Goal: Information Seeking & Learning: Learn about a topic

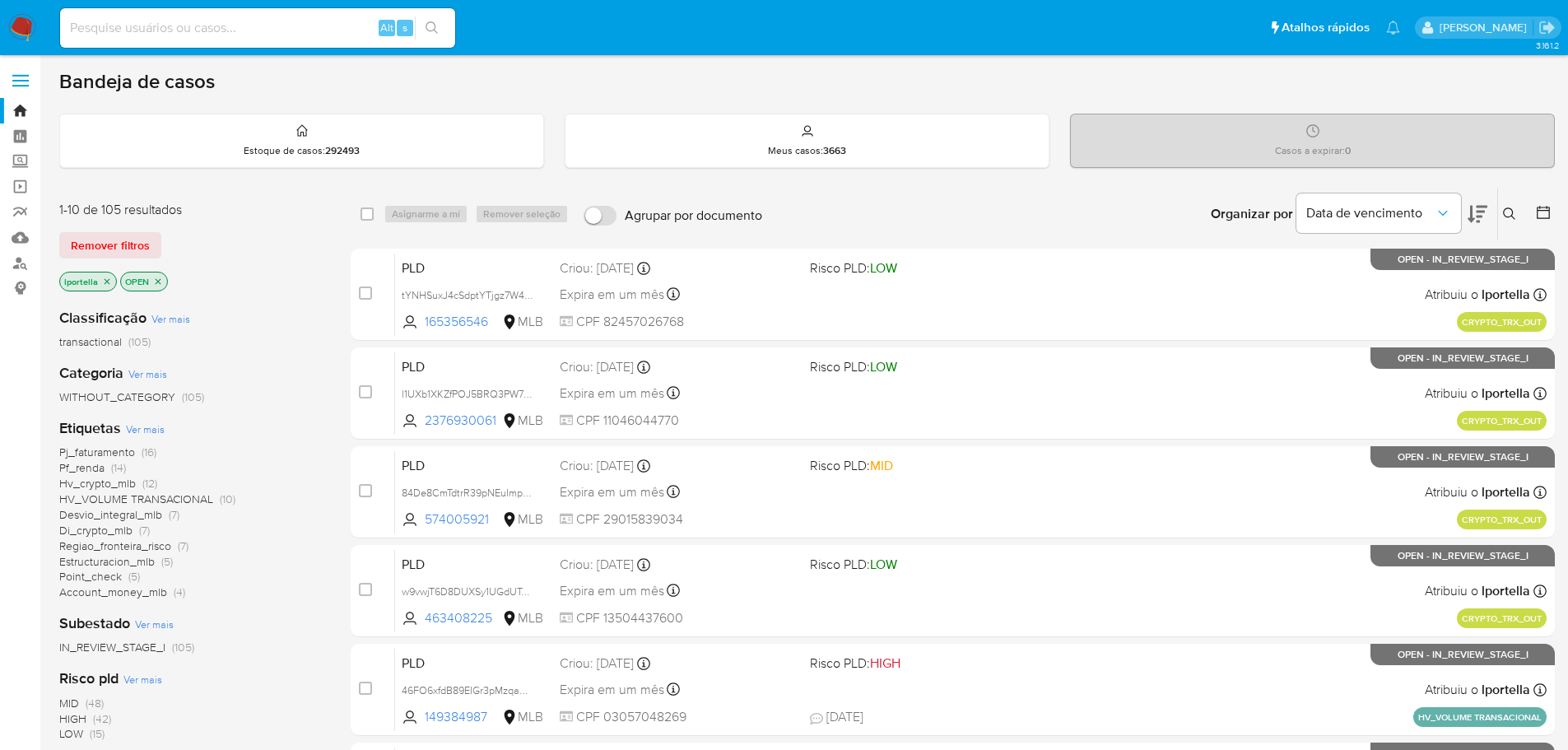
drag, startPoint x: 600, startPoint y: 0, endPoint x: 927, endPoint y: 66, distance: 333.6
click at [927, 66] on div "3.161.2" at bounding box center [807, 707] width 1495 height 1282
click at [299, 31] on input at bounding box center [257, 27] width 395 height 22
paste input "ht1MkcDHPNUkL69WFR3uGqj6"
type input "ht1MkcDHPNUkL69WFR3uGqj6"
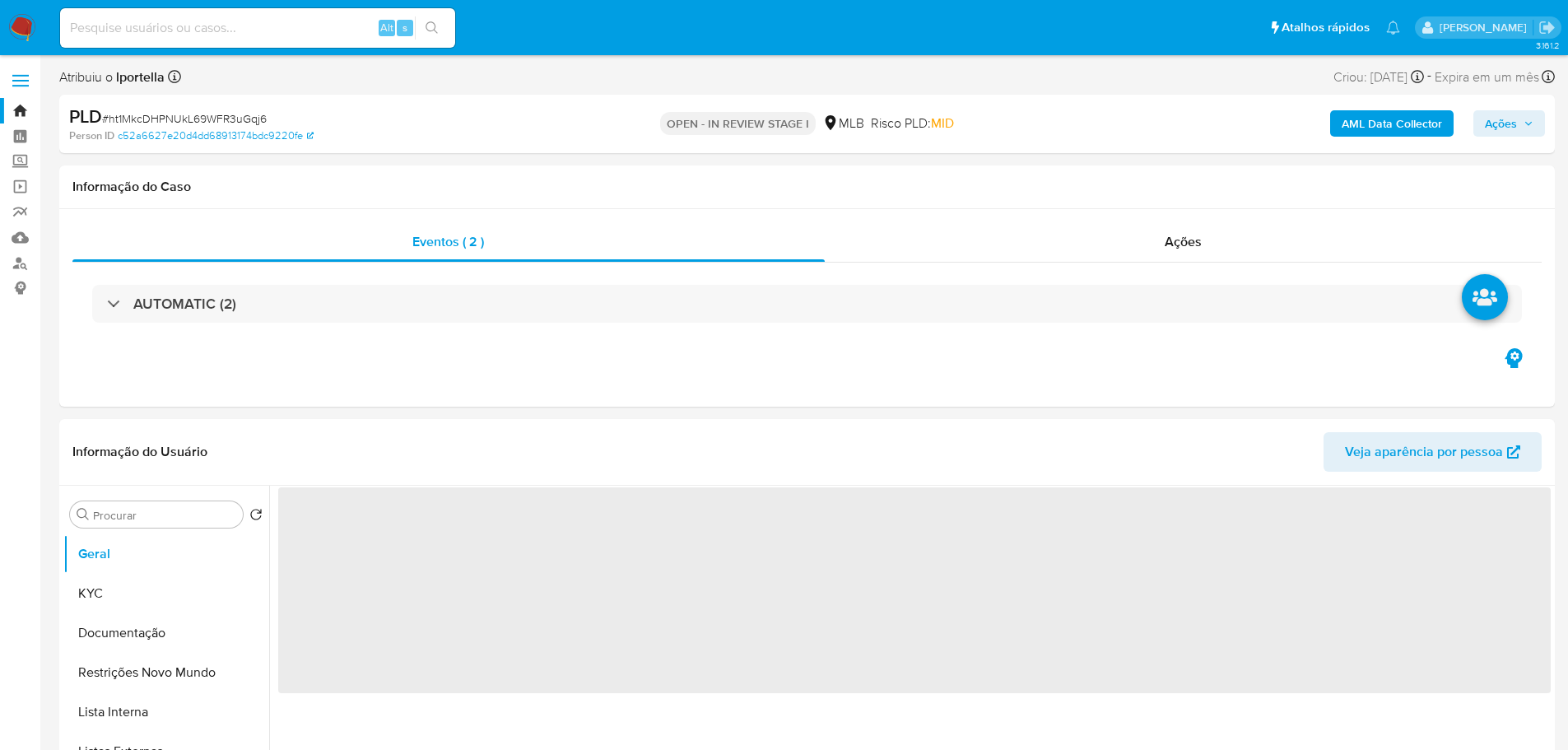
select select "10"
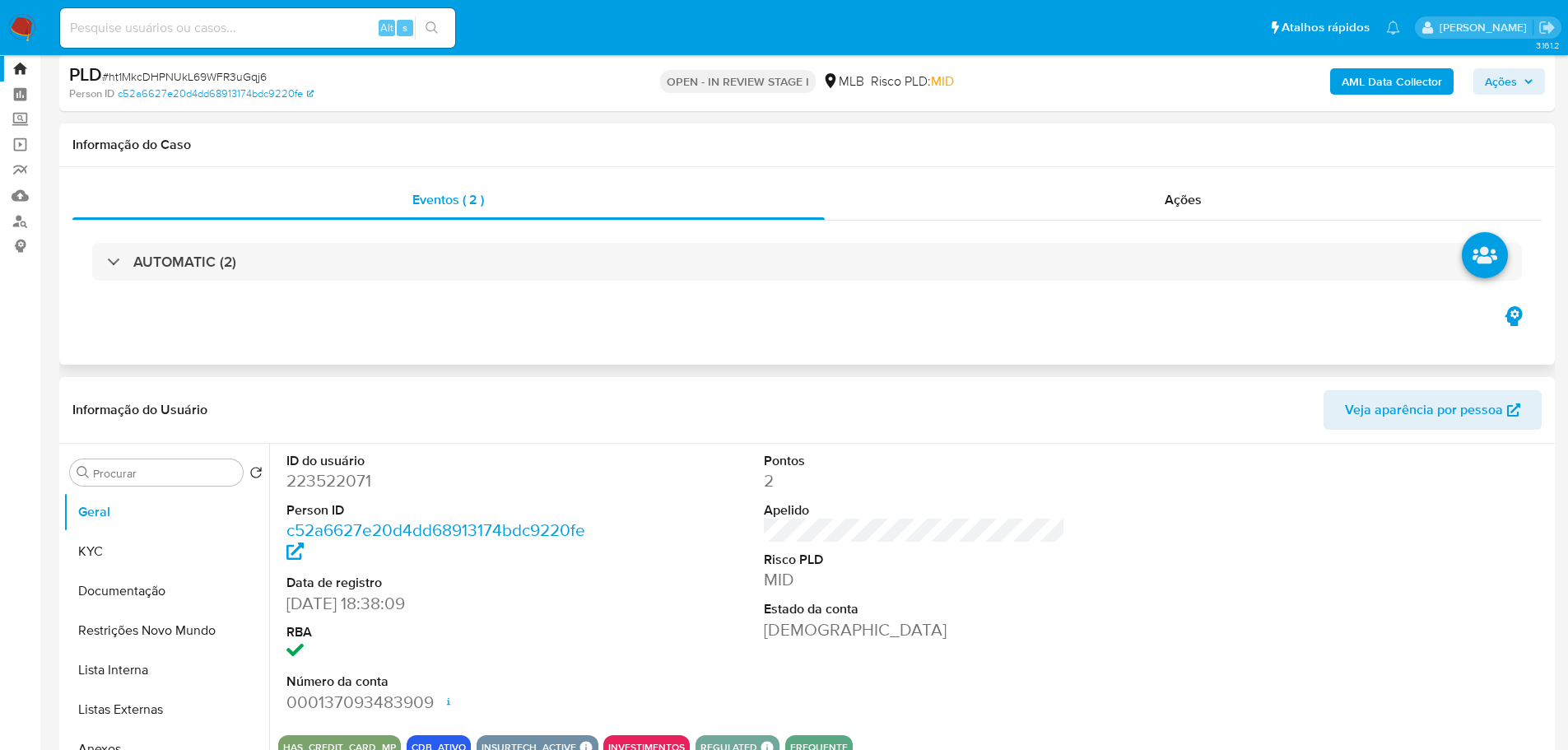
scroll to position [82, 0]
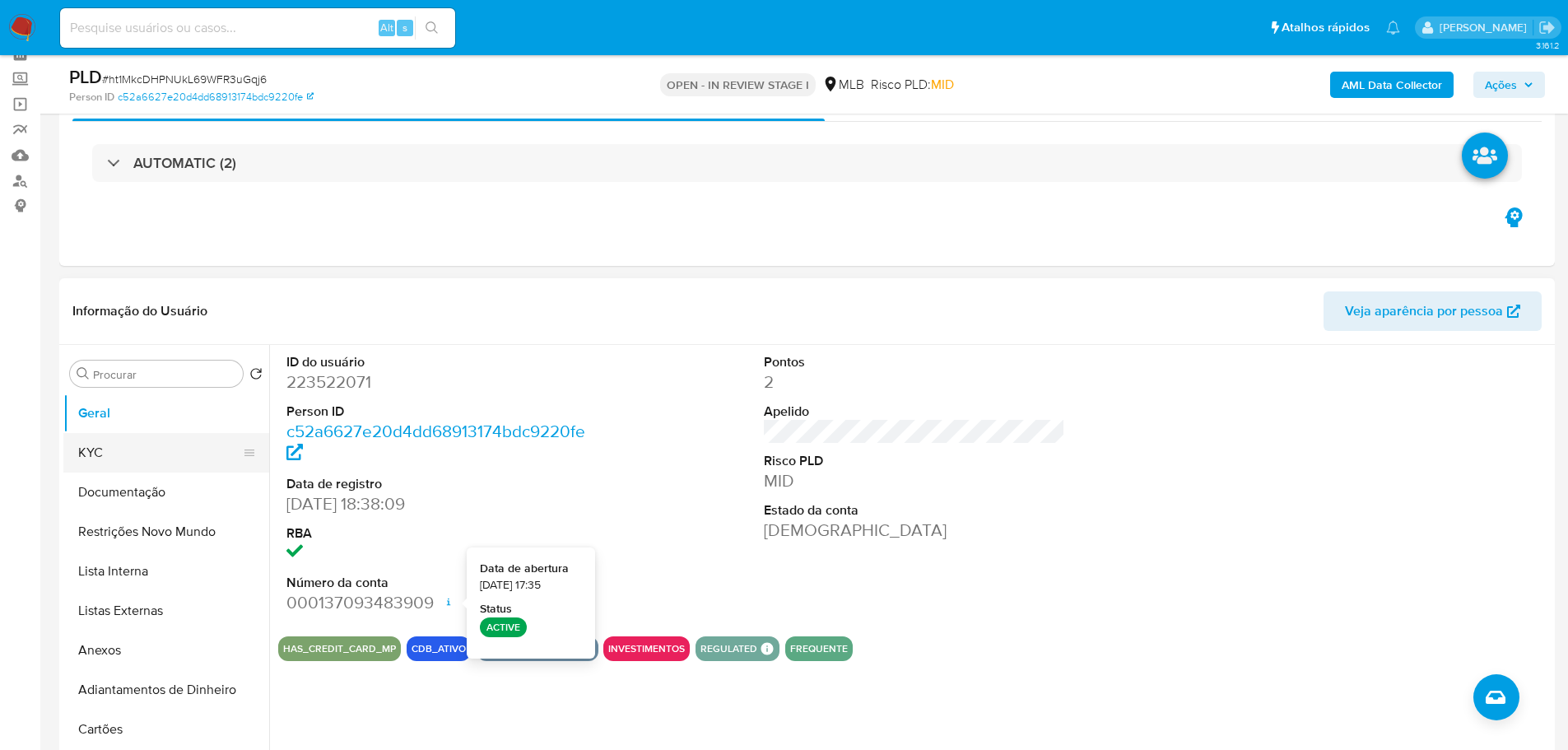
click at [170, 450] on button "KYC" at bounding box center [159, 453] width 192 height 40
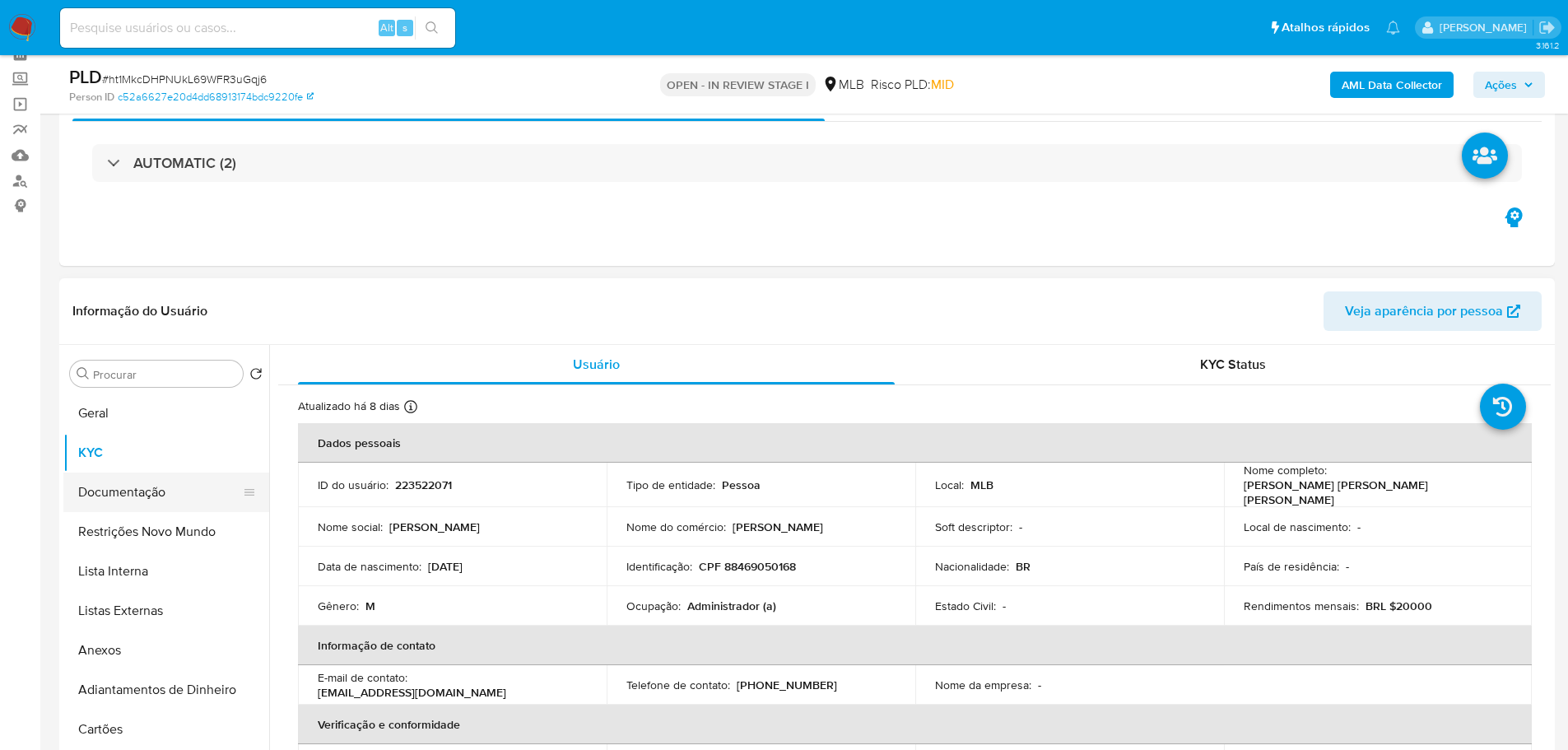
click at [191, 496] on button "Documentação" at bounding box center [159, 492] width 192 height 40
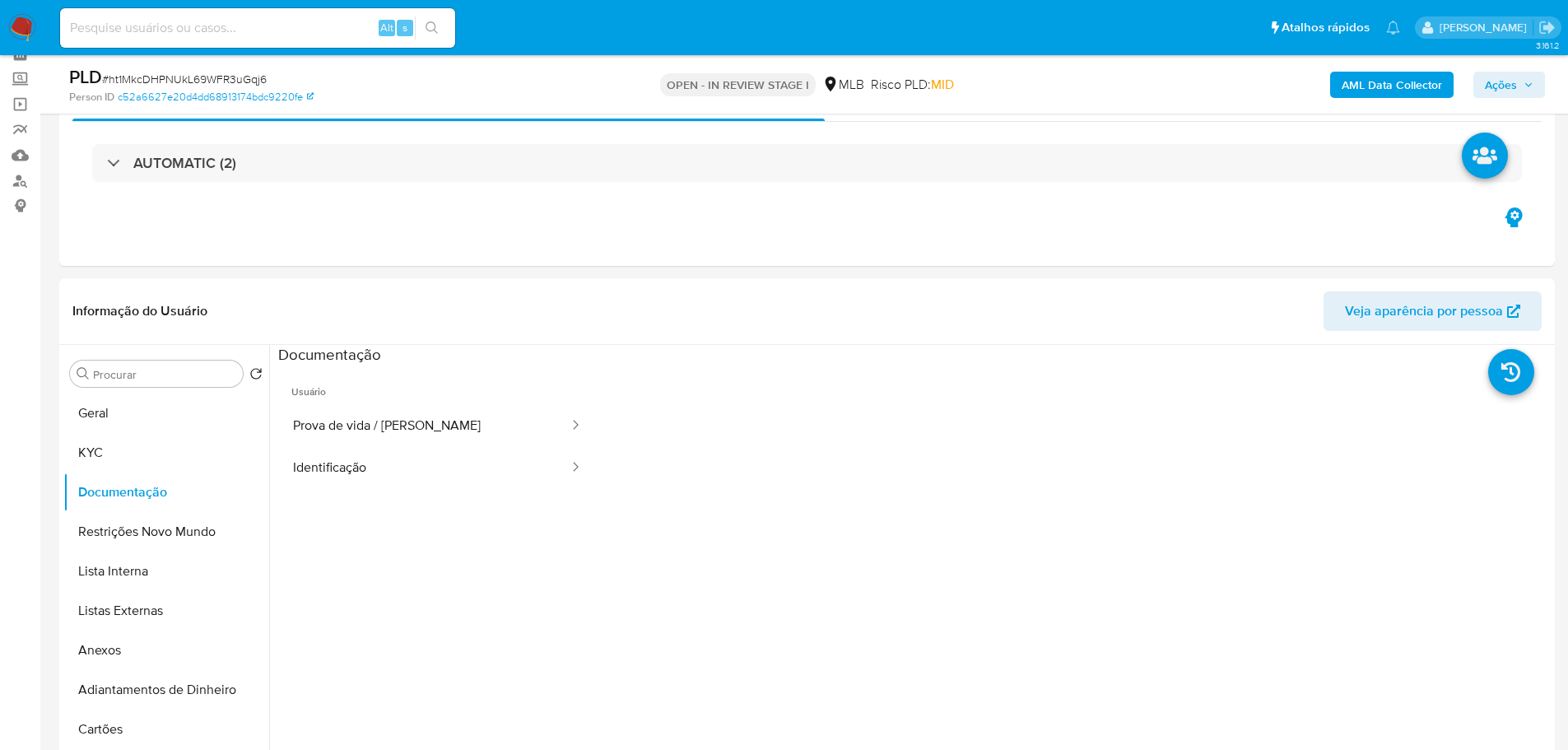
click at [371, 428] on button "Prova de vida / [PERSON_NAME]" at bounding box center [424, 426] width 293 height 42
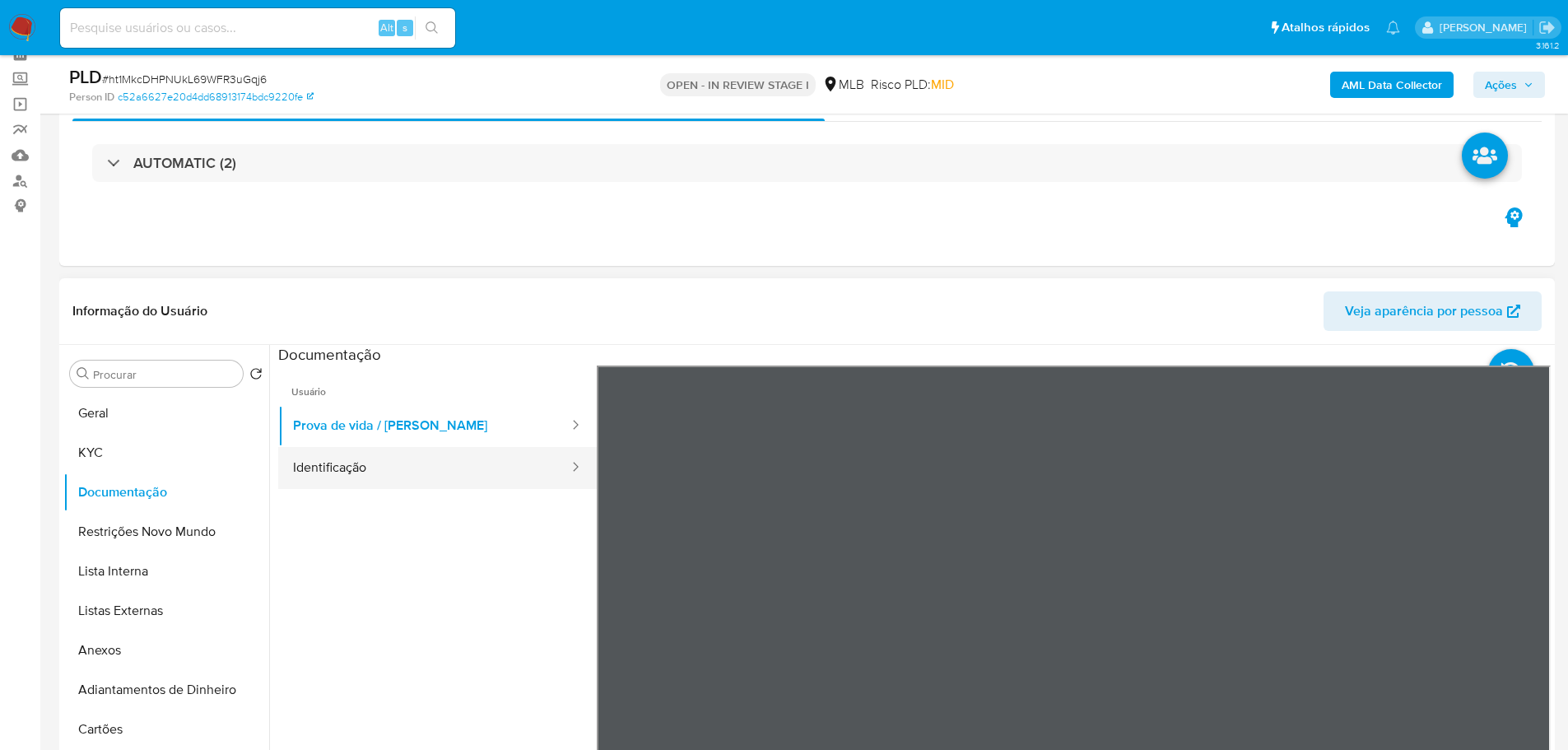
click at [412, 473] on button "Identificação" at bounding box center [424, 468] width 293 height 42
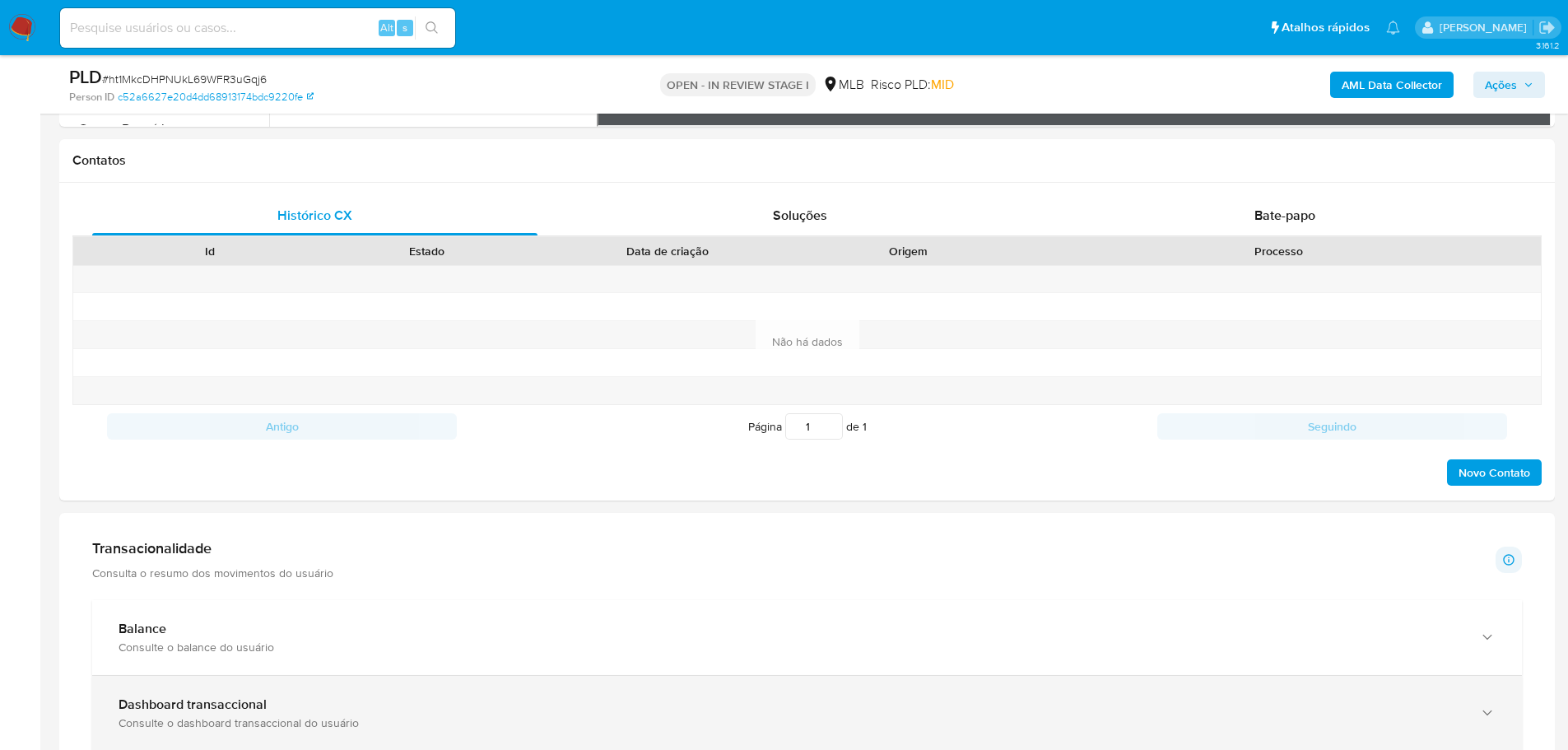
scroll to position [905, 0]
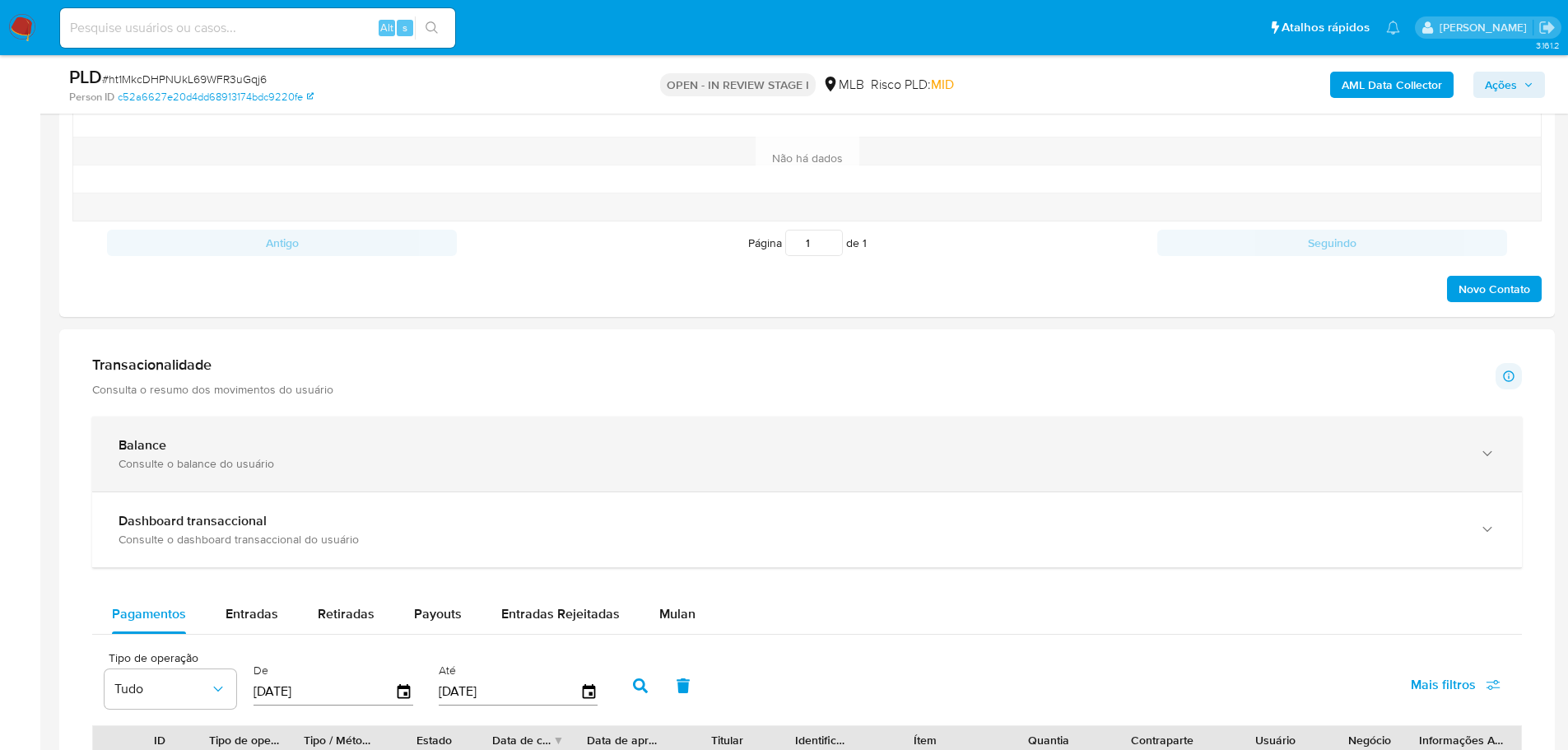
click at [1387, 447] on div "Balance" at bounding box center [790, 444] width 1344 height 16
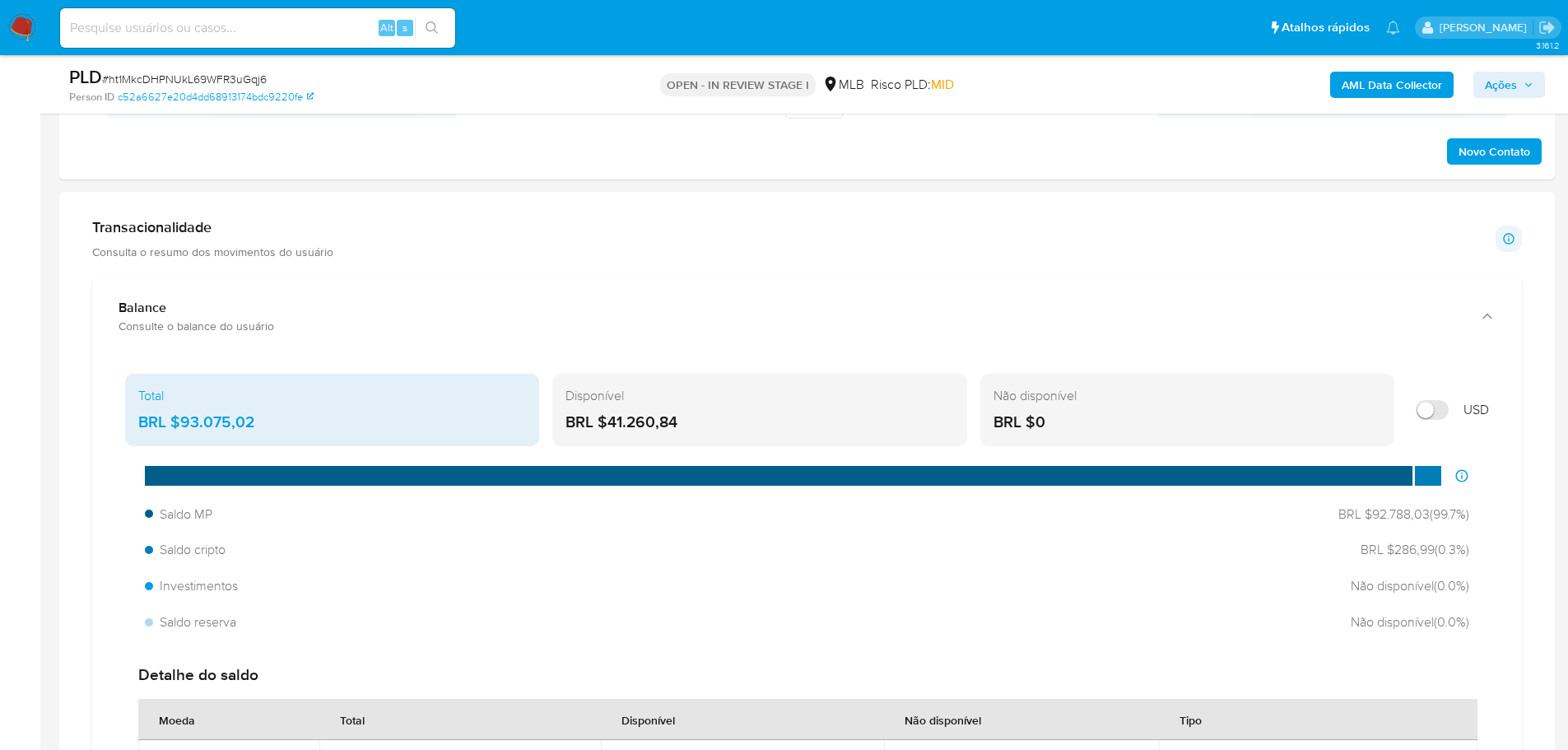
scroll to position [1152, 0]
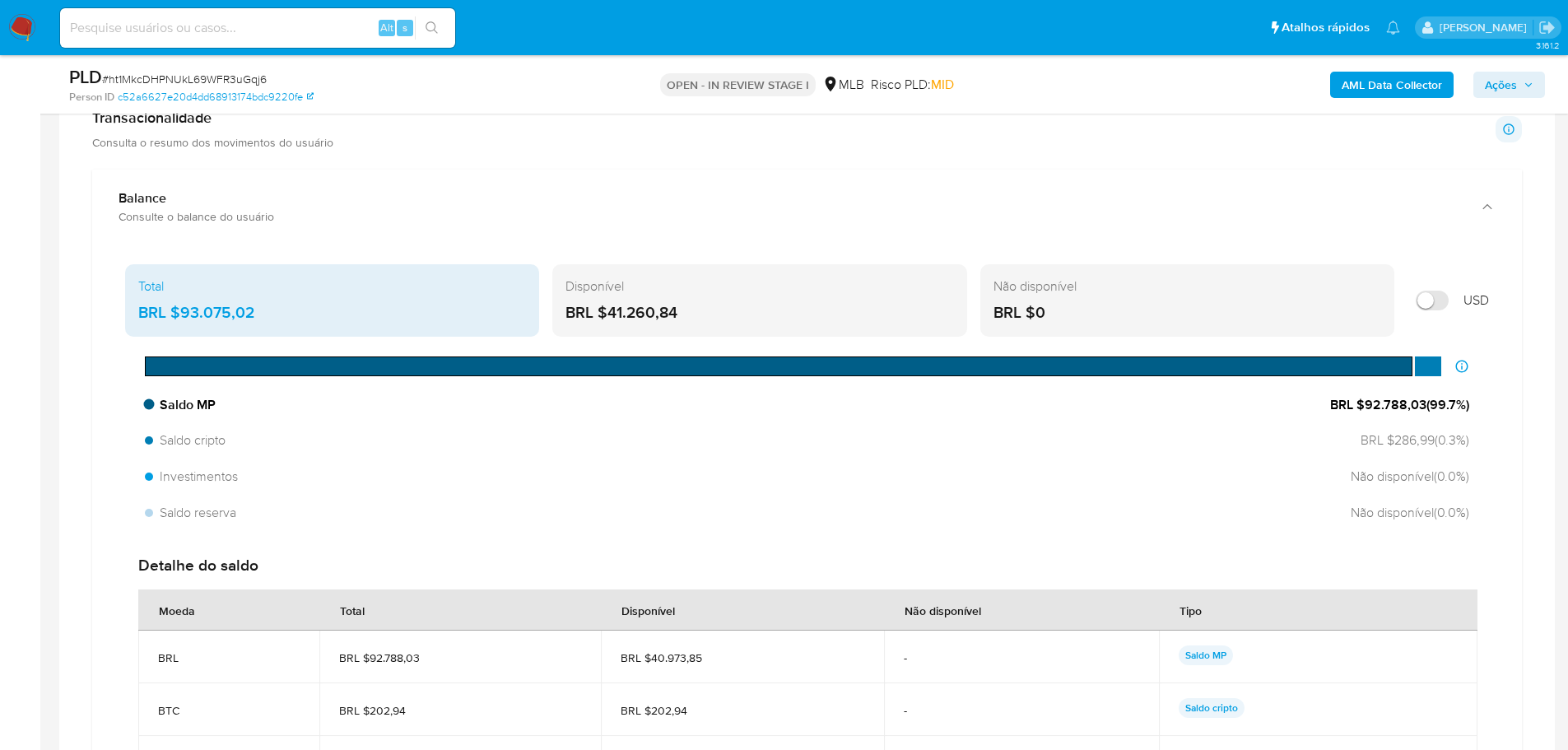
drag, startPoint x: 1424, startPoint y: 404, endPoint x: 1365, endPoint y: 406, distance: 59.0
click at [1365, 406] on span "BRL $92.788,03 ( 99.7 %)" at bounding box center [1399, 404] width 139 height 18
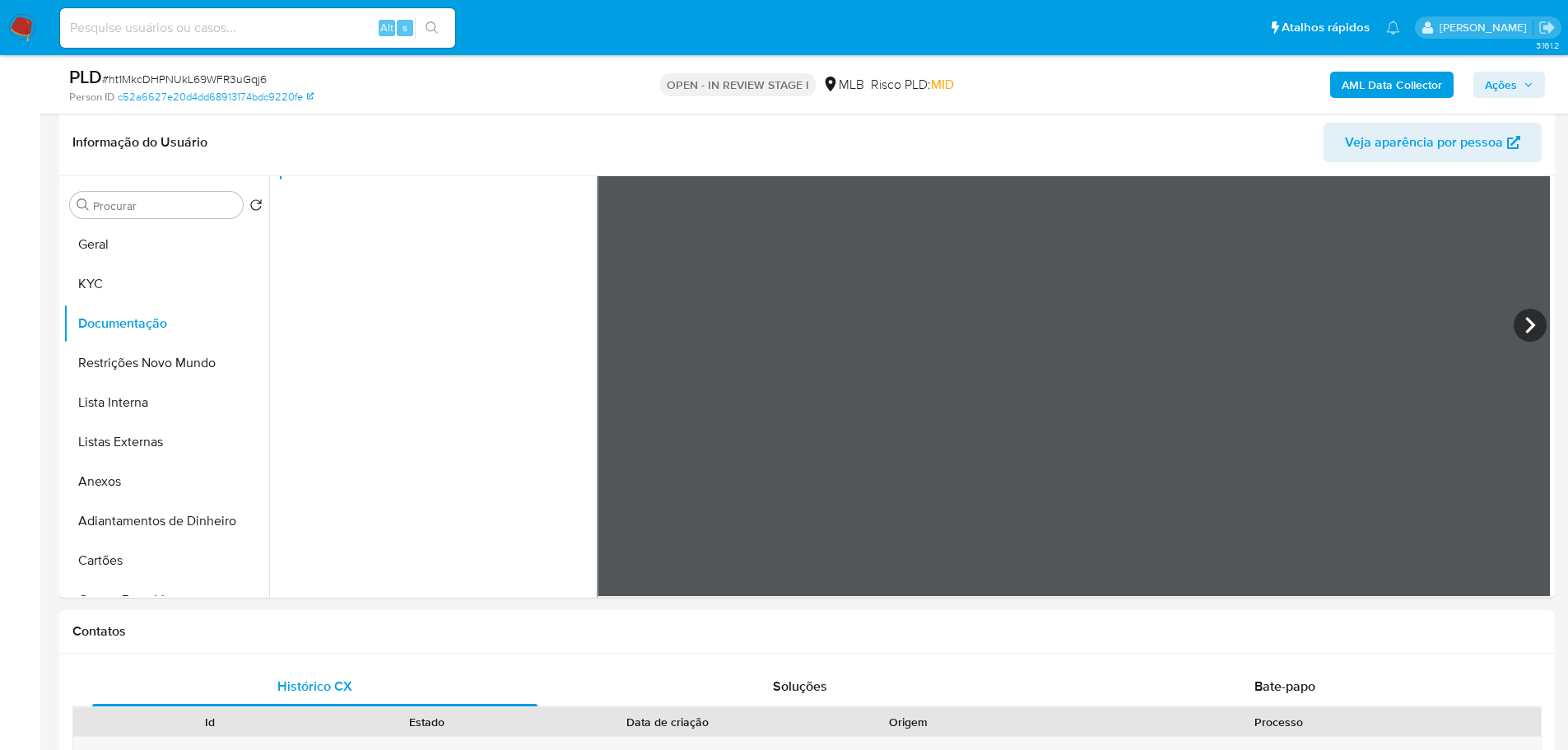
scroll to position [0, 0]
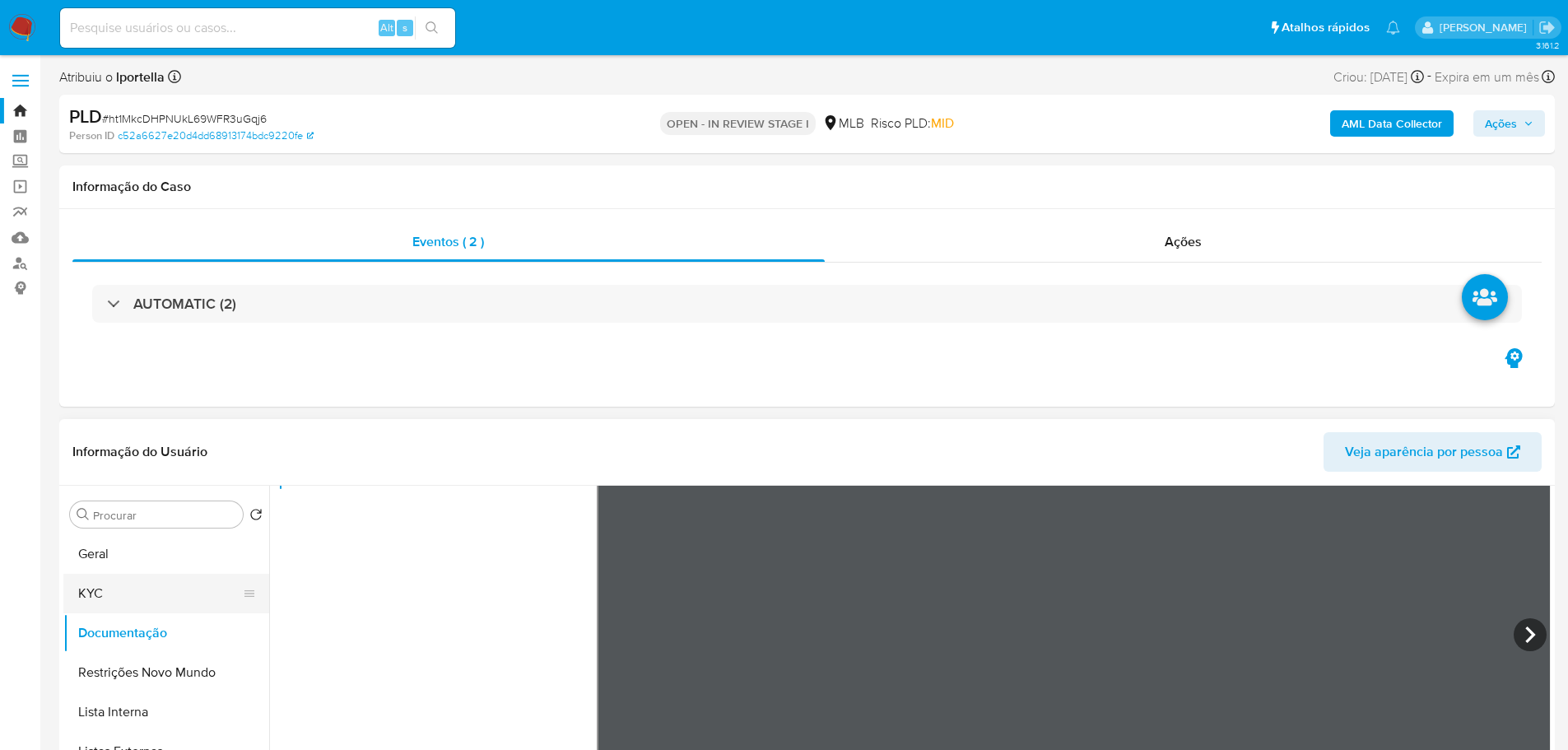
click at [156, 576] on button "KYC" at bounding box center [159, 594] width 192 height 40
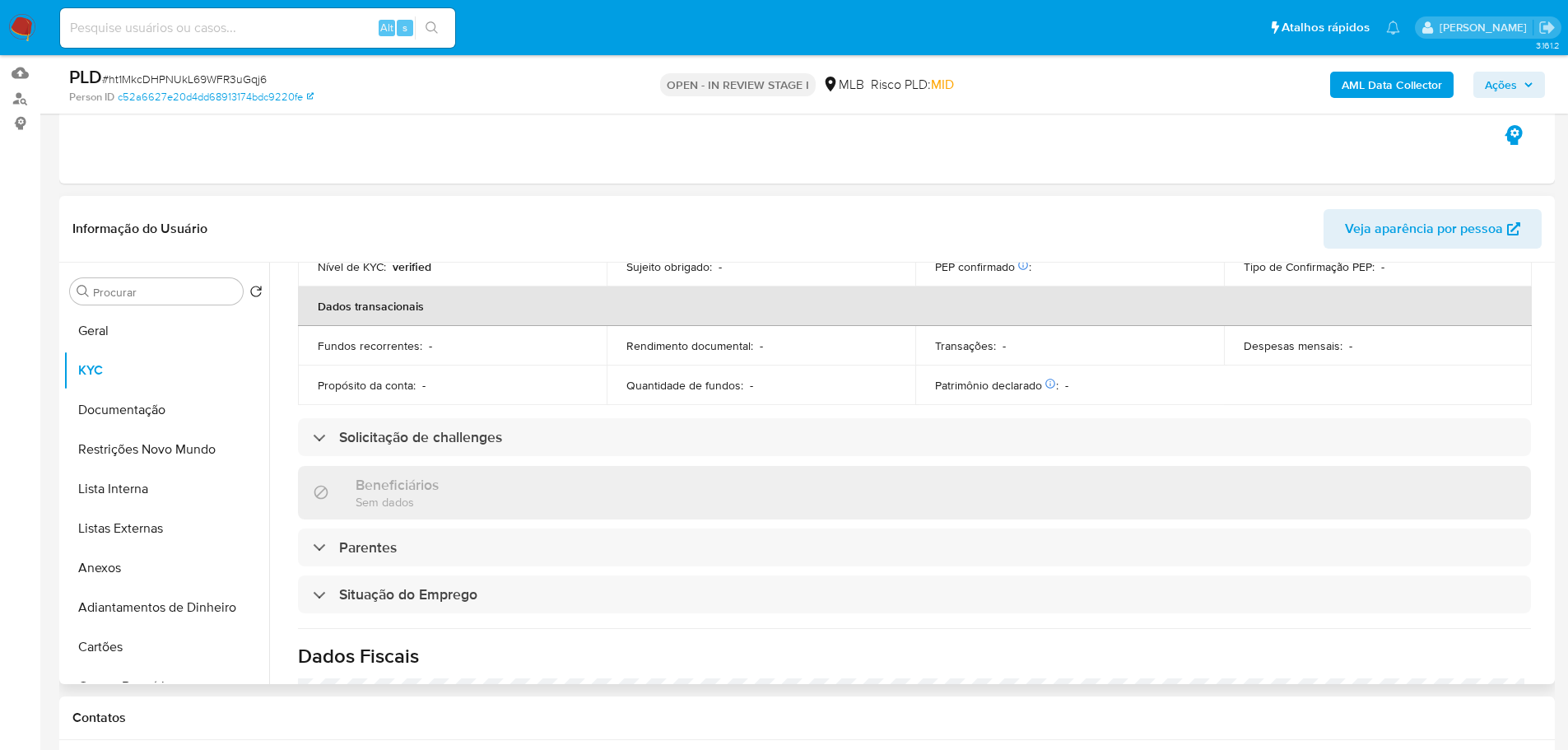
scroll to position [686, 0]
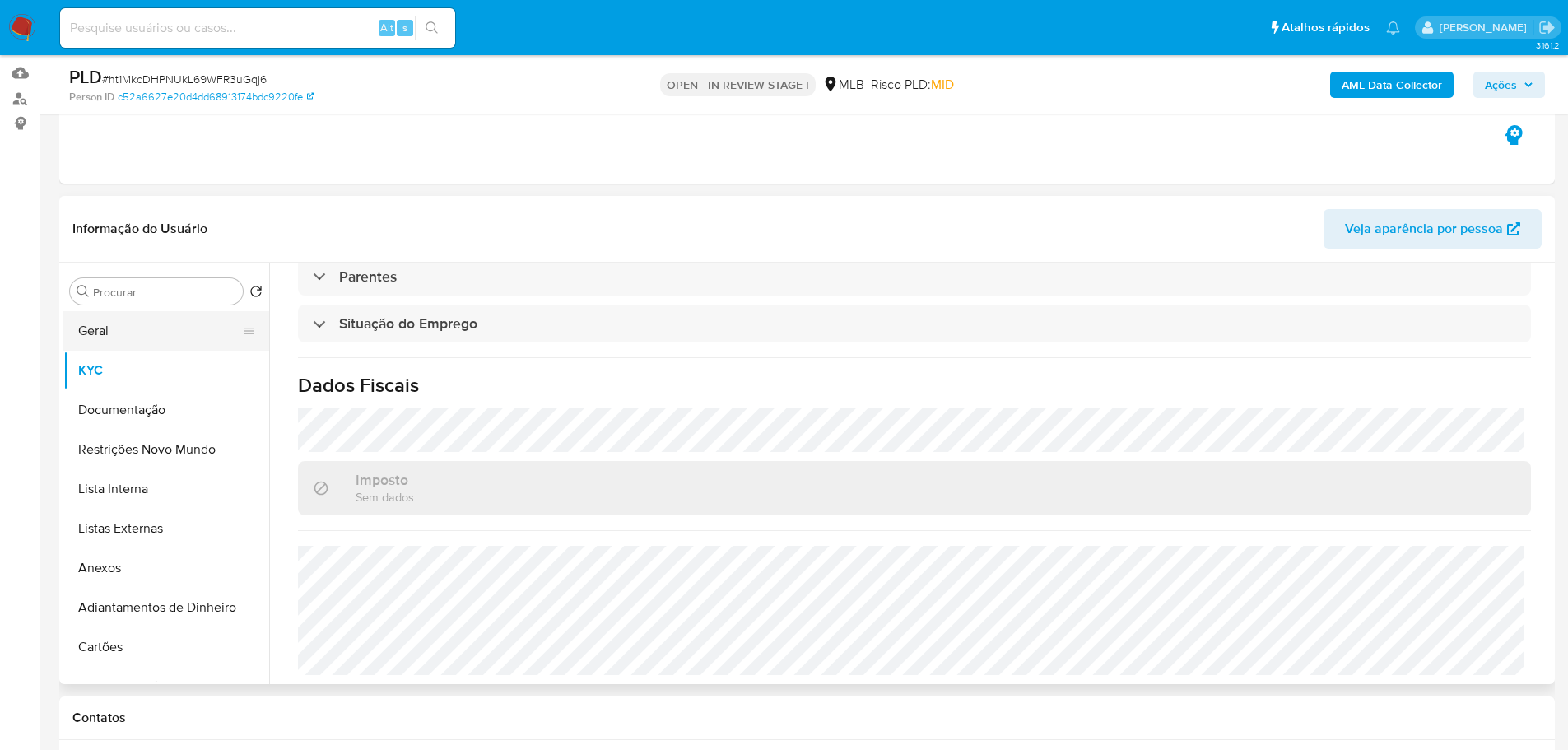
click at [108, 317] on button "Geral" at bounding box center [159, 331] width 192 height 40
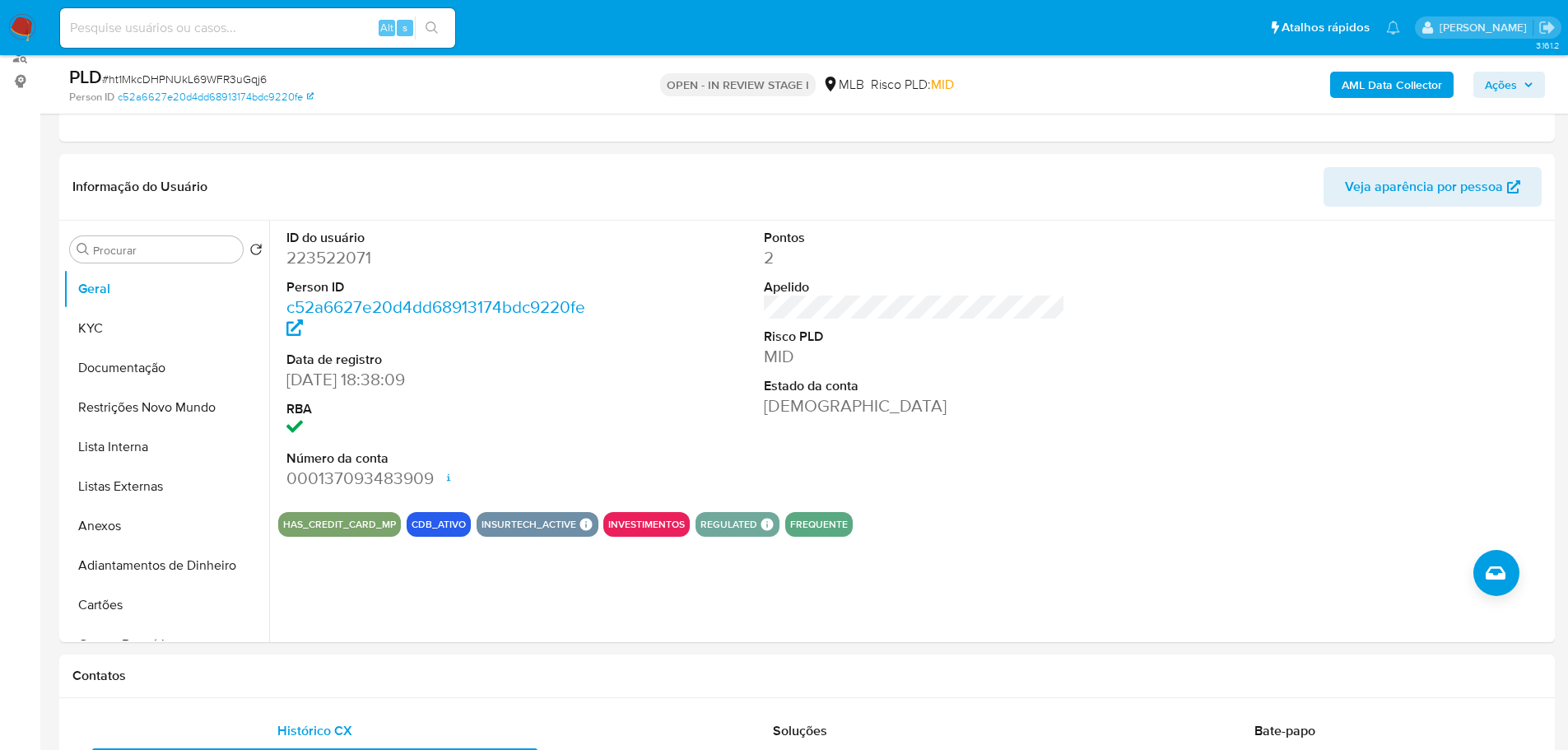
scroll to position [198, 0]
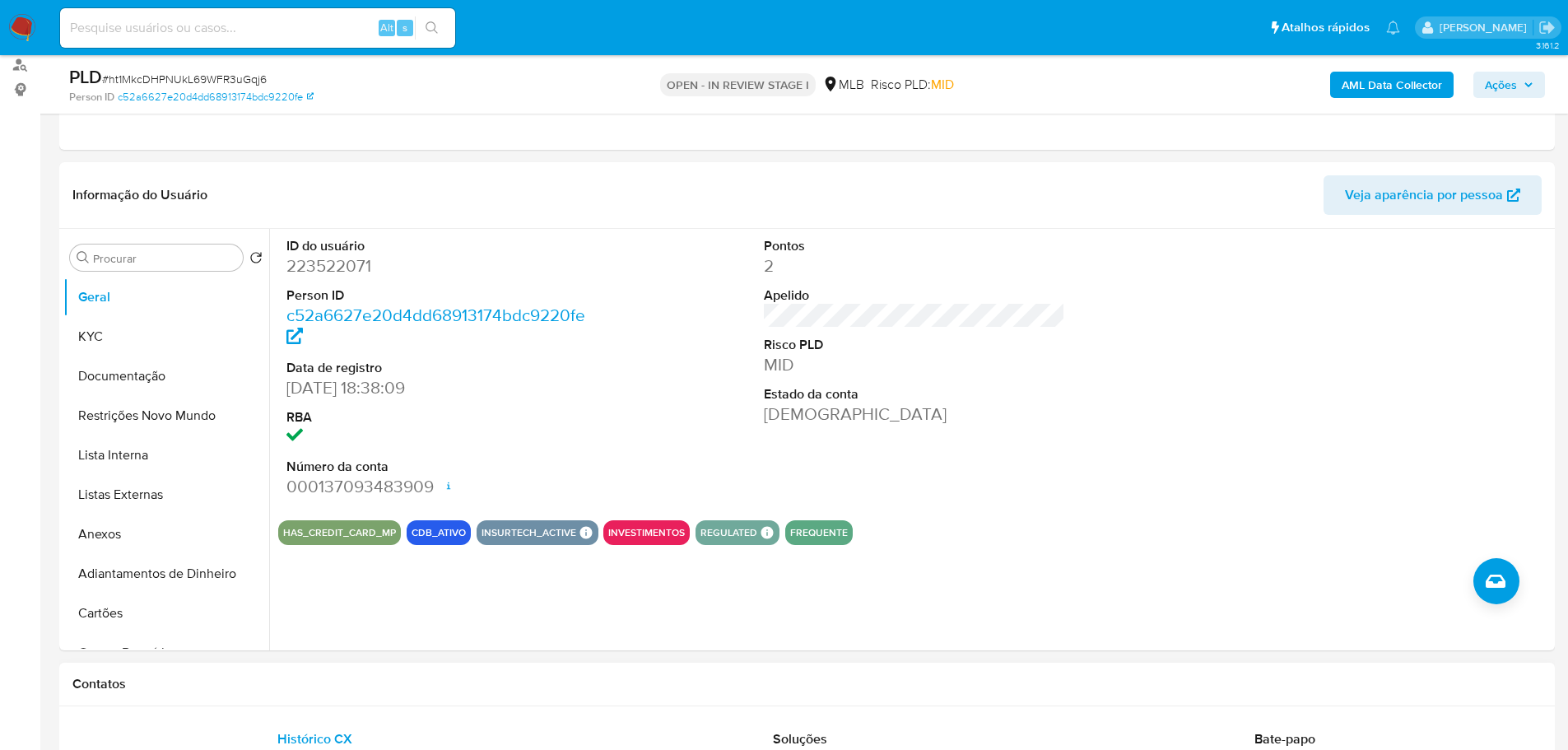
click at [437, 681] on h1 "Contatos" at bounding box center [806, 684] width 1469 height 16
click at [109, 343] on button "KYC" at bounding box center [159, 337] width 192 height 40
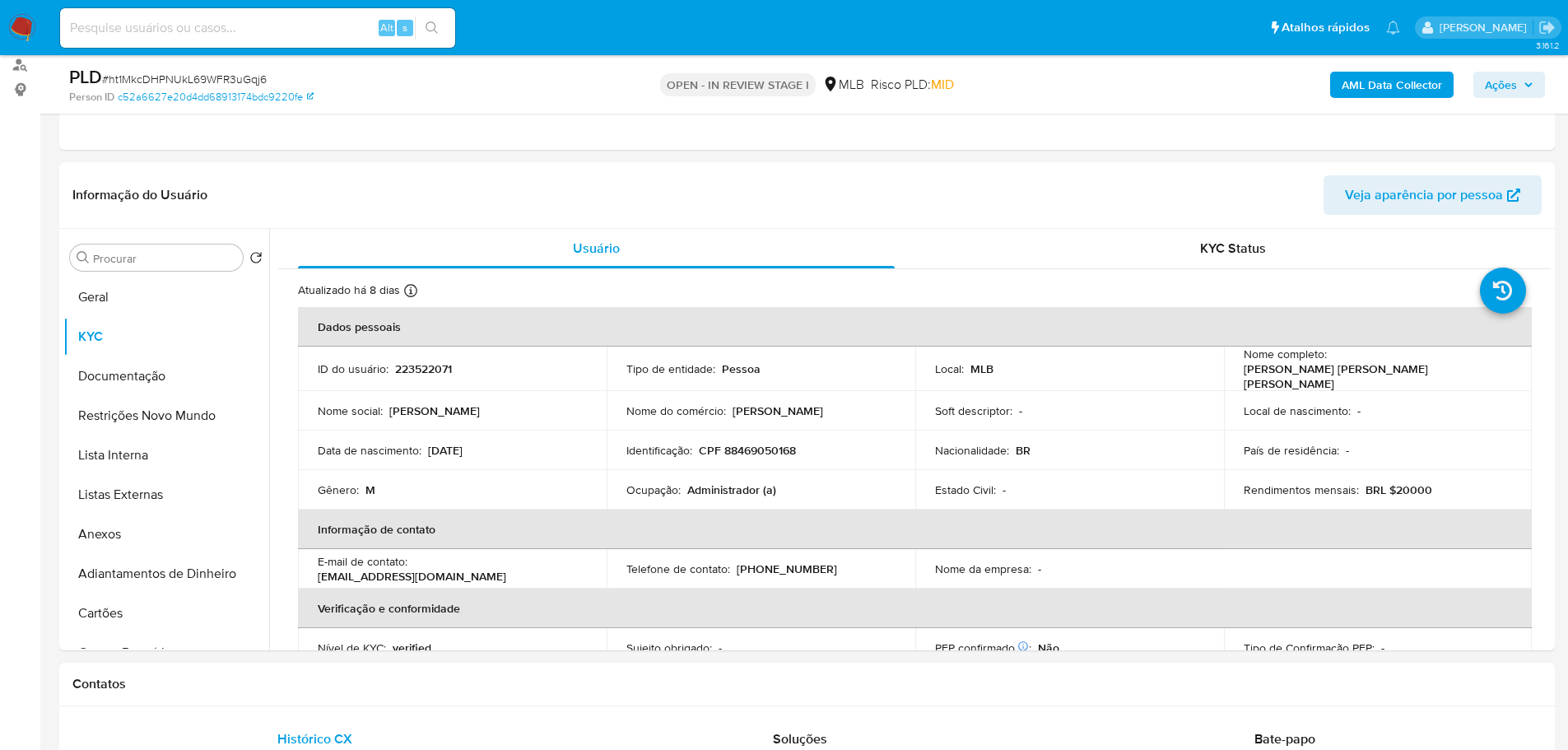
drag, startPoint x: 372, startPoint y: 703, endPoint x: 355, endPoint y: 680, distance: 28.6
click at [372, 703] on div "Contatos" at bounding box center [807, 685] width 1495 height 44
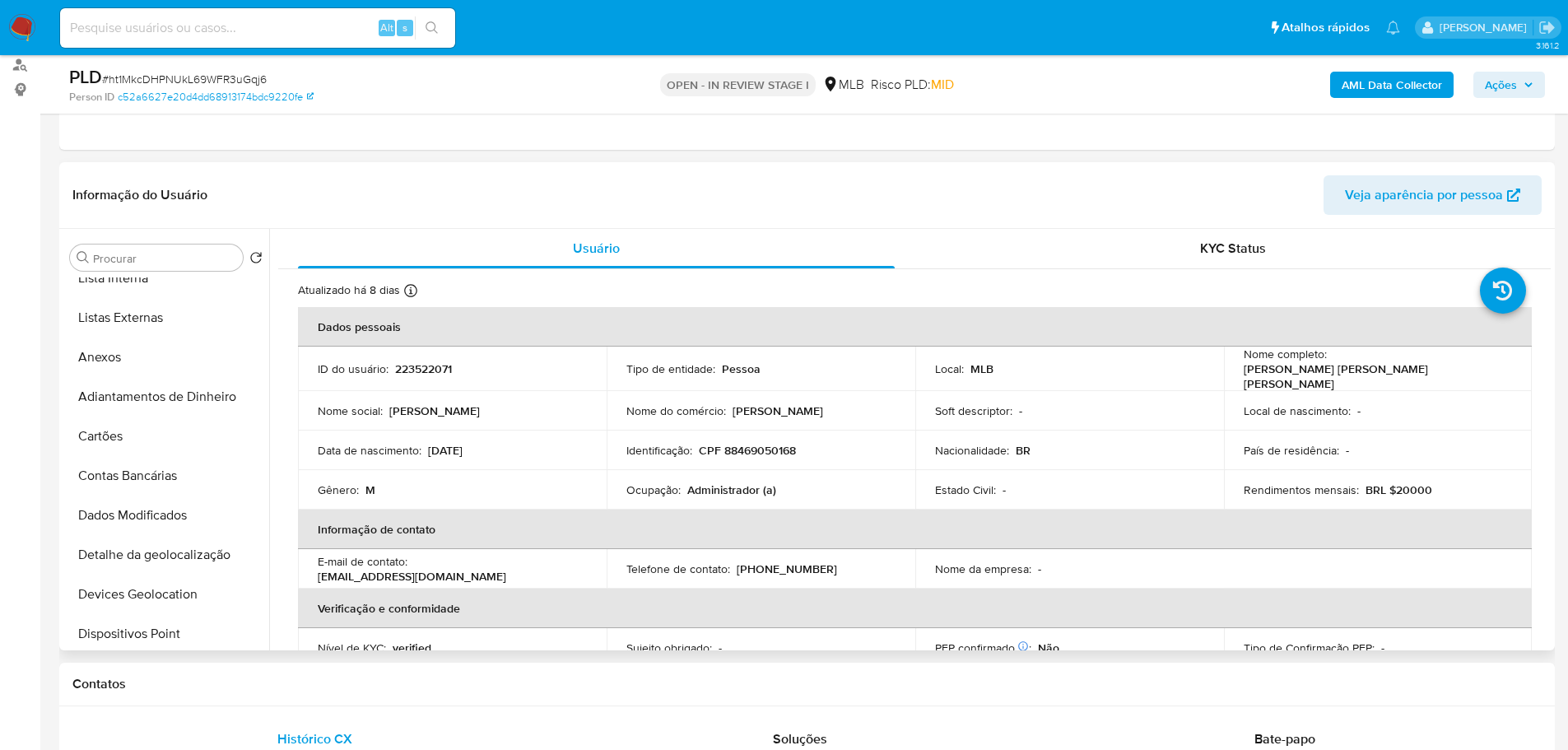
scroll to position [412, 0]
click at [110, 476] on button "Endereços" at bounding box center [159, 478] width 192 height 40
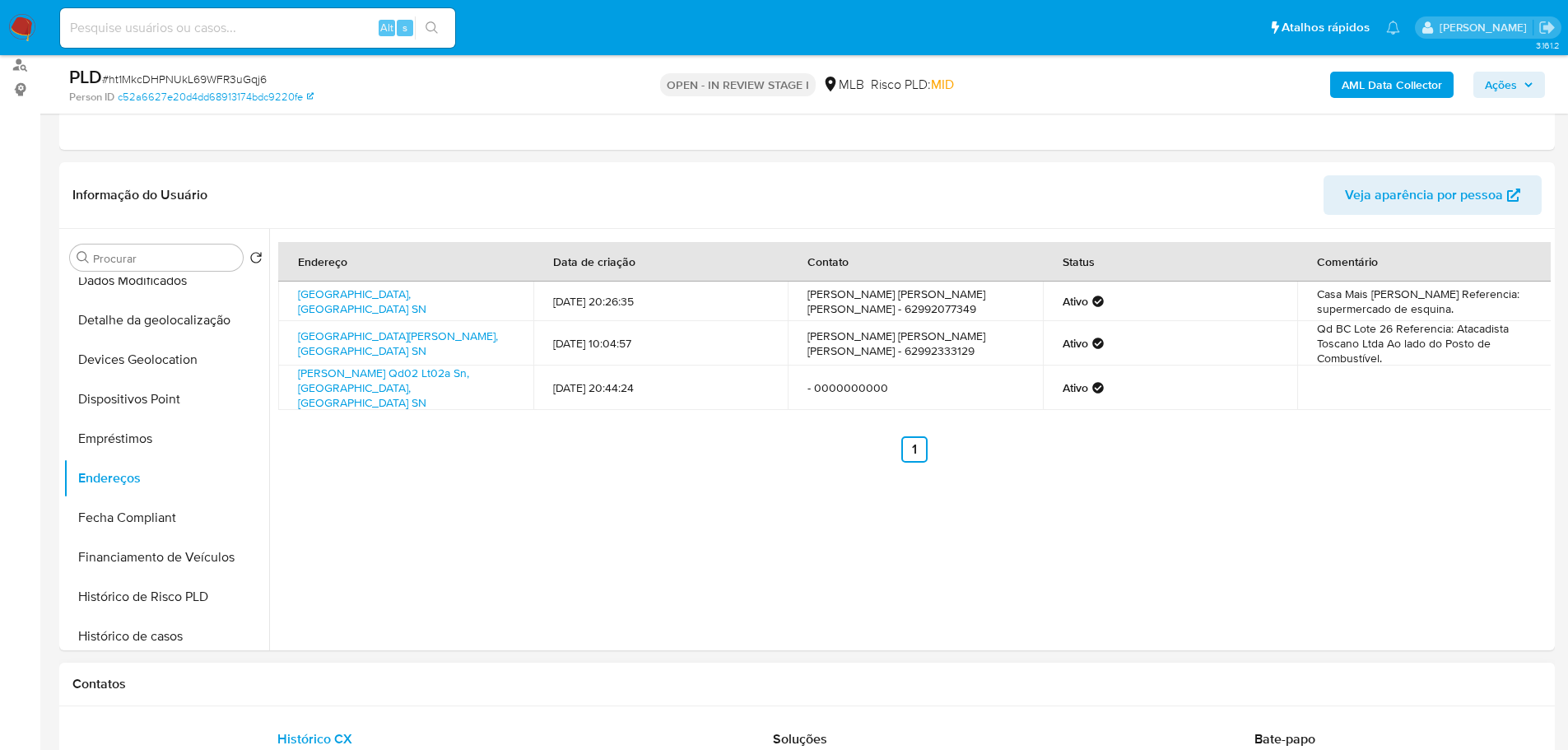
click at [271, 697] on div "Contatos" at bounding box center [807, 685] width 1495 height 44
click at [145, 328] on button "Detalhe da geolocalização" at bounding box center [159, 320] width 192 height 40
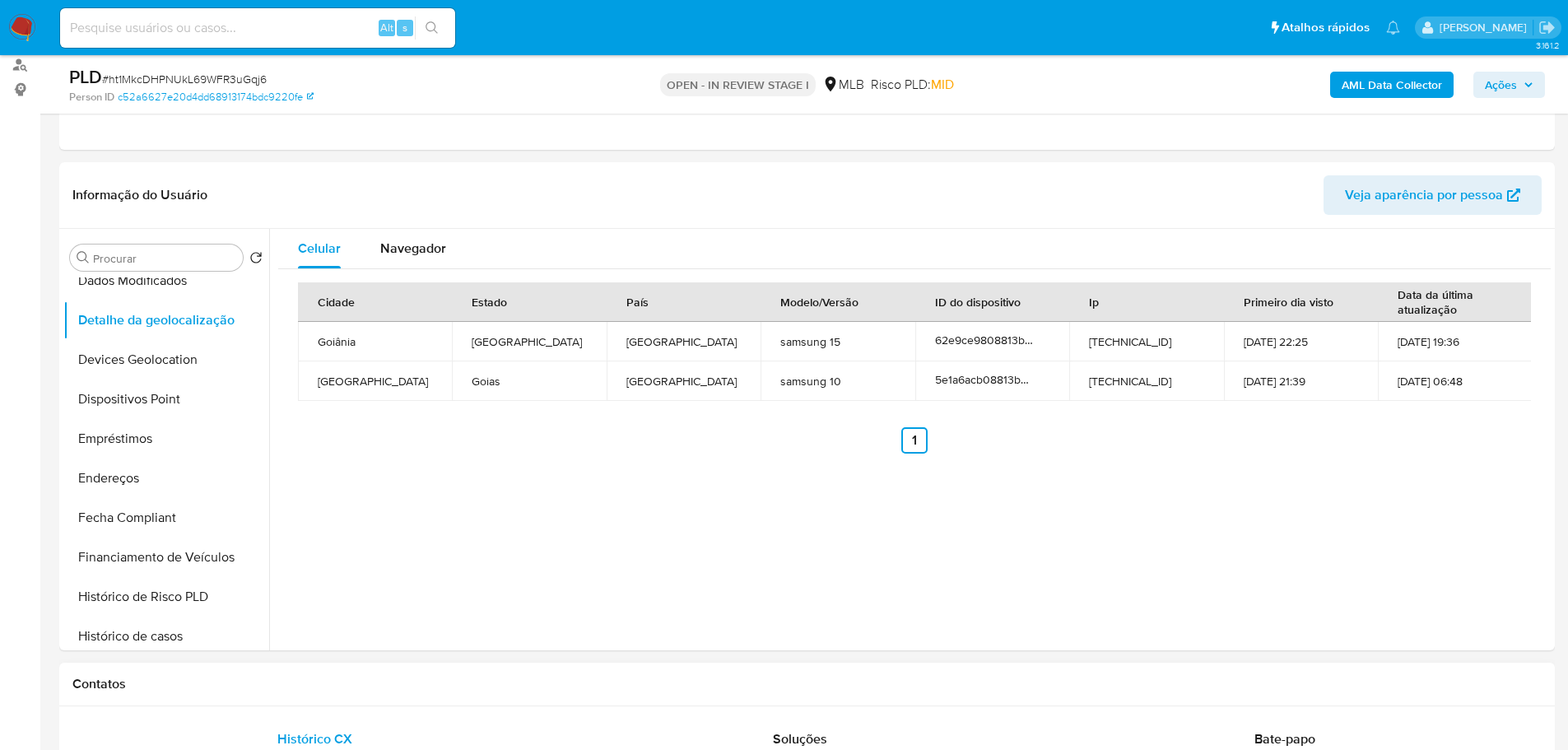
click at [274, 692] on div "Contatos" at bounding box center [807, 685] width 1495 height 44
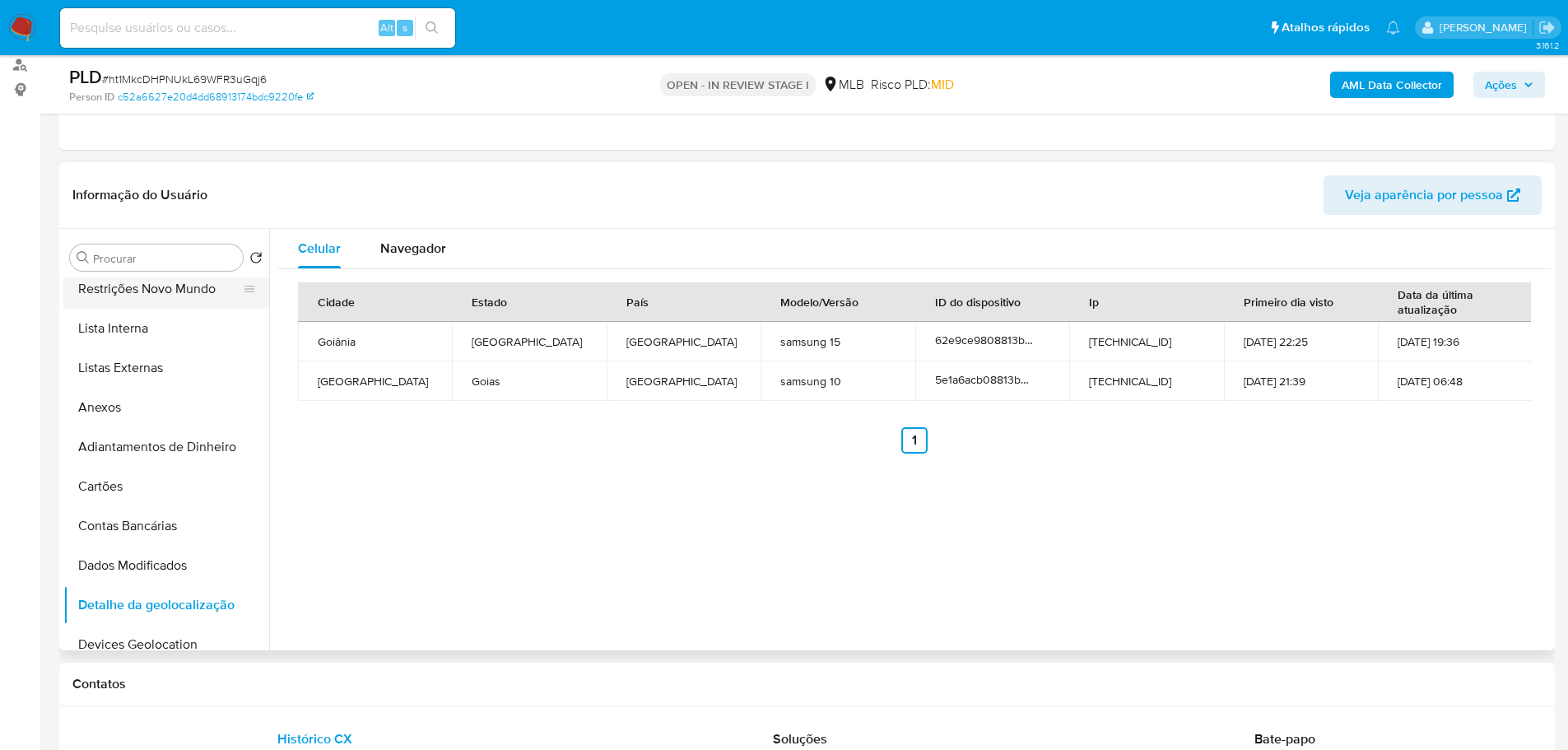
scroll to position [0, 0]
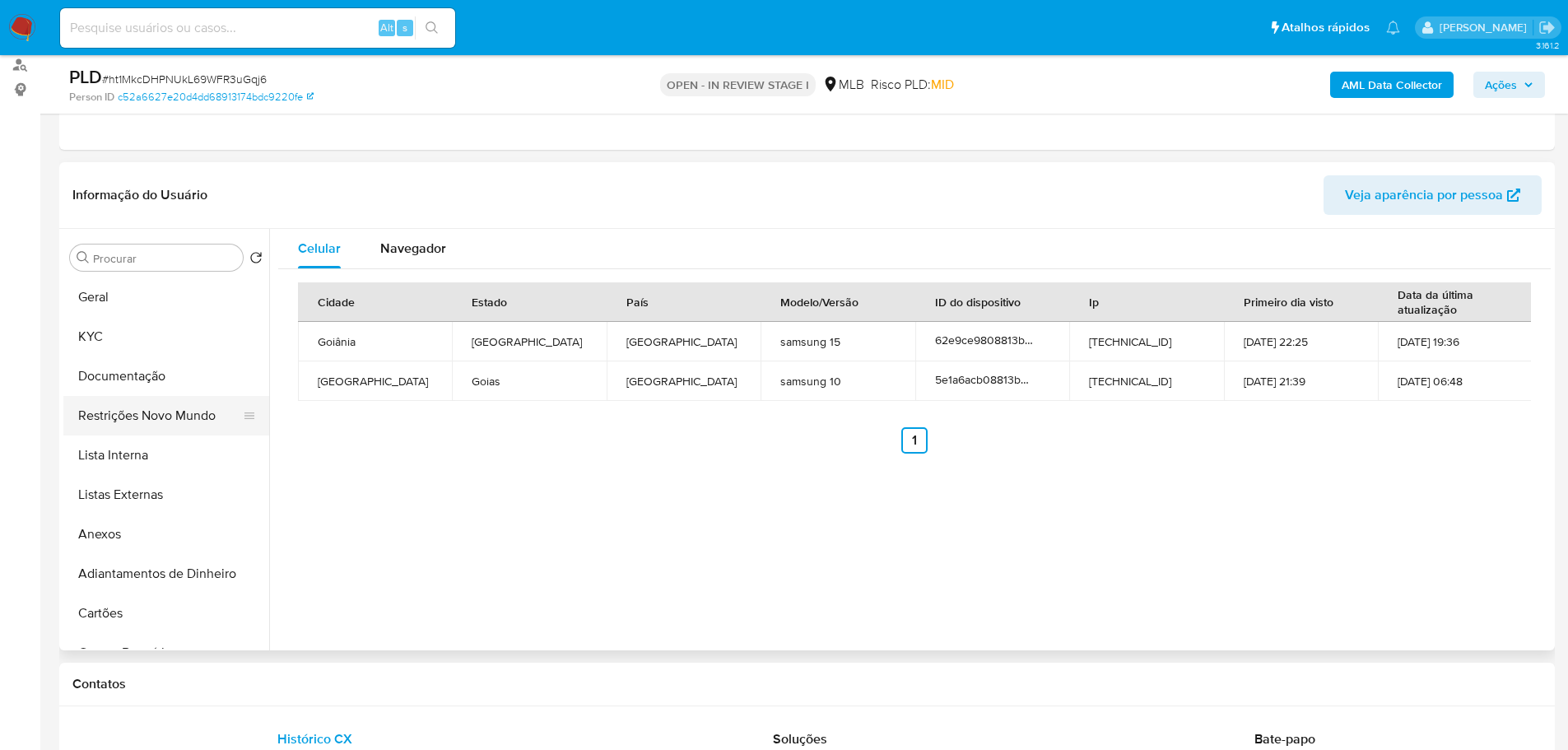
drag, startPoint x: 117, startPoint y: 411, endPoint x: 22, endPoint y: 437, distance: 98.5
click at [116, 410] on button "Restrições Novo Mundo" at bounding box center [166, 416] width 205 height 40
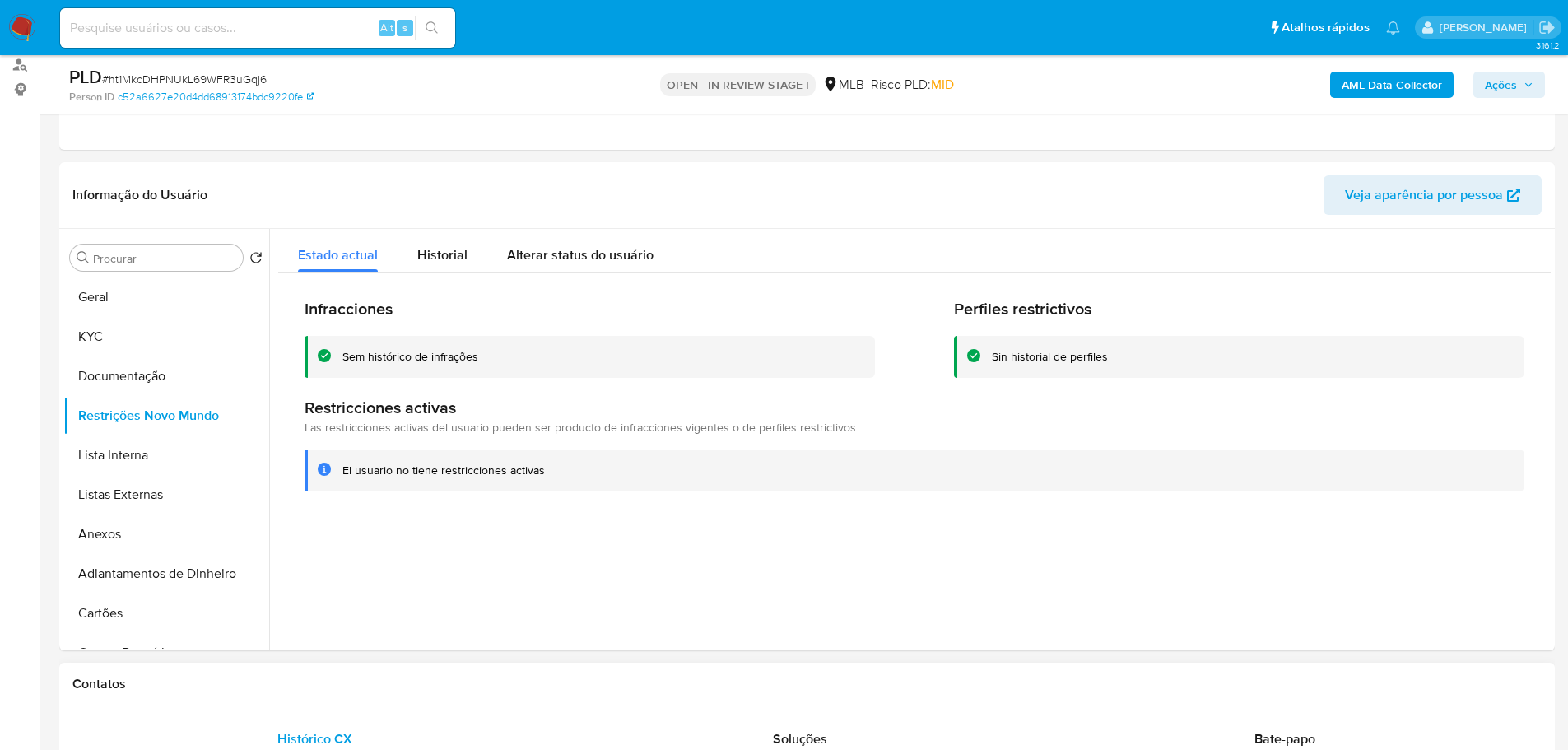
click at [356, 672] on div "Contatos" at bounding box center [807, 685] width 1495 height 44
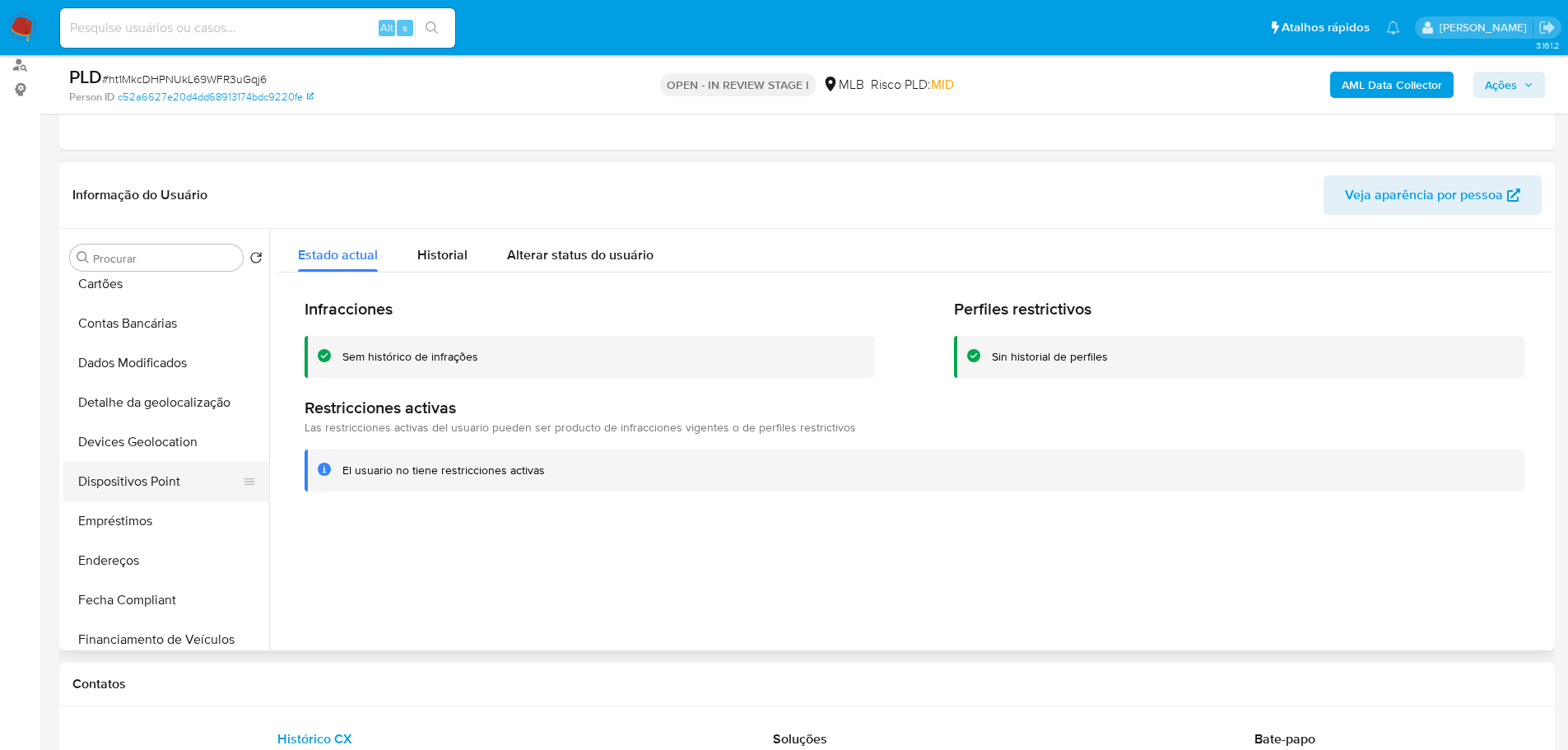
click at [174, 473] on button "Dispositivos Point" at bounding box center [159, 482] width 192 height 40
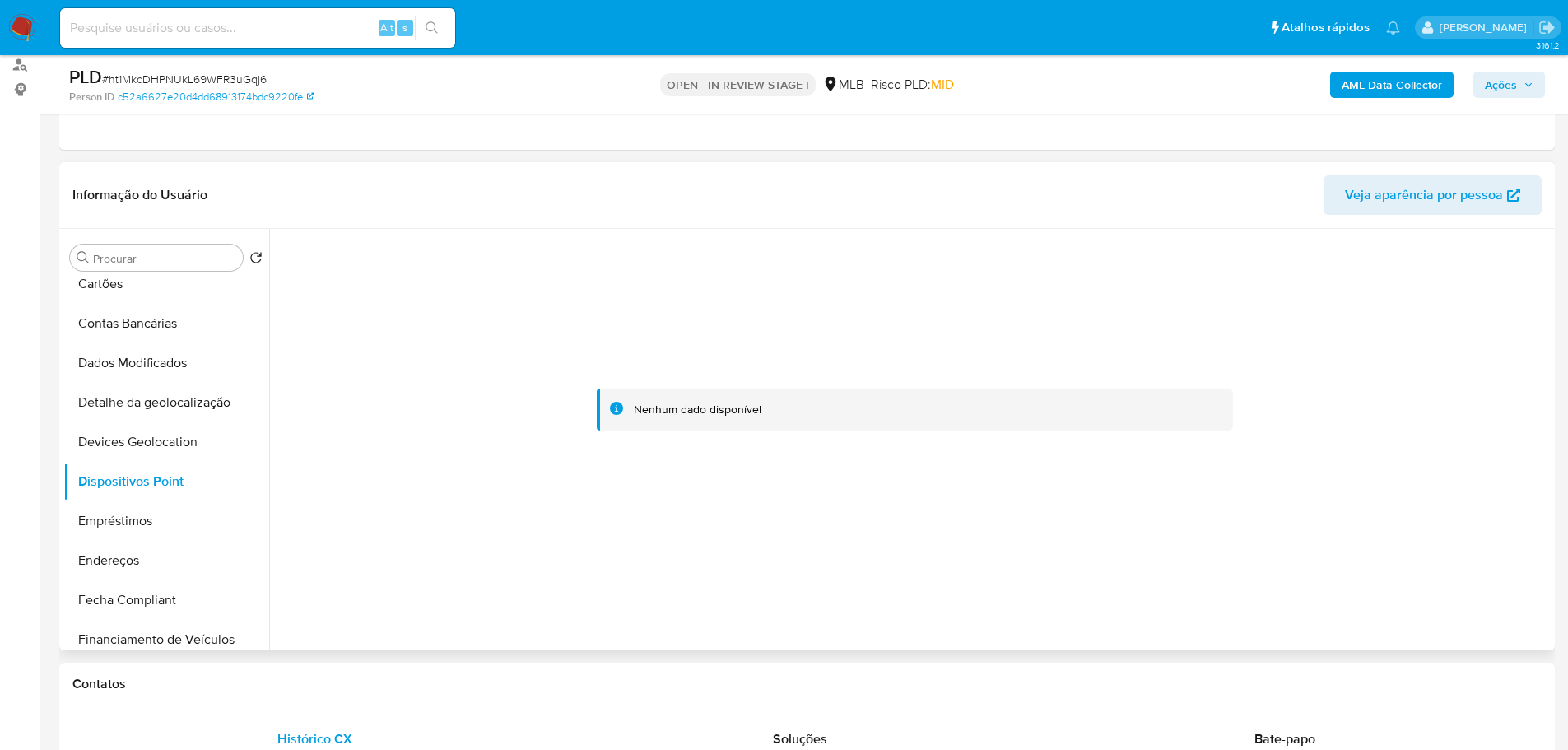
click at [1203, 469] on div at bounding box center [915, 410] width 1273 height 362
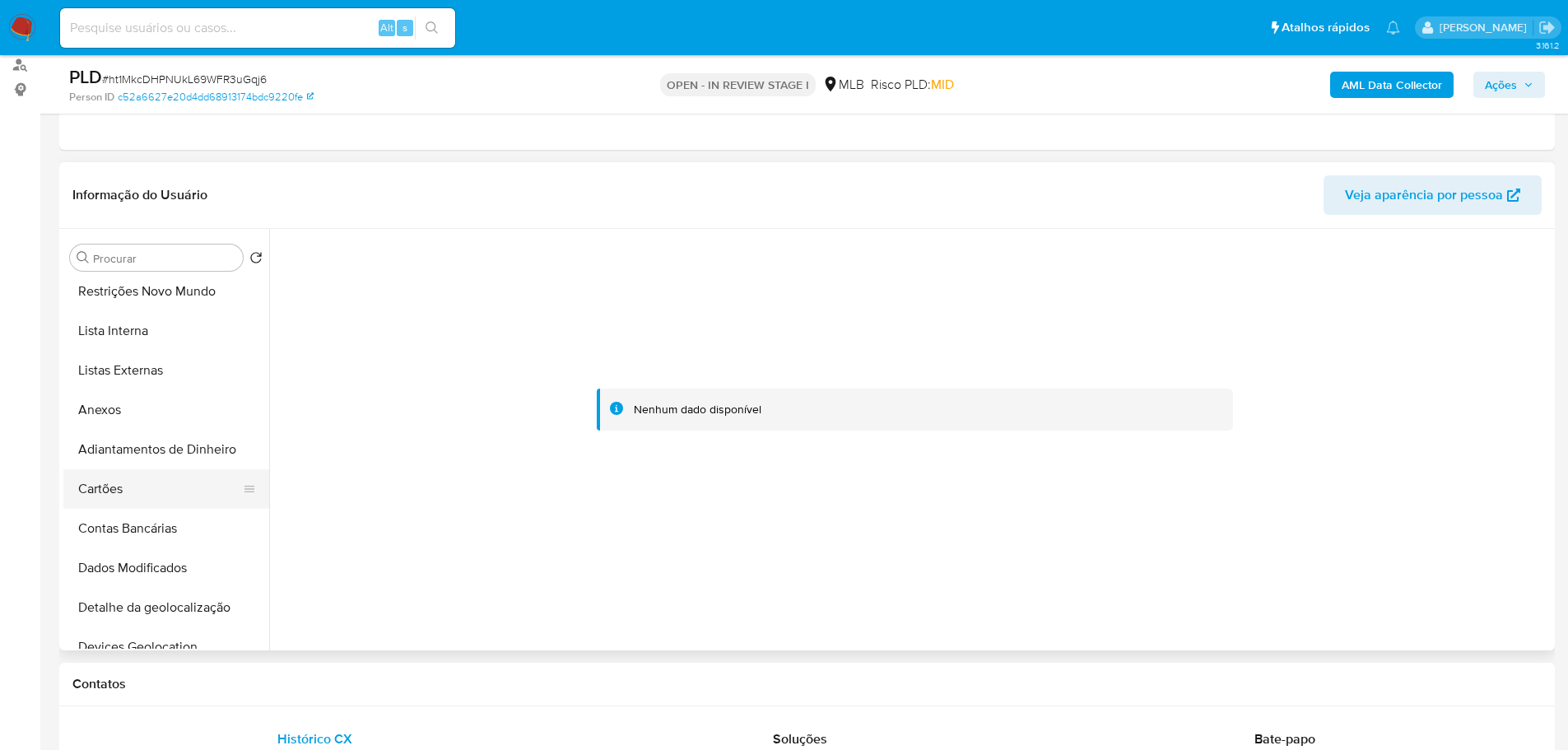
scroll to position [0, 0]
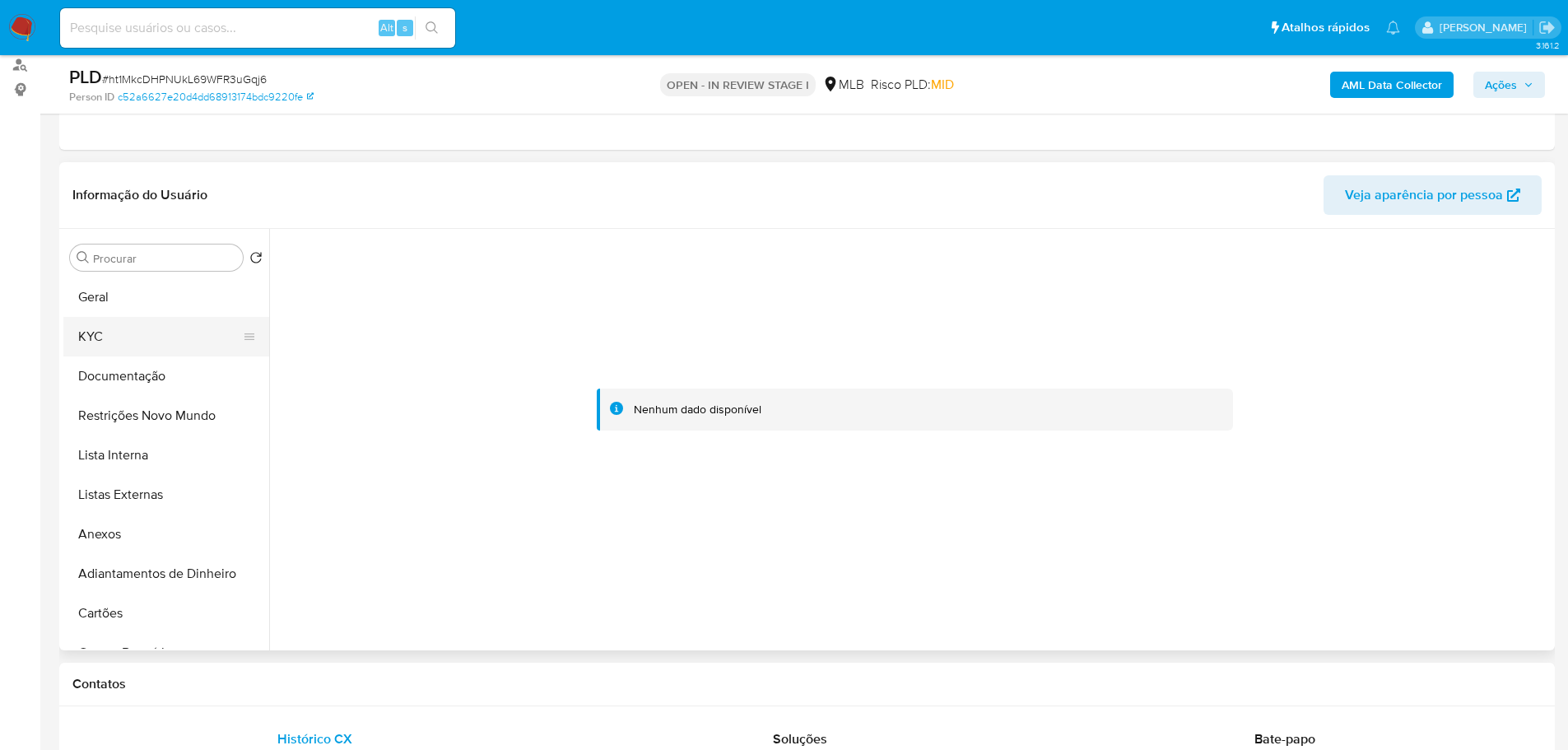
click at [111, 336] on button "KYC" at bounding box center [159, 337] width 192 height 40
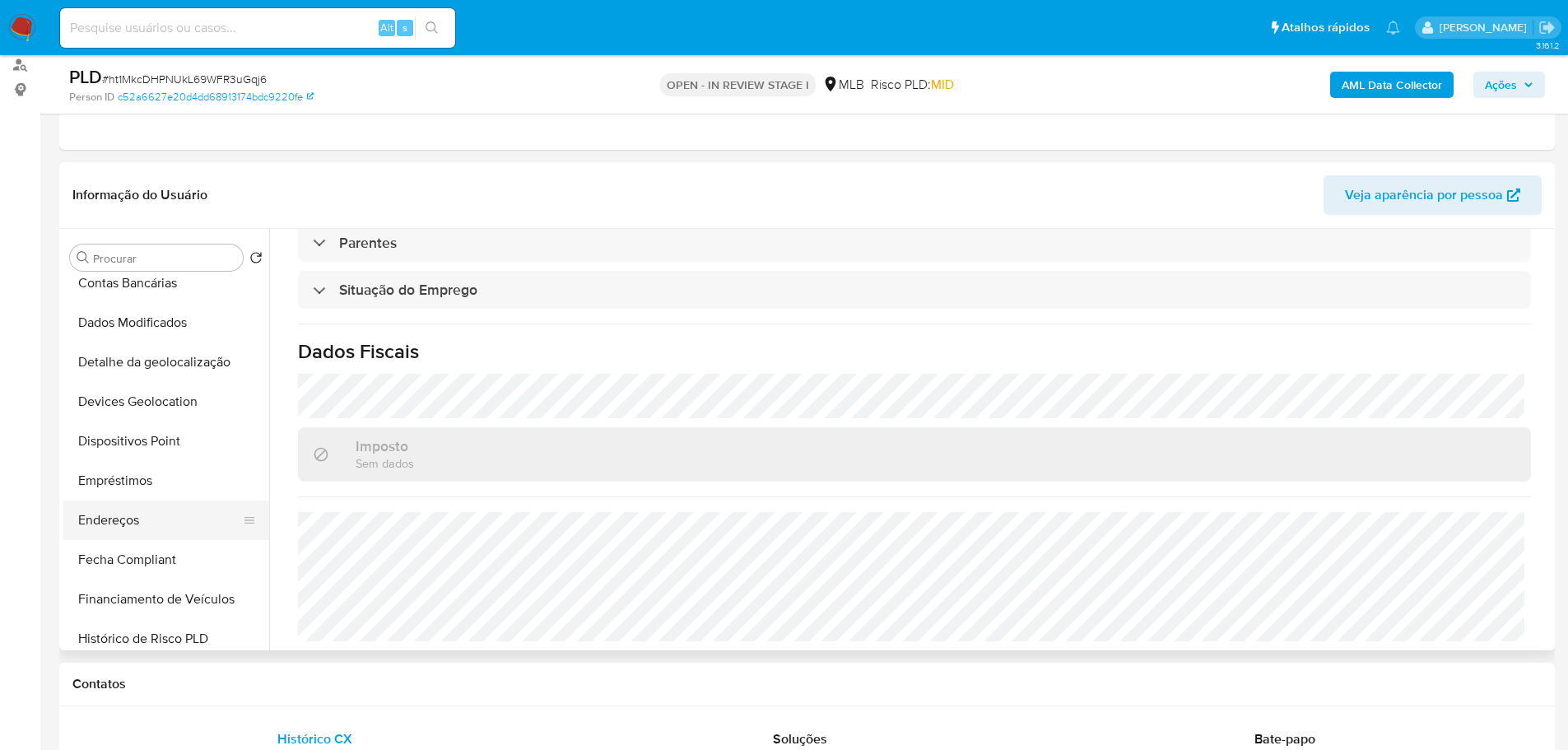
scroll to position [412, 0]
click at [131, 487] on button "Endereços" at bounding box center [159, 478] width 192 height 40
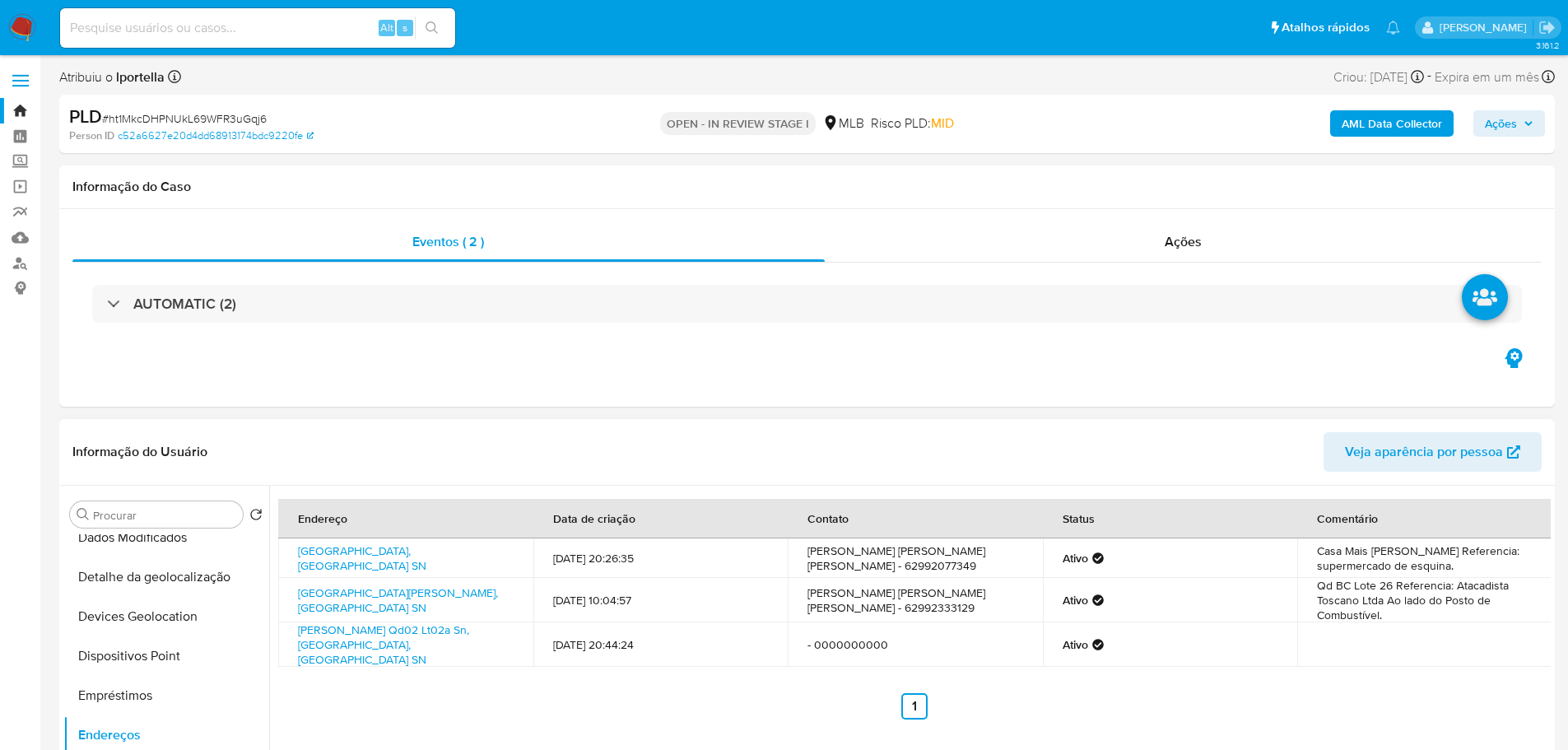
scroll to position [0, 0]
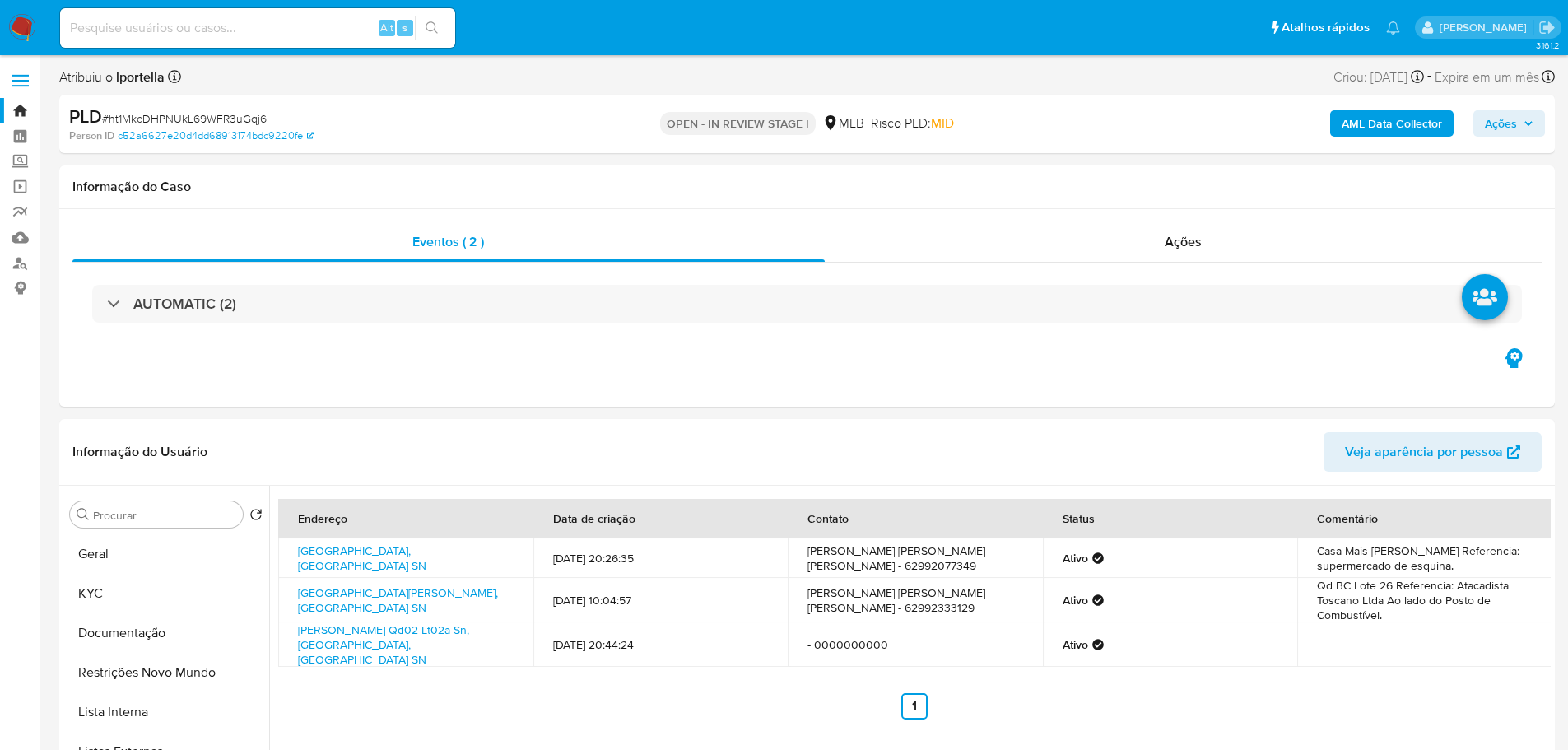
drag, startPoint x: 121, startPoint y: 604, endPoint x: 18, endPoint y: 604, distance: 103.0
click at [120, 604] on button "KYC" at bounding box center [166, 594] width 205 height 40
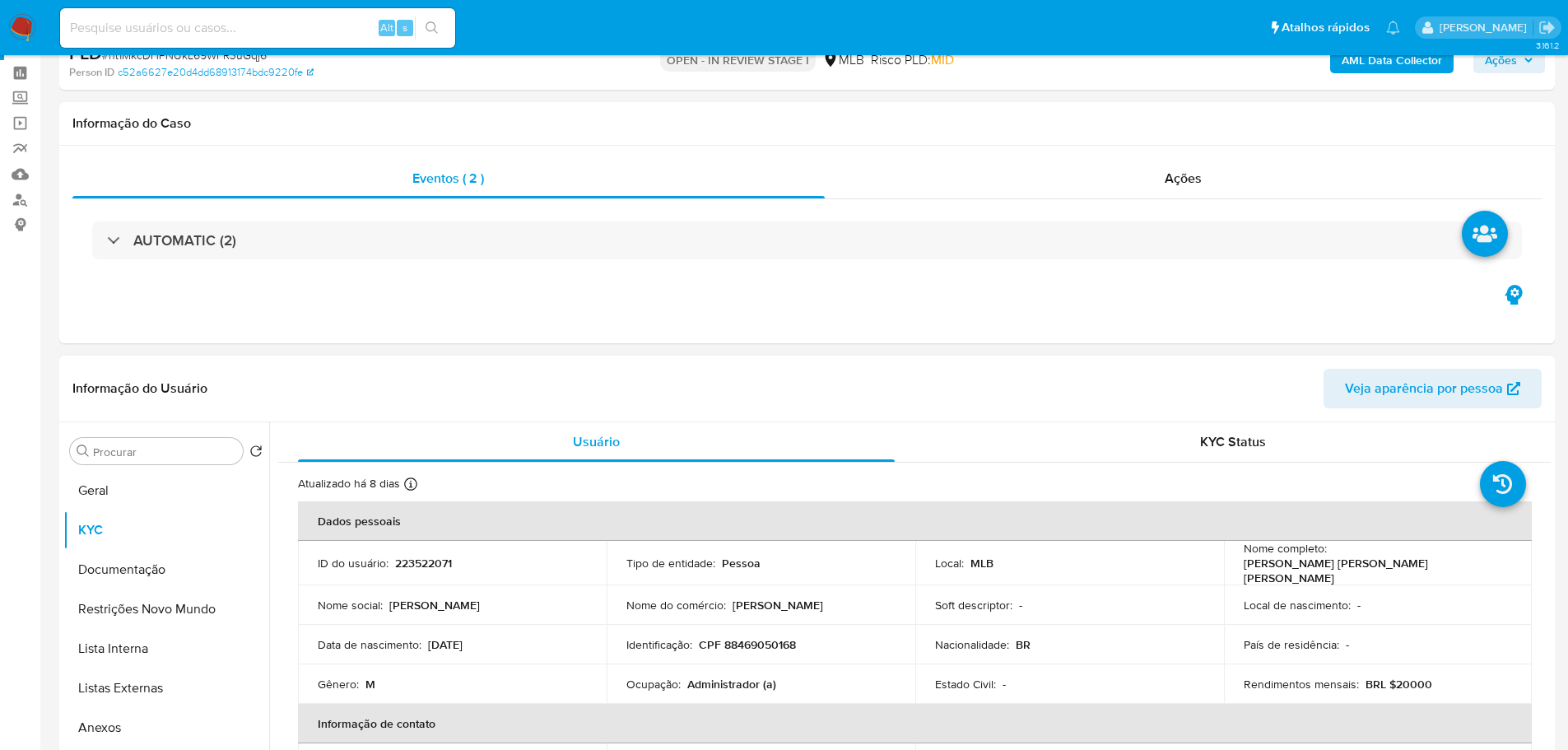
scroll to position [82, 0]
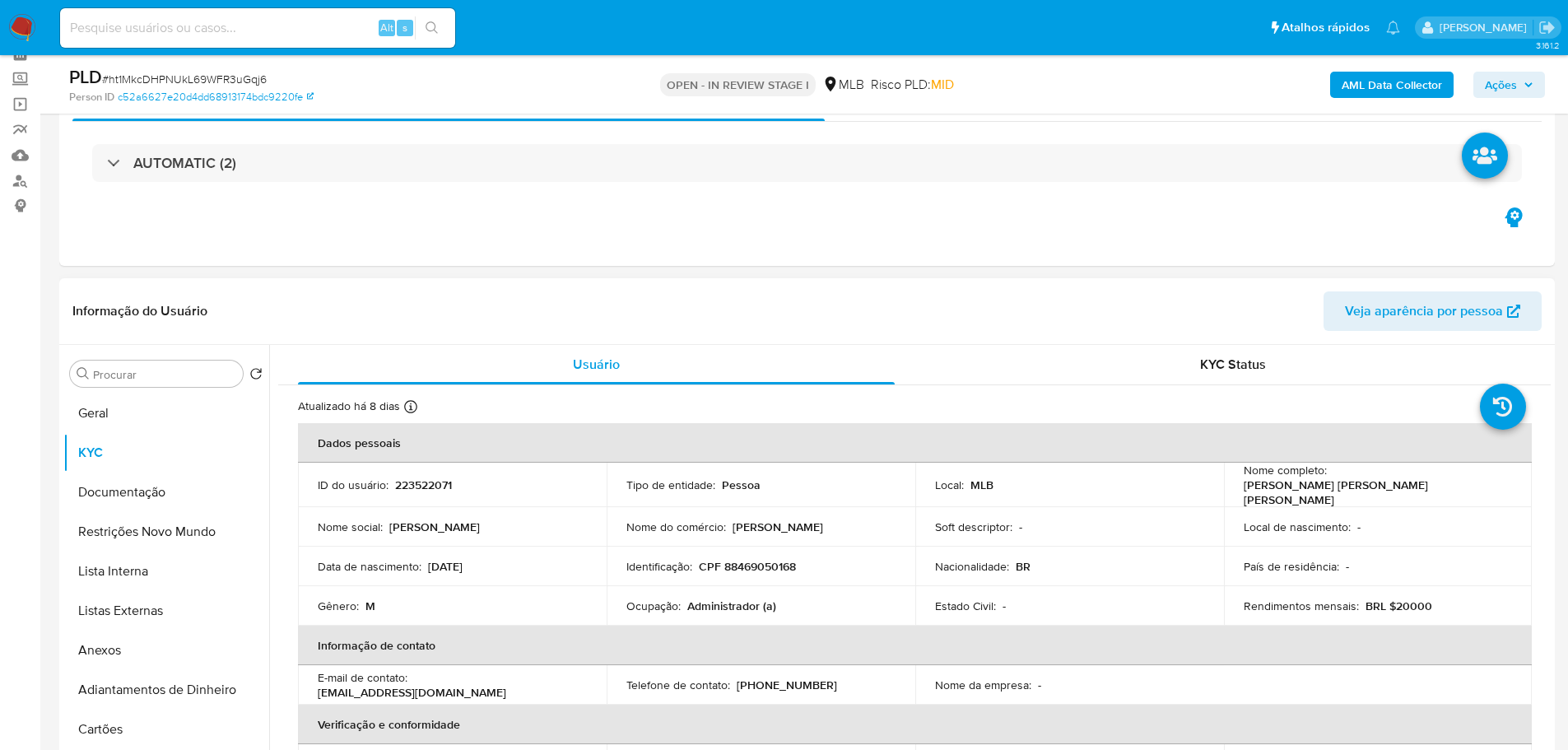
click at [765, 561] on p "CPF 88469050168" at bounding box center [747, 566] width 98 height 15
copy p "88469050168"
click at [134, 408] on button "Geral" at bounding box center [159, 413] width 192 height 40
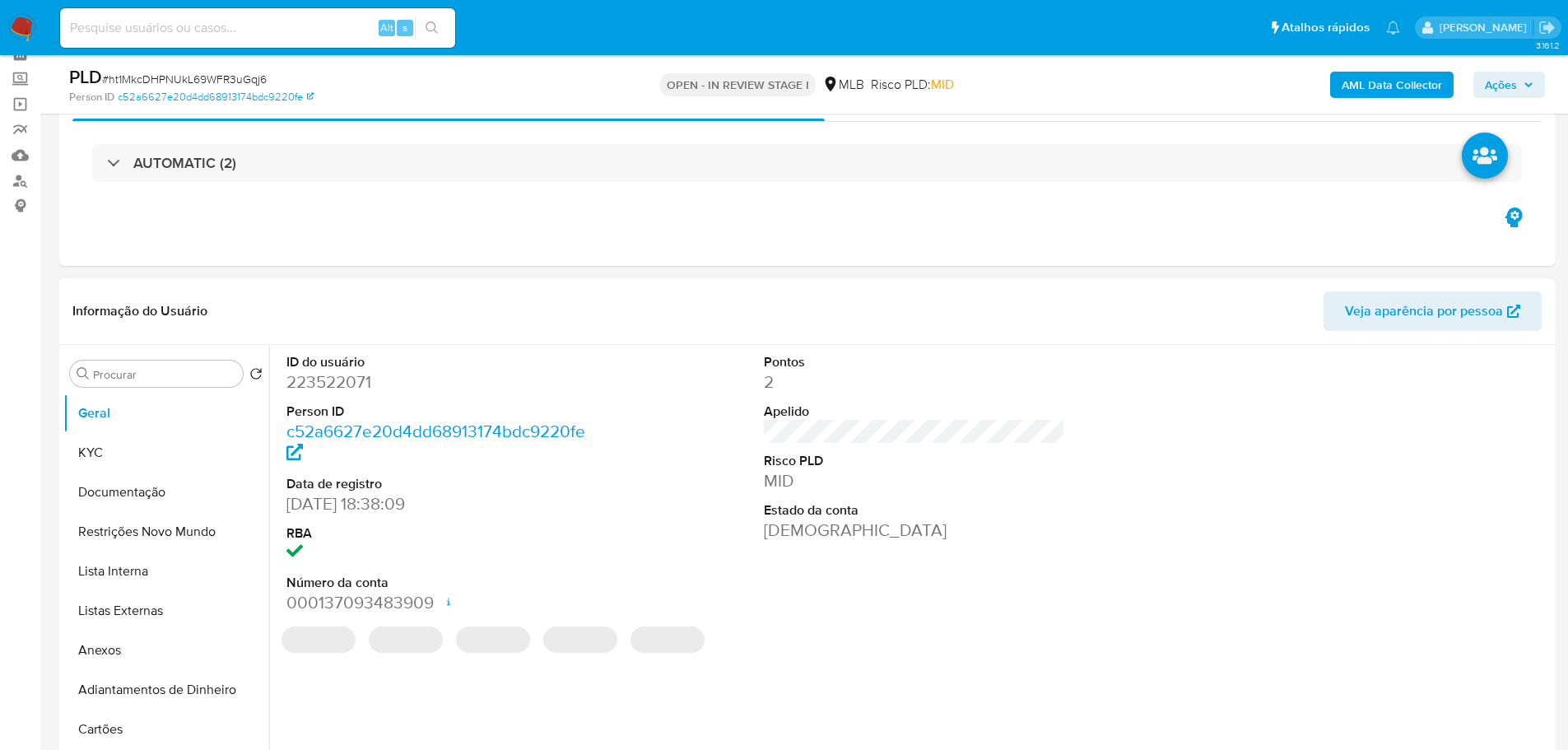
click at [358, 393] on dd "223522071" at bounding box center [437, 382] width 302 height 23
click at [352, 389] on dd "223522071" at bounding box center [437, 382] width 302 height 23
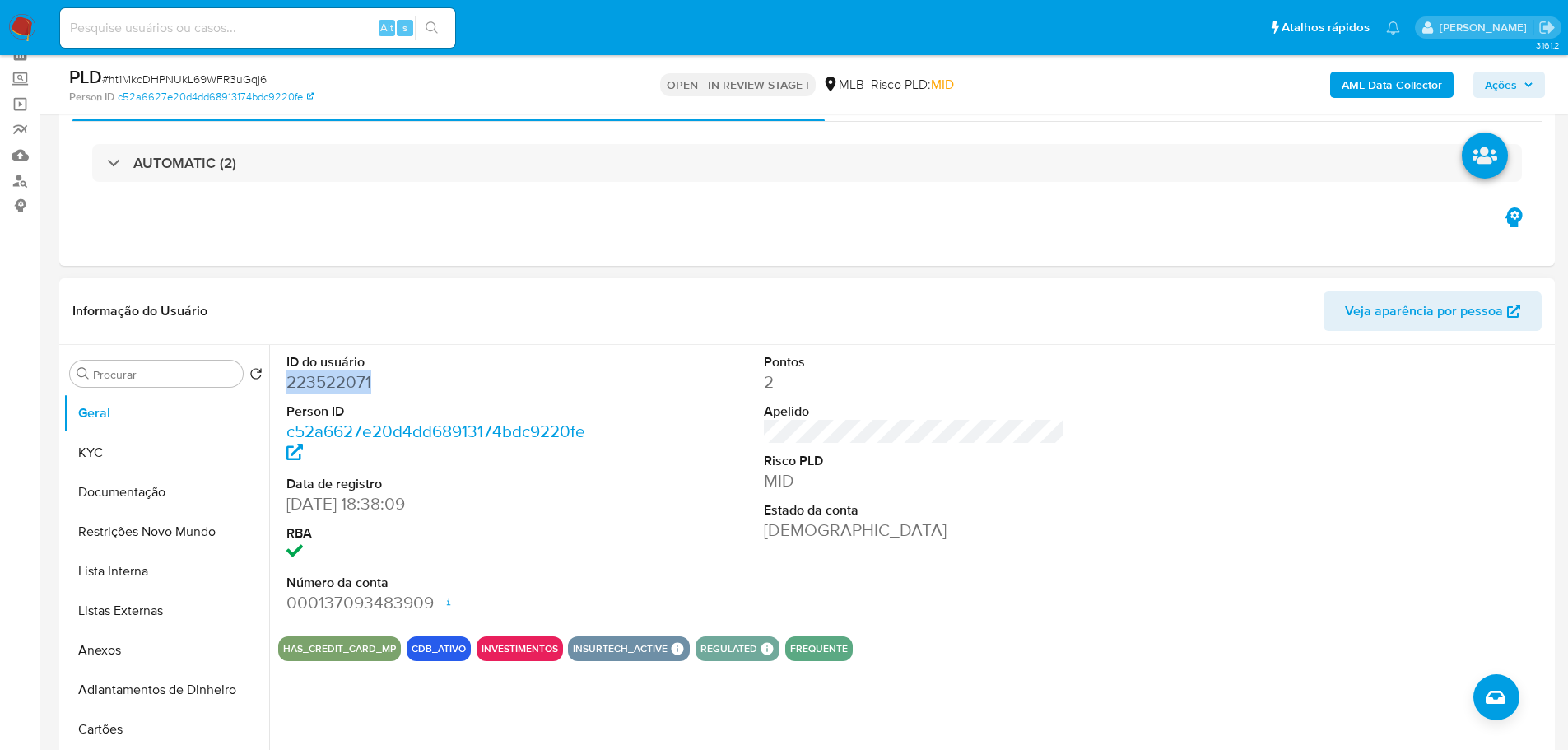
copy dd "223522071"
click at [1524, 85] on icon "button" at bounding box center [1528, 84] width 9 height 9
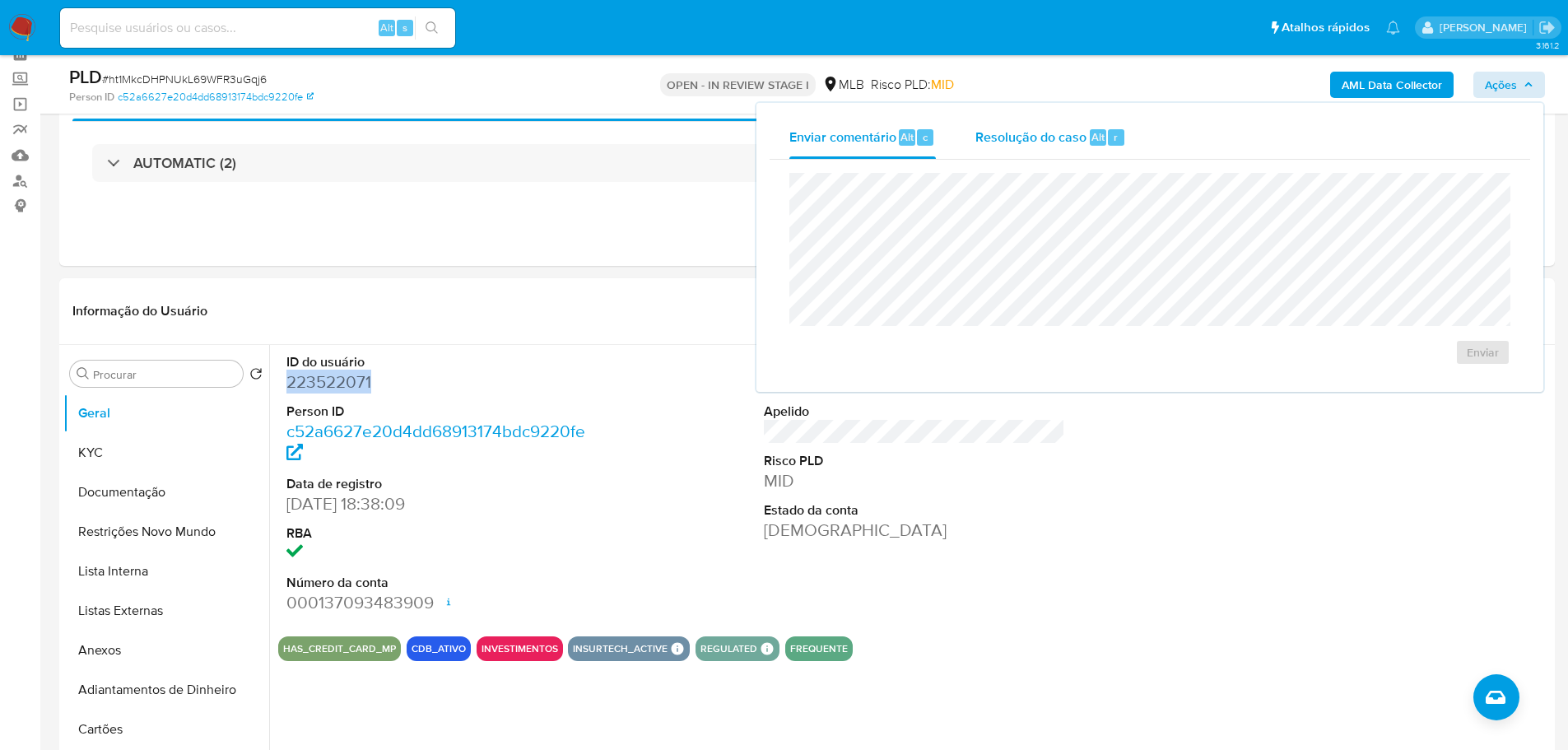
click at [1069, 136] on span "Resolução do caso" at bounding box center [1030, 136] width 111 height 19
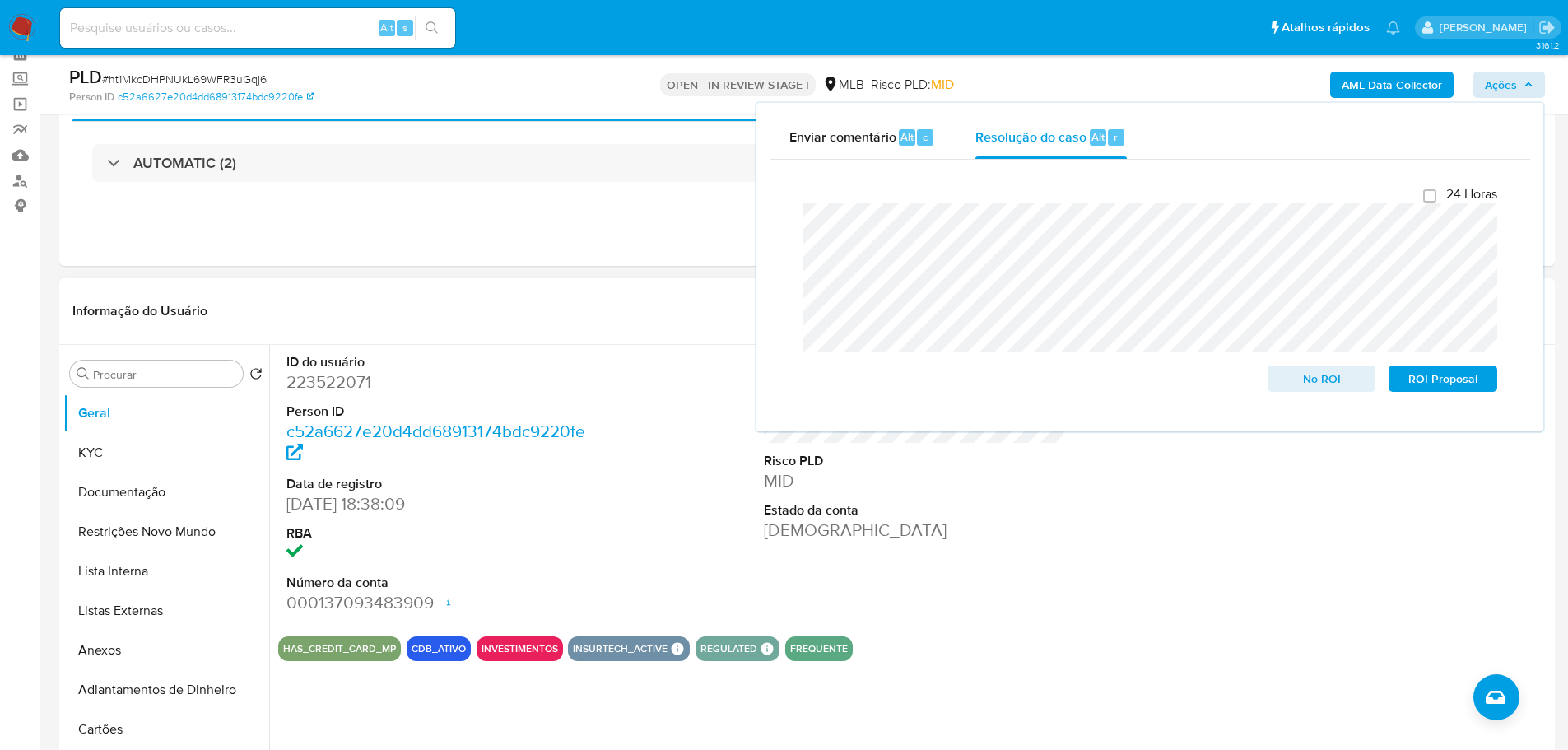
scroll to position [741, 0]
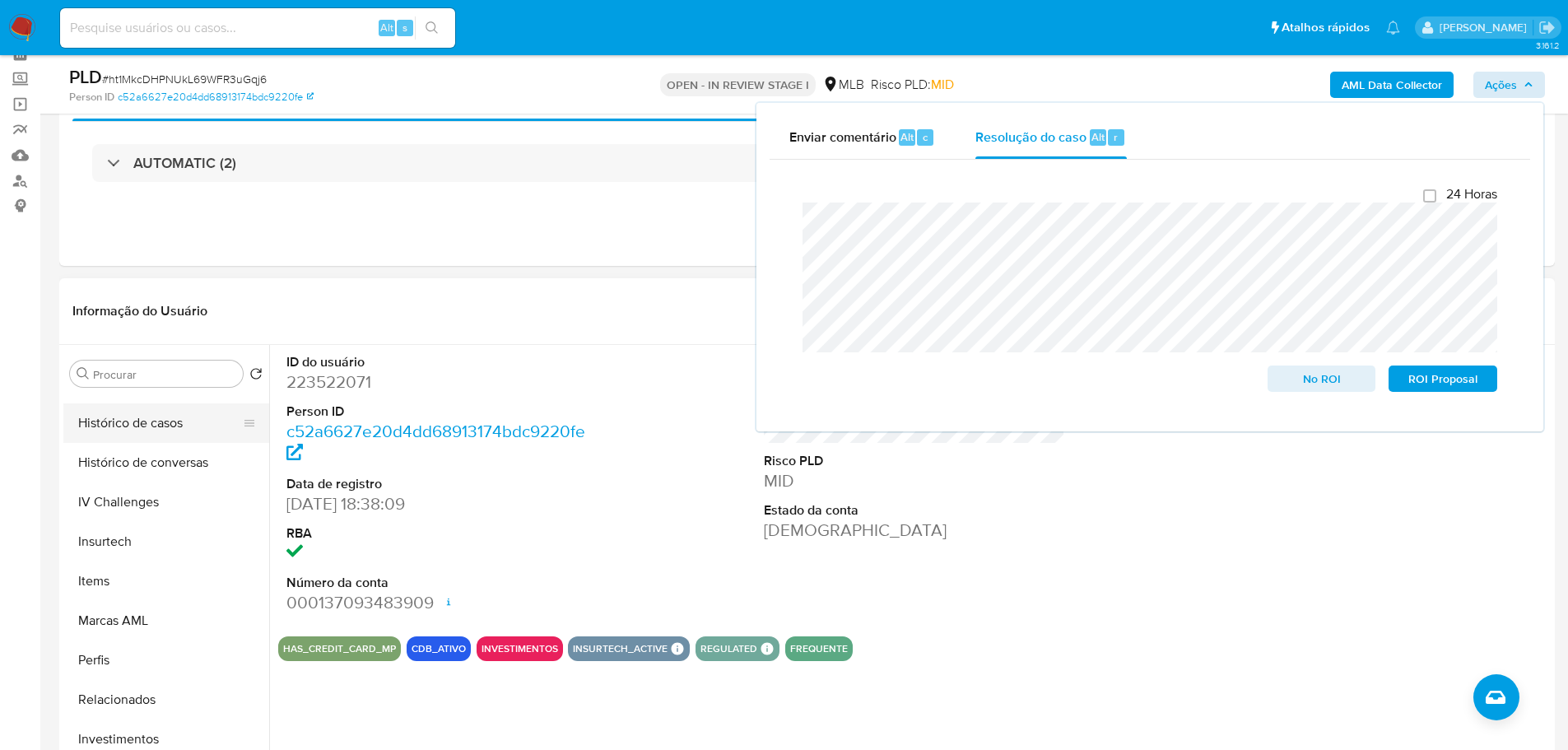
click at [134, 412] on button "Histórico de casos" at bounding box center [159, 423] width 192 height 40
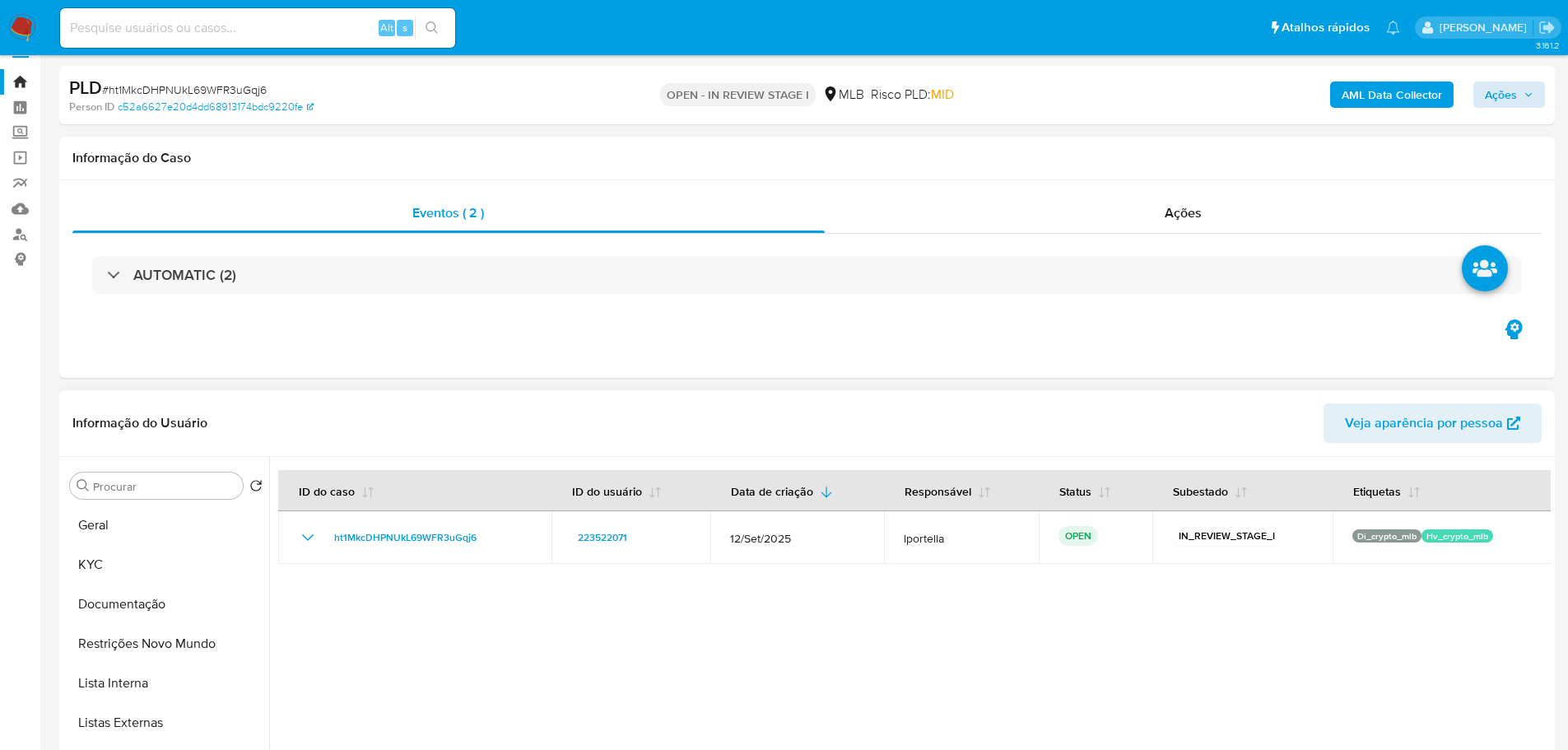
scroll to position [0, 0]
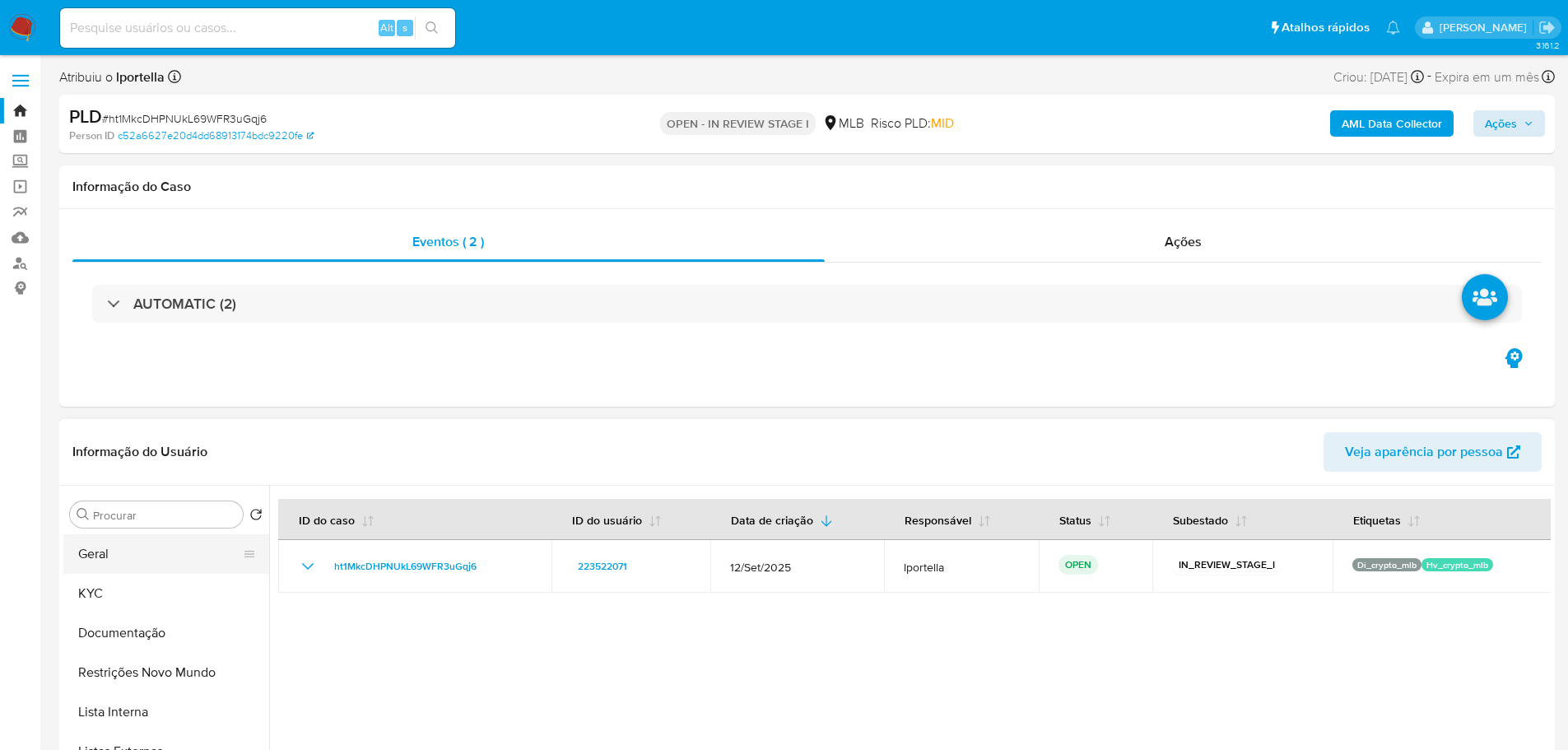
click at [122, 551] on button "Geral" at bounding box center [159, 554] width 192 height 40
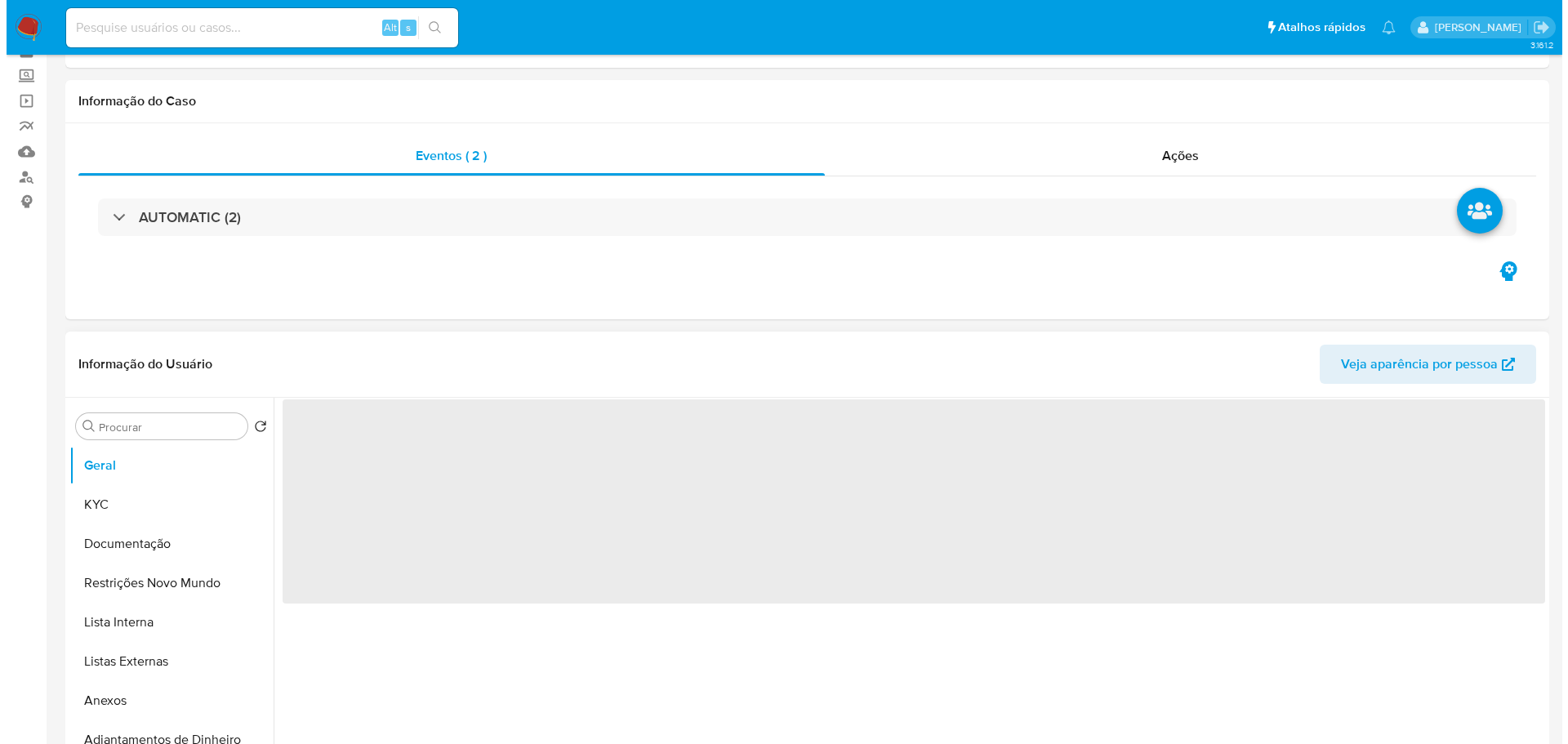
scroll to position [163, 0]
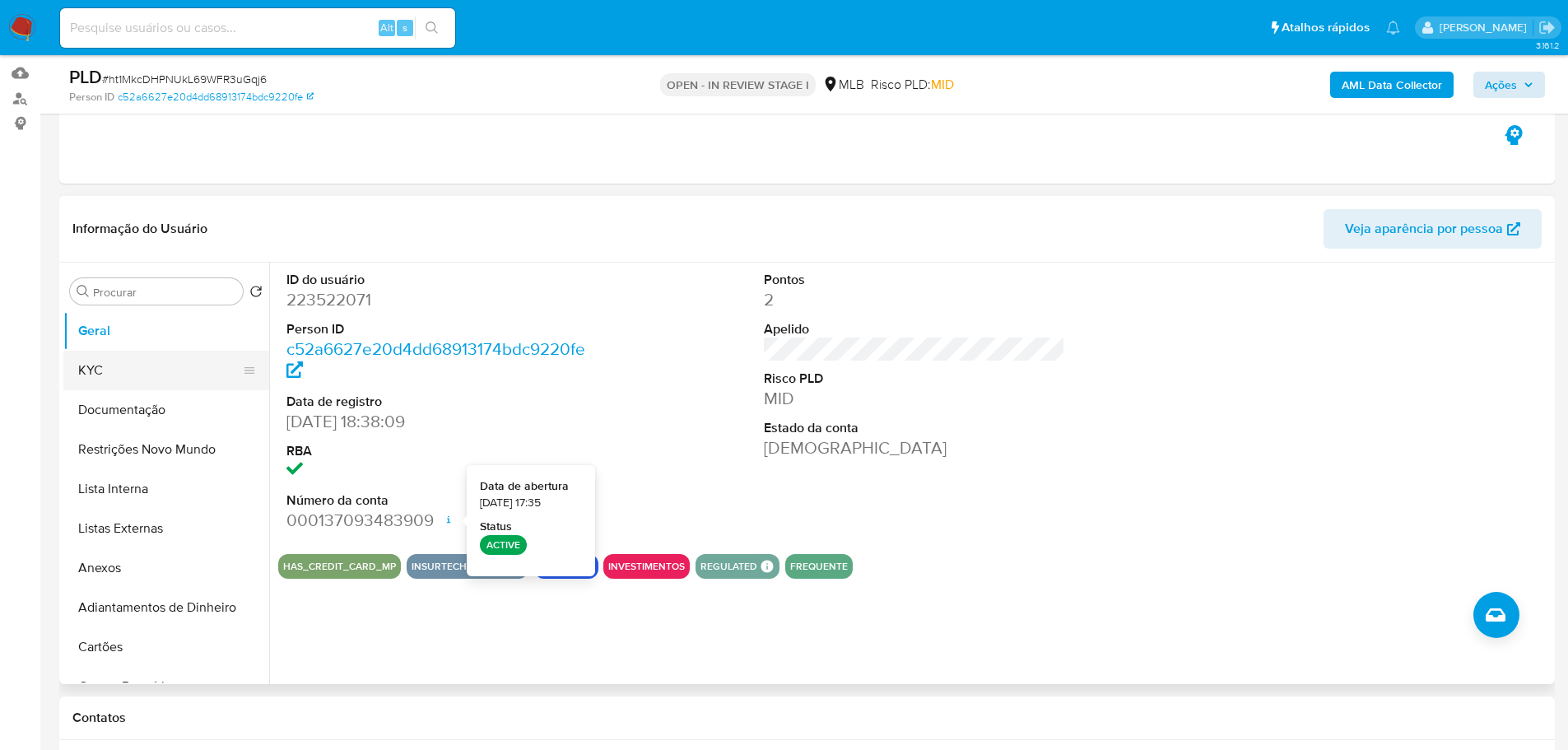
click at [92, 366] on button "KYC" at bounding box center [159, 370] width 192 height 40
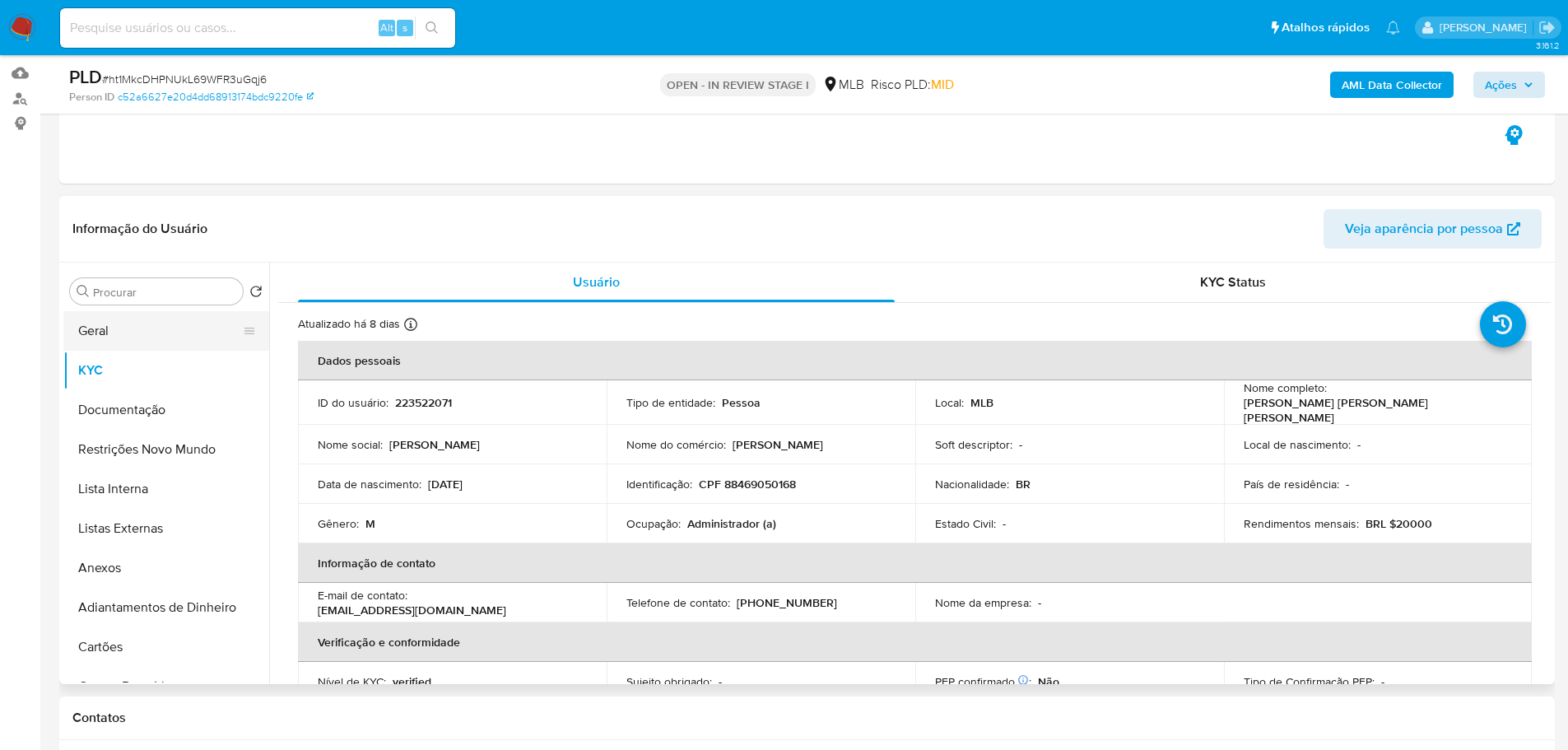
click at [159, 339] on button "Geral" at bounding box center [159, 331] width 192 height 40
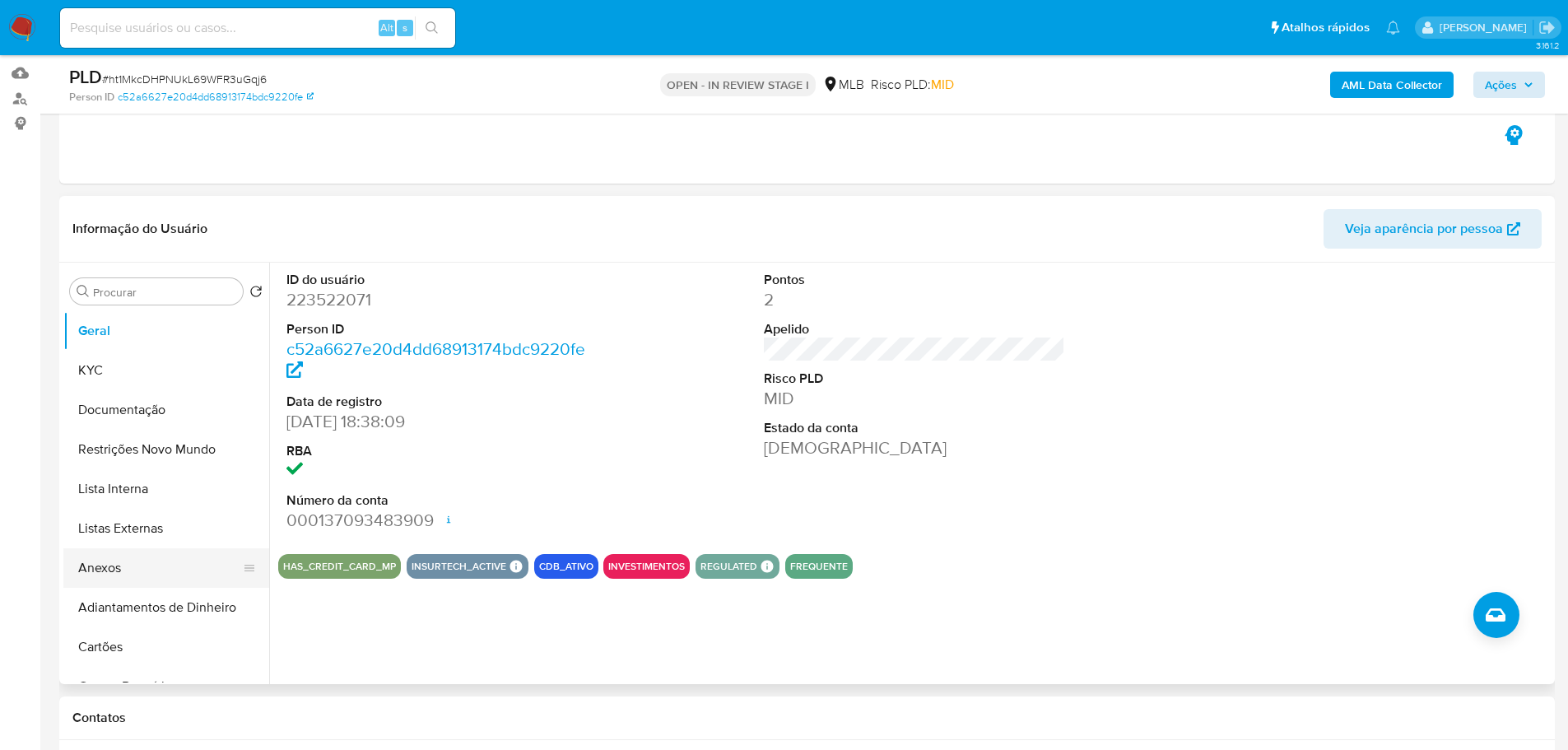
click at [143, 570] on button "Anexos" at bounding box center [159, 568] width 192 height 40
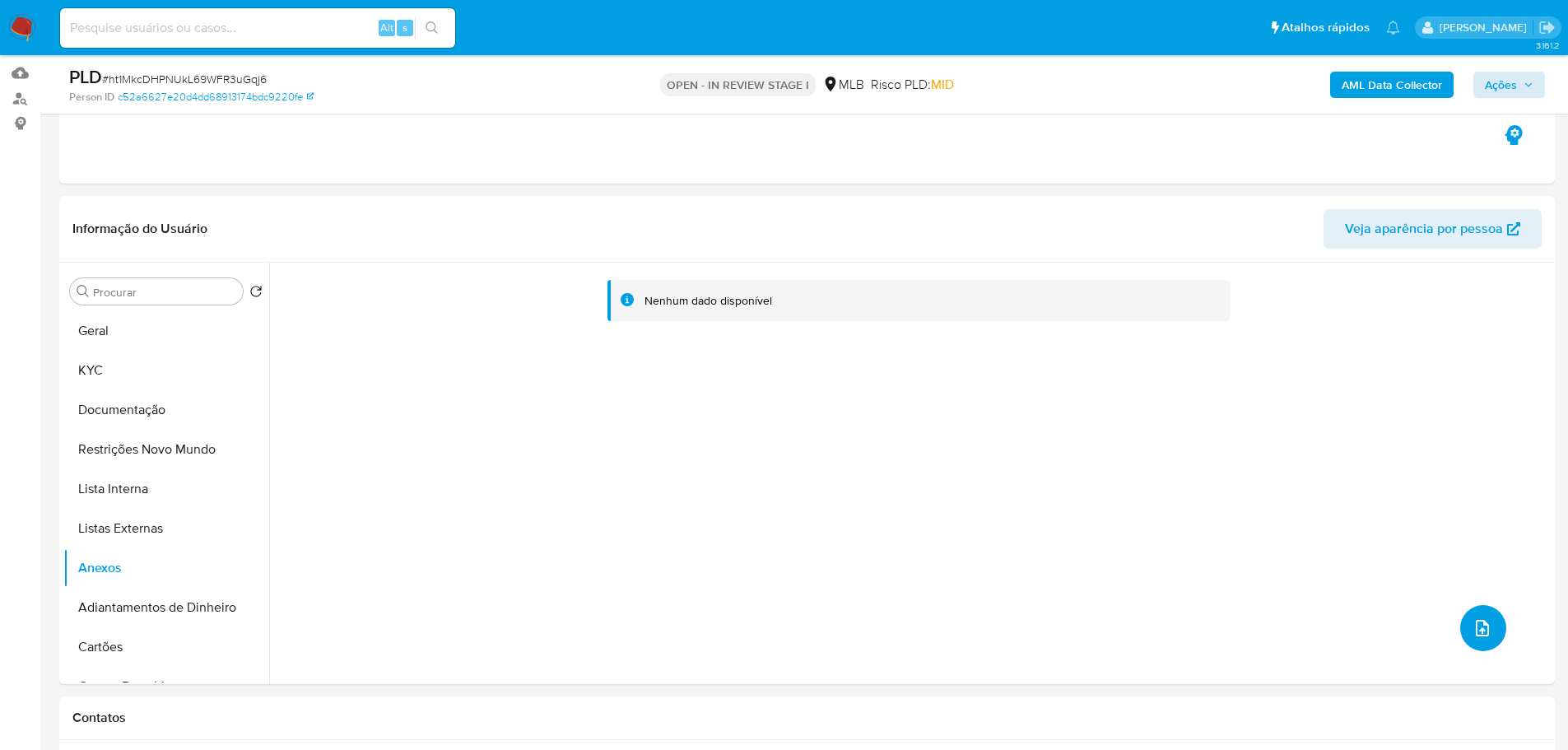
click at [1474, 634] on icon "upload-file" at bounding box center [1482, 628] width 20 height 20
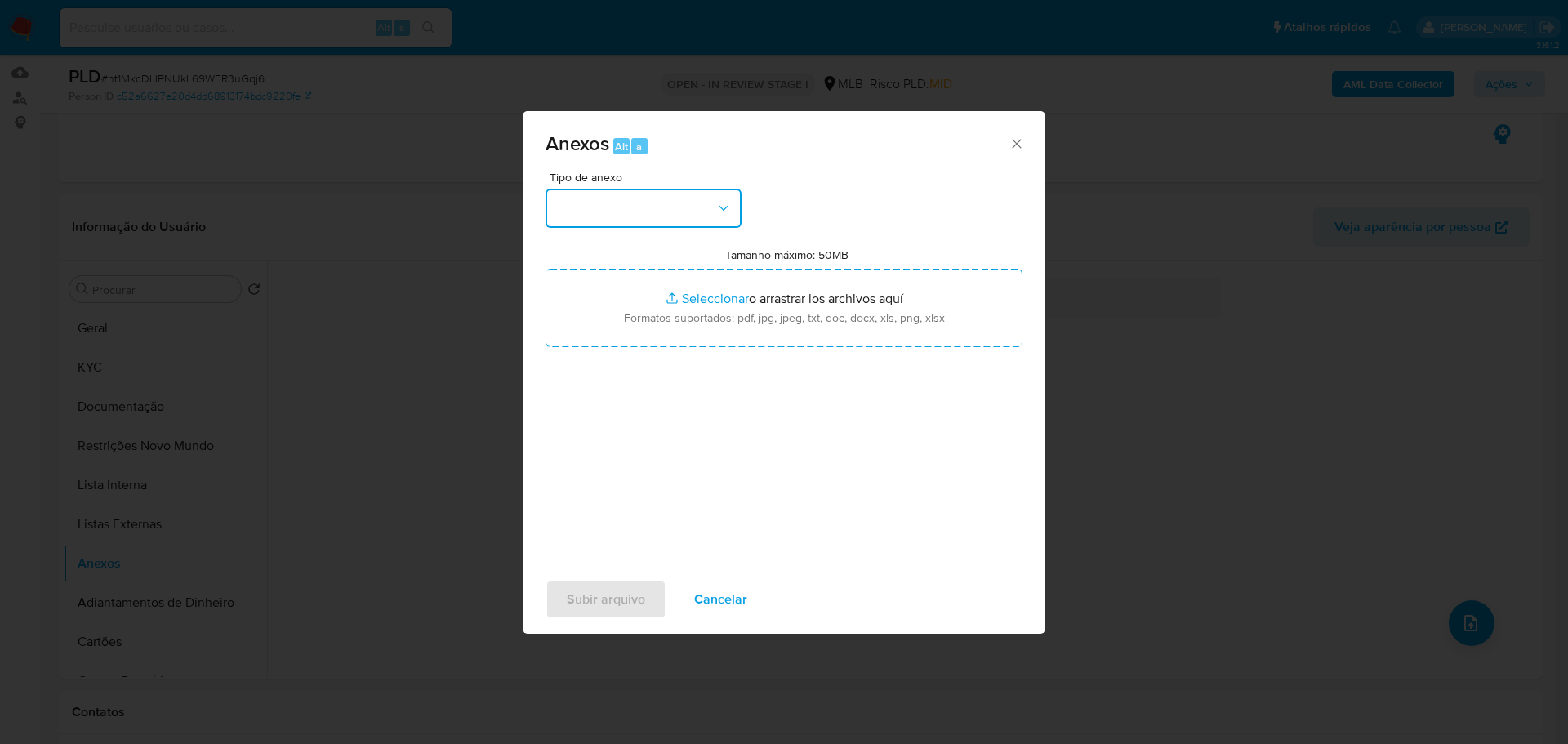
click at [648, 193] on button "button" at bounding box center [644, 209] width 196 height 39
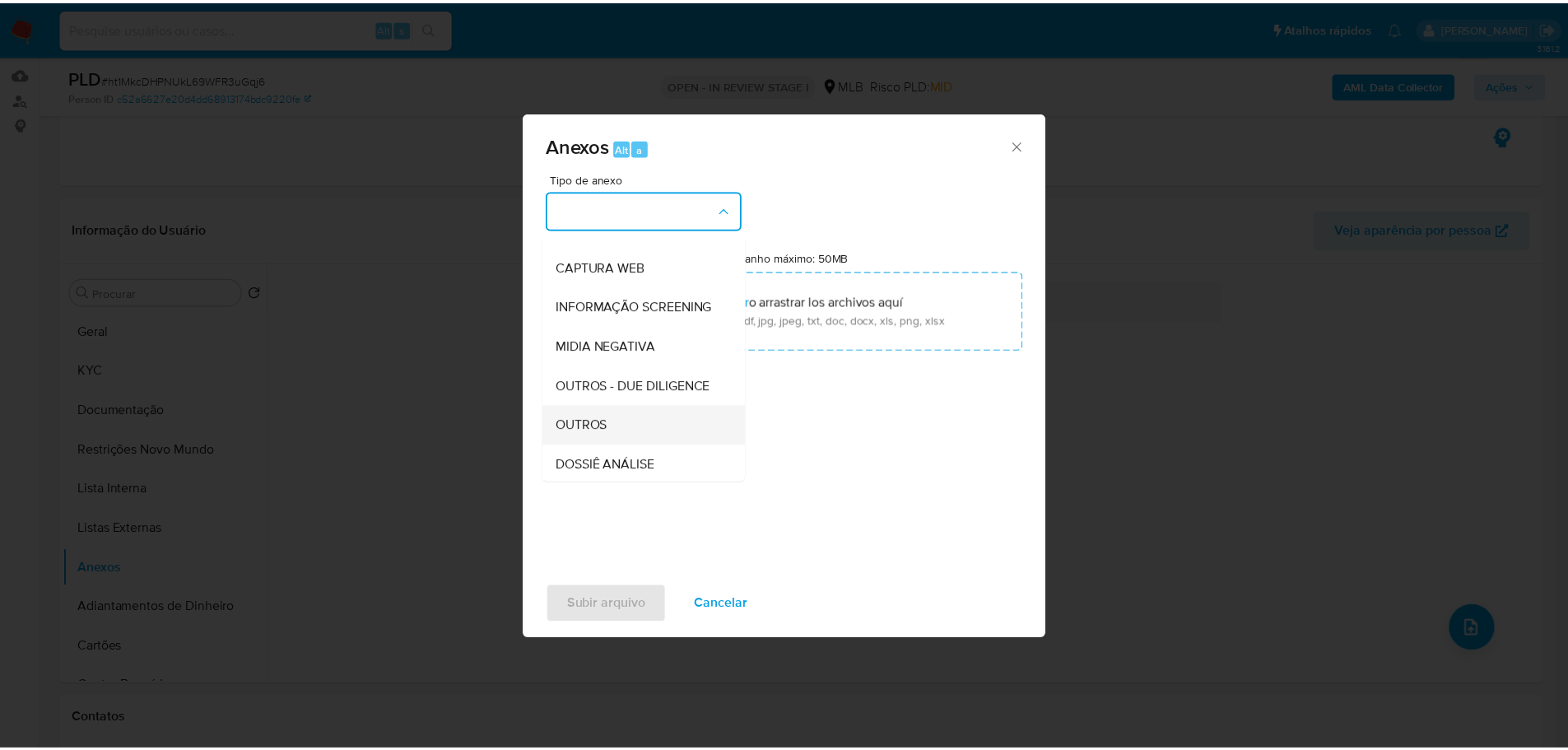
scroll to position [254, 0]
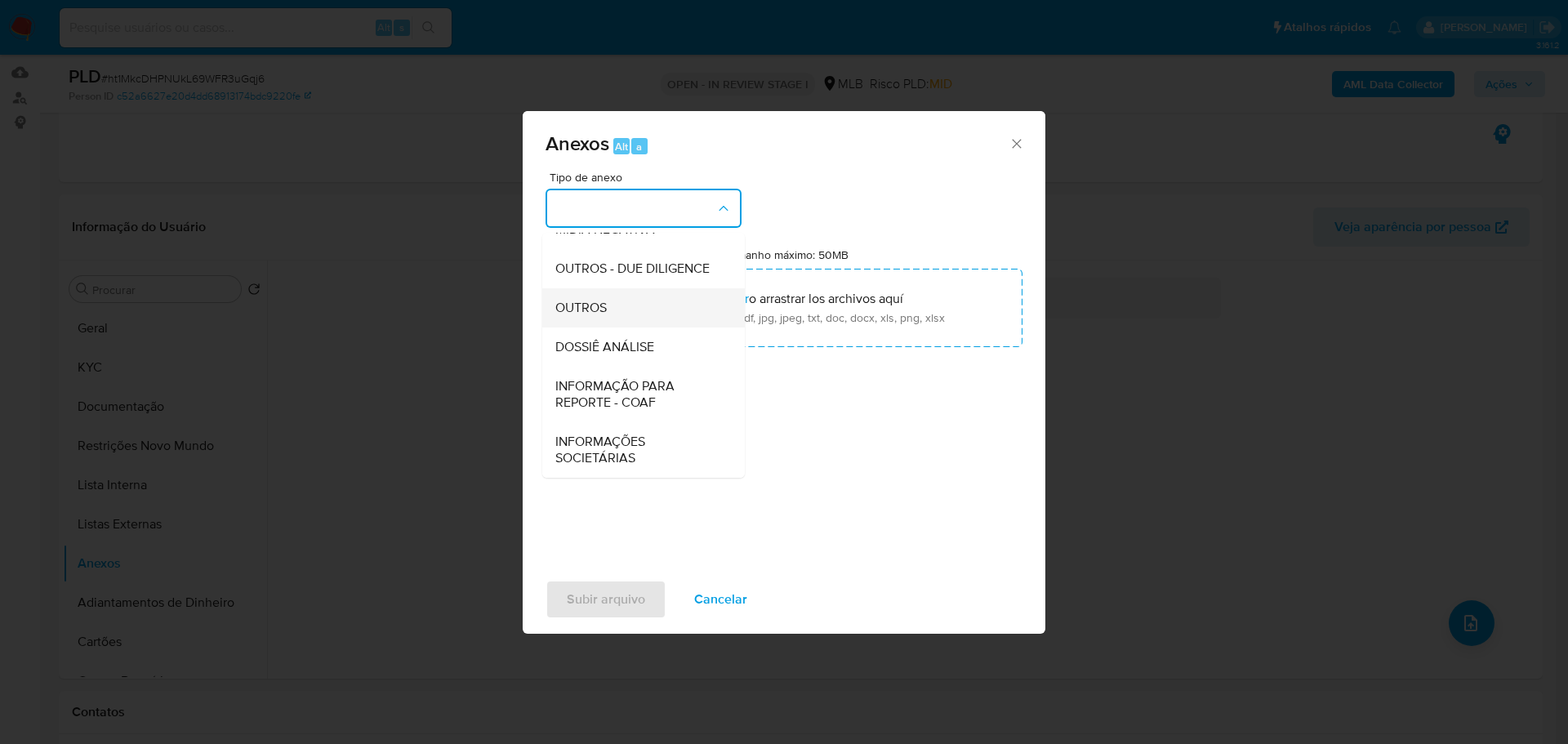
click at [613, 319] on div "OUTROS" at bounding box center [638, 308] width 166 height 39
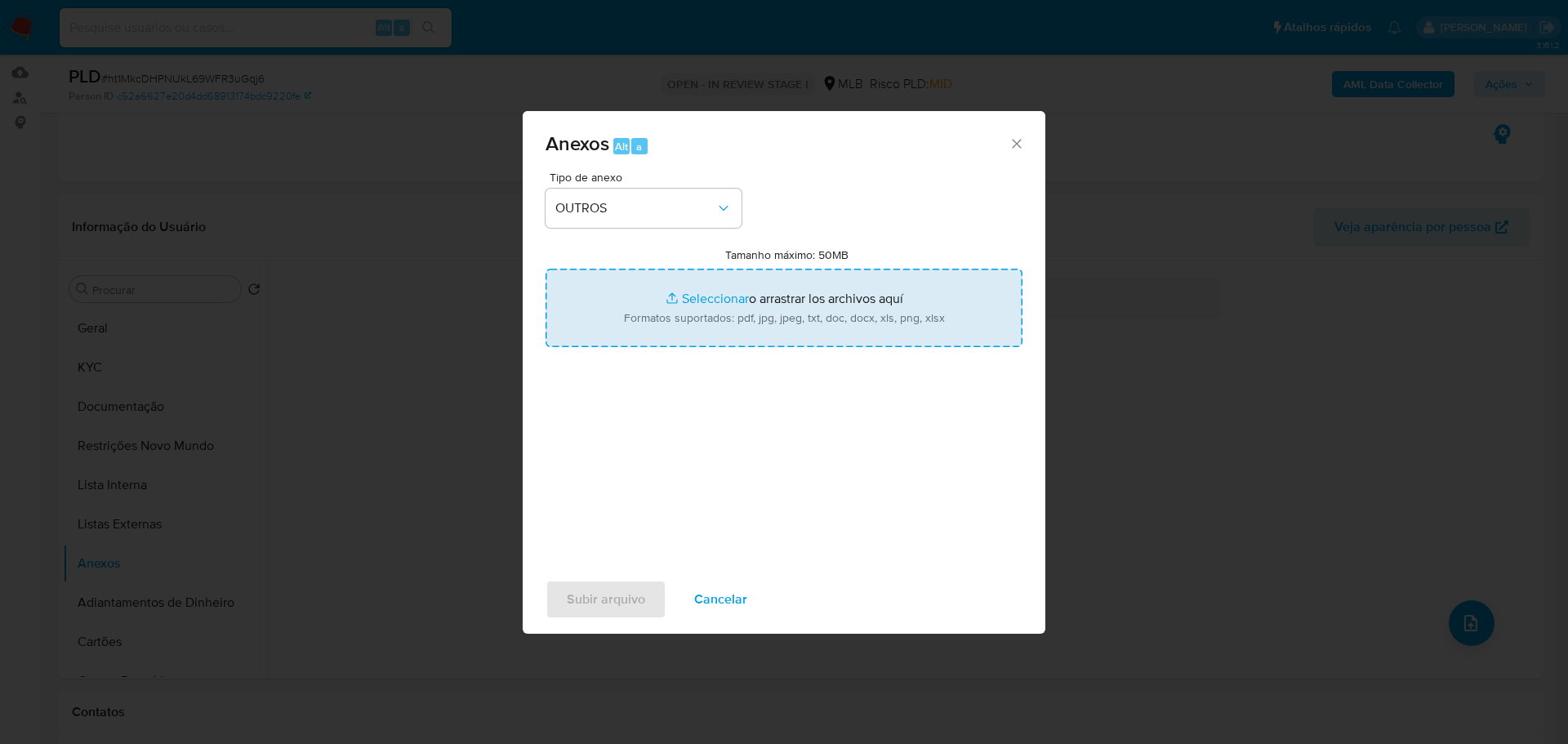
type input "C:\fakepath\SAR - XXX - CPF 88469050168 - MARCELO AGUIAR BATISTA TOSCANO.pdf"
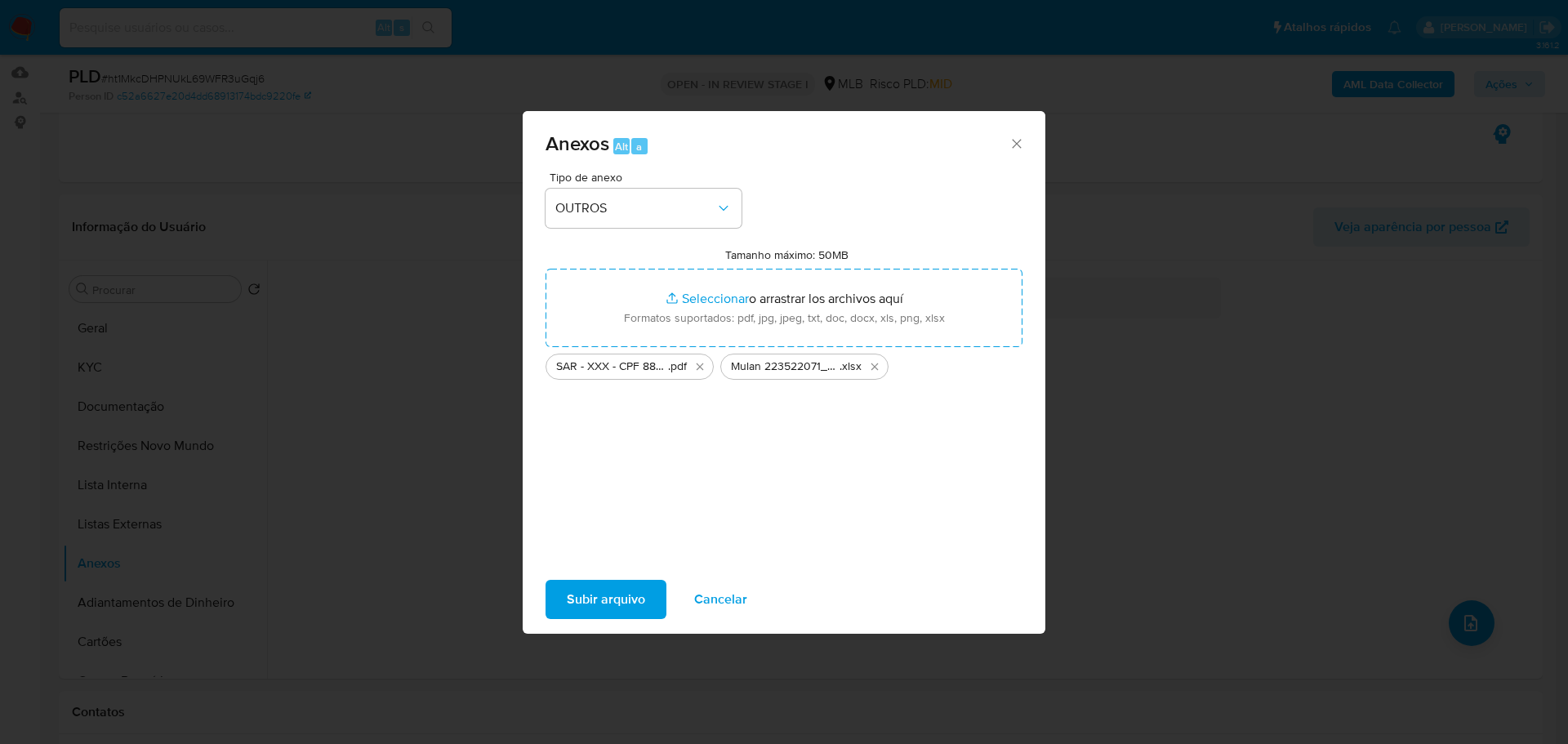
click at [585, 604] on span "Subir arquivo" at bounding box center [605, 599] width 78 height 36
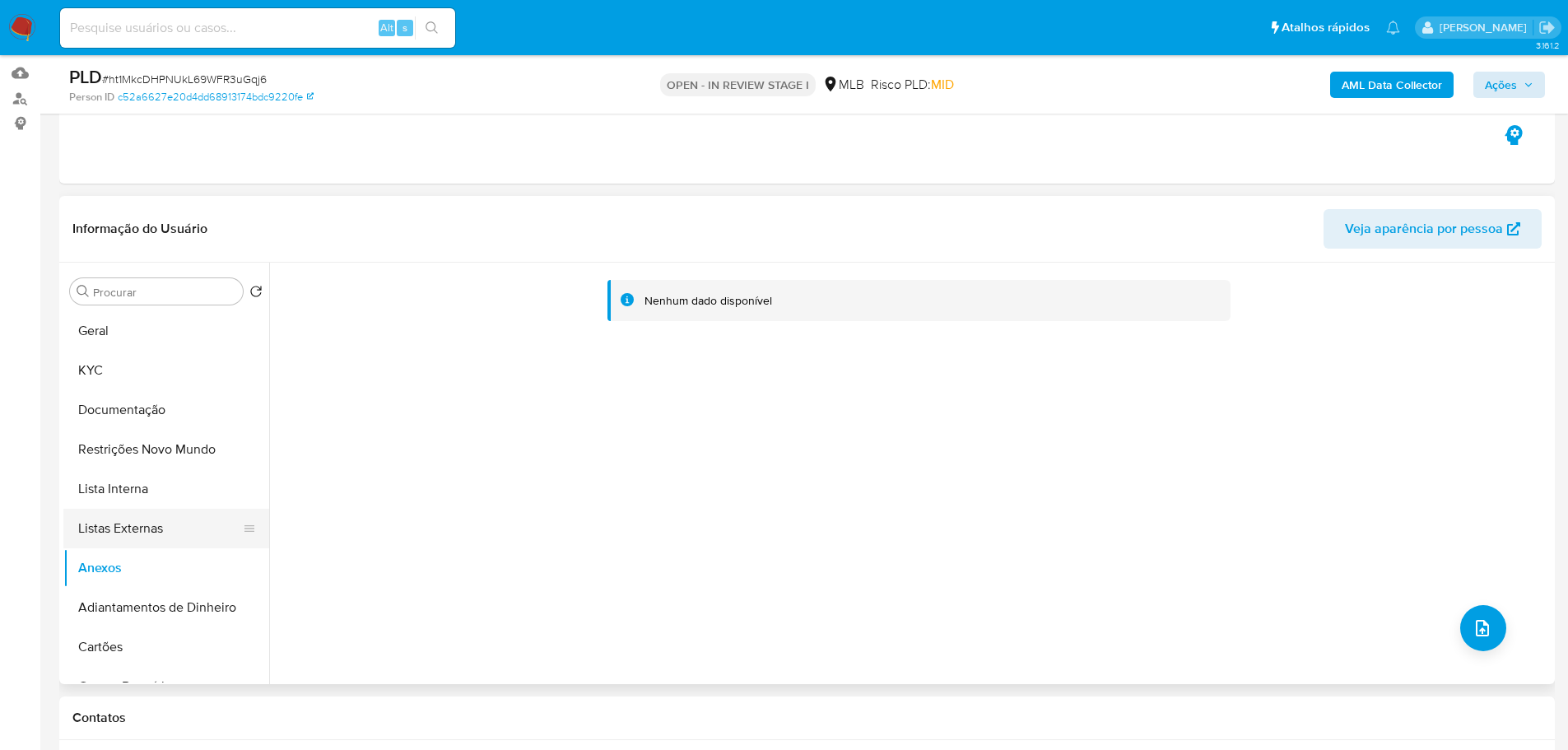
click at [164, 529] on button "Listas Externas" at bounding box center [159, 528] width 192 height 40
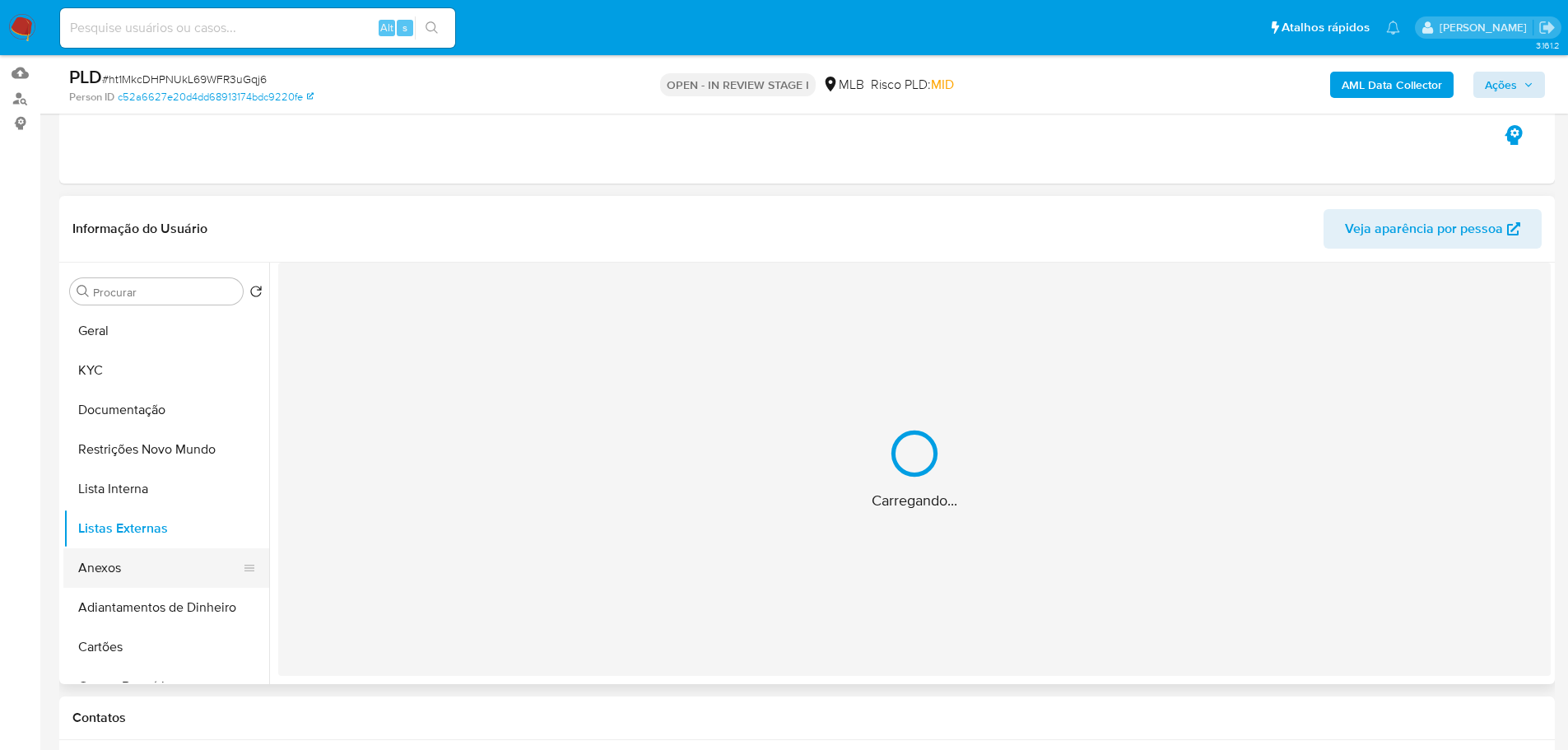
click at [120, 557] on button "Anexos" at bounding box center [159, 568] width 192 height 40
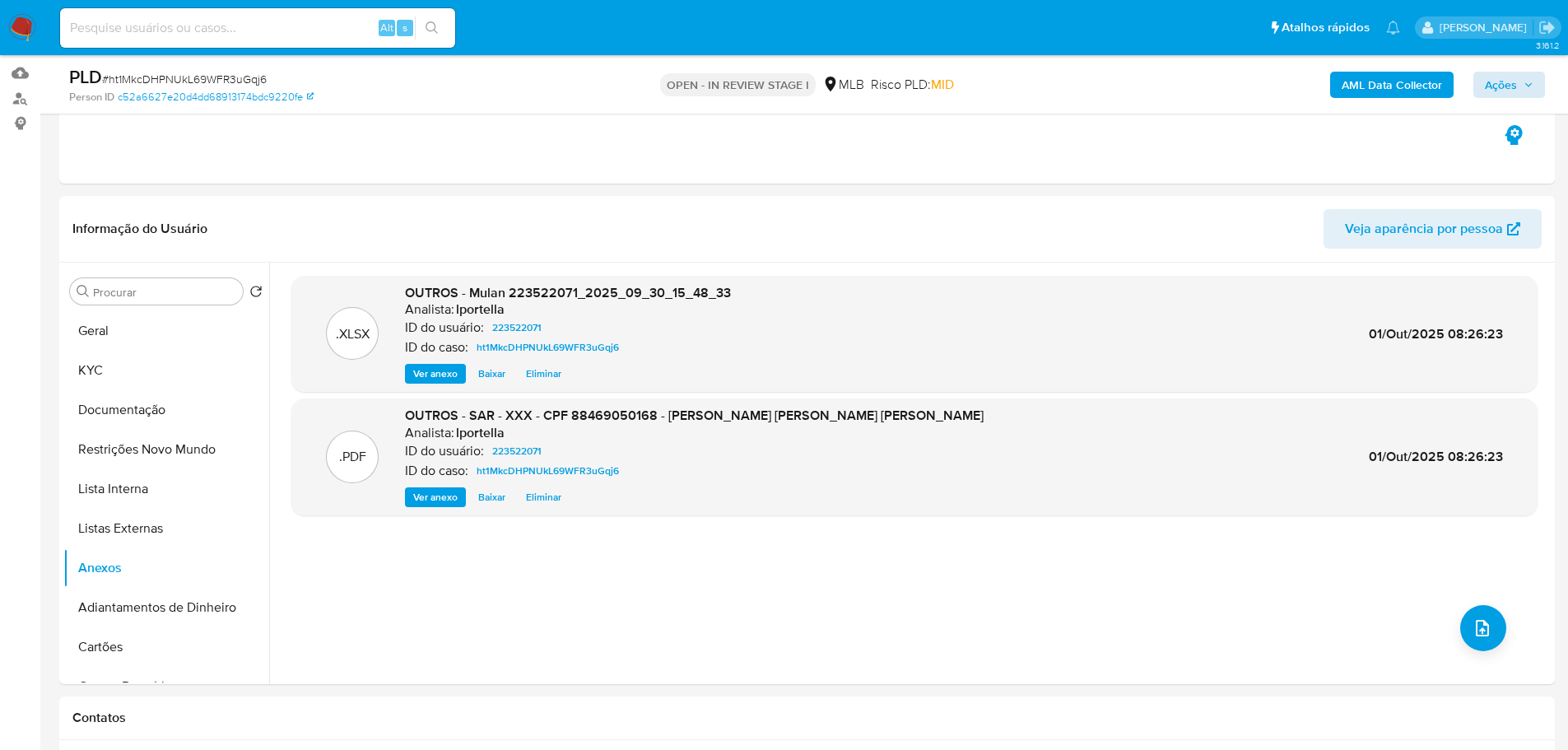
click at [1365, 82] on b "AML Data Collector" at bounding box center [1392, 85] width 100 height 27
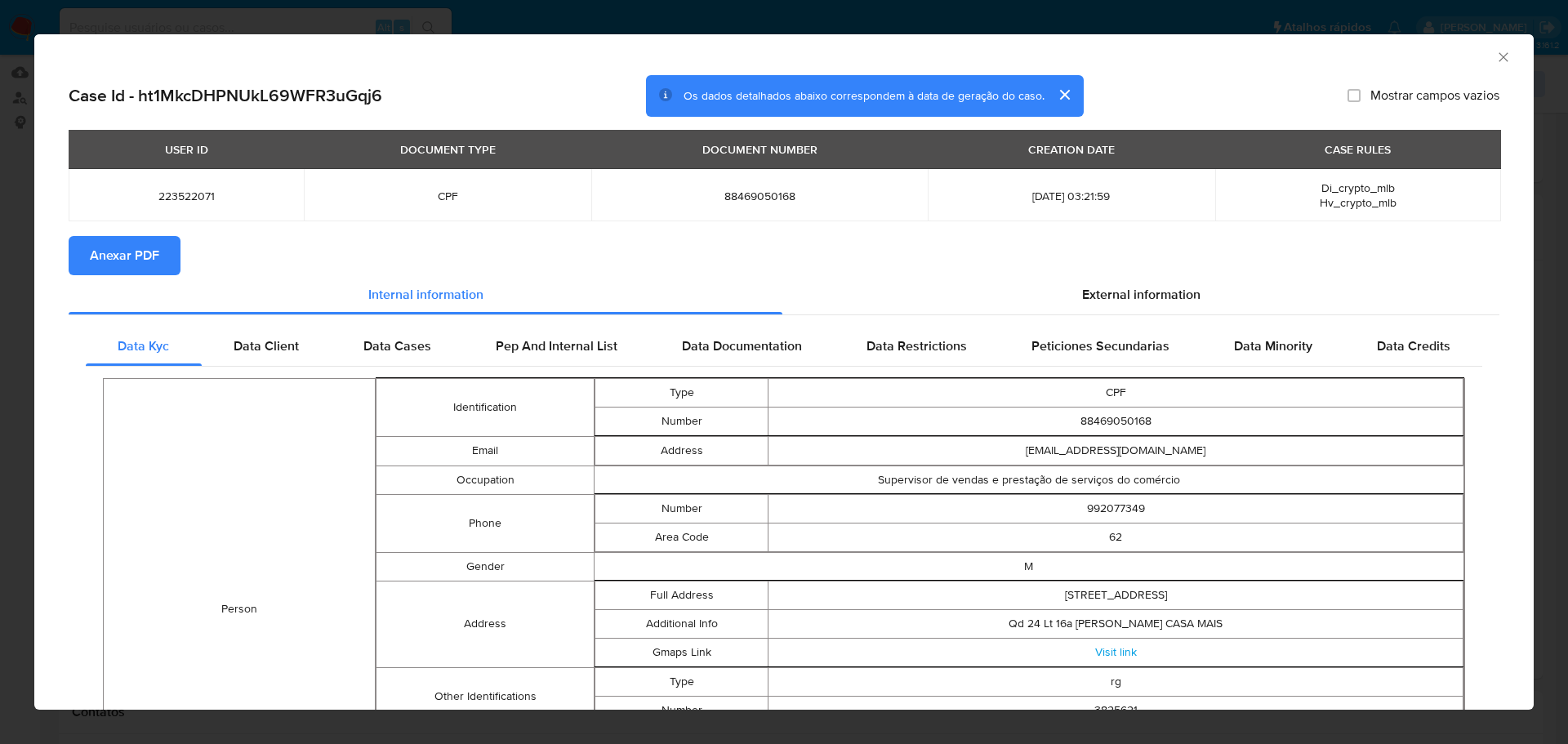
click at [140, 258] on span "Anexar PDF" at bounding box center [125, 256] width 70 height 36
click at [1495, 56] on icon "Fechar a janela" at bounding box center [1502, 56] width 16 height 16
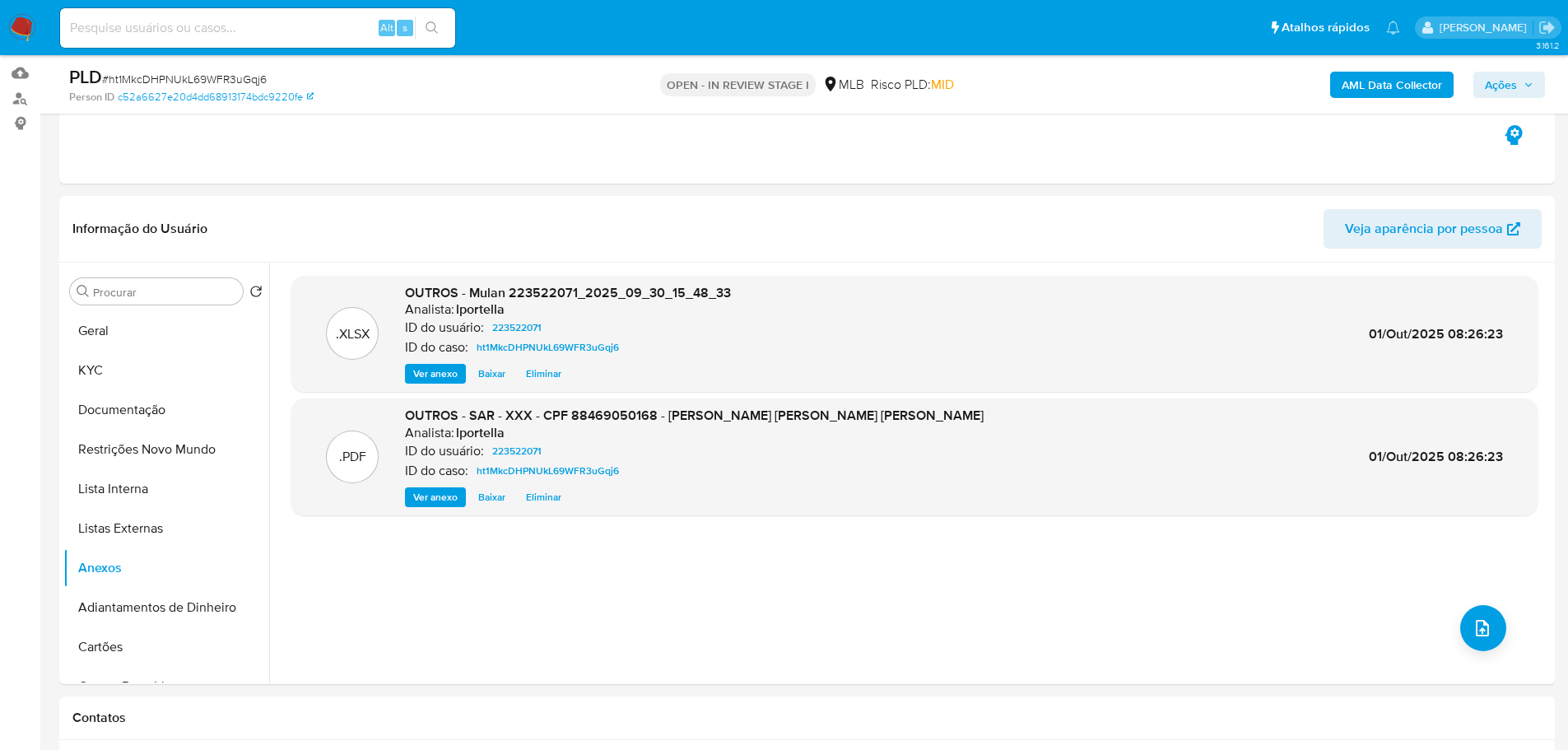
click at [1512, 77] on span "Ações" at bounding box center [1501, 85] width 32 height 27
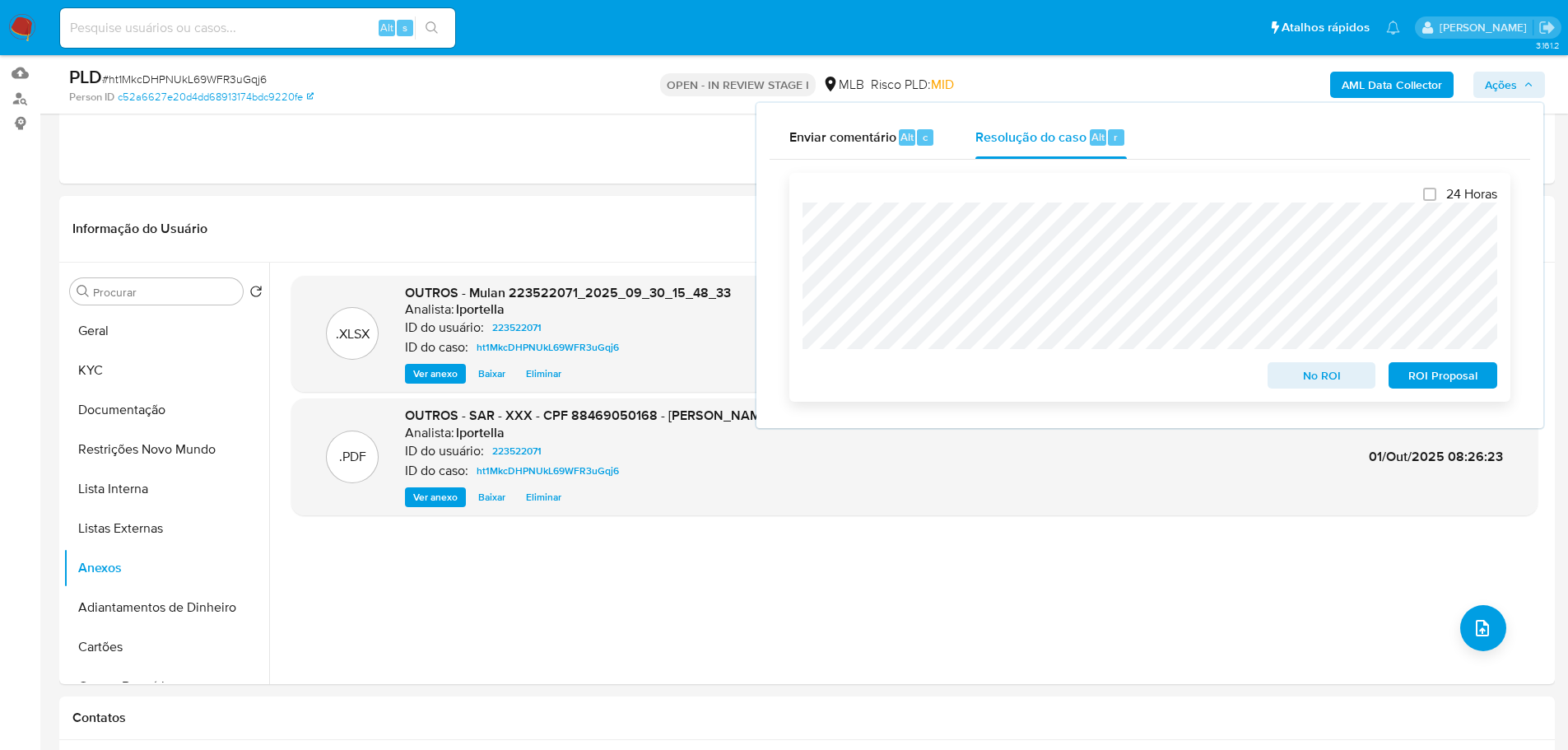
click at [1433, 383] on span "ROI Proposal" at bounding box center [1442, 375] width 85 height 23
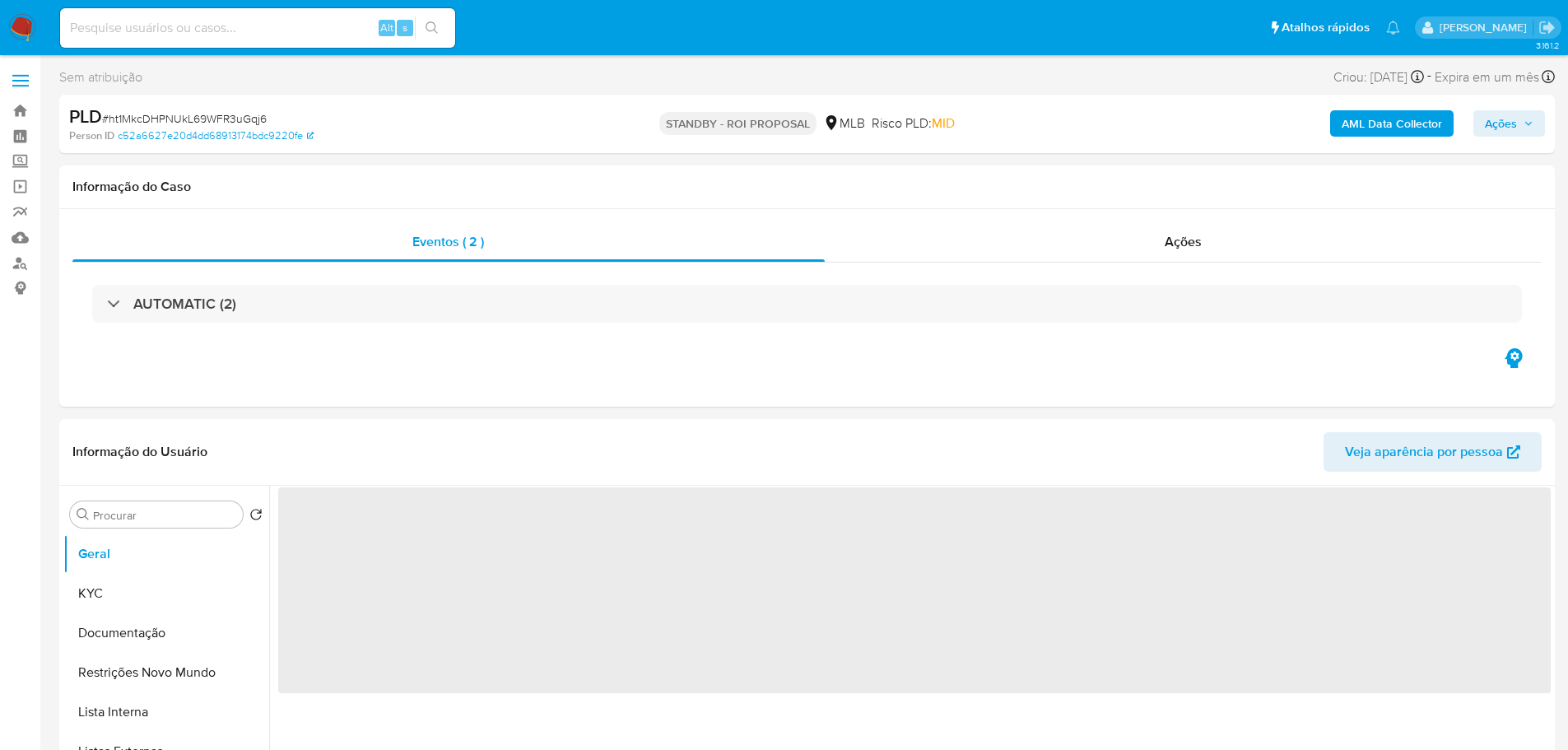
select select "10"
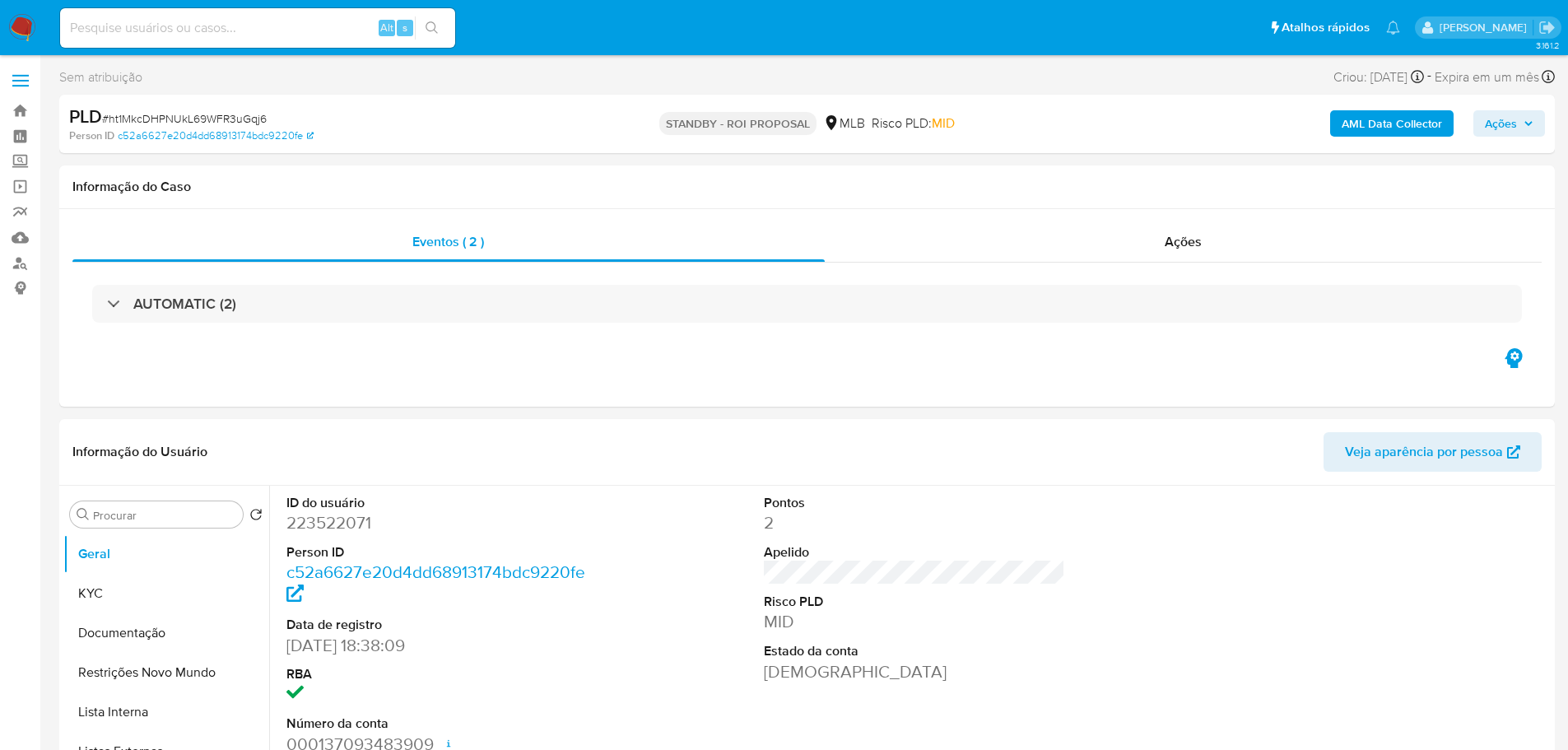
click at [215, 117] on span "# ht1MkcDHPNUkL69WFR3uGqj6" at bounding box center [185, 117] width 165 height 16
copy span "ht1MkcDHPNUkL69WFR3uGqj6"
click at [28, 20] on img at bounding box center [23, 28] width 28 height 28
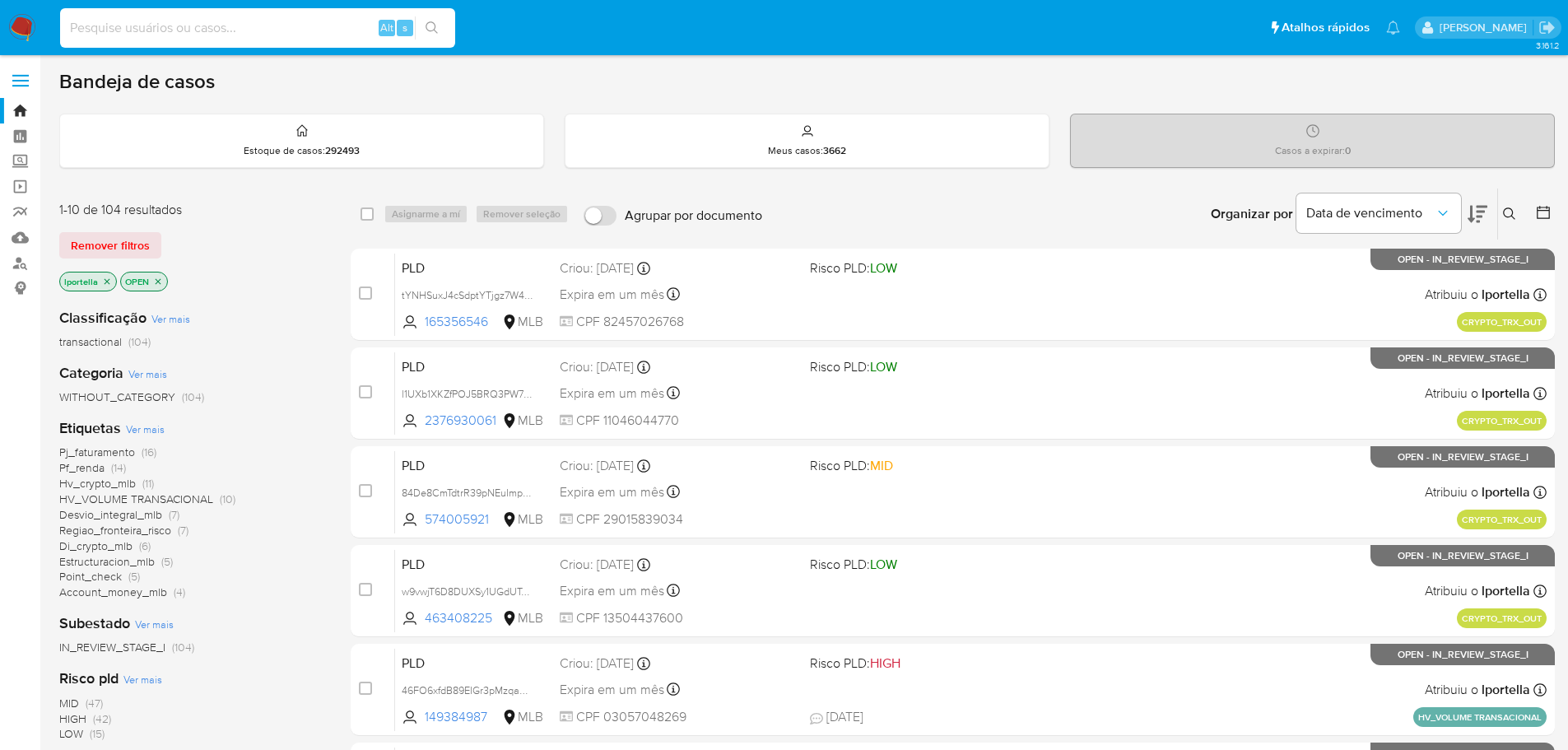
click at [227, 24] on input at bounding box center [257, 27] width 395 height 22
paste input "ht1MkcDHPNUkL69WFR3uGqj6"
type input "ht1MkcDHPNUkL69WFR3uGqj6"
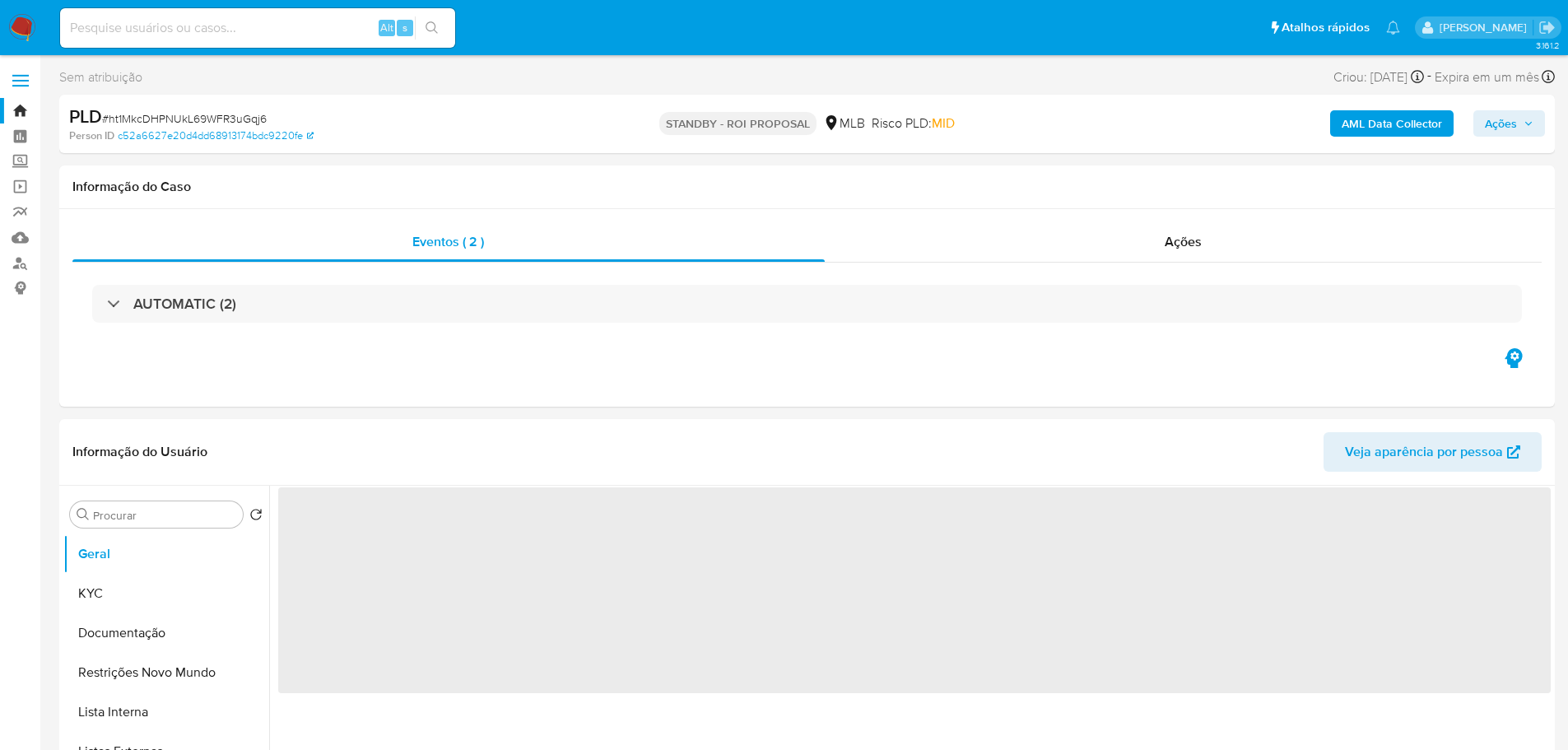
select select "10"
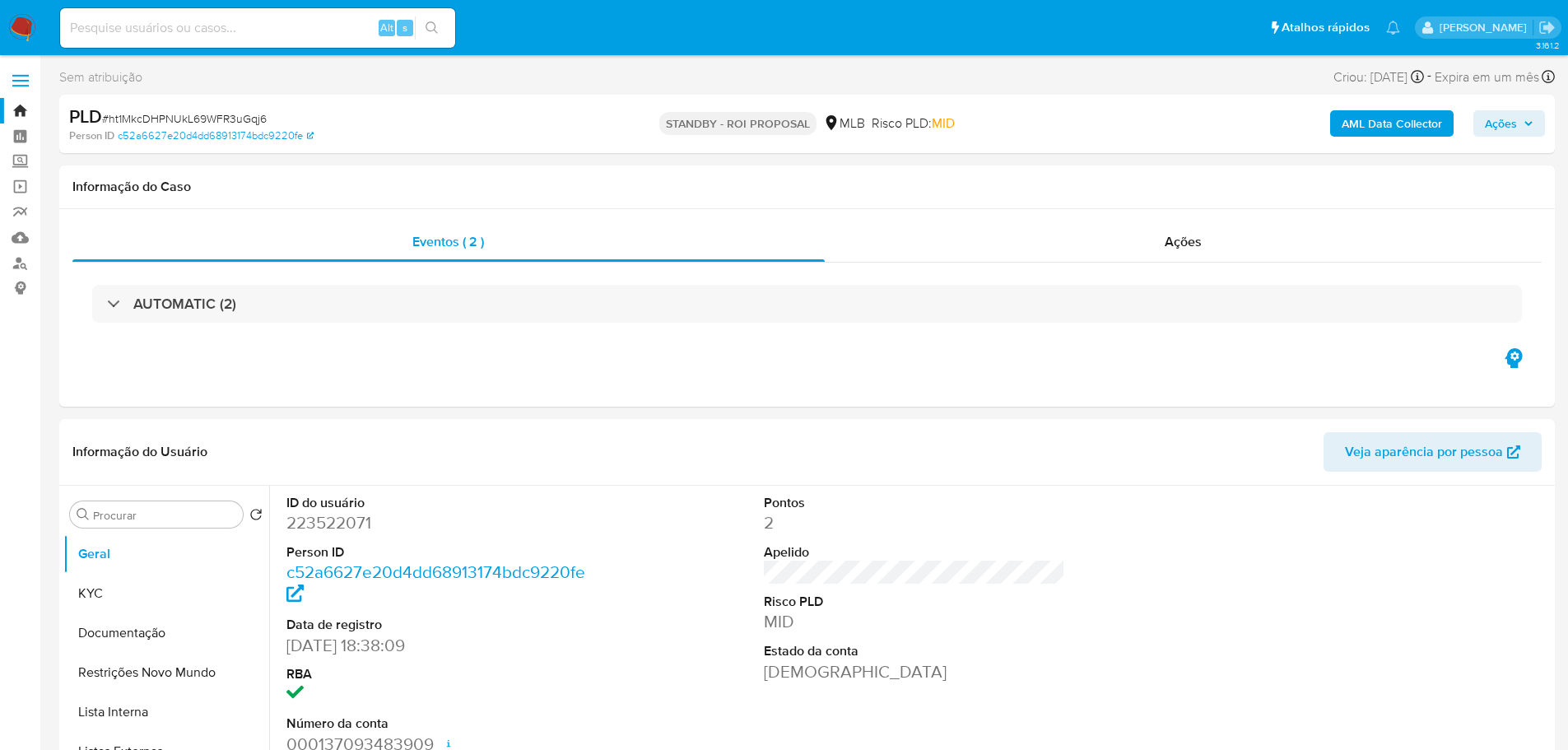
click at [22, 19] on img at bounding box center [23, 28] width 28 height 28
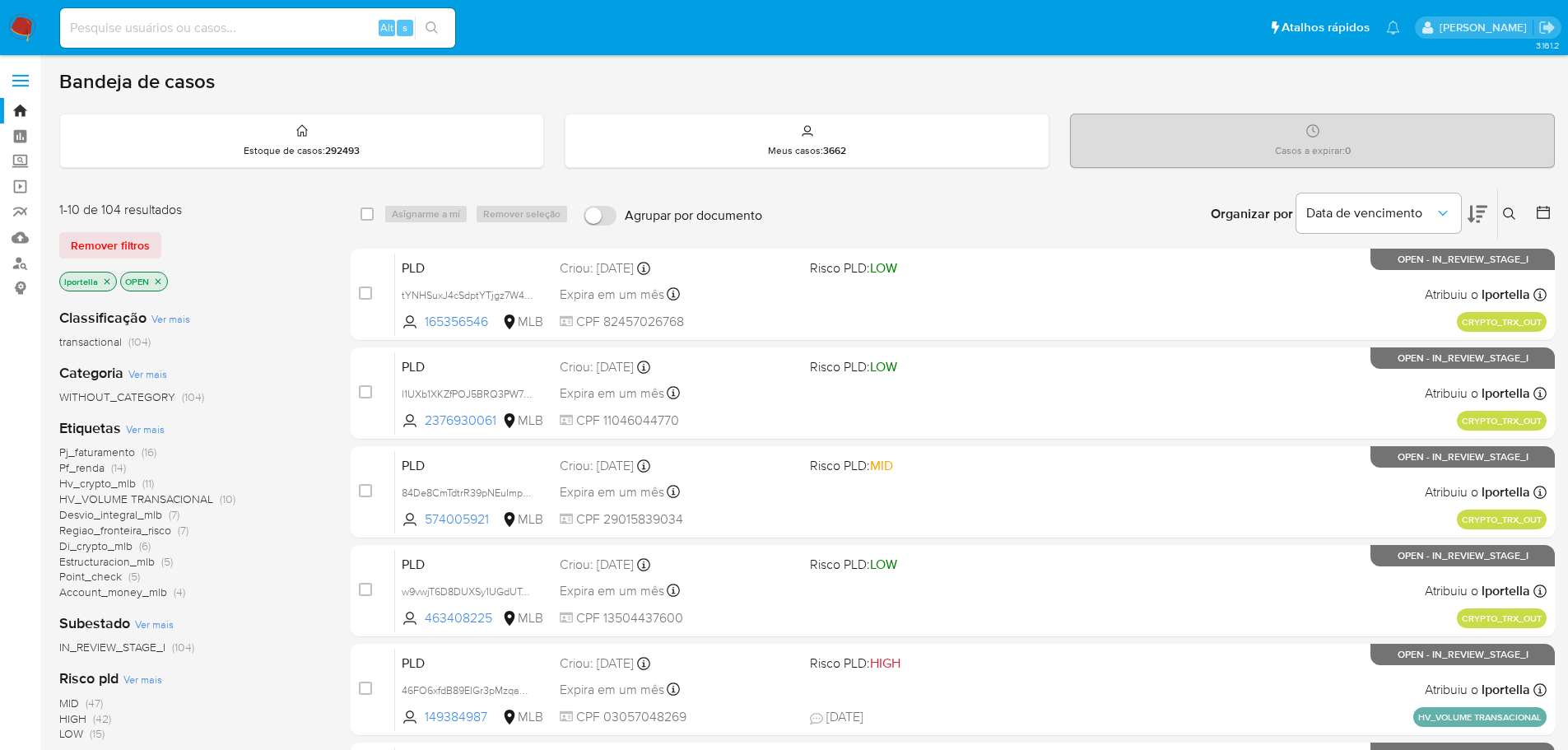
click at [237, 23] on input at bounding box center [257, 27] width 395 height 22
paste input "OiDeBK4pb5PAIvLXAibQBCw4"
type input "OiDeBK4pb5PAIvLXAibQBCw4"
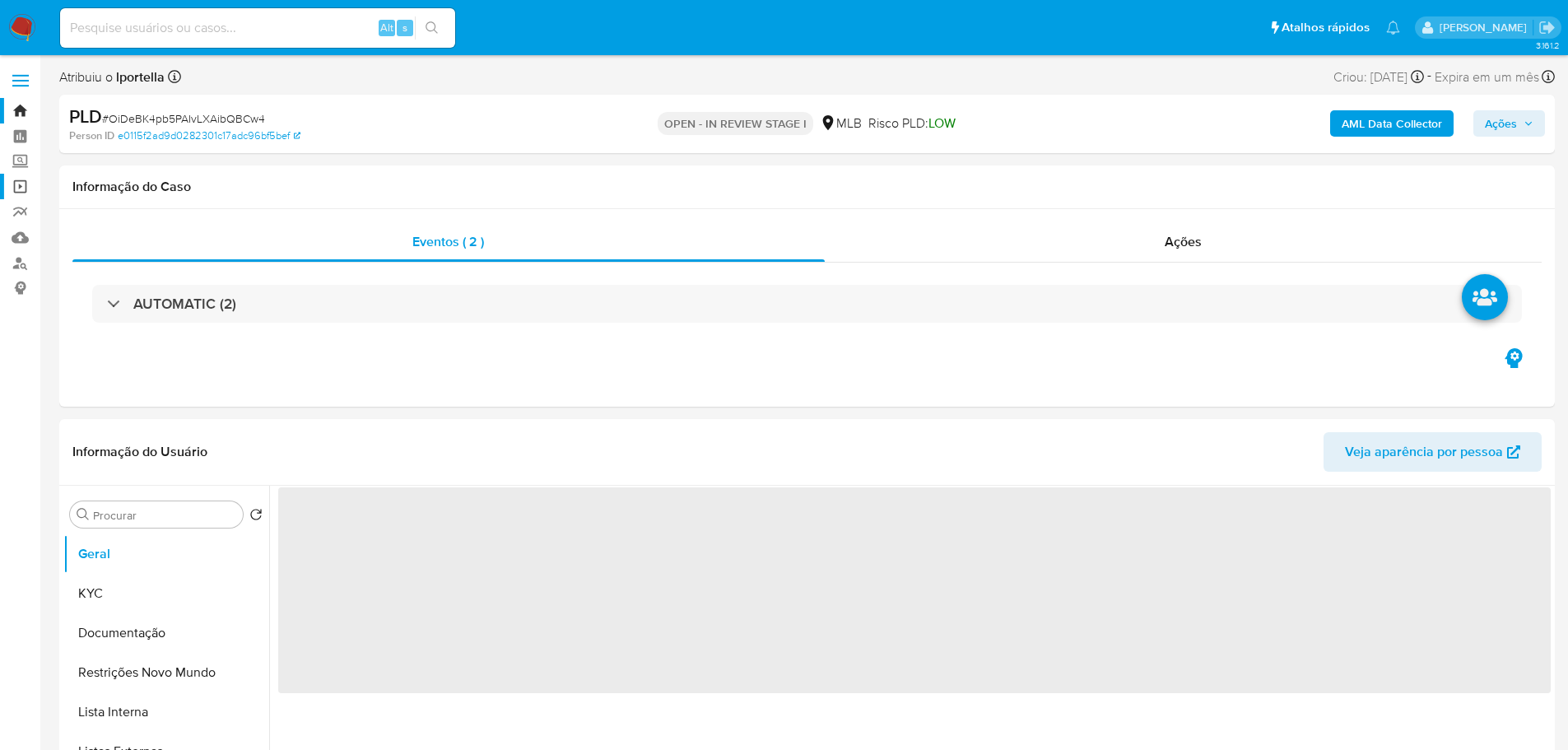
select select "10"
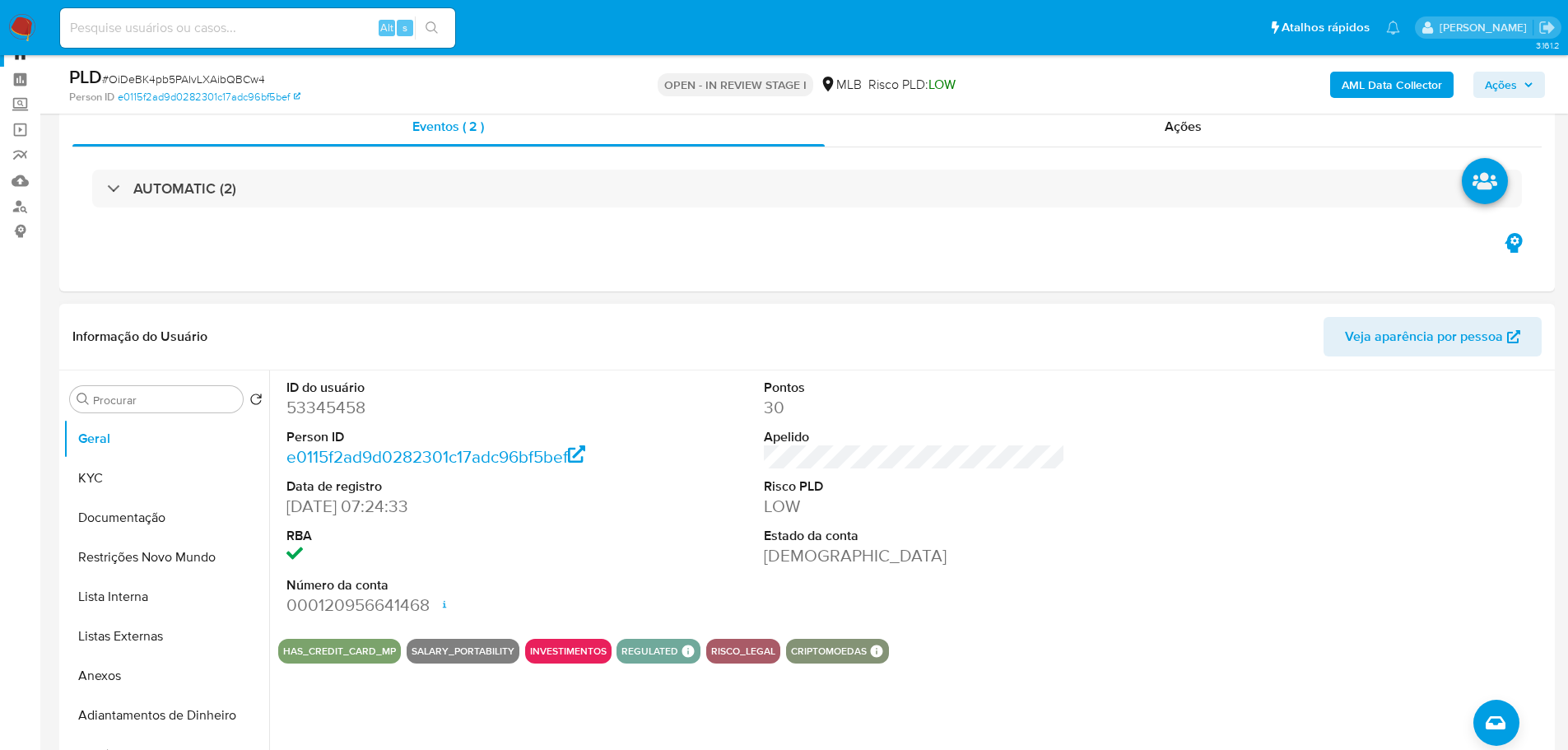
scroll to position [82, 0]
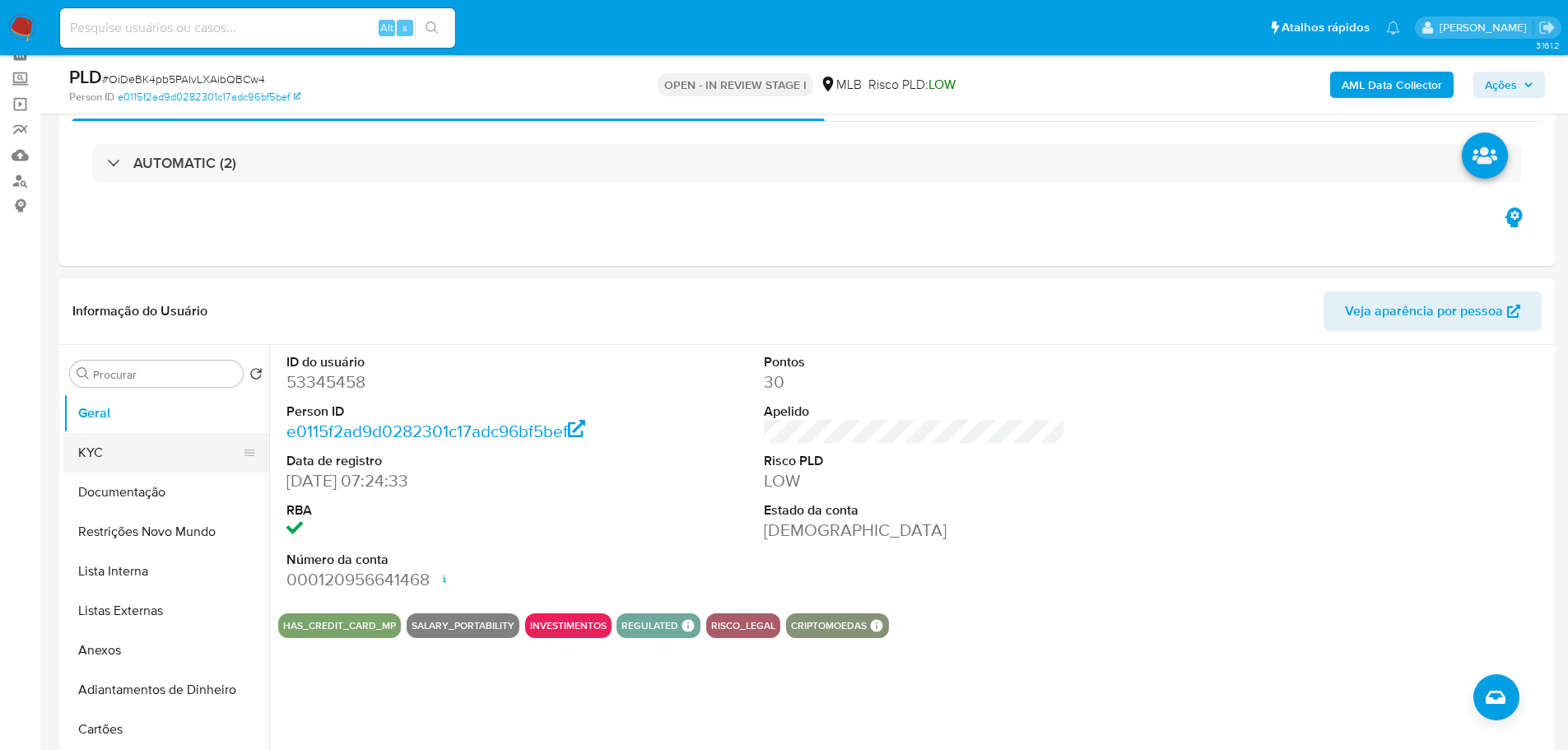
click at [120, 446] on button "KYC" at bounding box center [159, 453] width 192 height 40
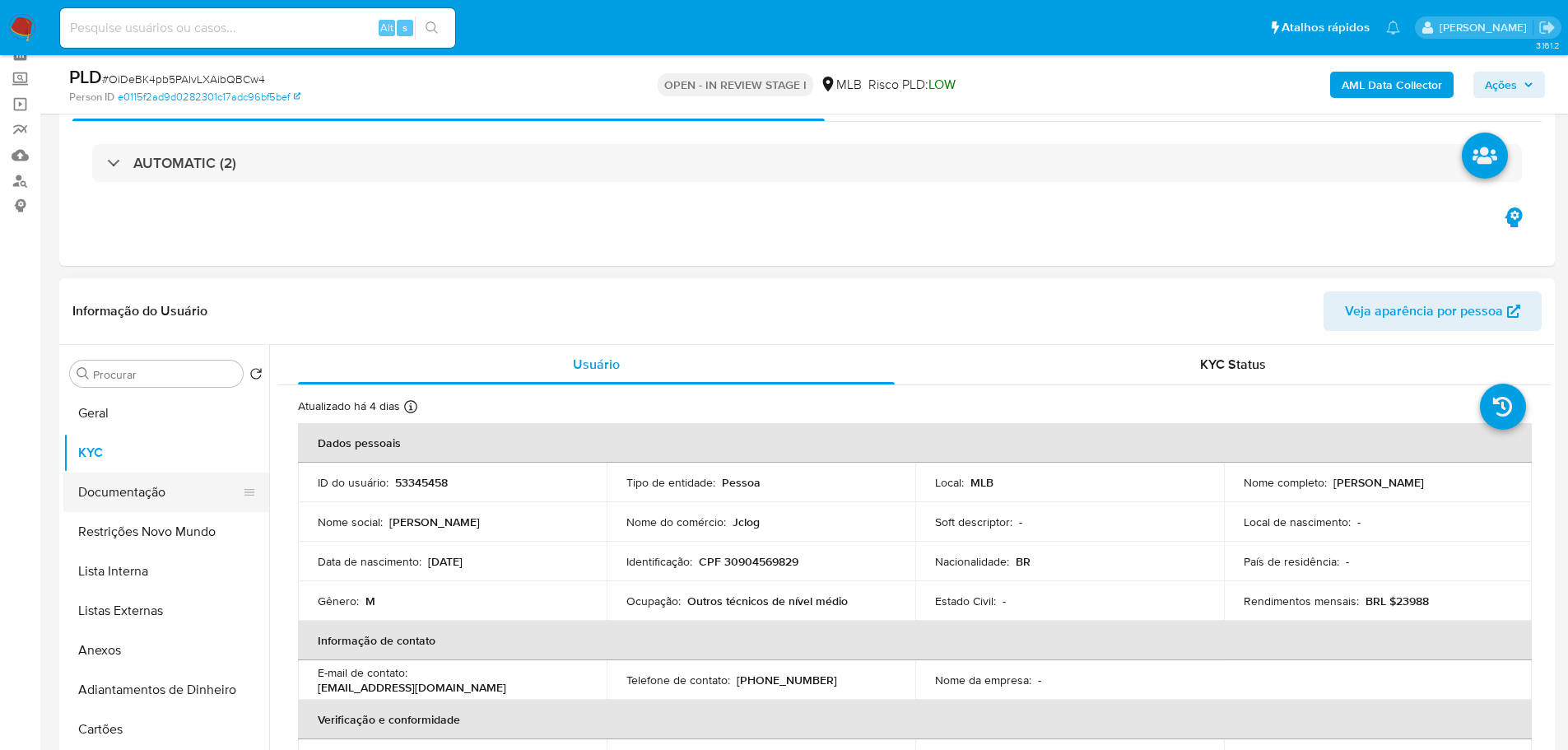
click at [109, 489] on button "Documentação" at bounding box center [159, 492] width 192 height 40
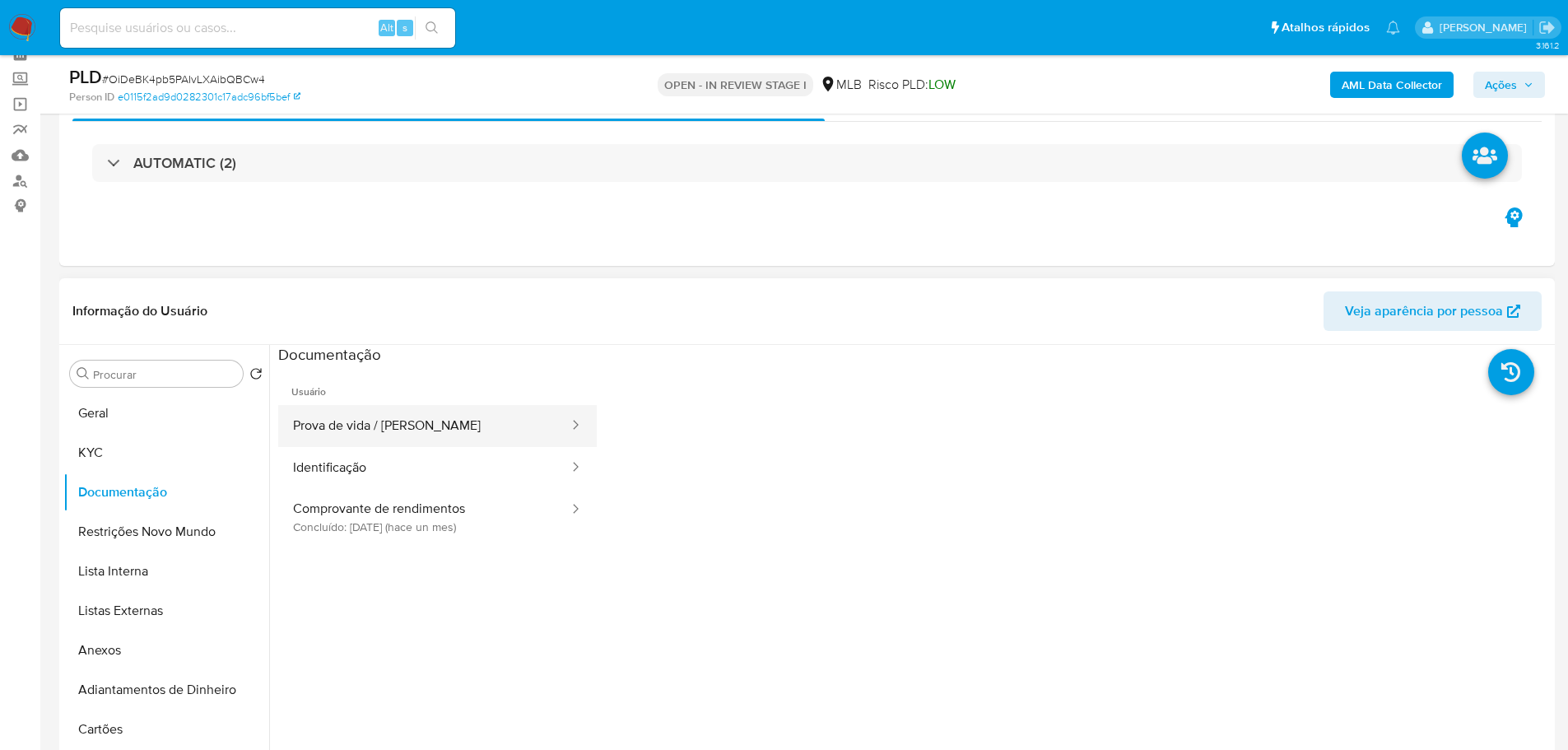
click at [366, 443] on button "Prova de vida / [PERSON_NAME]" at bounding box center [424, 426] width 293 height 42
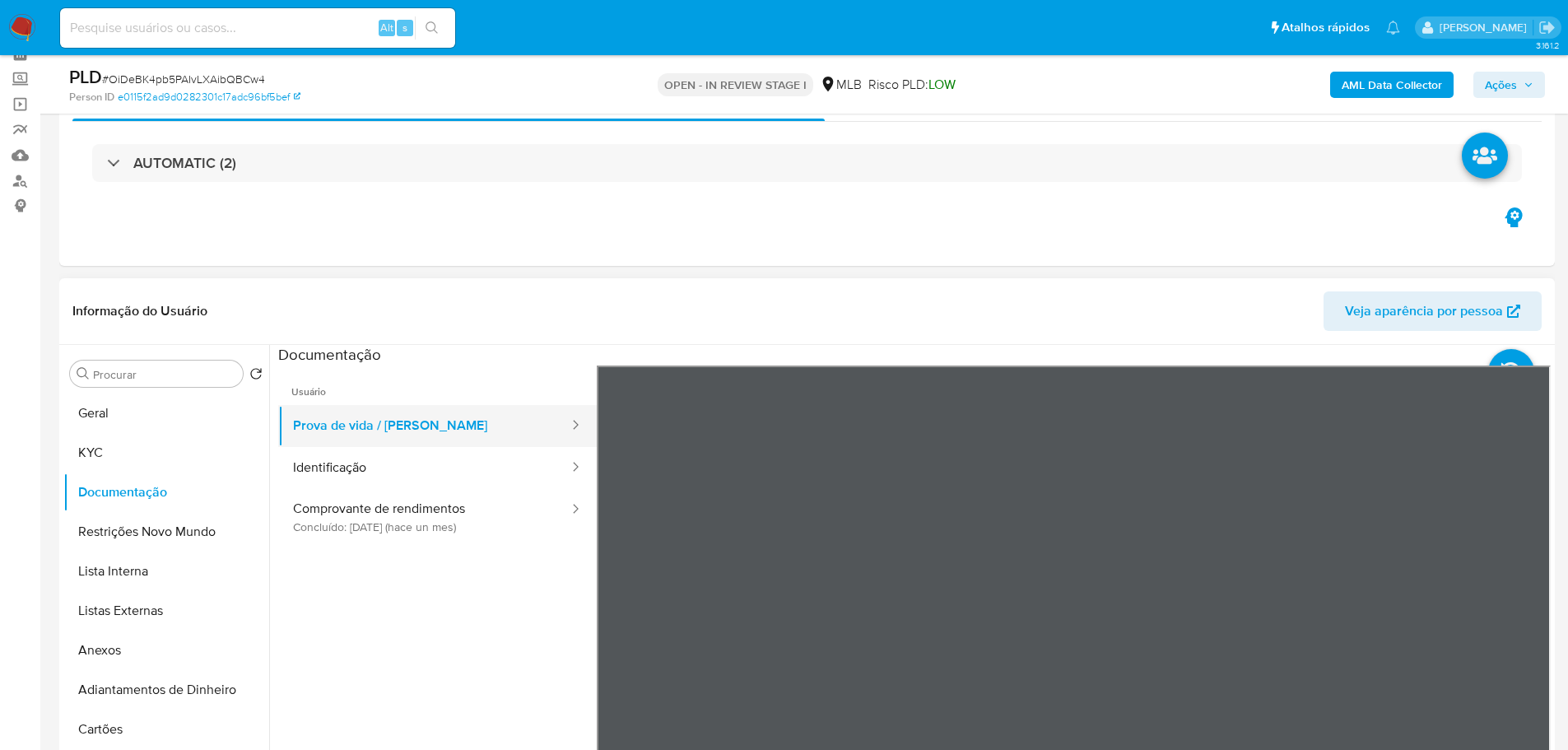
drag, startPoint x: 431, startPoint y: 469, endPoint x: 454, endPoint y: 444, distance: 34.0
click at [431, 469] on button "Identificação" at bounding box center [424, 468] width 293 height 42
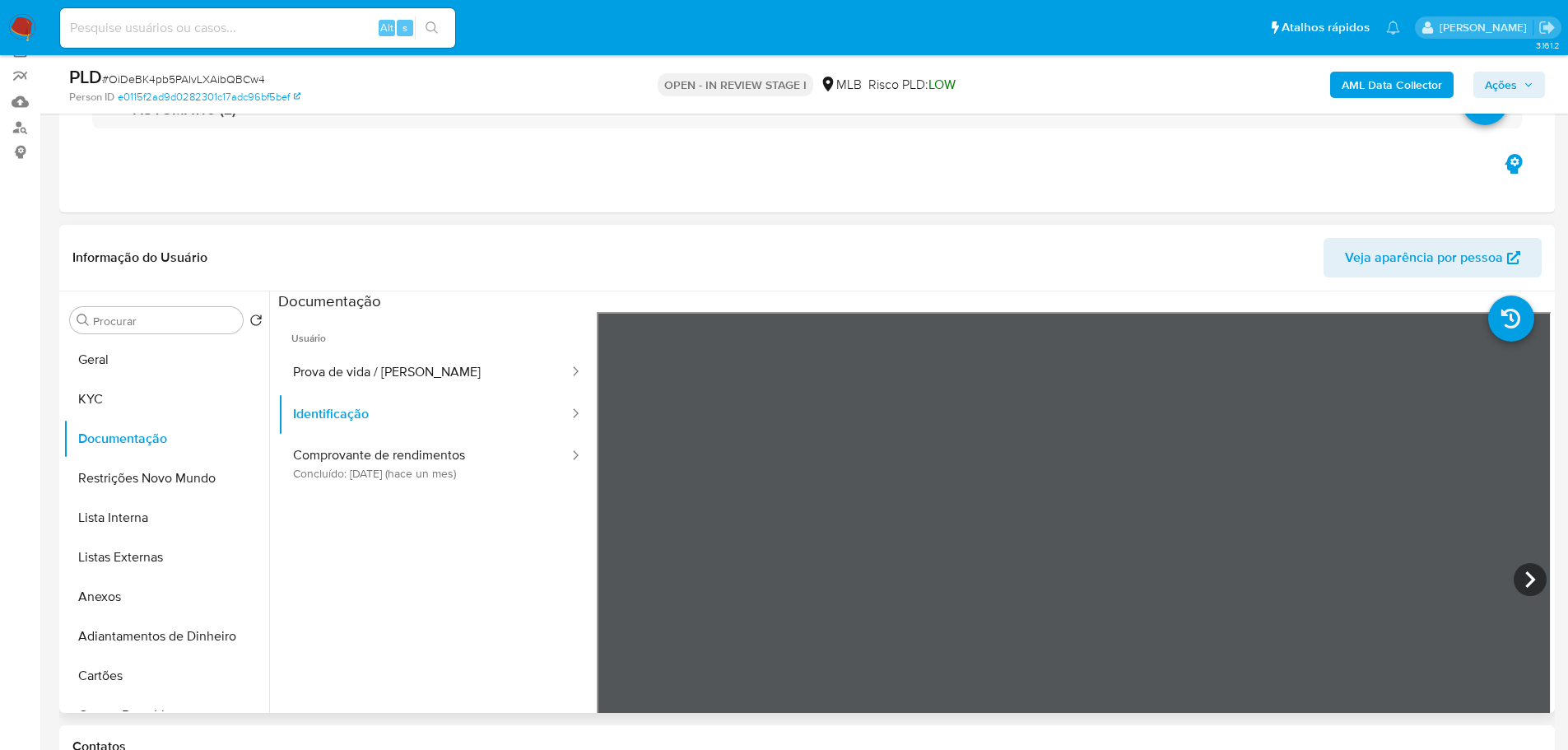
scroll to position [165, 0]
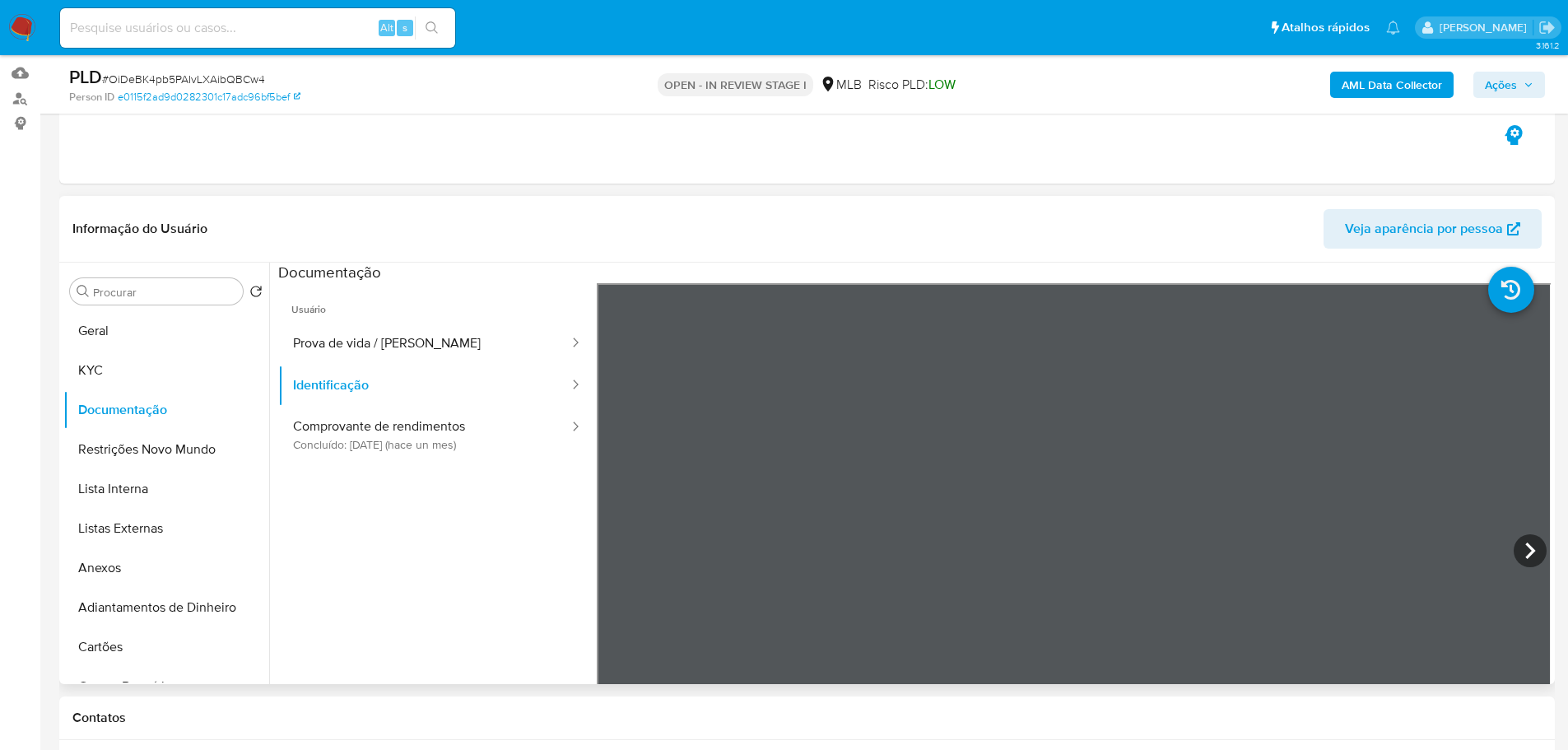
click at [525, 468] on ul "Usuário Prova de vida / Selfie Identificação Comprovante de rendimentos Concluí…" at bounding box center [437, 520] width 318 height 474
click at [503, 451] on button "Comprovante de rendimentos Concluído: 28/08/2025 (hace un mes)" at bounding box center [424, 434] width 293 height 56
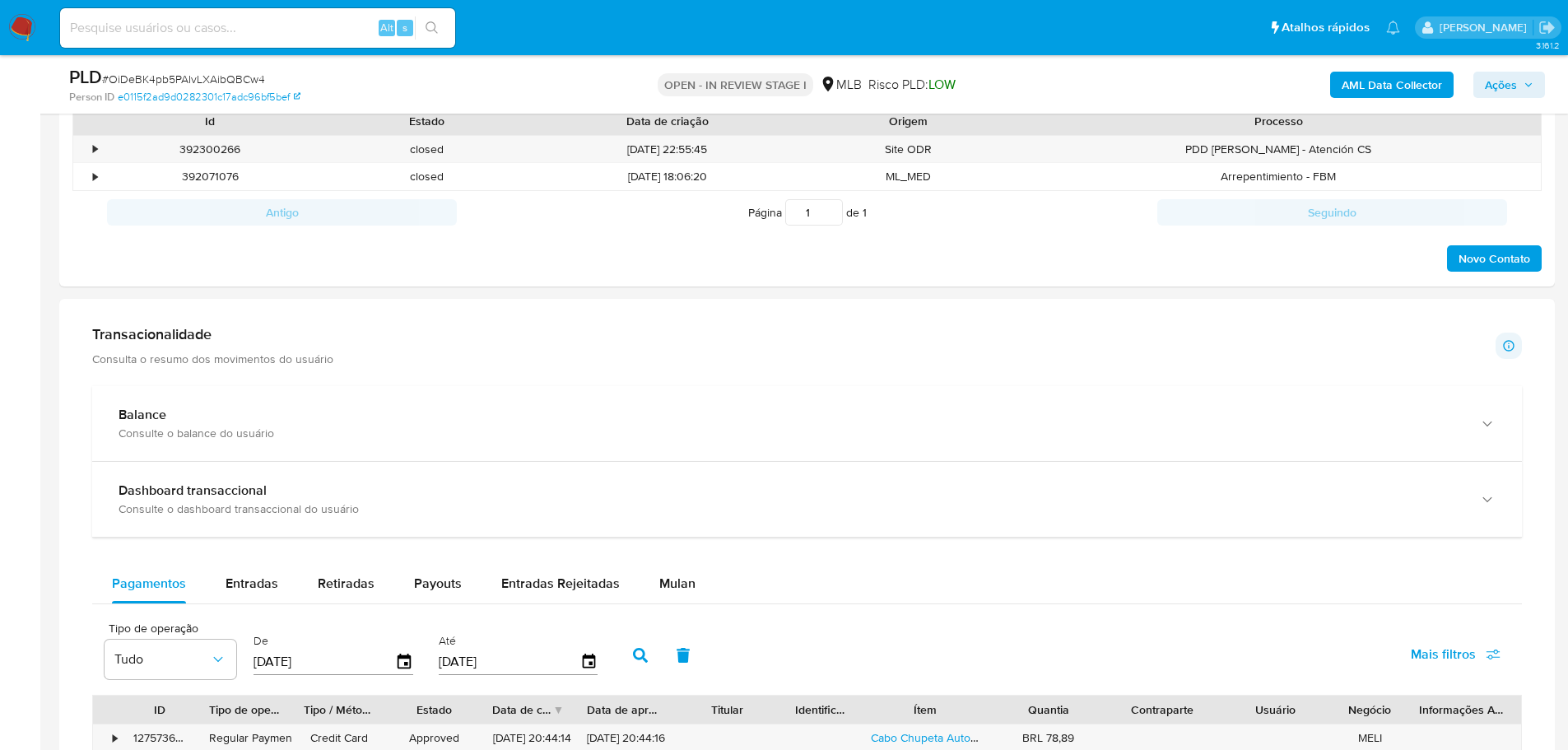
scroll to position [823, 0]
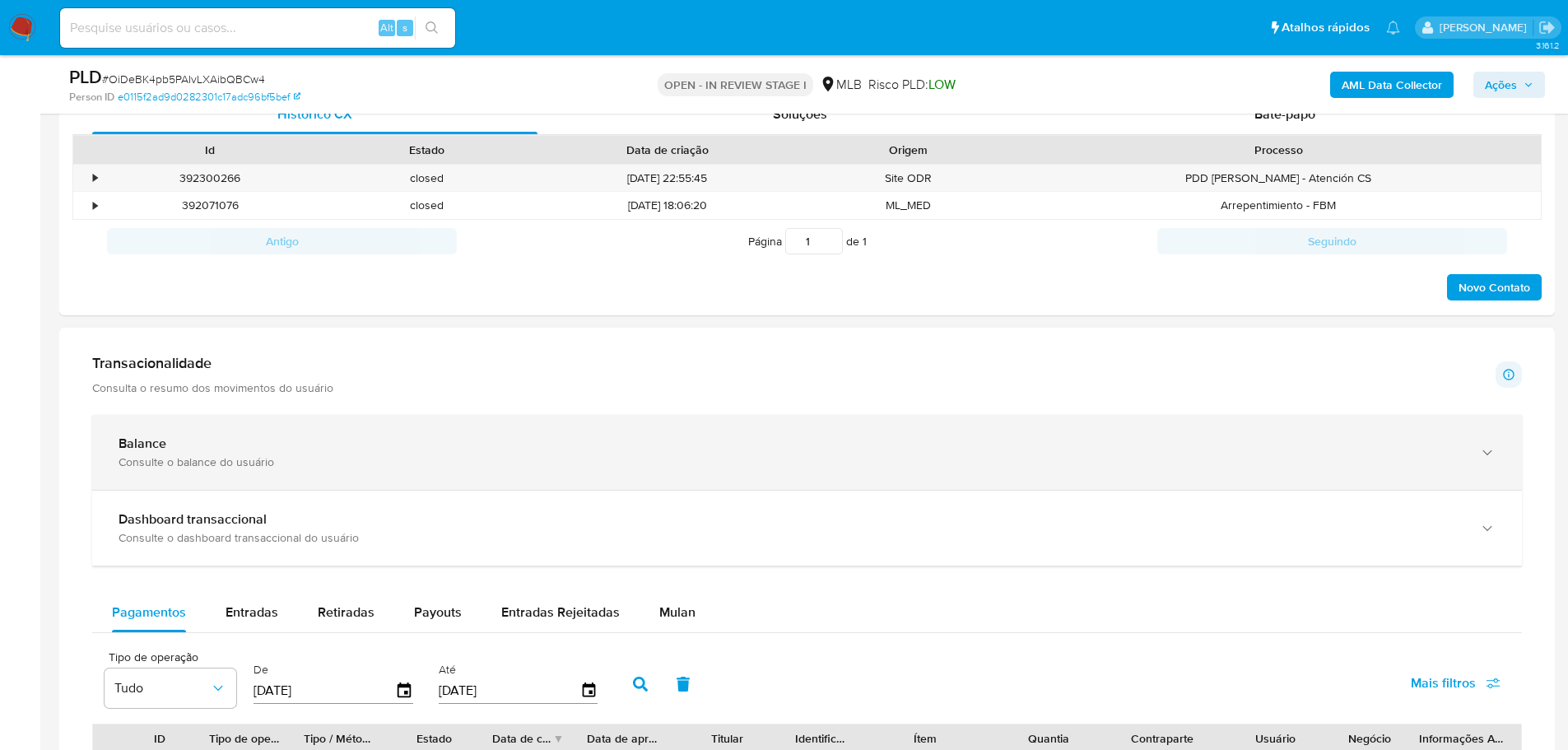
click at [1478, 462] on div "button" at bounding box center [1485, 453] width 20 height 34
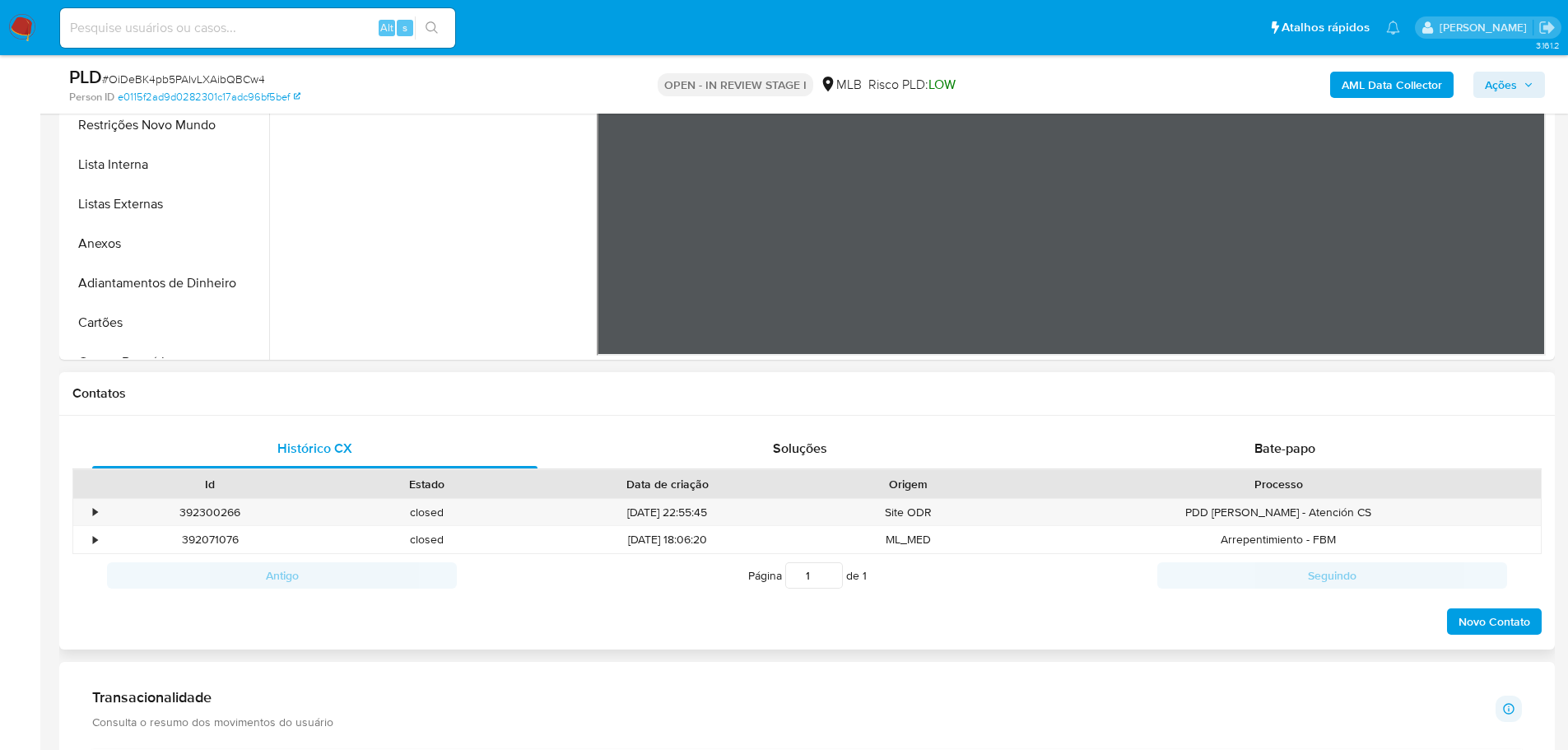
scroll to position [247, 0]
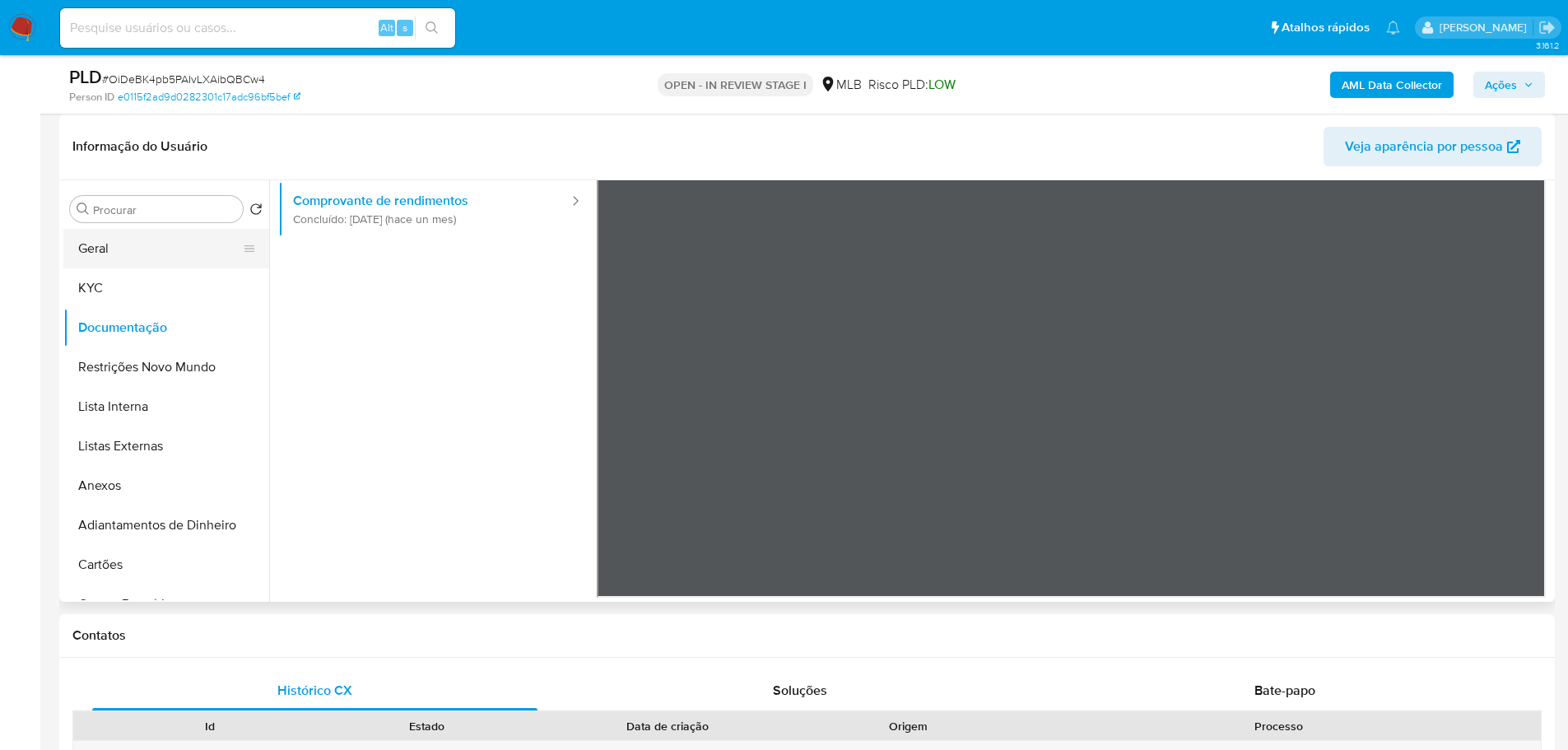
click at [116, 247] on button "Geral" at bounding box center [159, 249] width 192 height 40
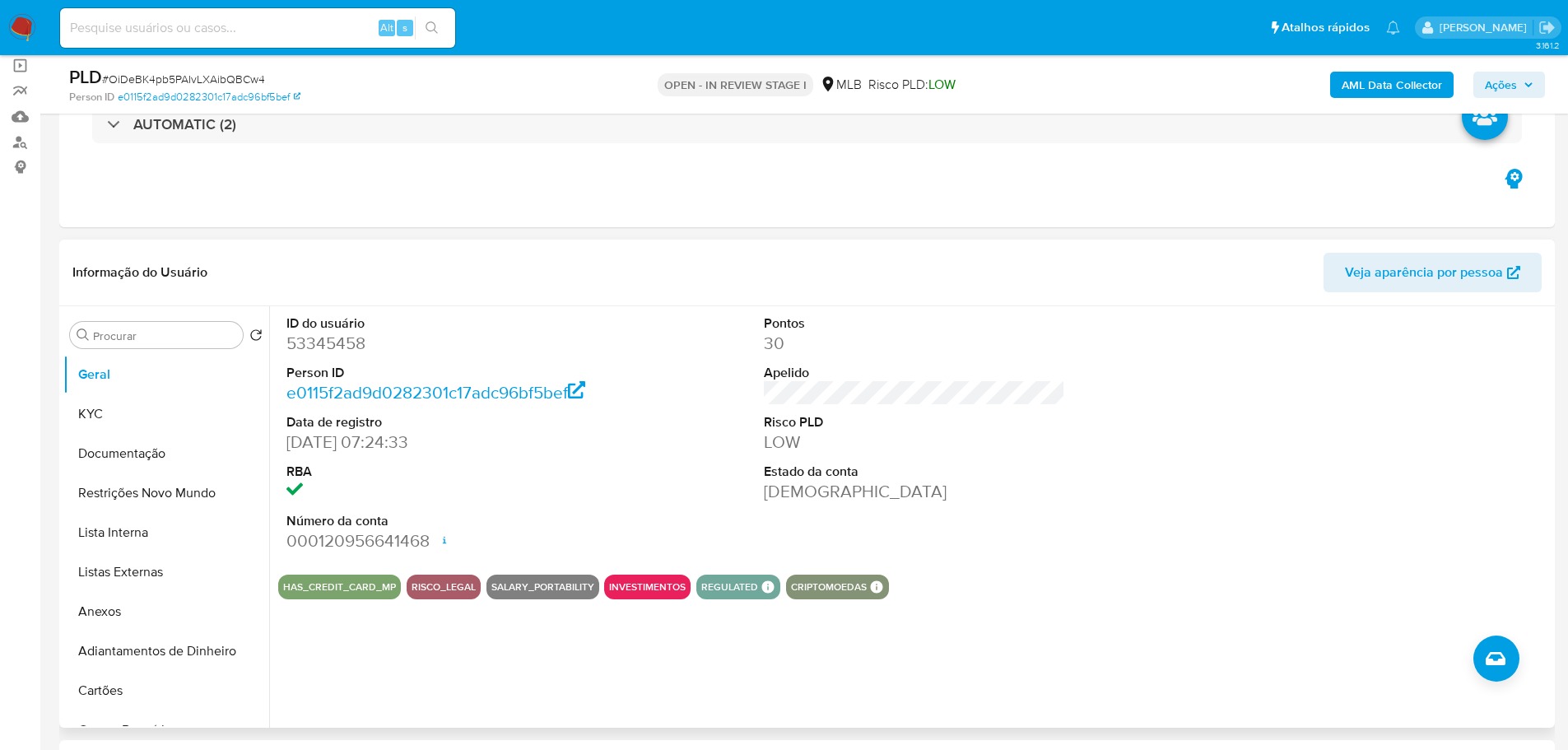
scroll to position [0, 0]
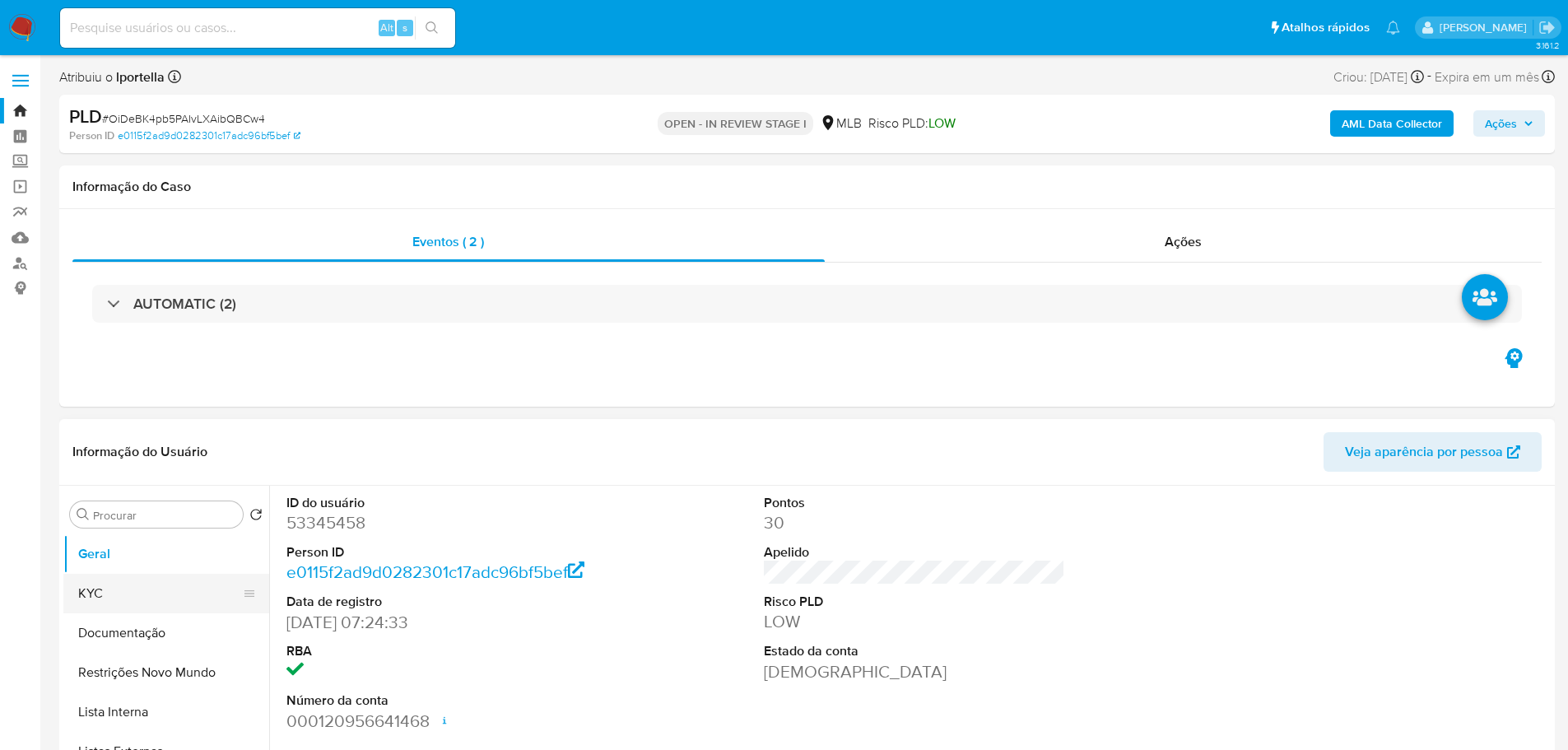
click at [98, 609] on button "KYC" at bounding box center [159, 594] width 192 height 40
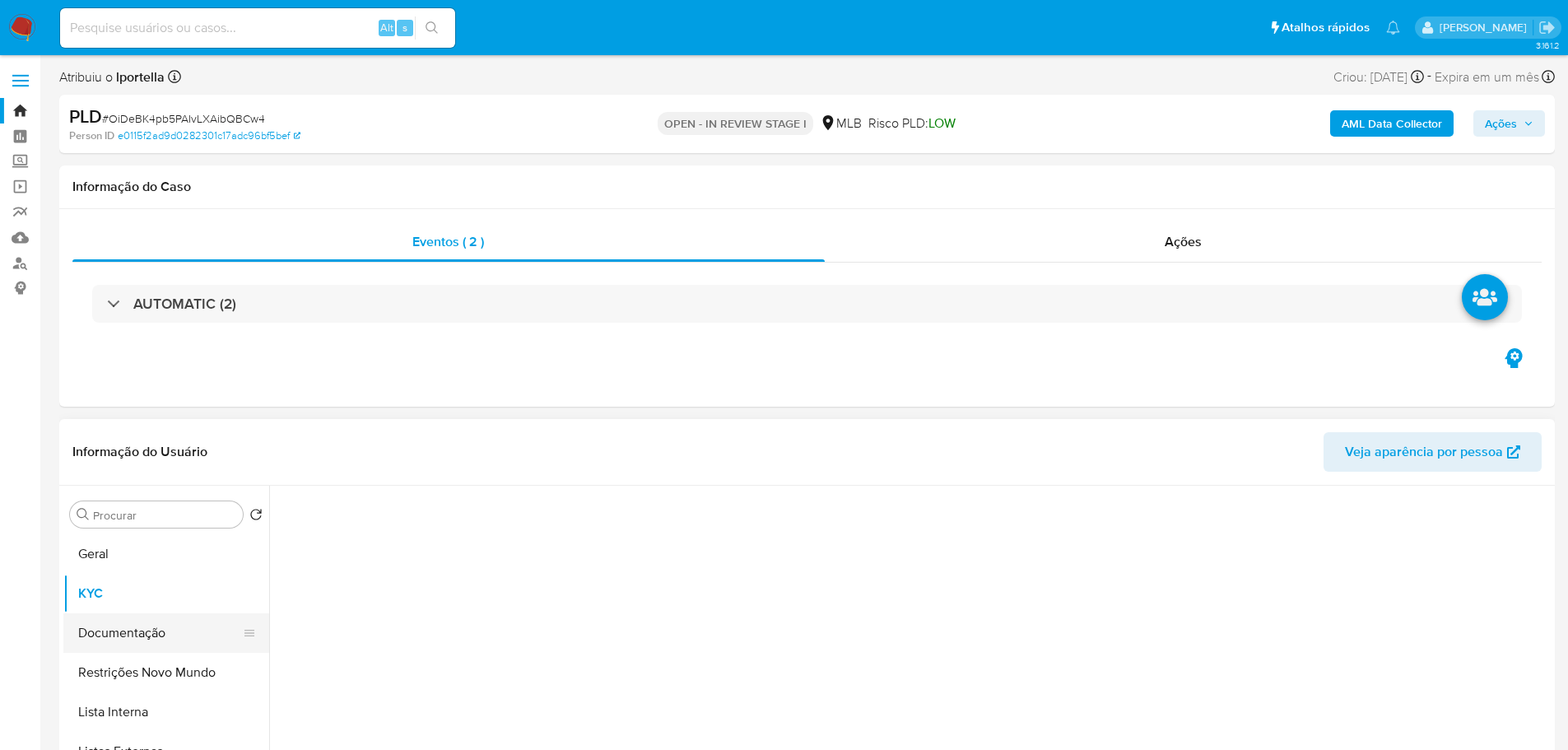
click at [116, 621] on button "Documentação" at bounding box center [159, 633] width 192 height 40
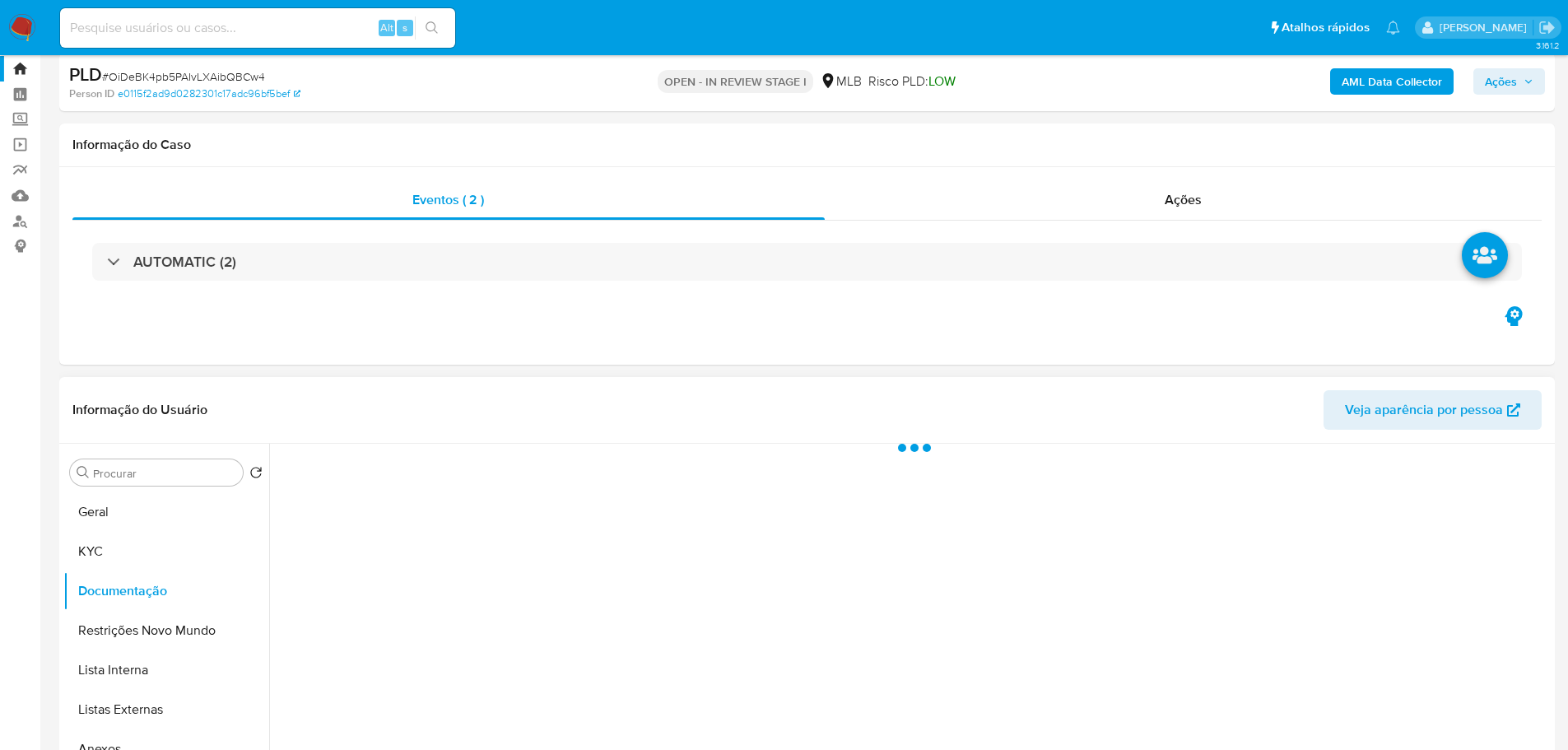
scroll to position [82, 0]
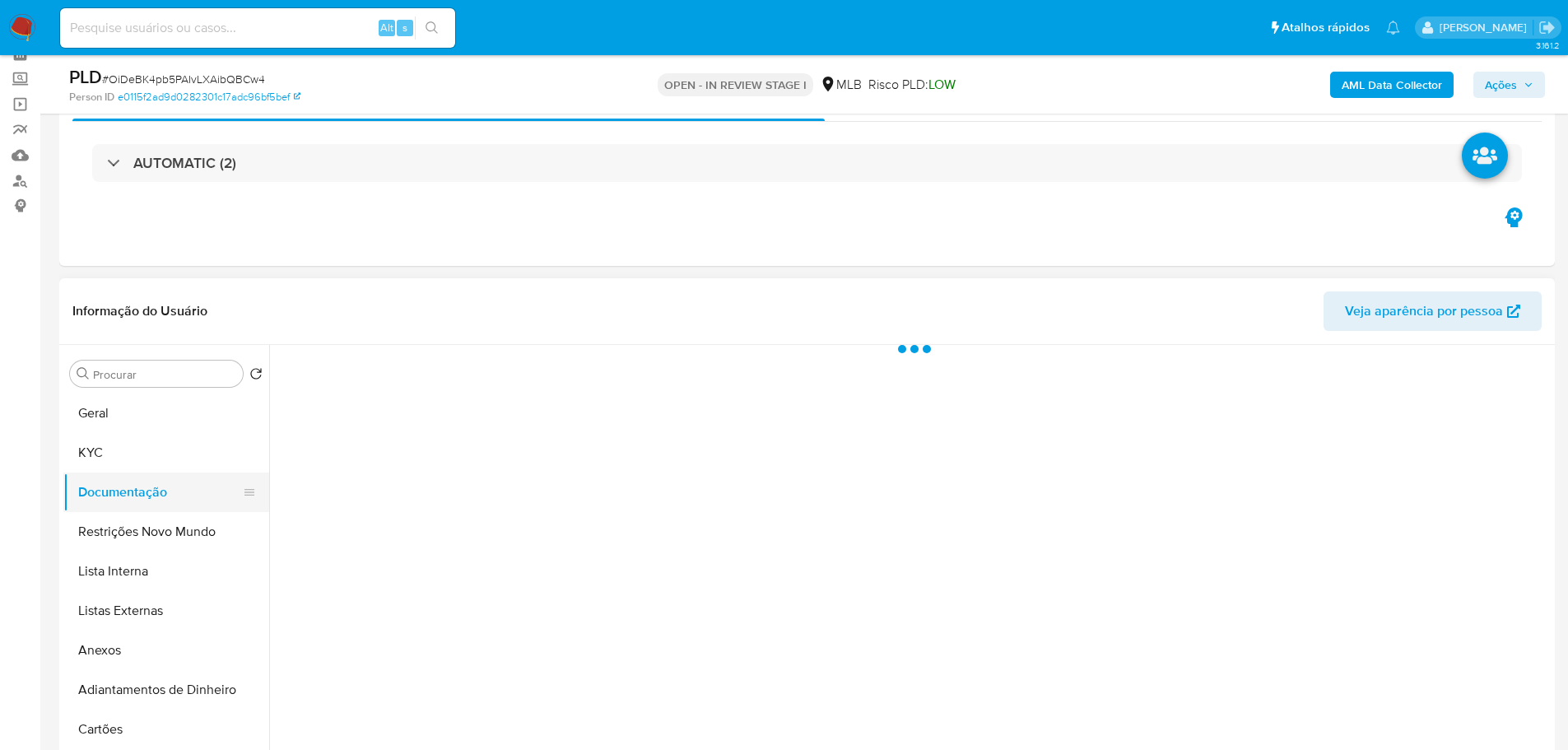
click at [110, 473] on button "Documentação" at bounding box center [159, 492] width 192 height 40
click at [104, 461] on button "KYC" at bounding box center [159, 453] width 192 height 40
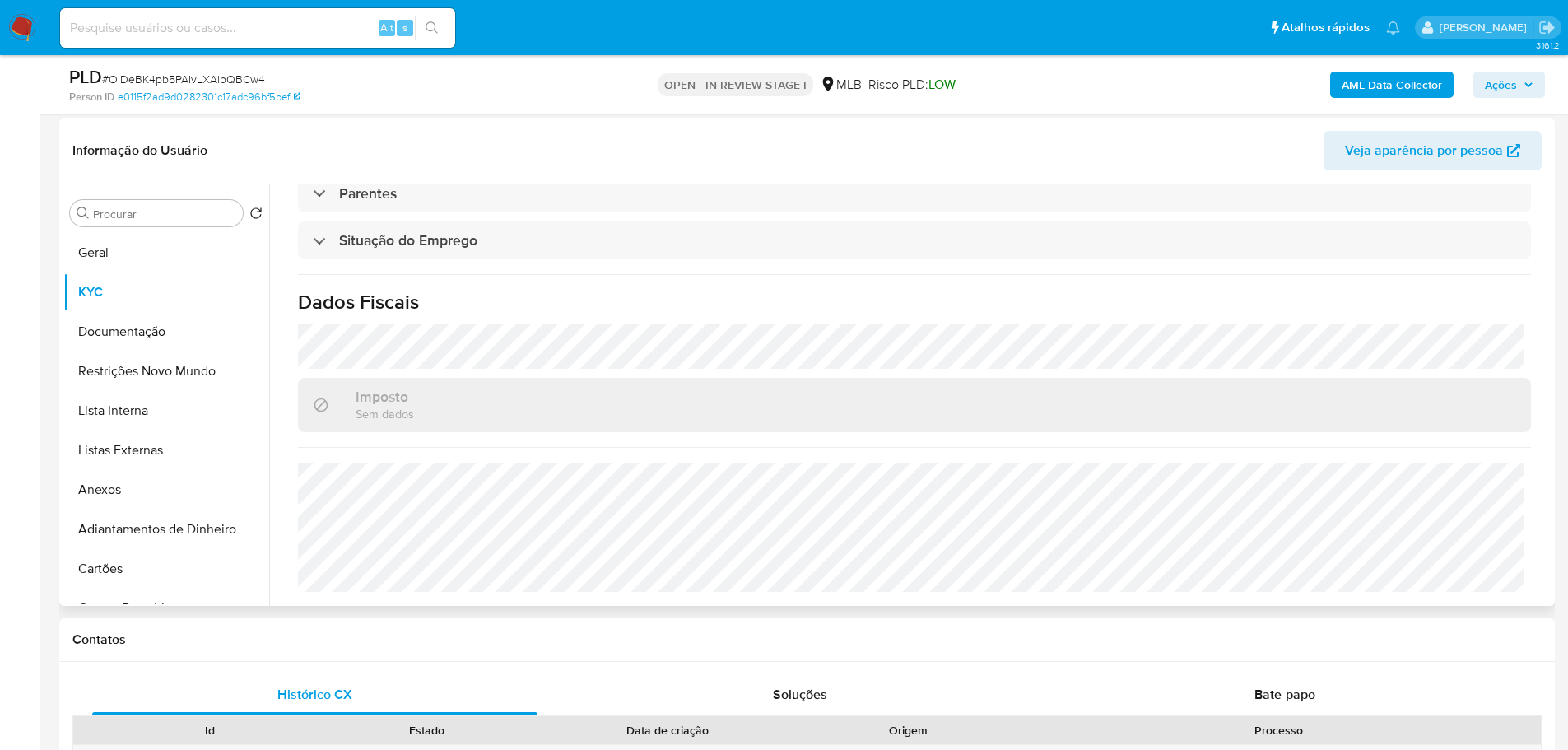
scroll to position [247, 0]
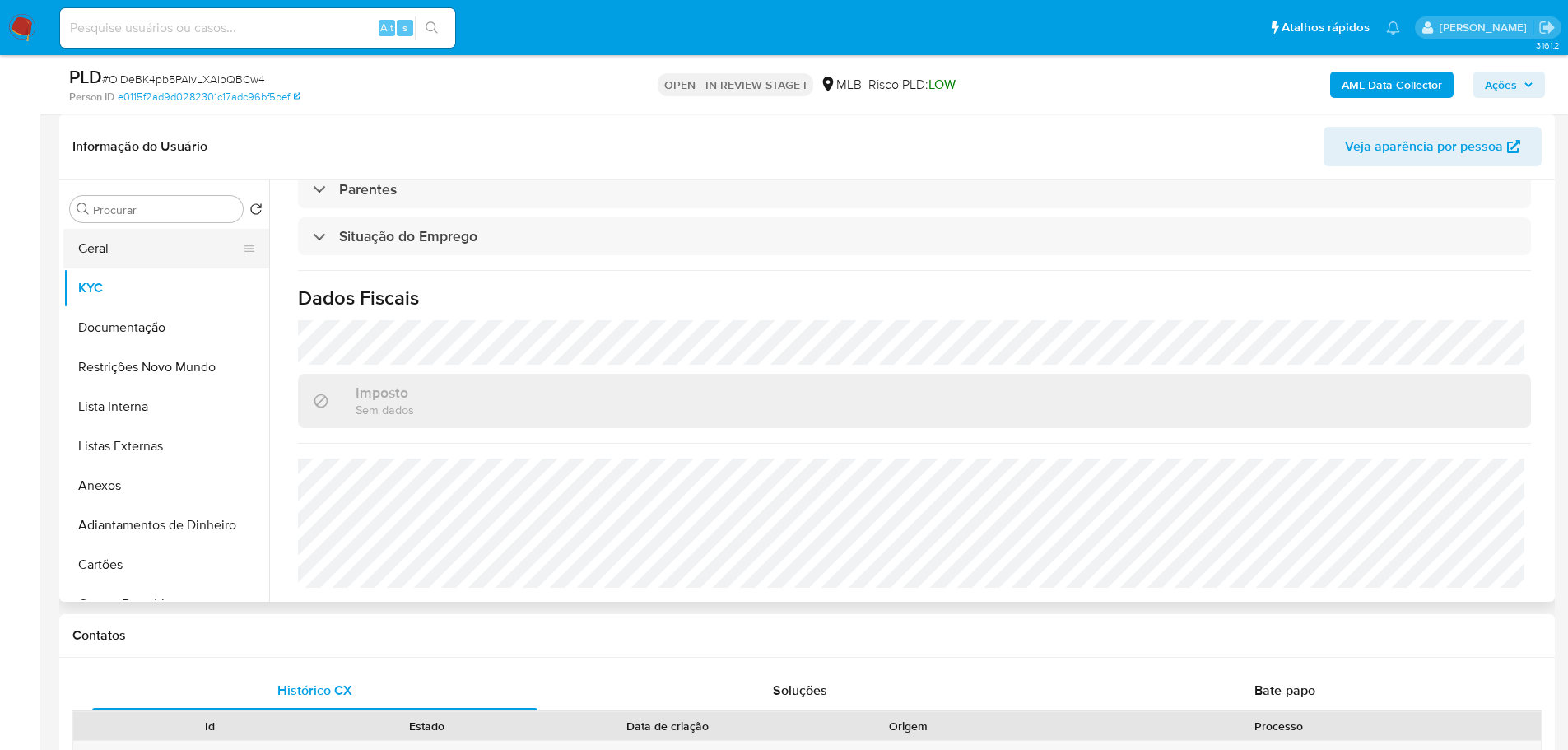
click at [129, 255] on button "Geral" at bounding box center [159, 249] width 192 height 40
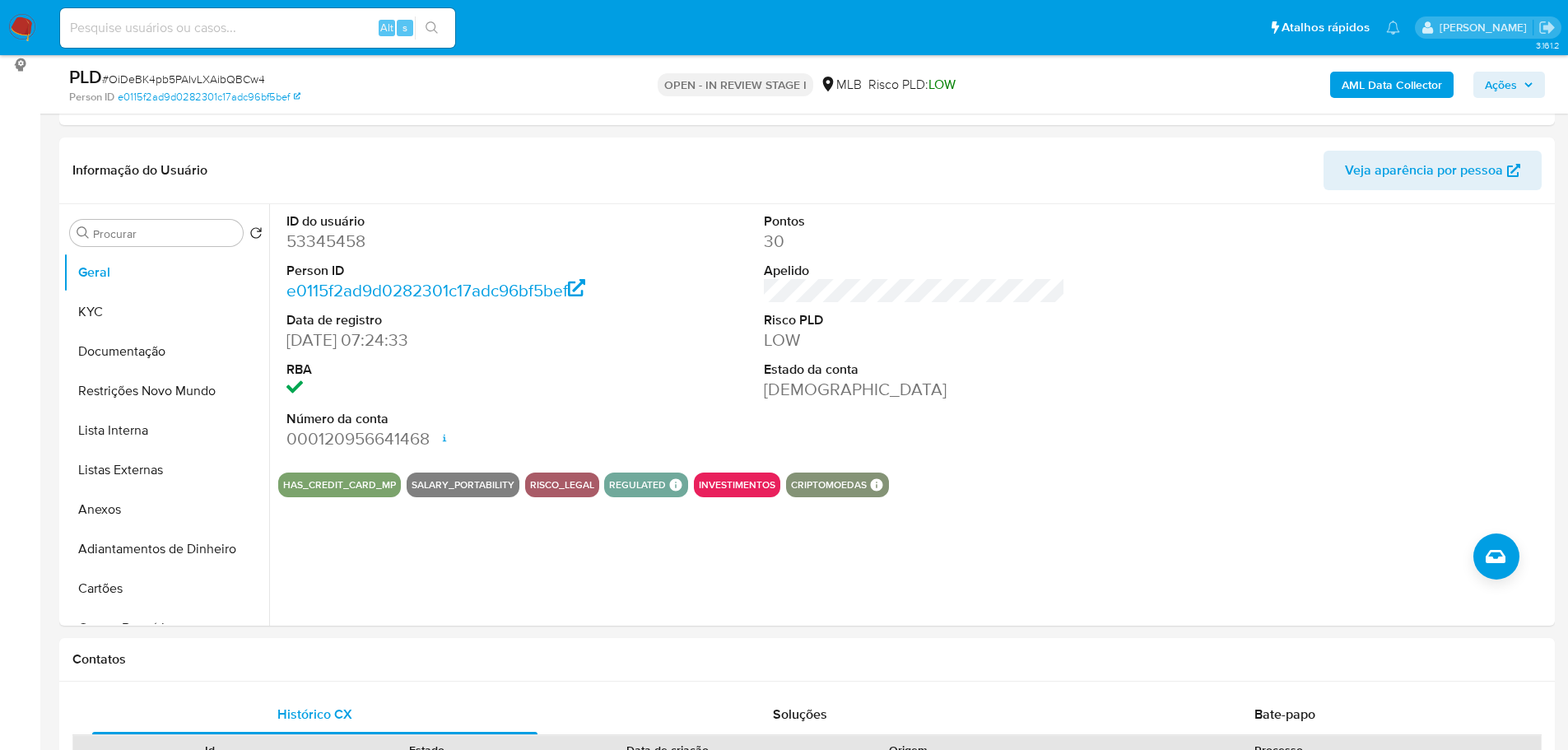
scroll to position [206, 0]
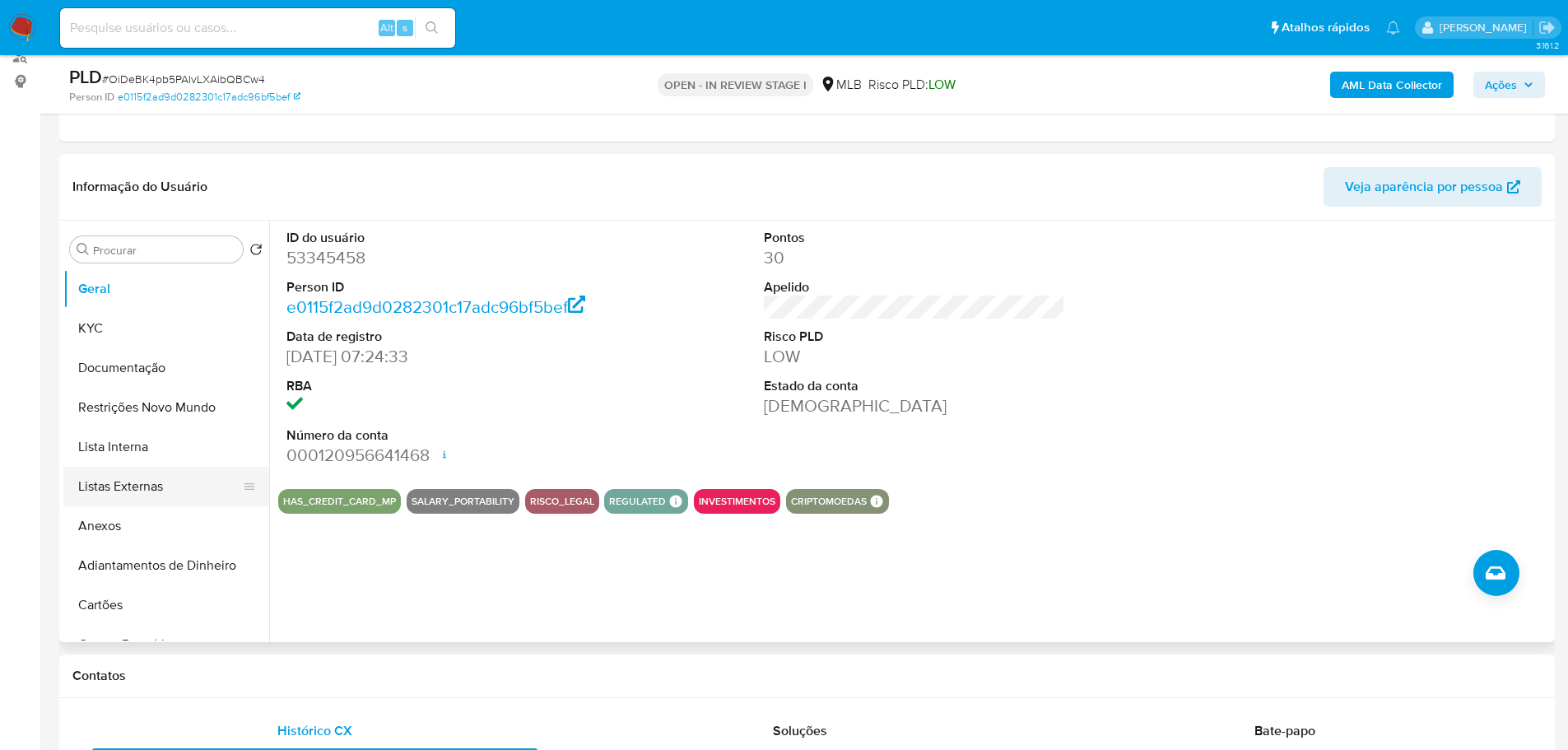
drag, startPoint x: 427, startPoint y: 669, endPoint x: 248, endPoint y: 486, distance: 256.0
click at [416, 663] on div "Contatos" at bounding box center [807, 676] width 1495 height 44
click at [160, 337] on button "KYC" at bounding box center [159, 329] width 192 height 40
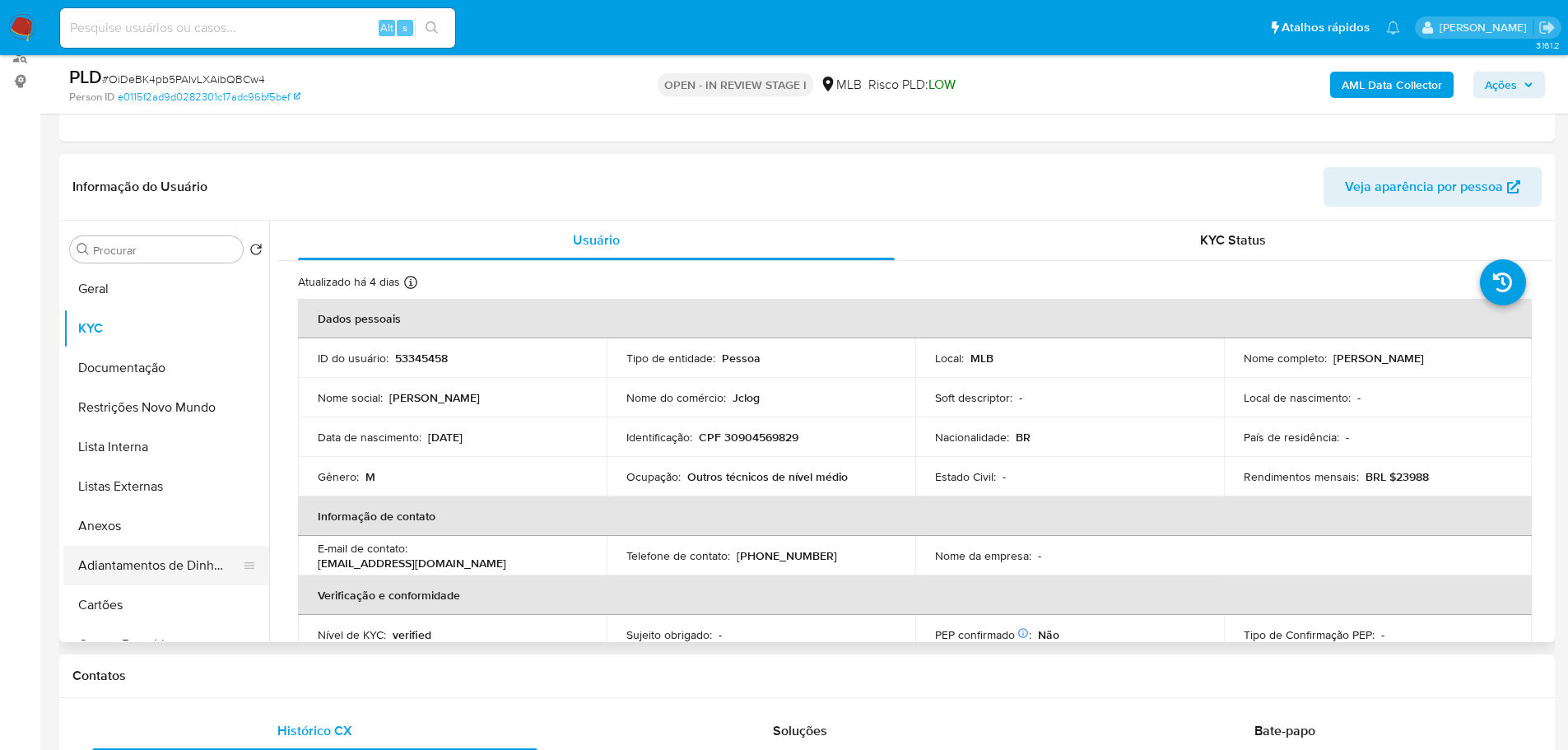
drag, startPoint x: 294, startPoint y: 682, endPoint x: 236, endPoint y: 564, distance: 131.5
click at [294, 678] on h1 "Contatos" at bounding box center [806, 675] width 1469 height 16
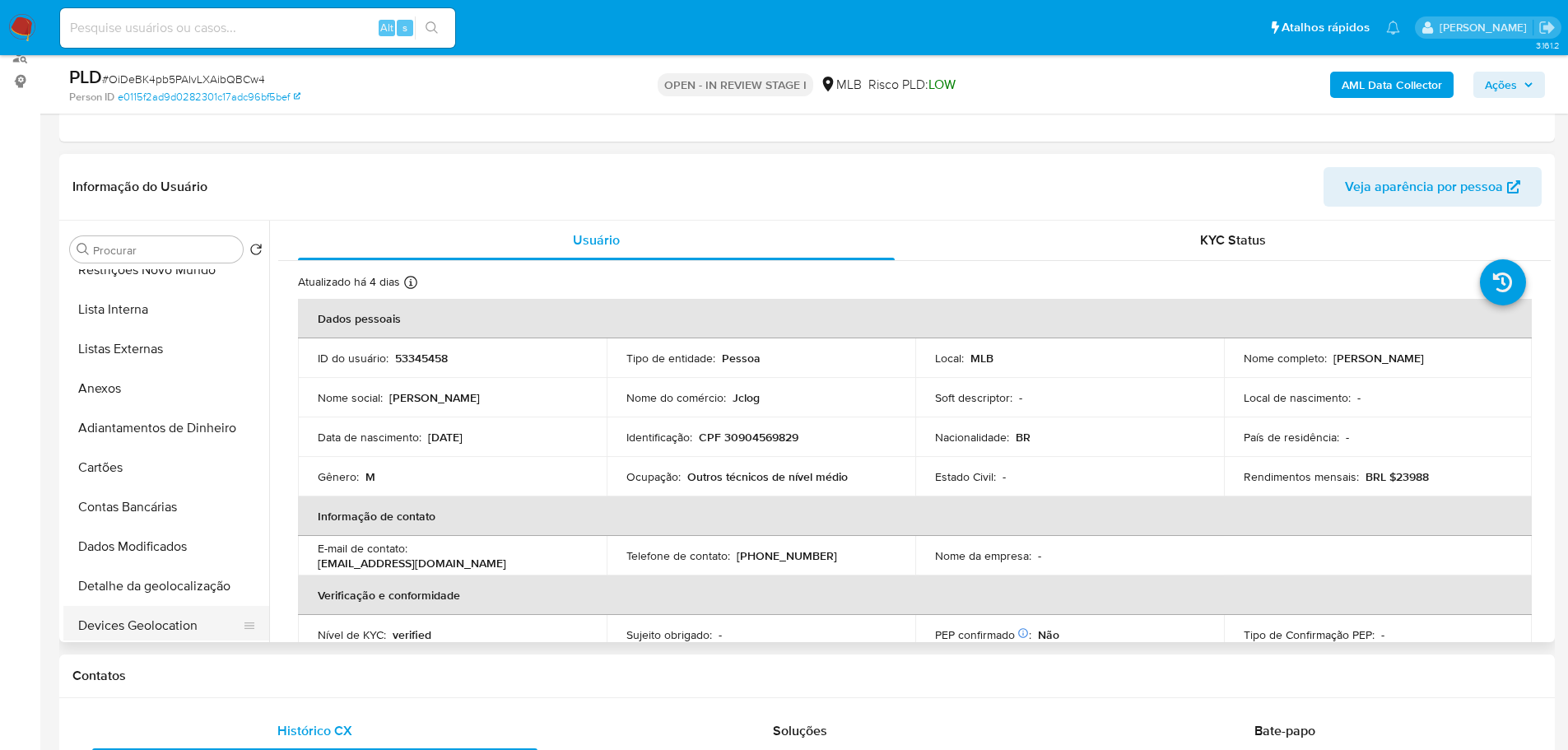
scroll to position [330, 0]
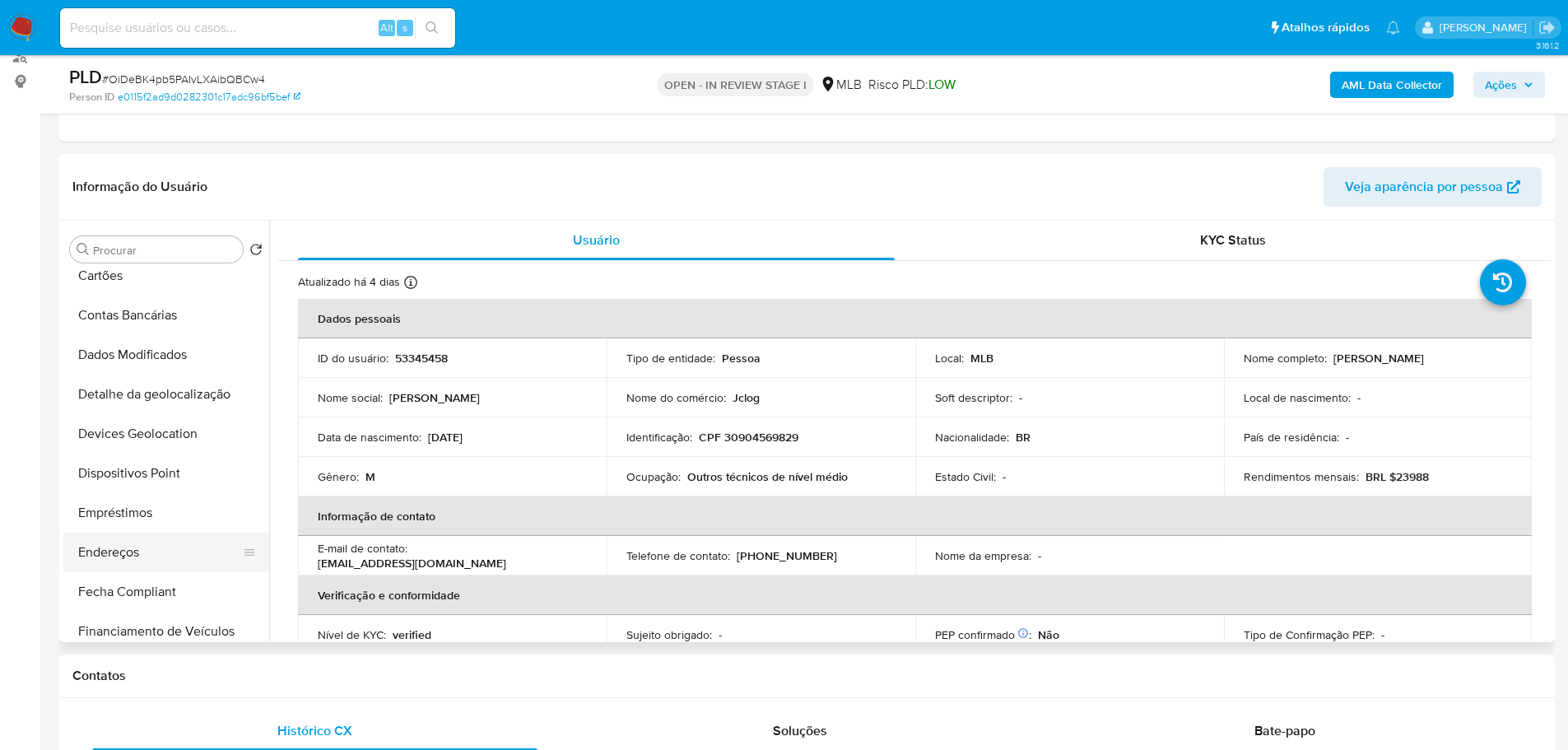
click at [132, 544] on button "Endereços" at bounding box center [159, 552] width 192 height 40
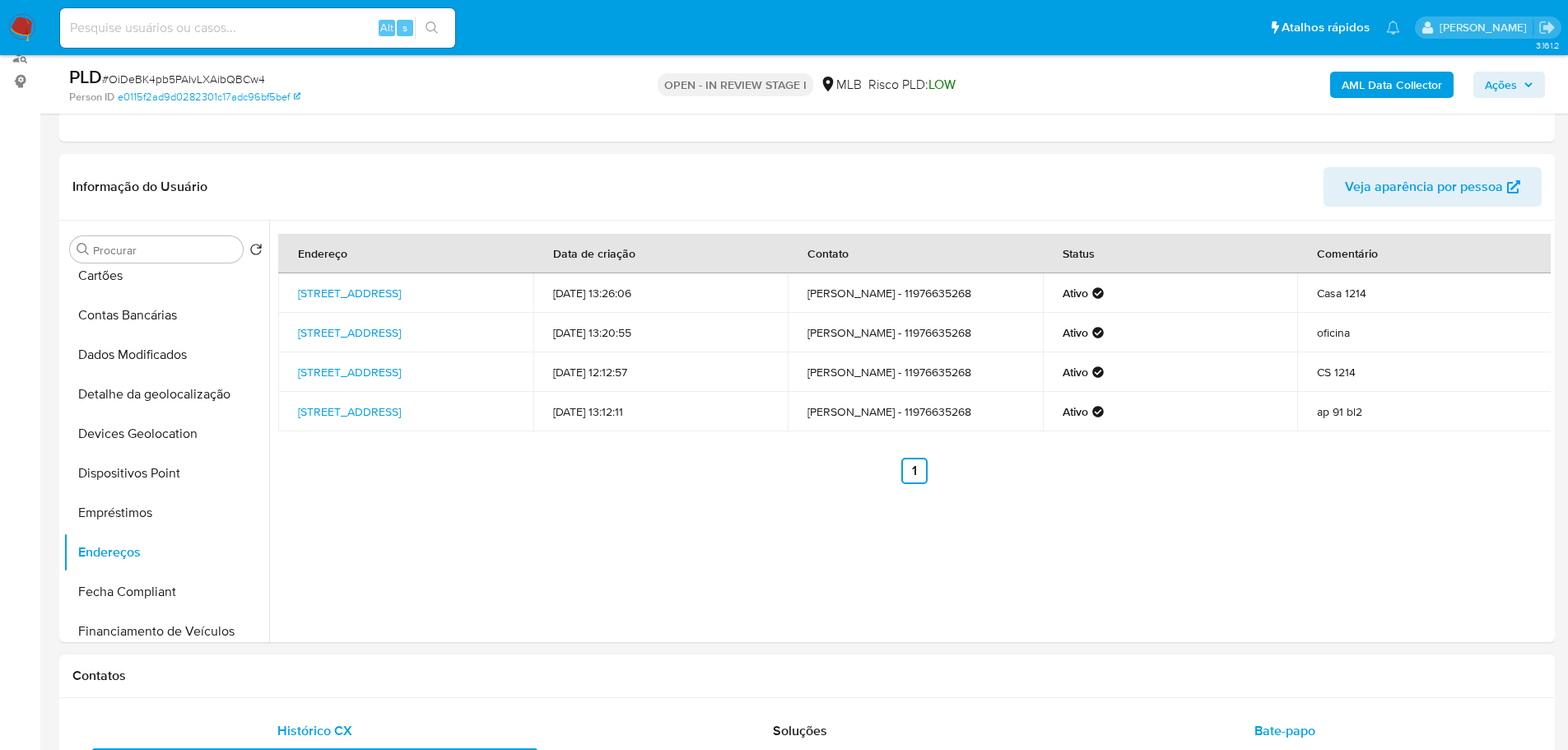
click at [1058, 749] on button "Bate-papo" at bounding box center [1284, 731] width 485 height 40
click at [343, 666] on div "Contatos" at bounding box center [807, 676] width 1495 height 44
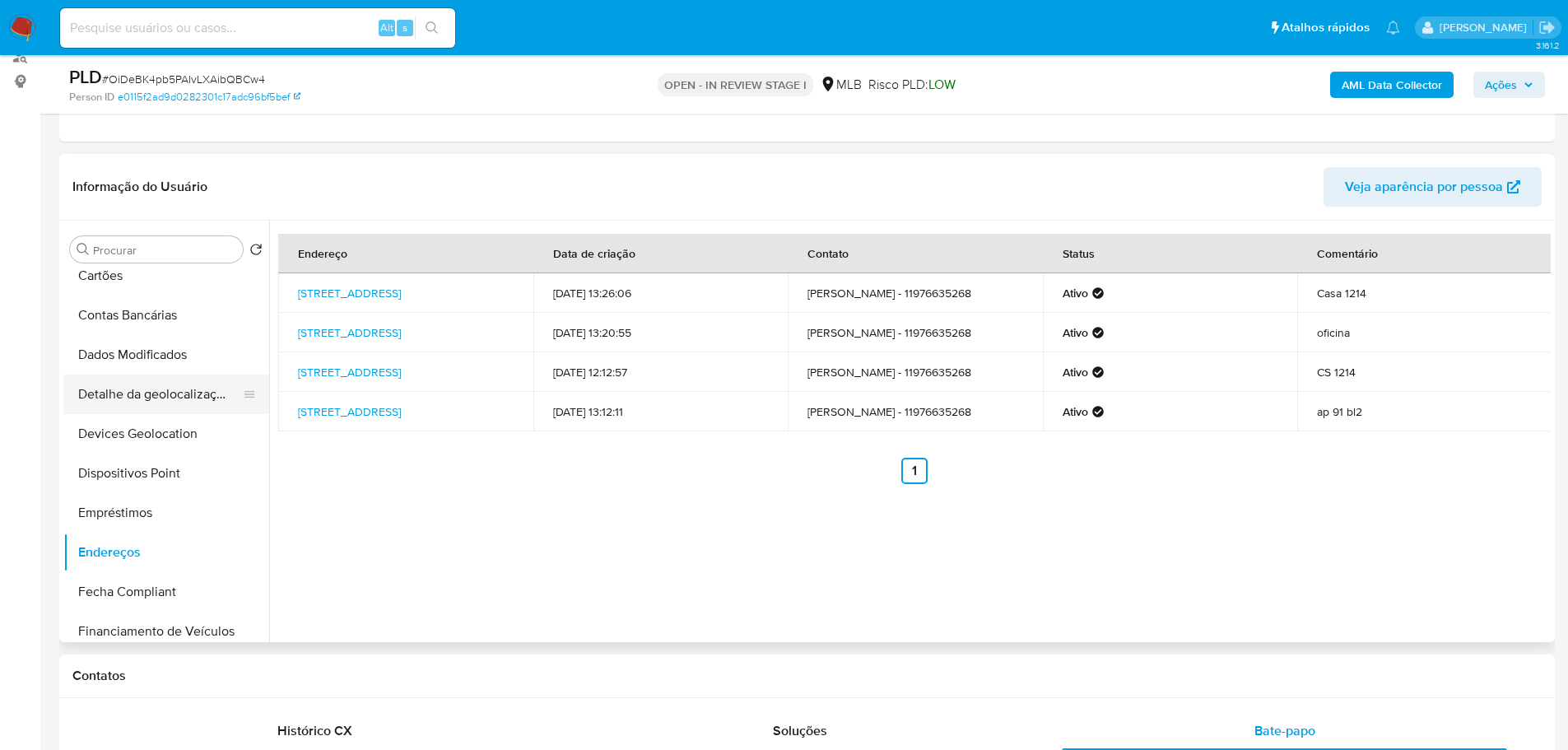
click at [148, 379] on button "Detalhe da geolocalização" at bounding box center [159, 394] width 192 height 40
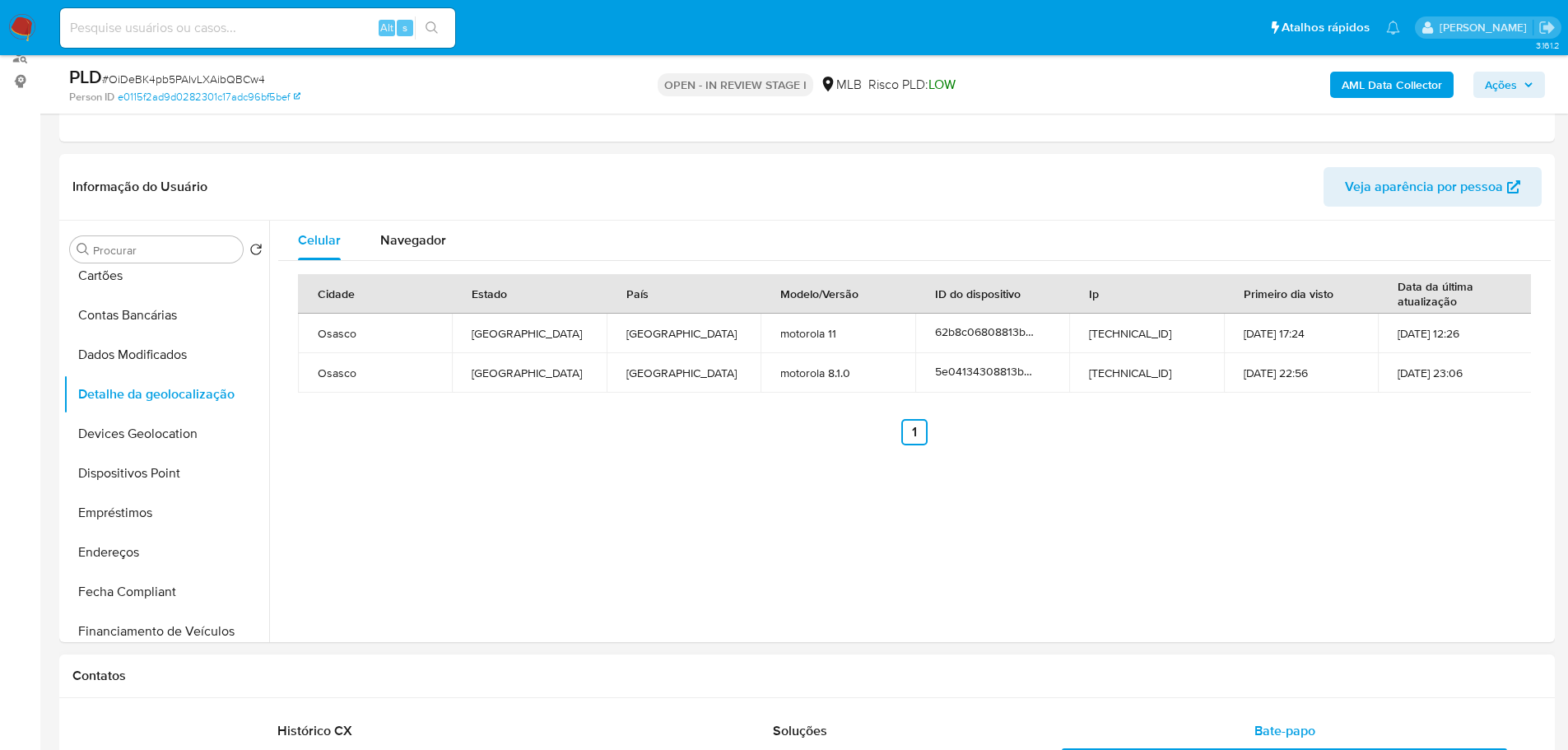
drag, startPoint x: 329, startPoint y: 676, endPoint x: 320, endPoint y: 665, distance: 14.2
click at [329, 676] on h1 "Contatos" at bounding box center [806, 675] width 1469 height 16
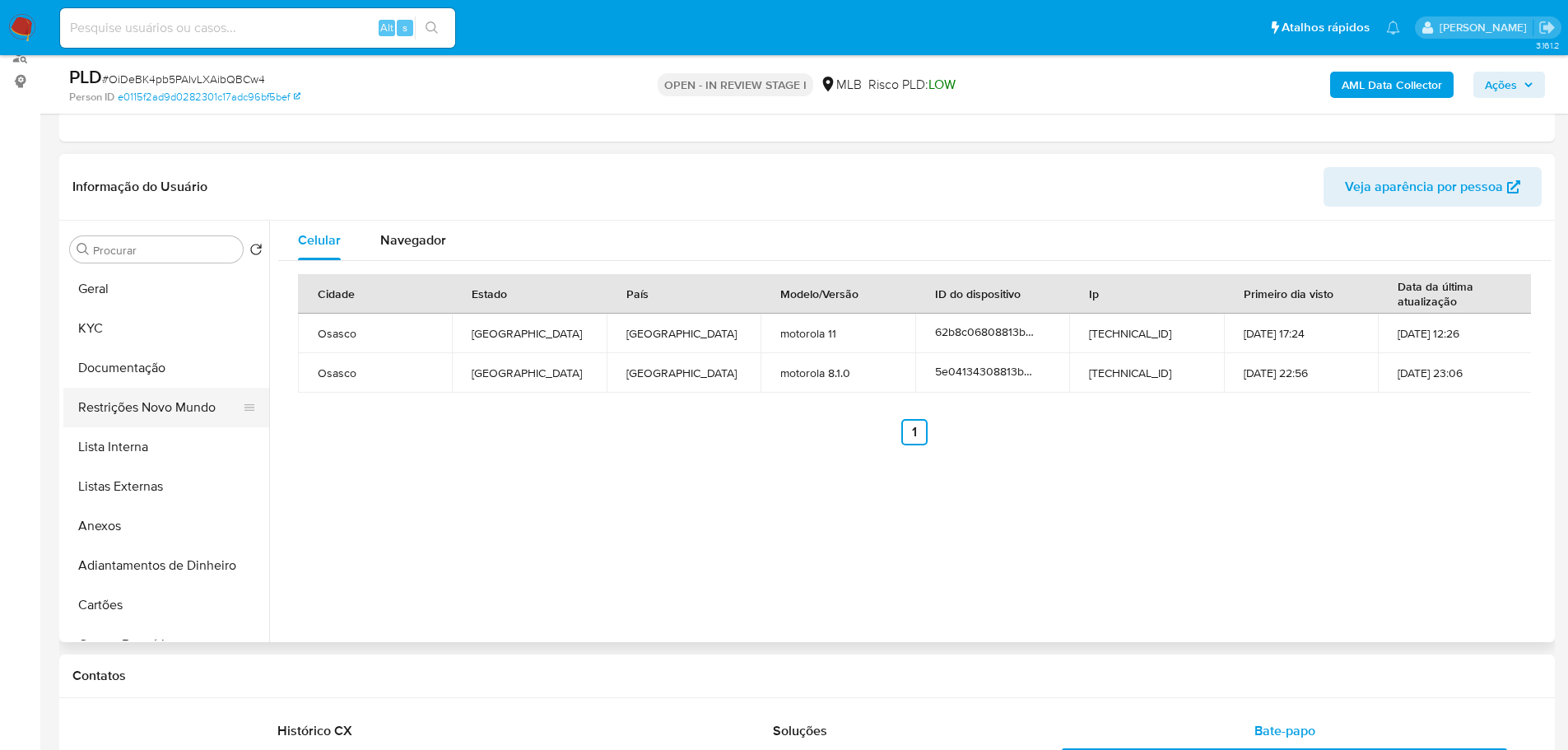
click at [129, 417] on button "Restrições Novo Mundo" at bounding box center [159, 407] width 192 height 40
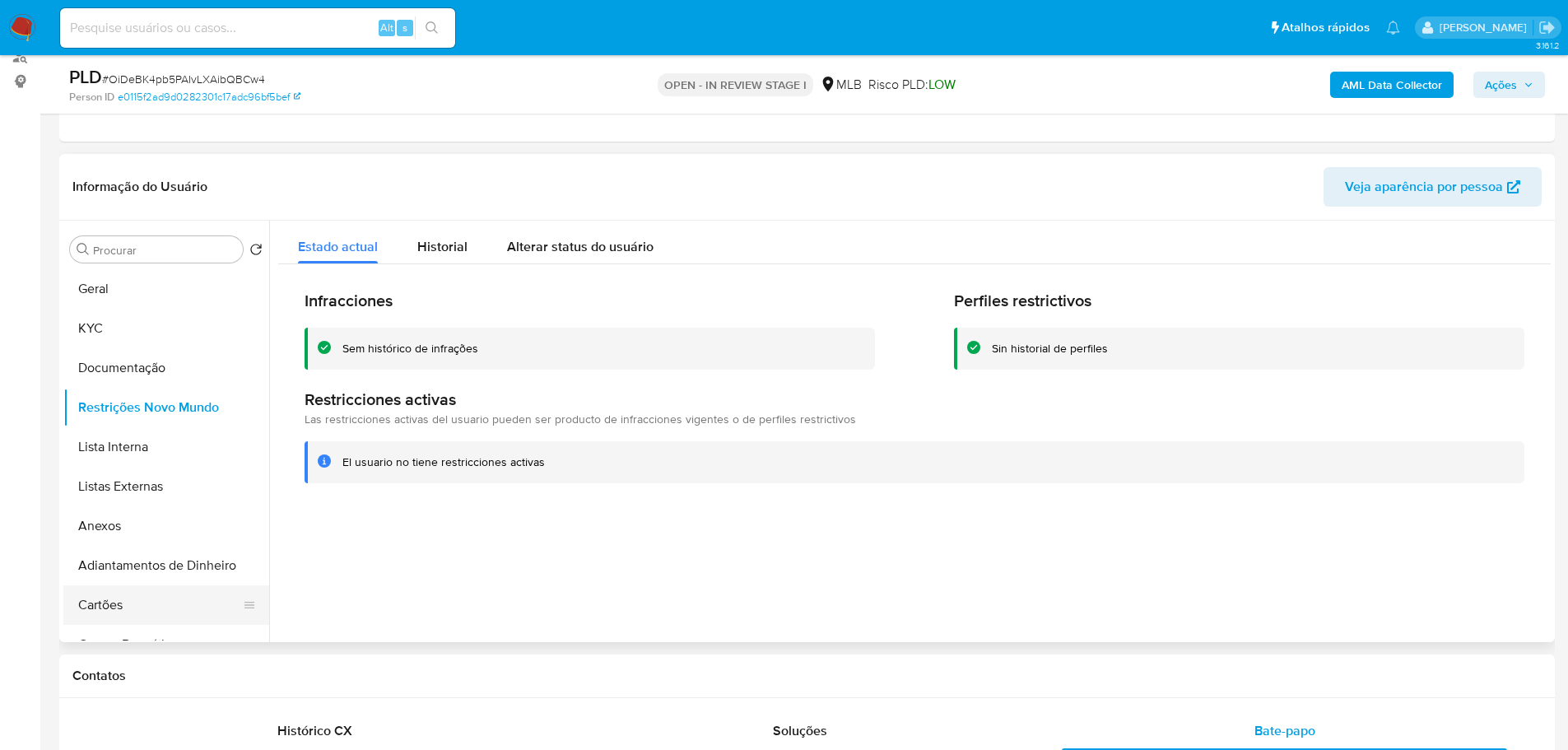
drag, startPoint x: 137, startPoint y: 701, endPoint x: 184, endPoint y: 589, distance: 121.5
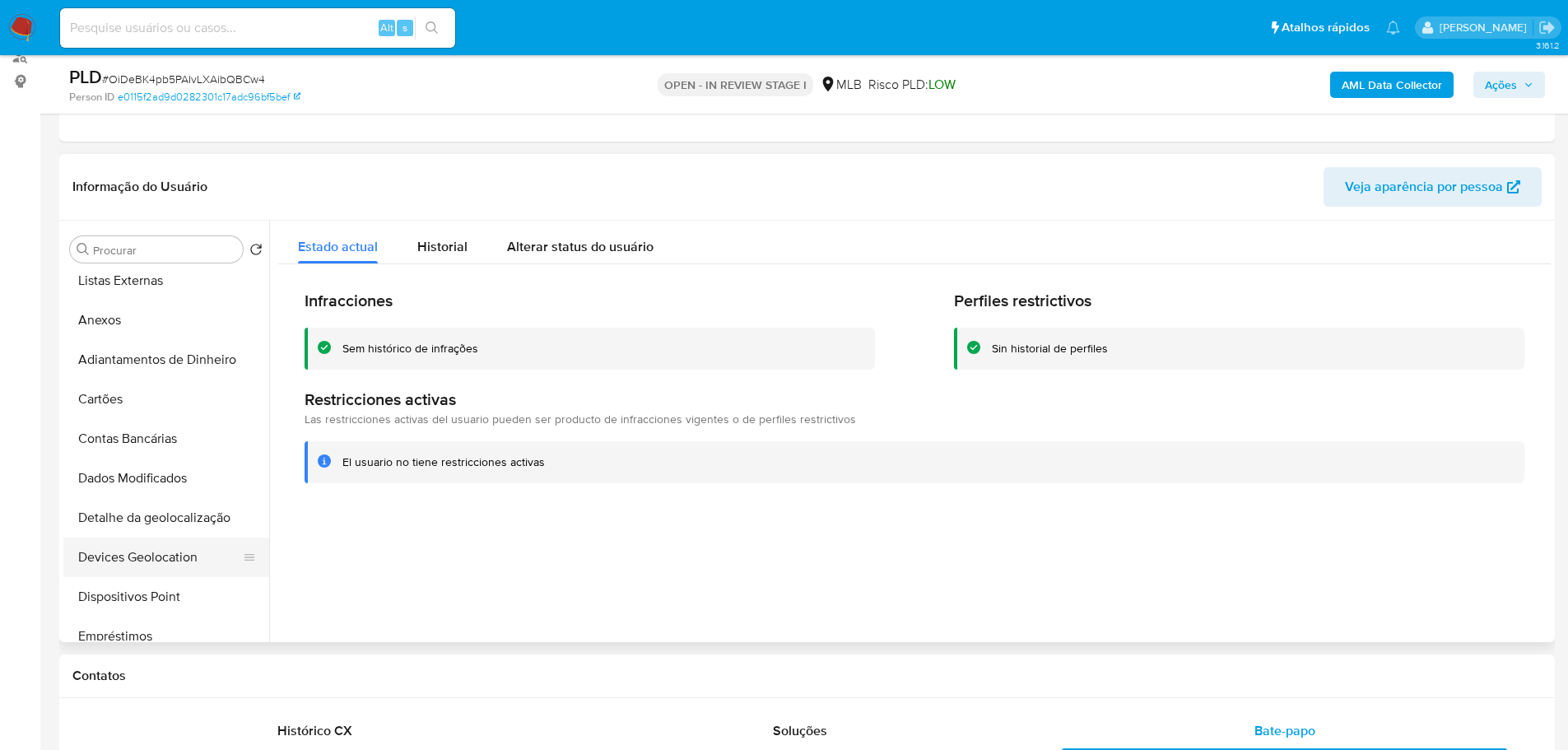
scroll to position [330, 0]
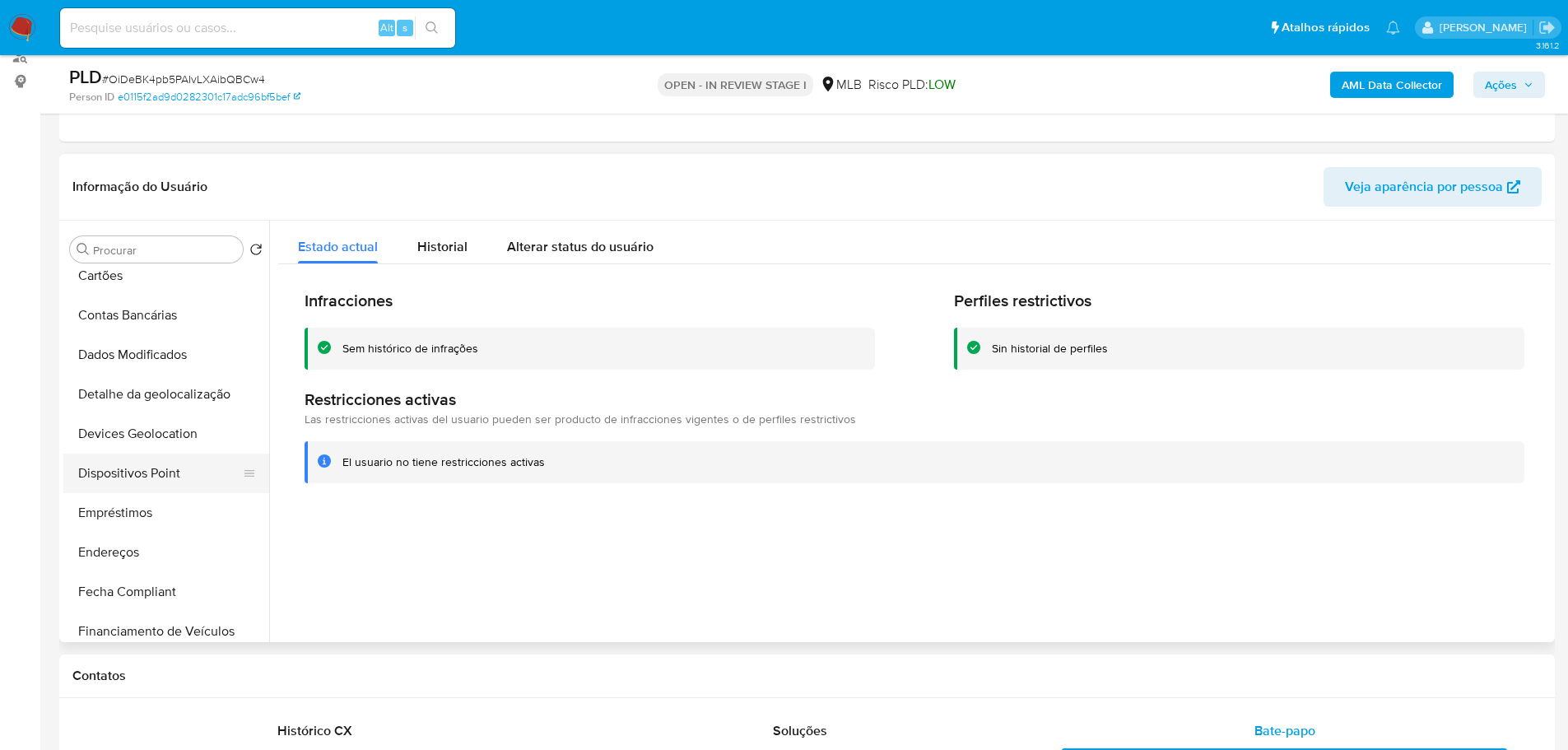
click at [198, 477] on button "Dispositivos Point" at bounding box center [159, 473] width 192 height 40
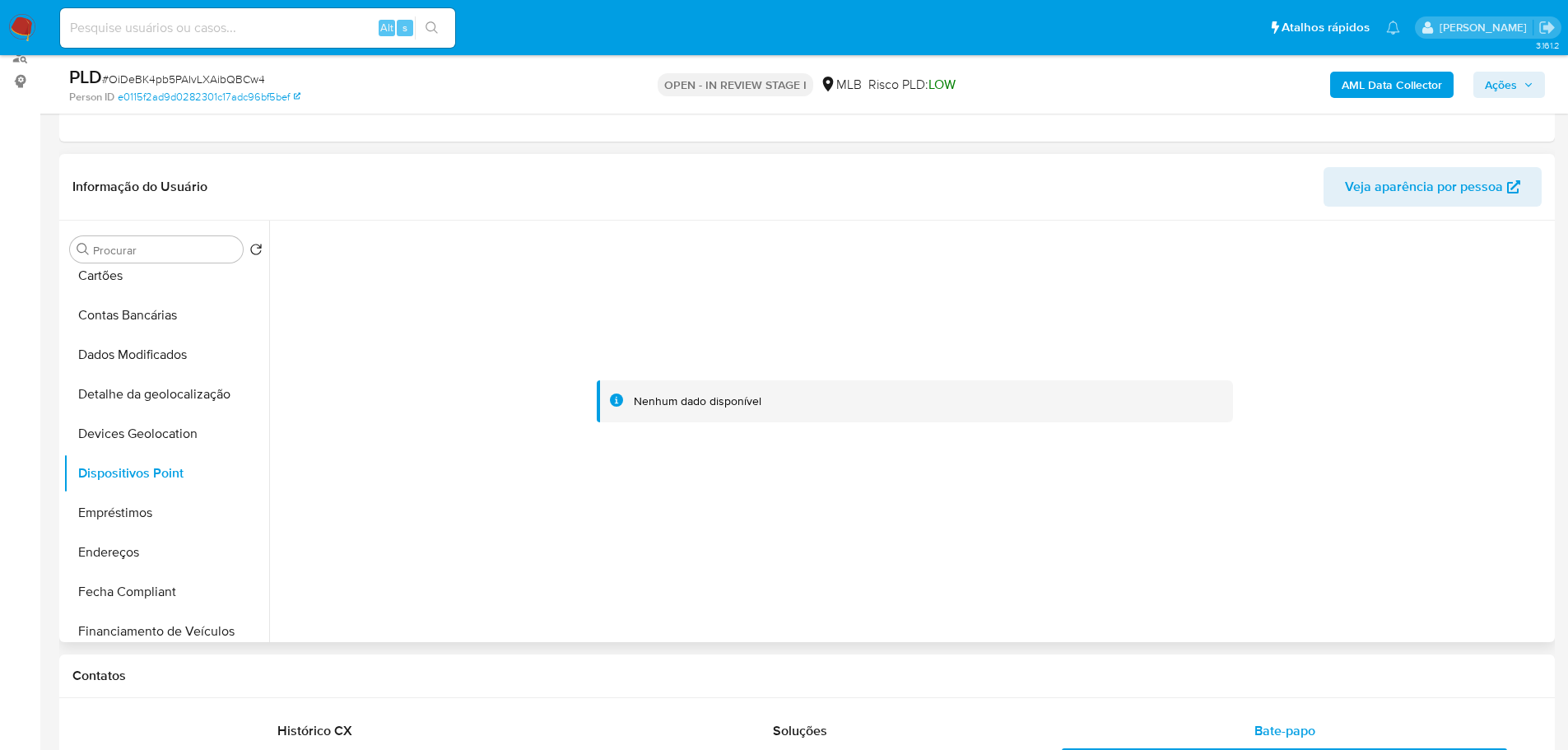
click at [1483, 538] on div at bounding box center [915, 402] width 1273 height 362
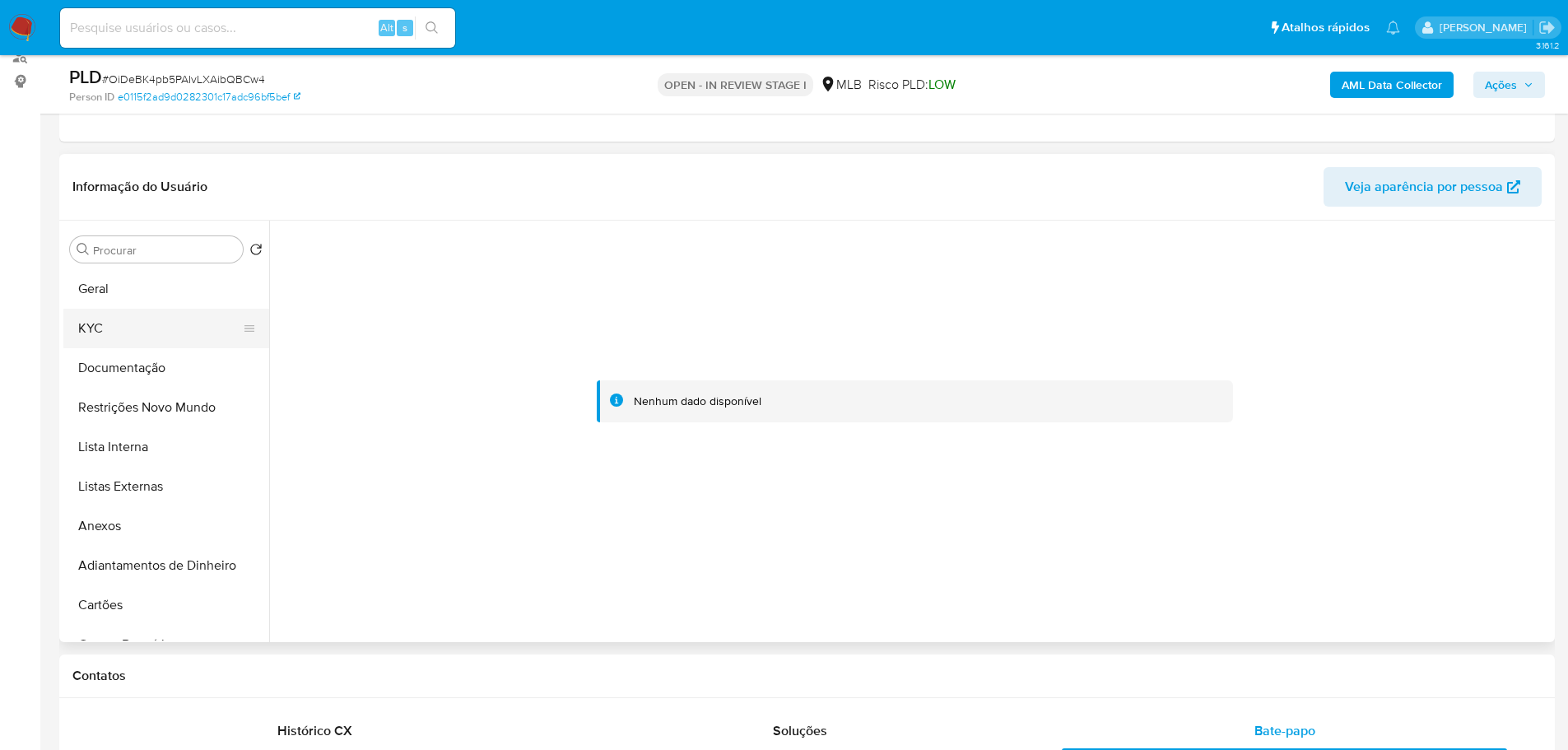
click at [128, 312] on button "KYC" at bounding box center [159, 329] width 192 height 40
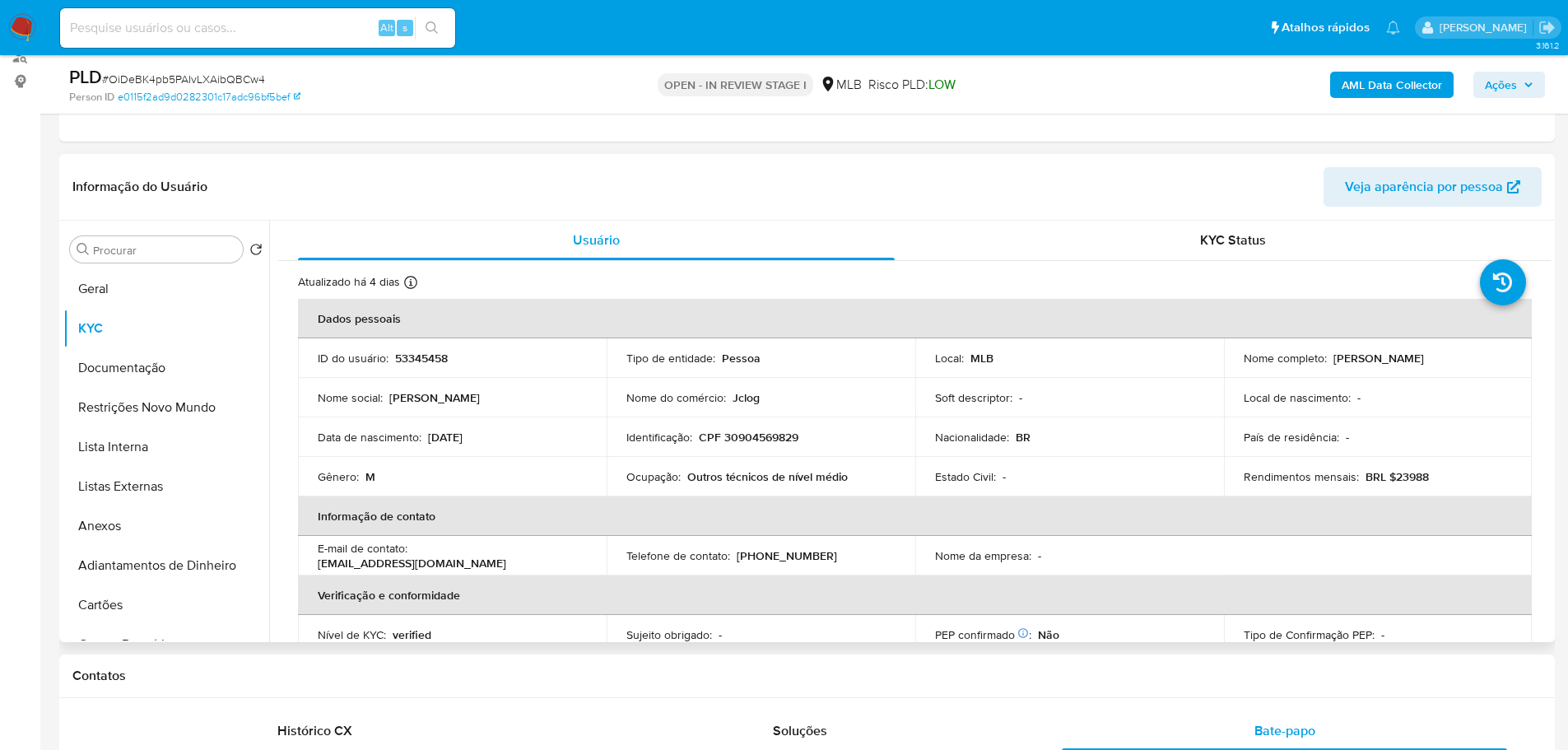
click at [781, 430] on p "CPF 30904569829" at bounding box center [748, 438] width 99 height 15
copy p "CPF"
click at [772, 436] on p "CPF 30904569829" at bounding box center [748, 438] width 99 height 15
click at [771, 436] on p "CPF 30904569829" at bounding box center [748, 438] width 99 height 15
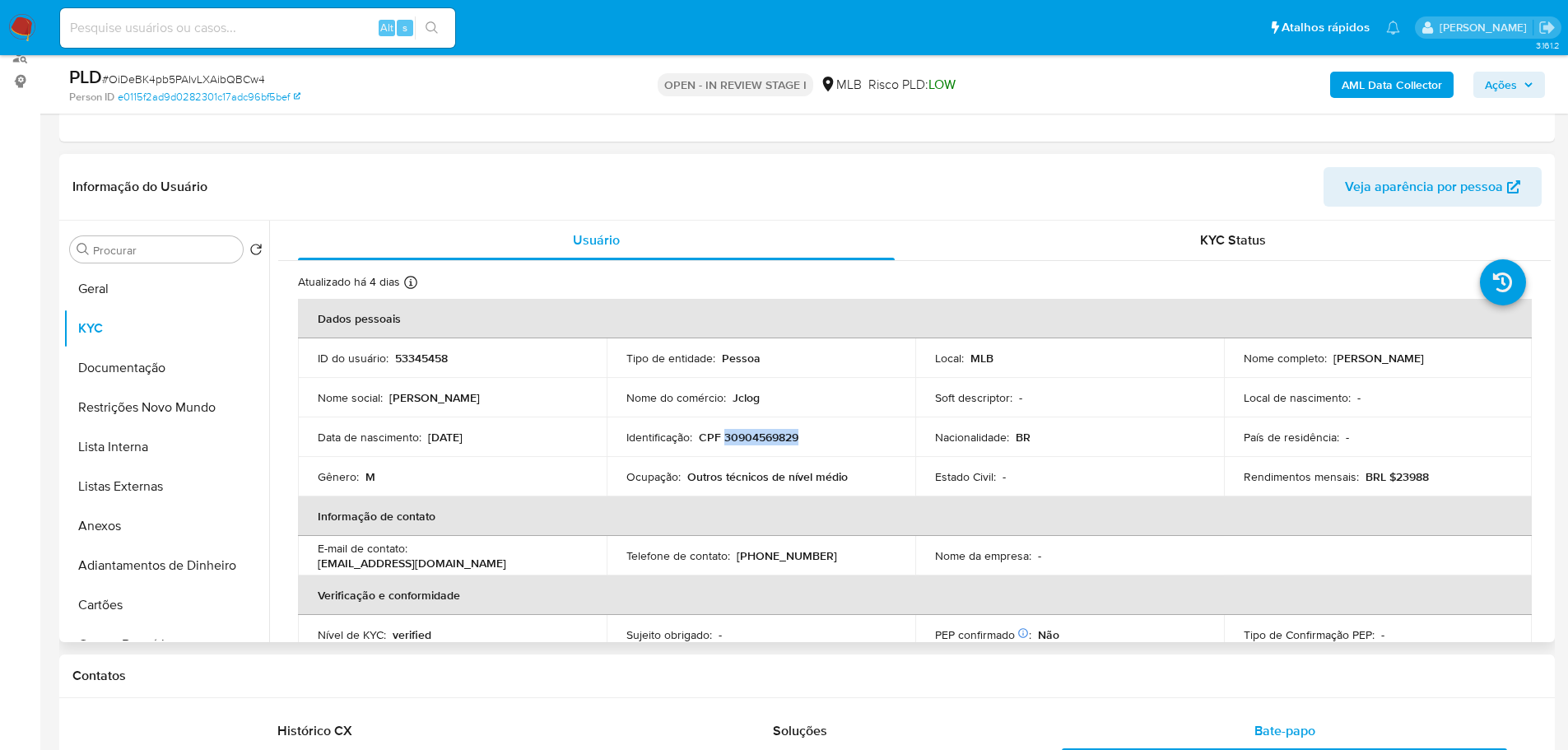
copy p "30904569829"
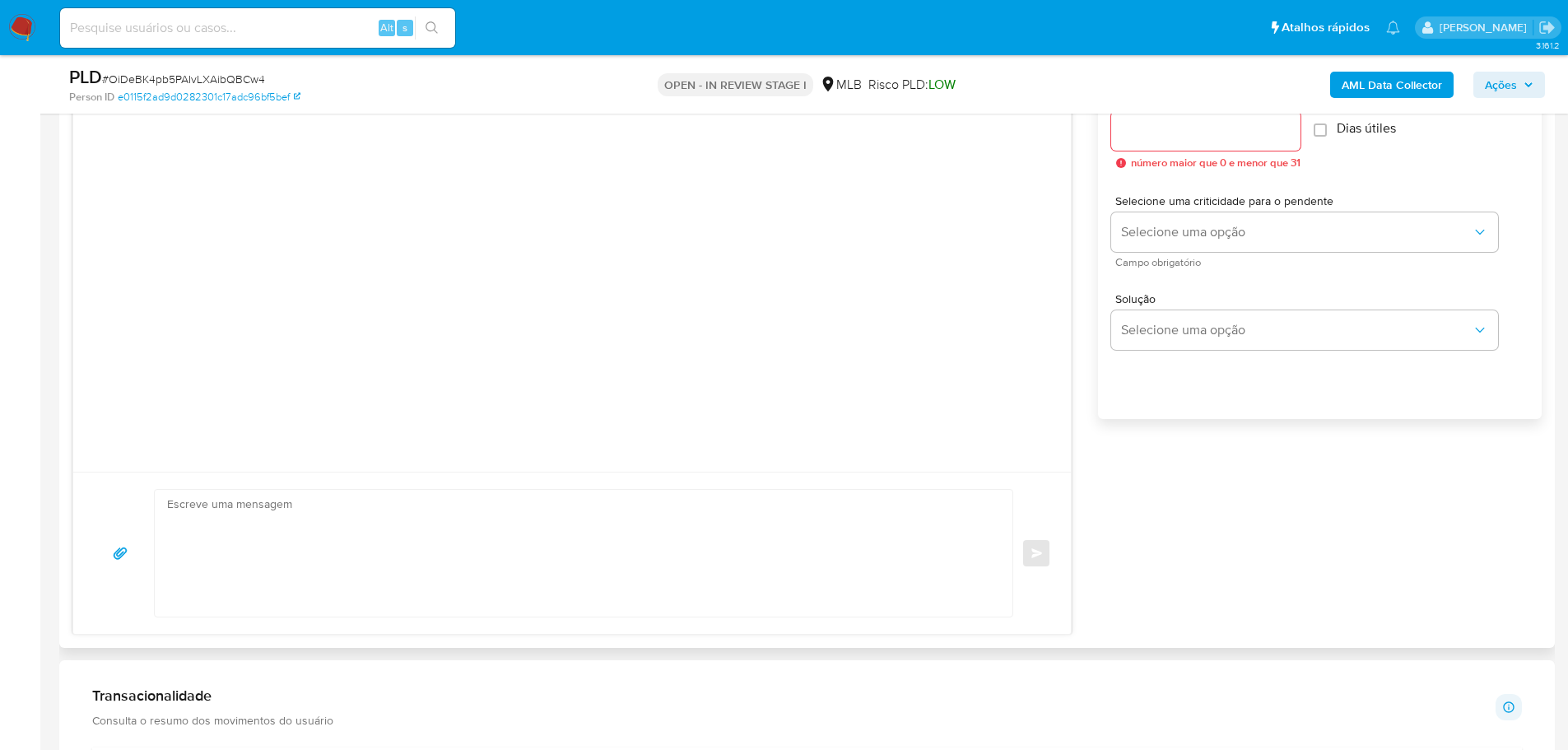
scroll to position [536, 0]
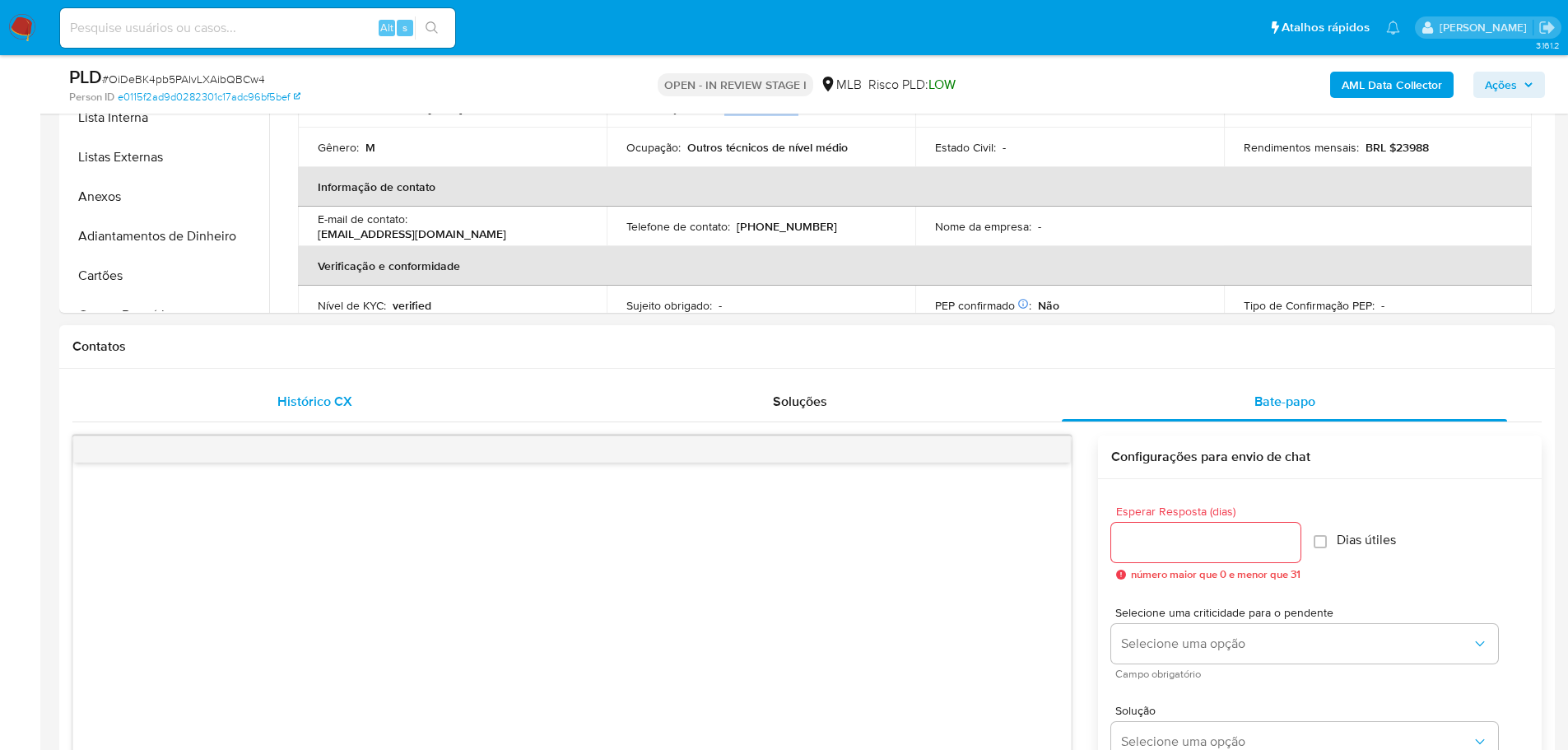
click at [350, 393] on span "Histórico CX" at bounding box center [314, 402] width 75 height 19
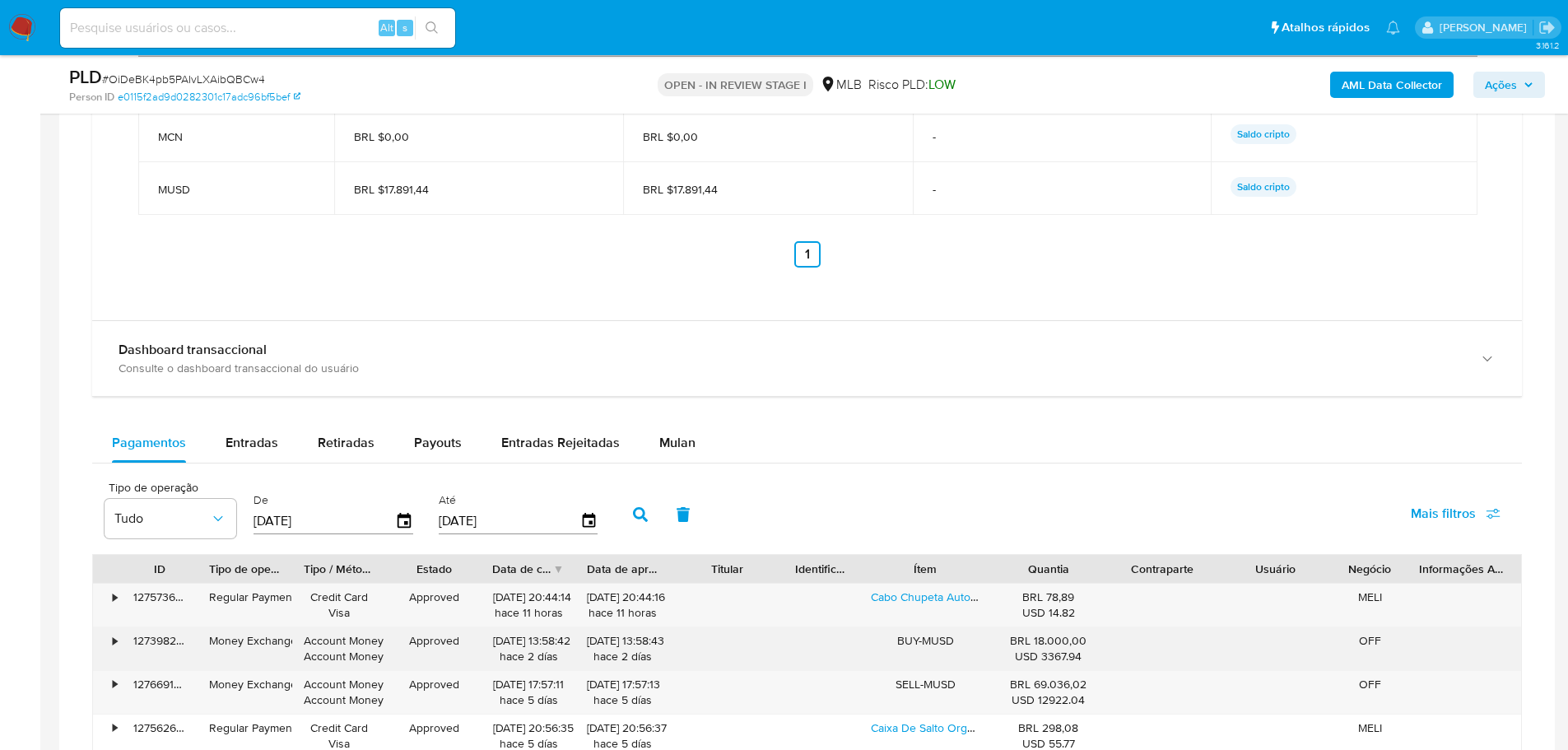
scroll to position [1770, 0]
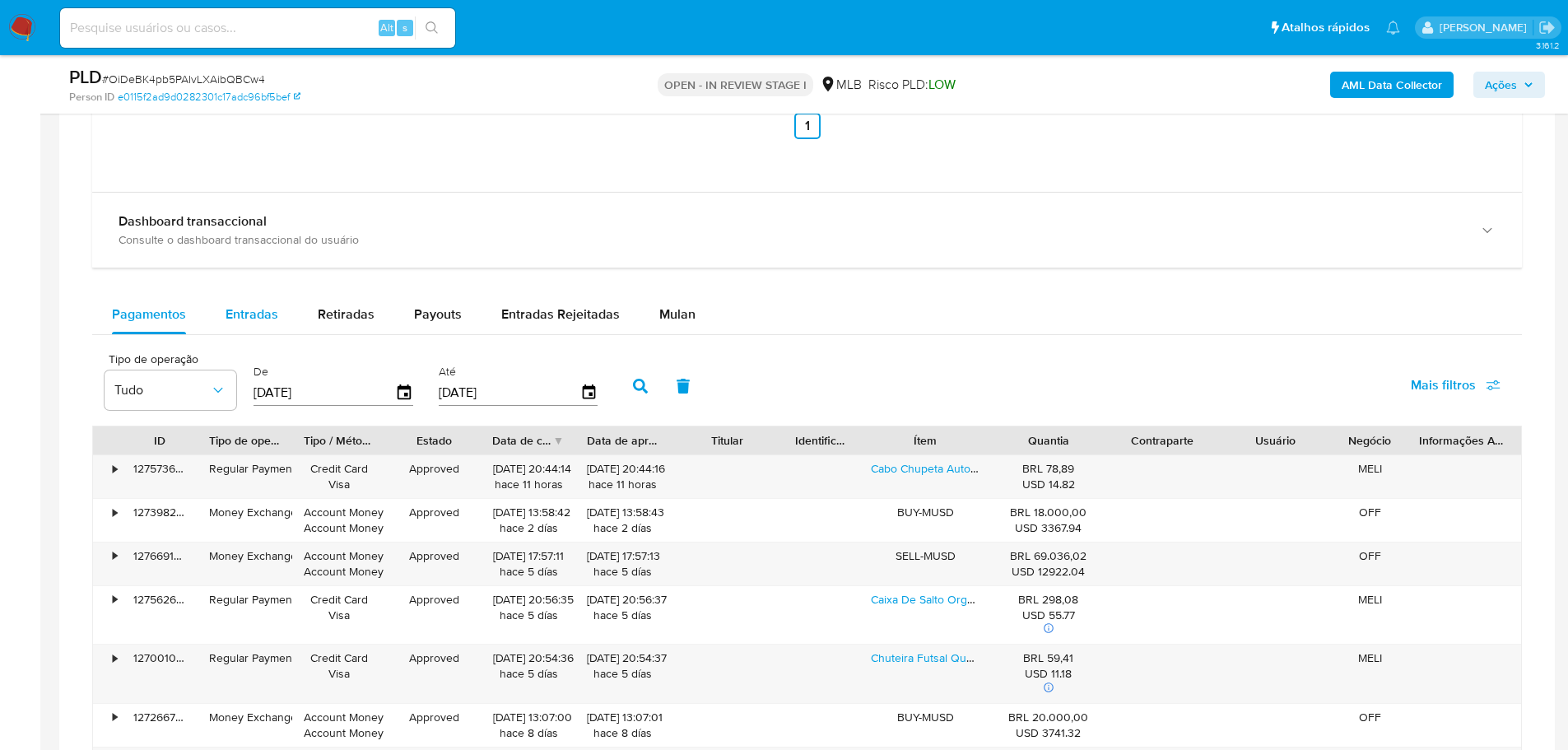
click at [256, 317] on span "Entradas" at bounding box center [252, 314] width 53 height 19
select select "10"
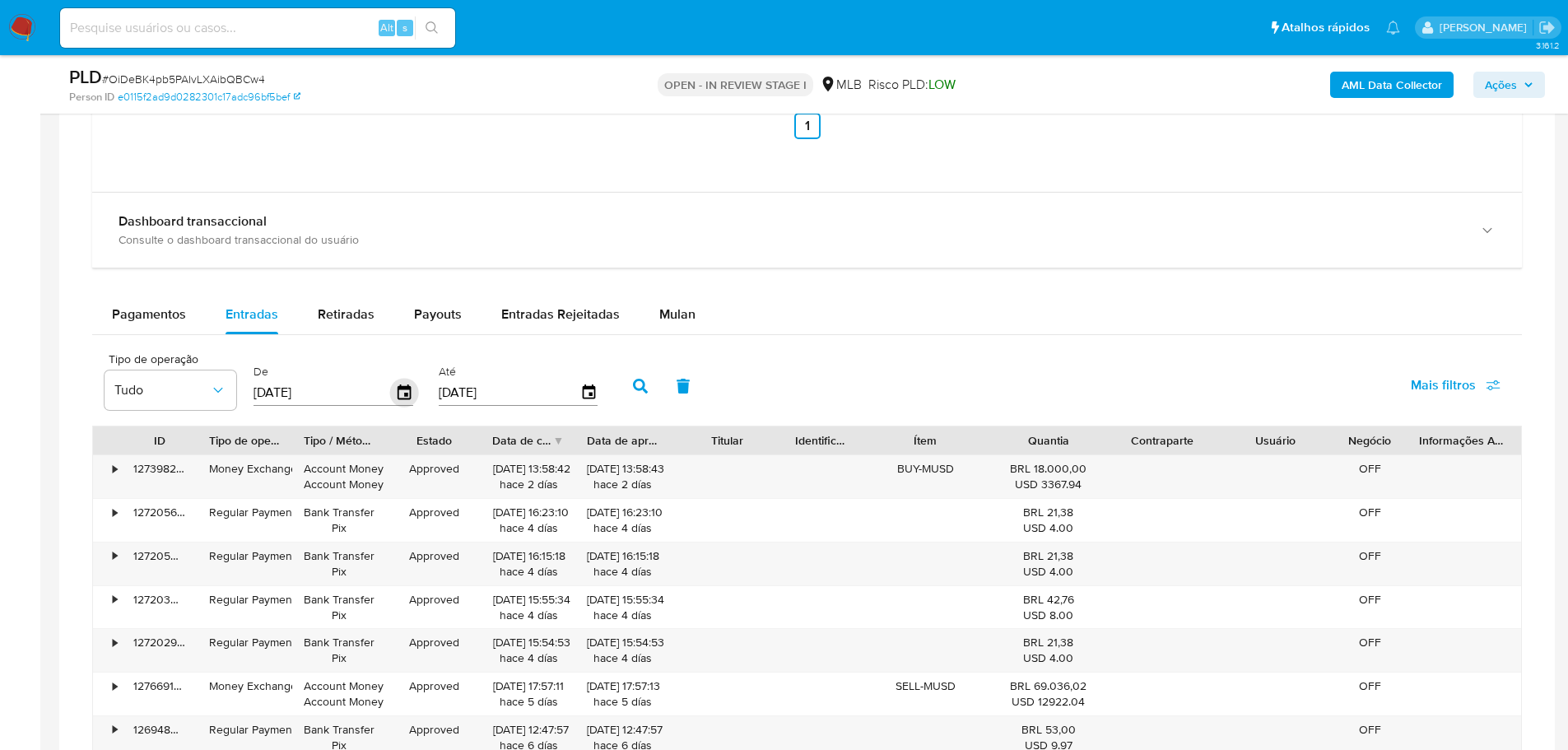
click at [405, 395] on icon "button" at bounding box center [404, 392] width 13 height 15
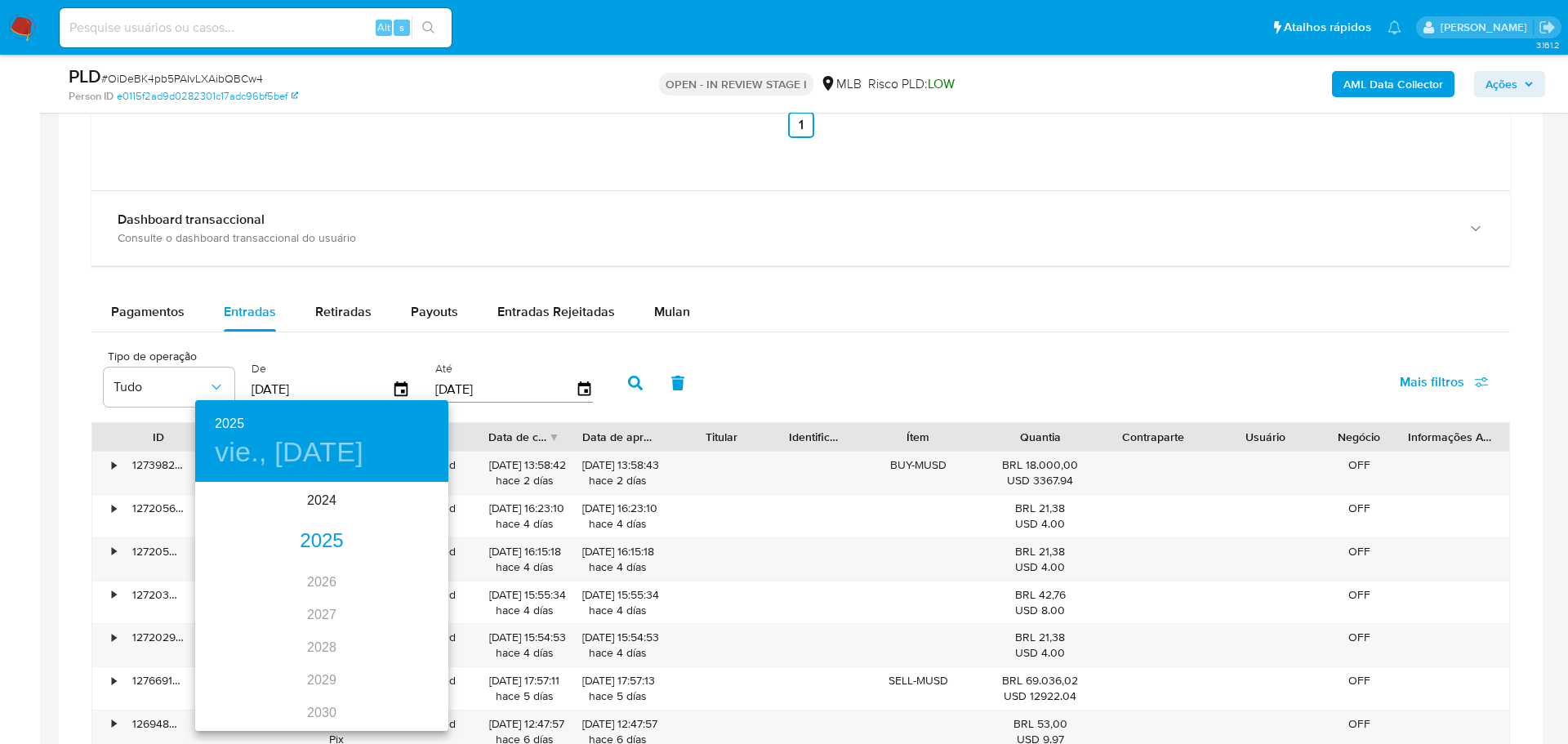
click at [310, 540] on div "2025" at bounding box center [321, 541] width 253 height 33
click at [409, 576] on div "jun." at bounding box center [407, 576] width 85 height 61
click at [419, 562] on p "1" at bounding box center [419, 567] width 7 height 16
type input "01/06/2025"
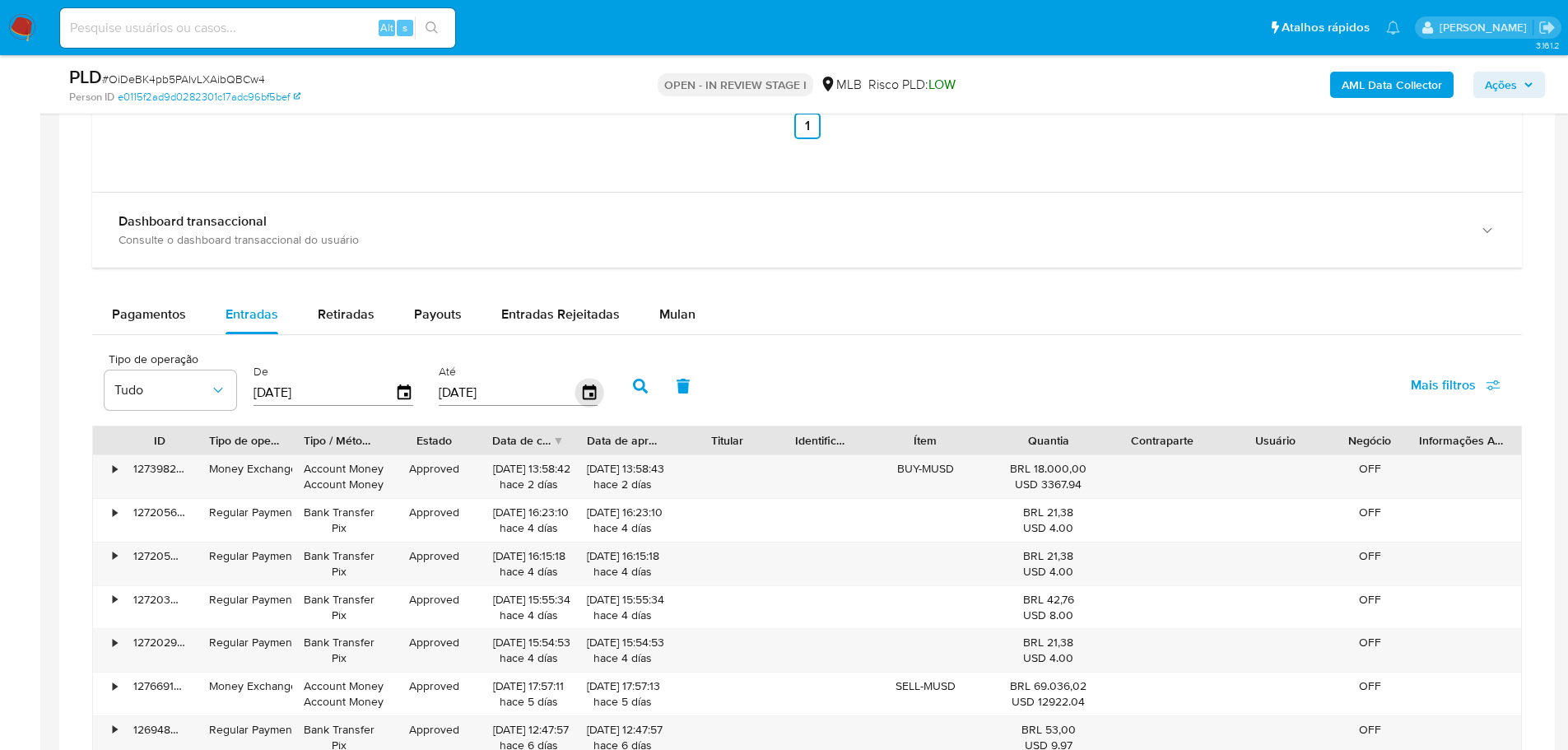
click at [594, 383] on icon "button" at bounding box center [589, 393] width 28 height 28
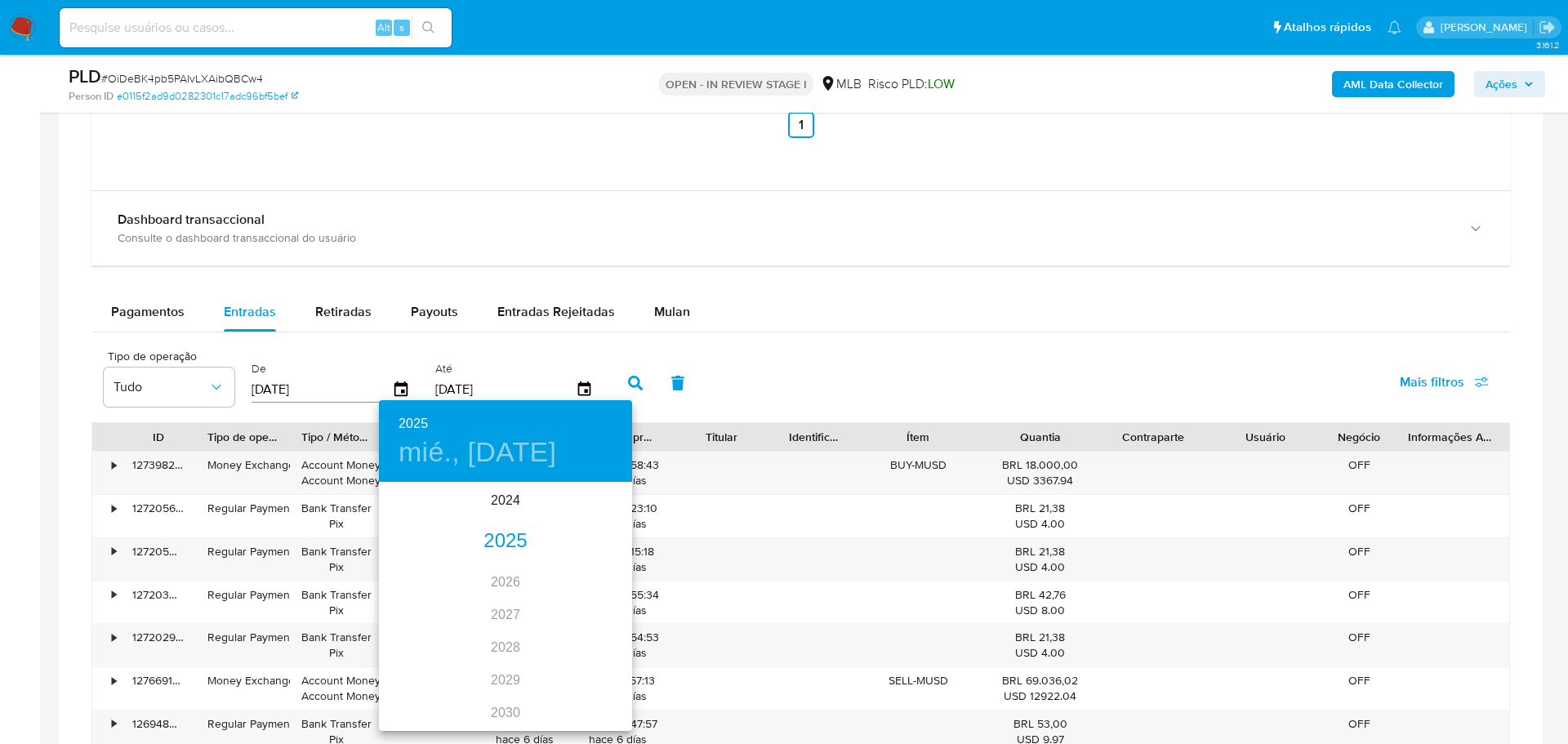
click at [523, 538] on div "2025" at bounding box center [505, 541] width 253 height 33
click at [412, 638] on div "jul." at bounding box center [421, 637] width 85 height 61
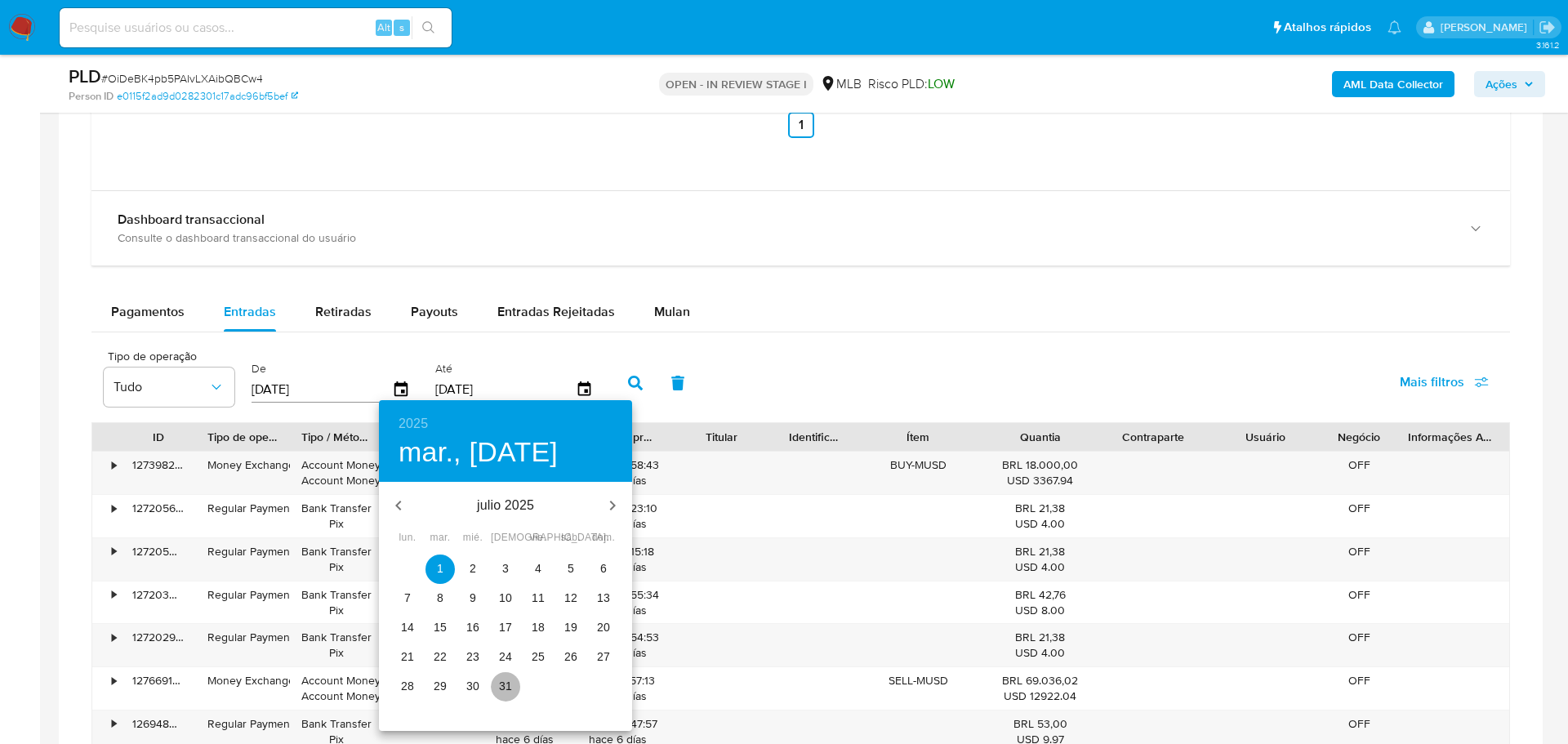
click at [504, 685] on p "31" at bounding box center [505, 685] width 13 height 16
type input "31/07/2025"
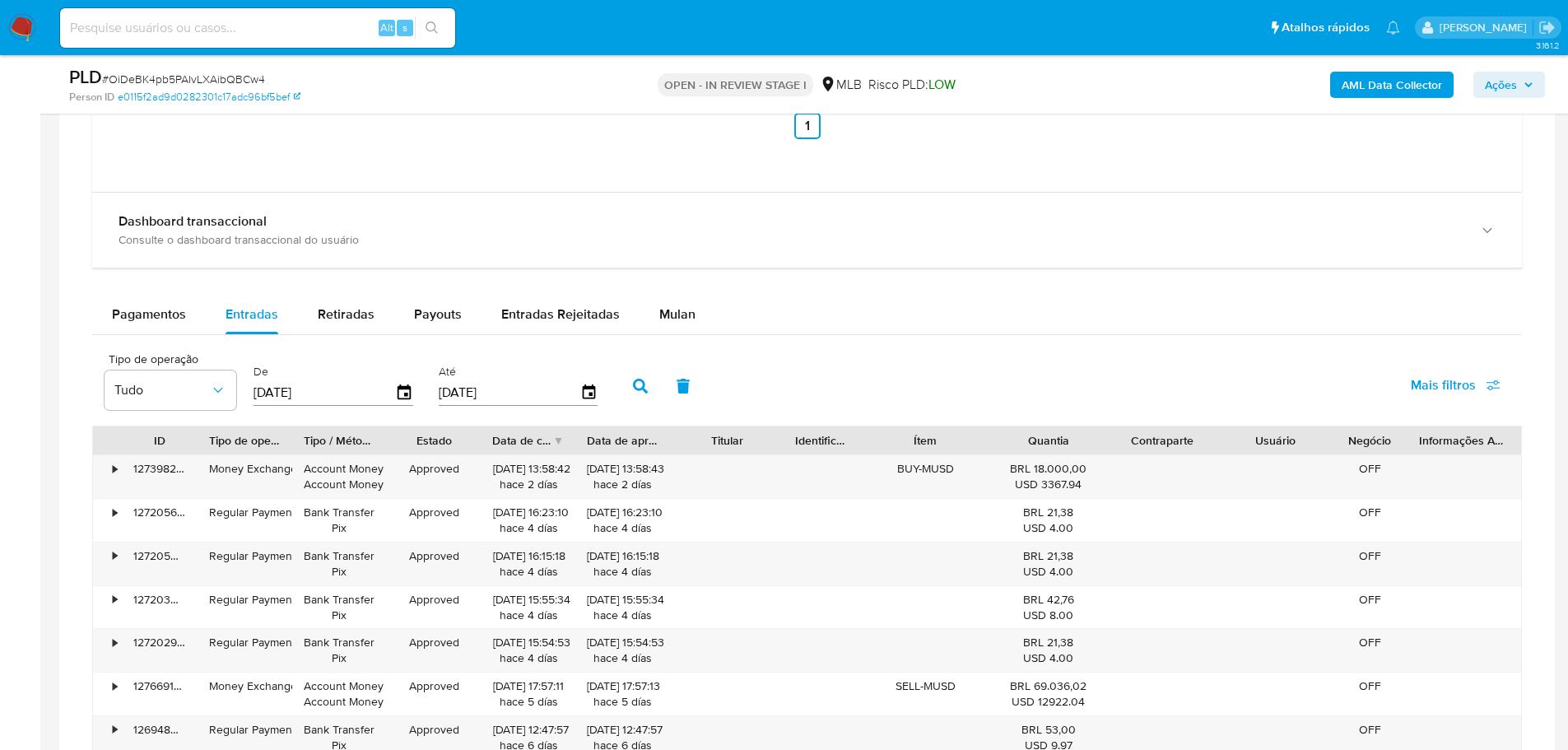
click at [633, 385] on icon "button" at bounding box center [640, 386] width 15 height 15
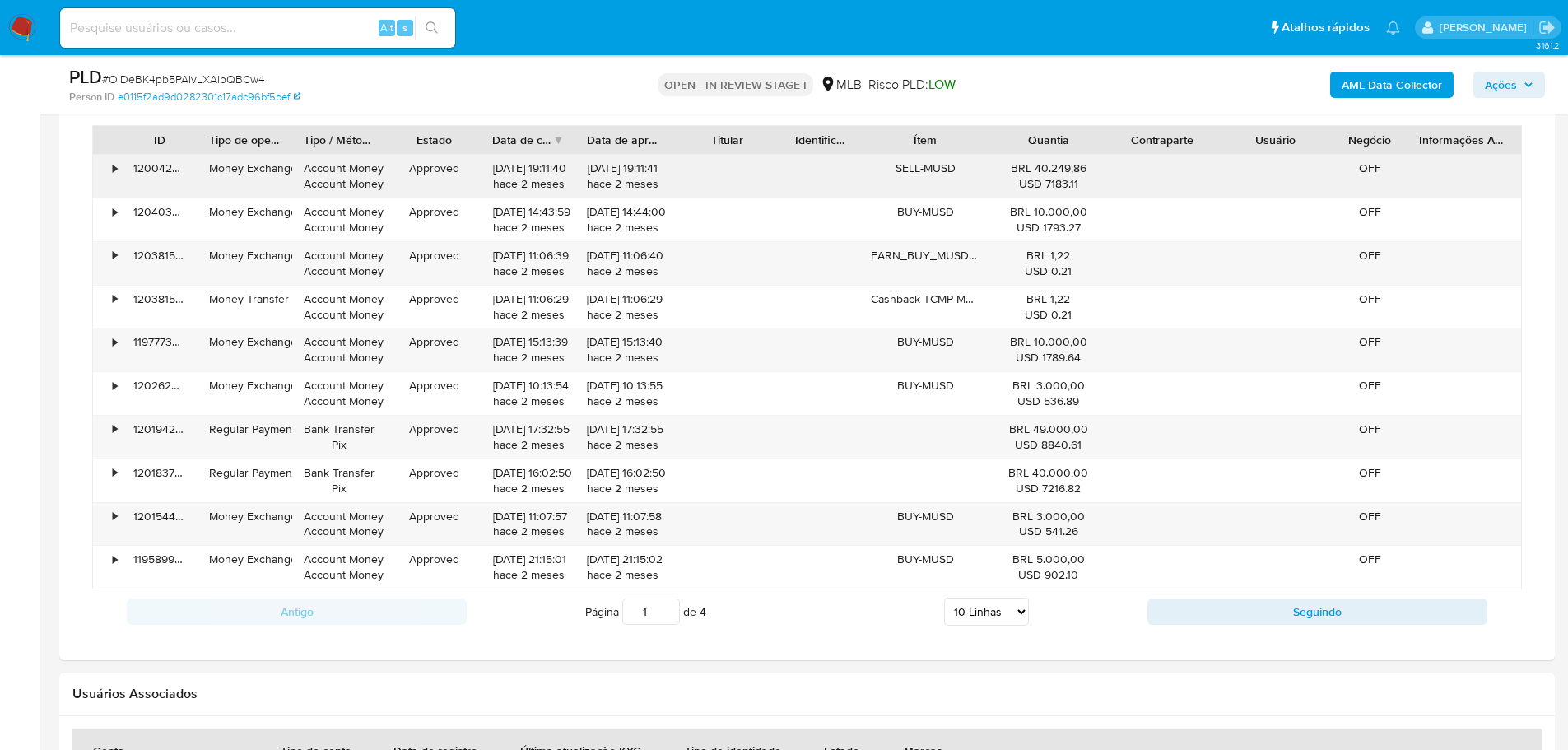
scroll to position [2099, 0]
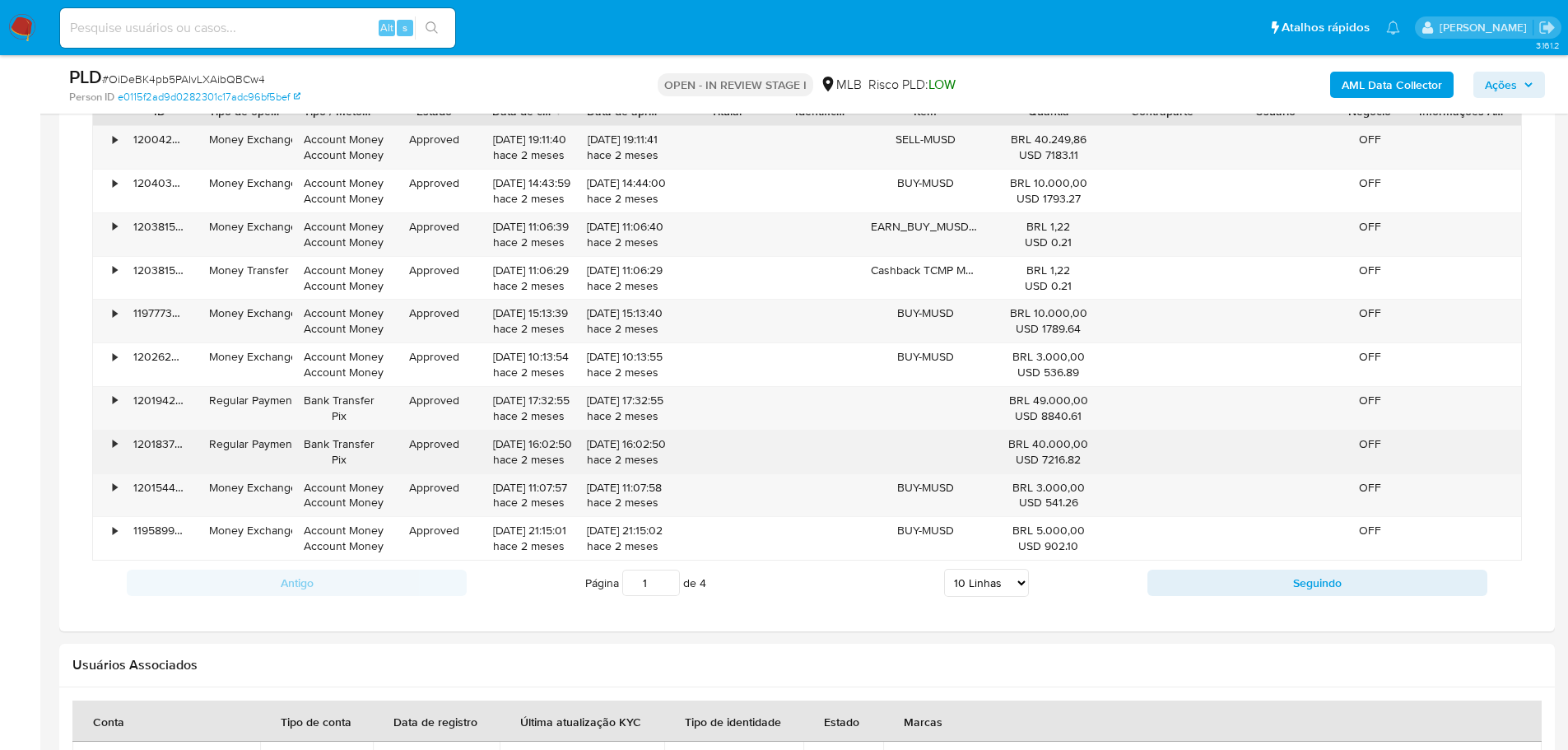
click at [110, 448] on div "•" at bounding box center [107, 452] width 28 height 43
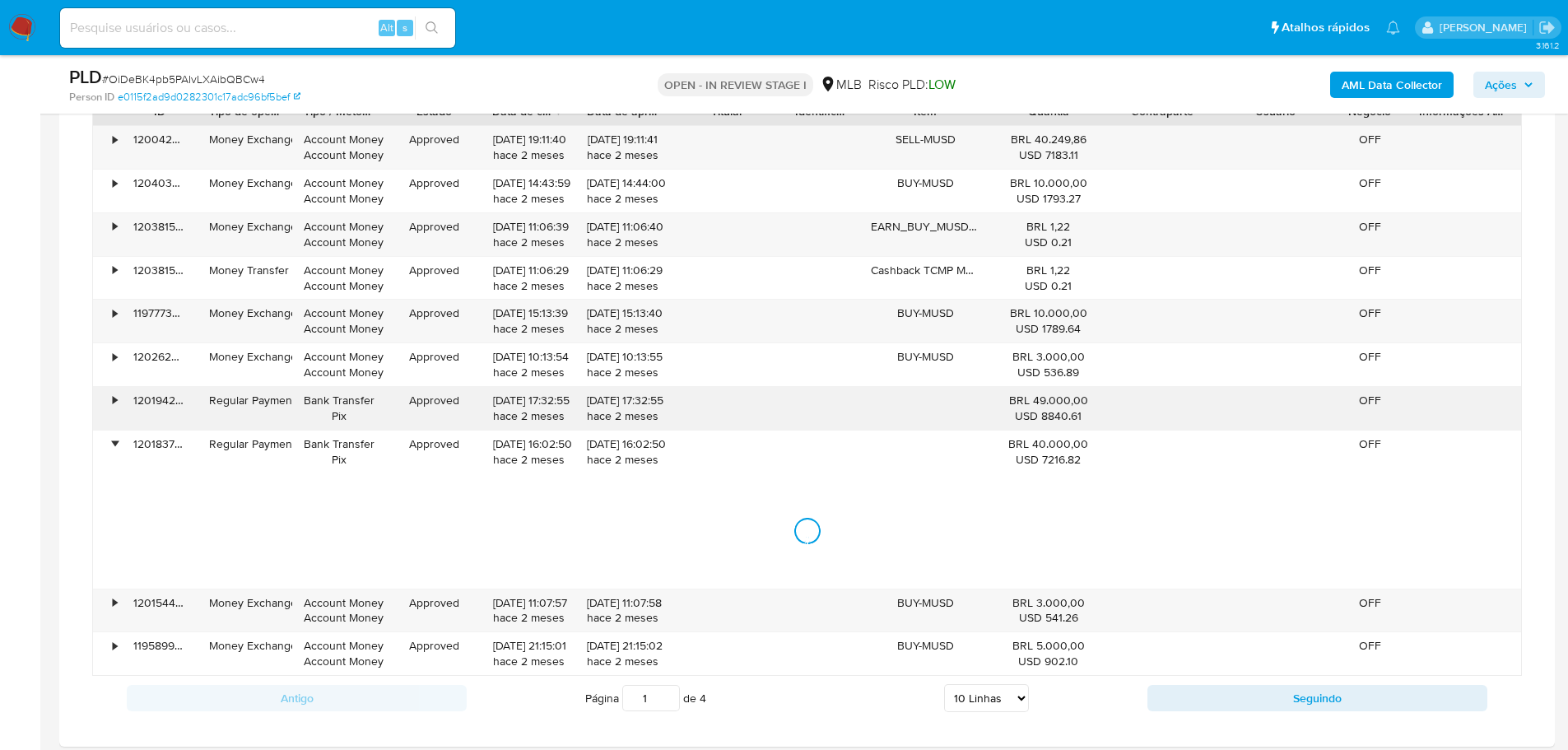
click at [121, 396] on div "•" at bounding box center [107, 407] width 28 height 43
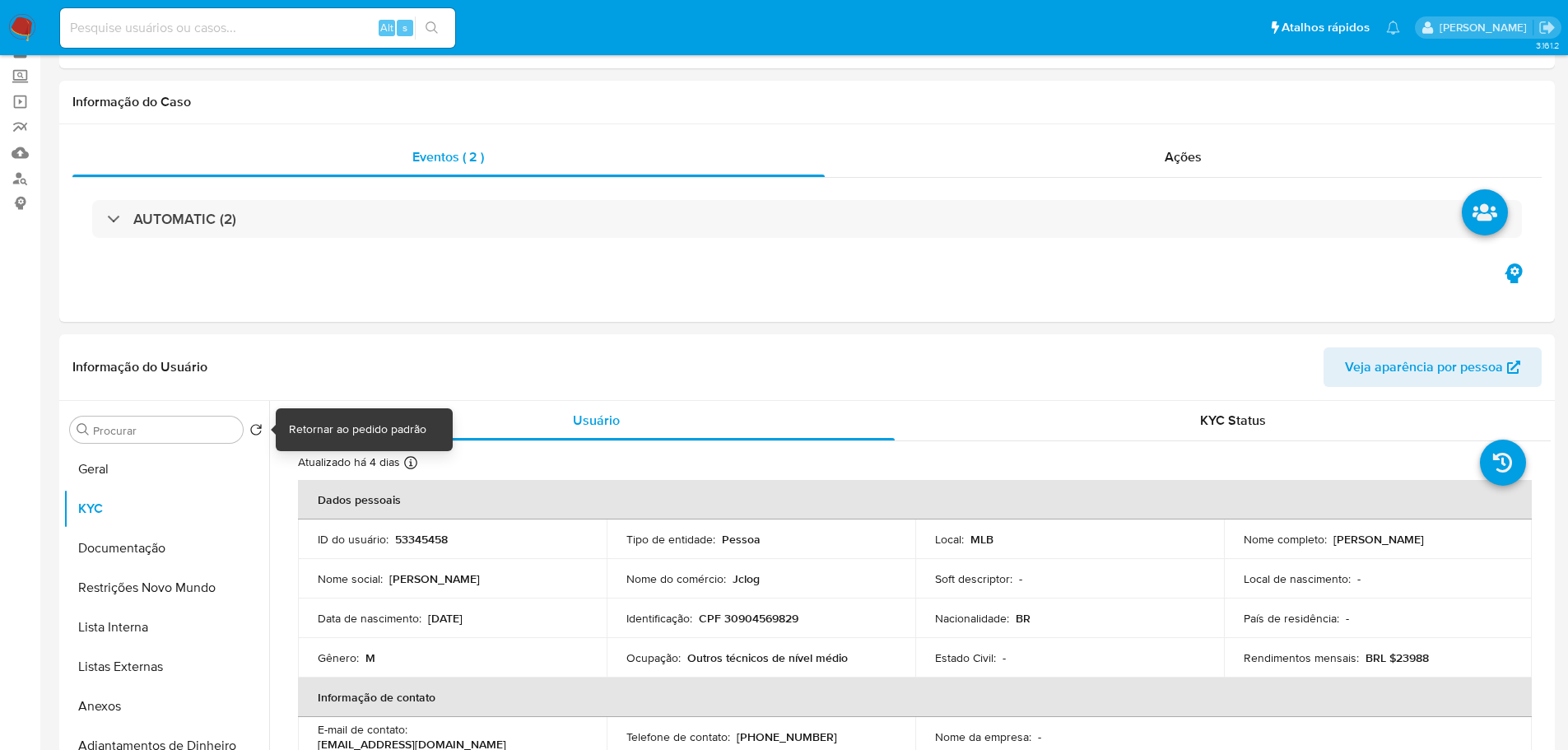
scroll to position [0, 0]
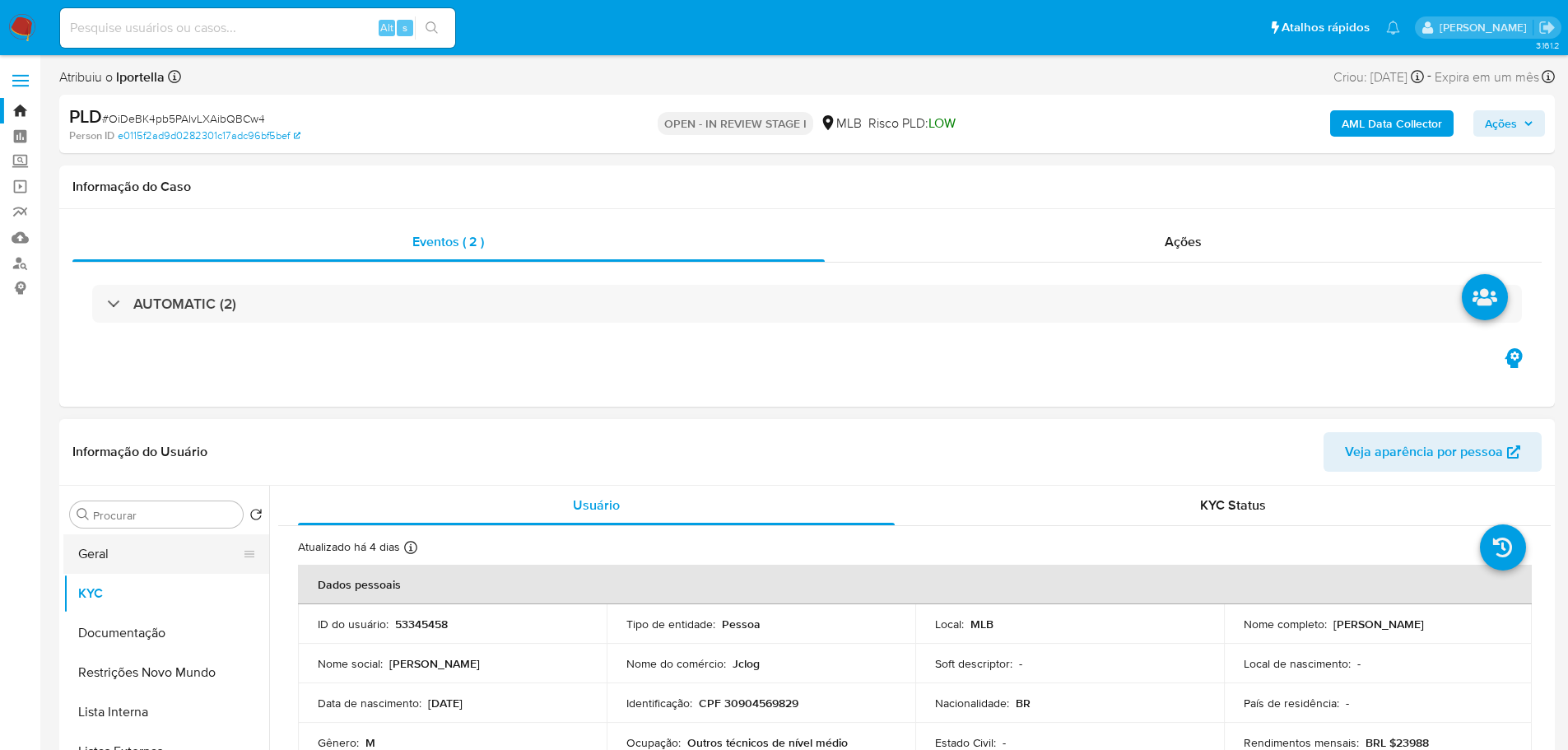
click at [140, 550] on button "Geral" at bounding box center [159, 554] width 192 height 40
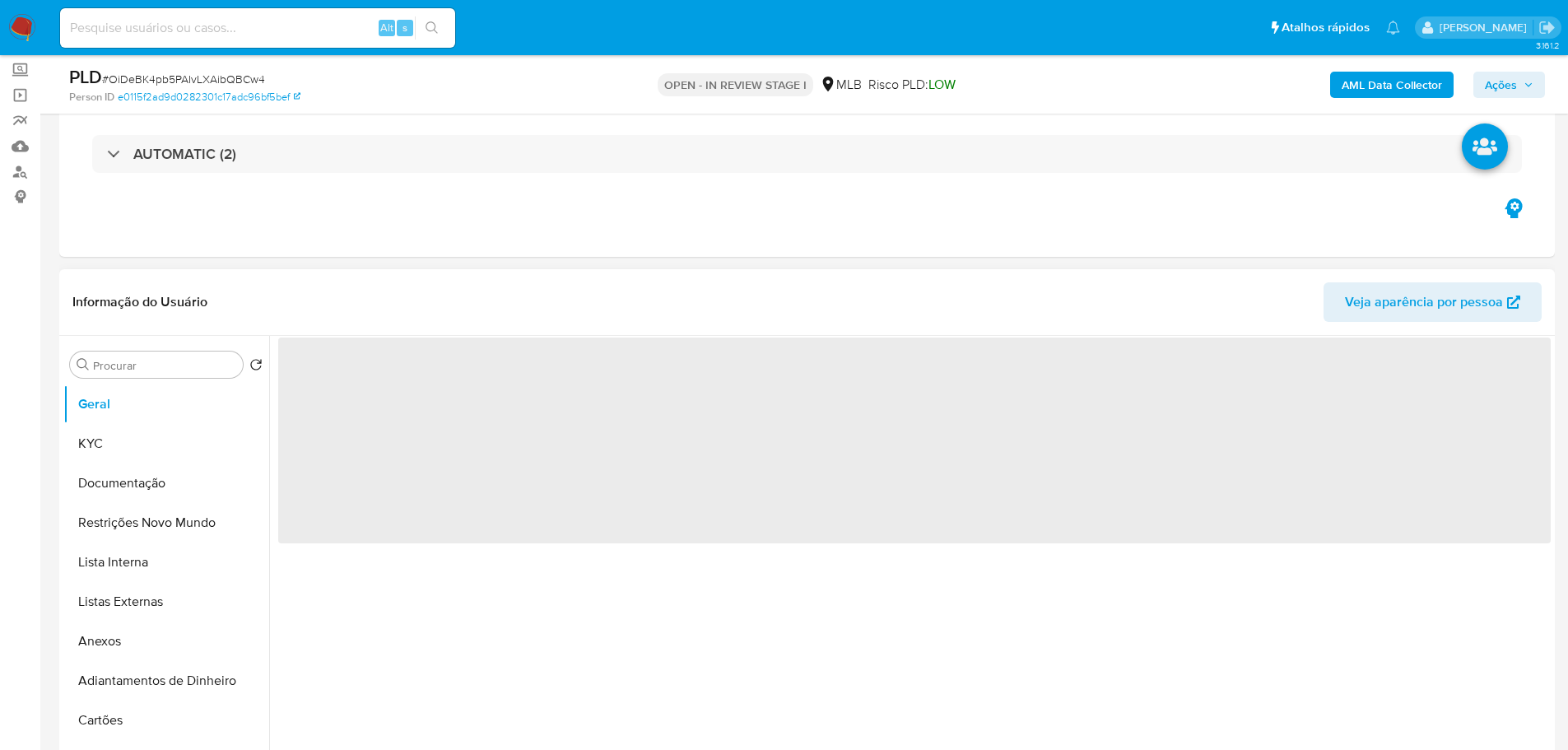
scroll to position [165, 0]
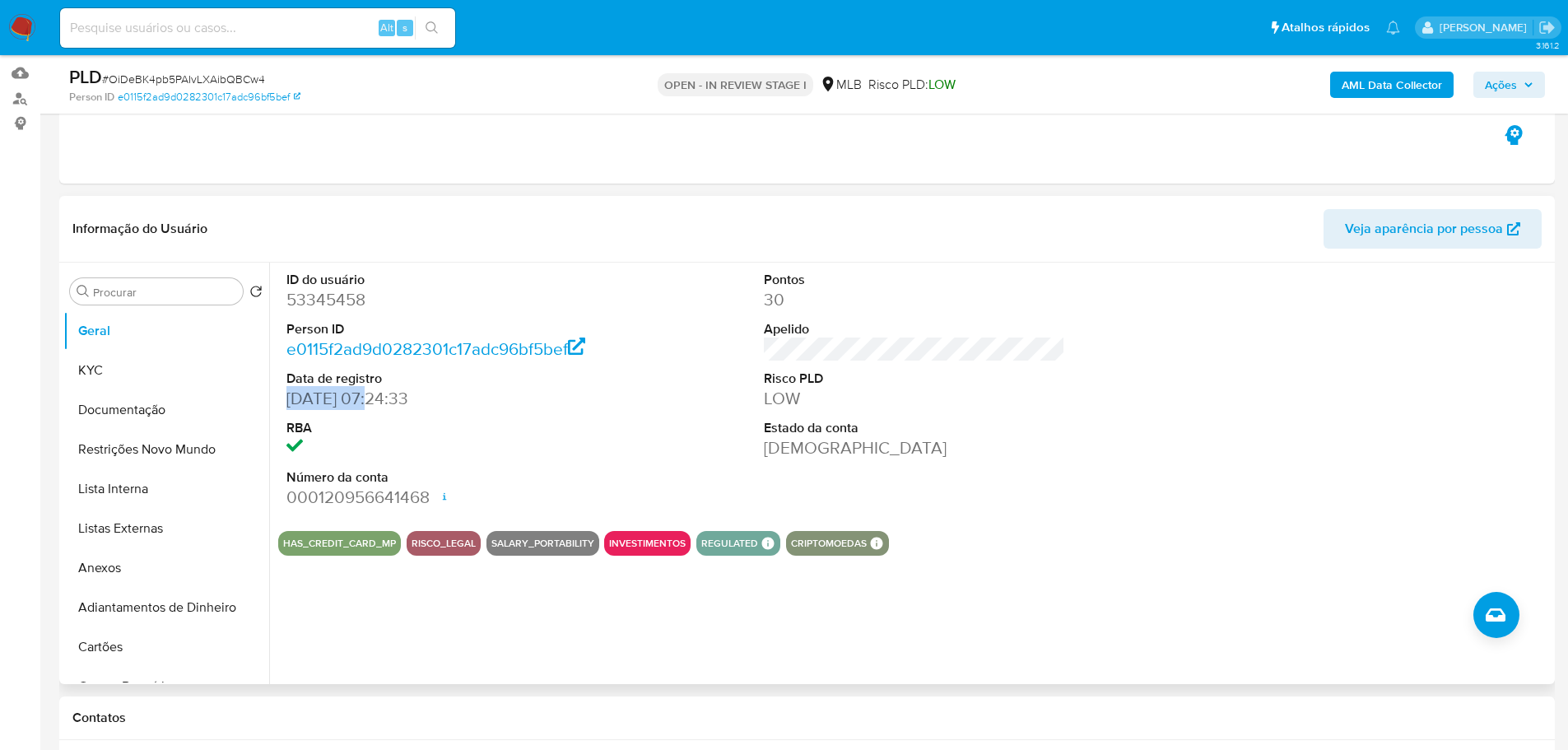
drag, startPoint x: 368, startPoint y: 398, endPoint x: 284, endPoint y: 400, distance: 84.0
click at [284, 400] on div "ID do usuário 53345458 Person ID e0115f2ad9d0282301c17adc96bf5bef Data de regis…" at bounding box center [437, 389] width 318 height 255
copy dd "14/08/2008"
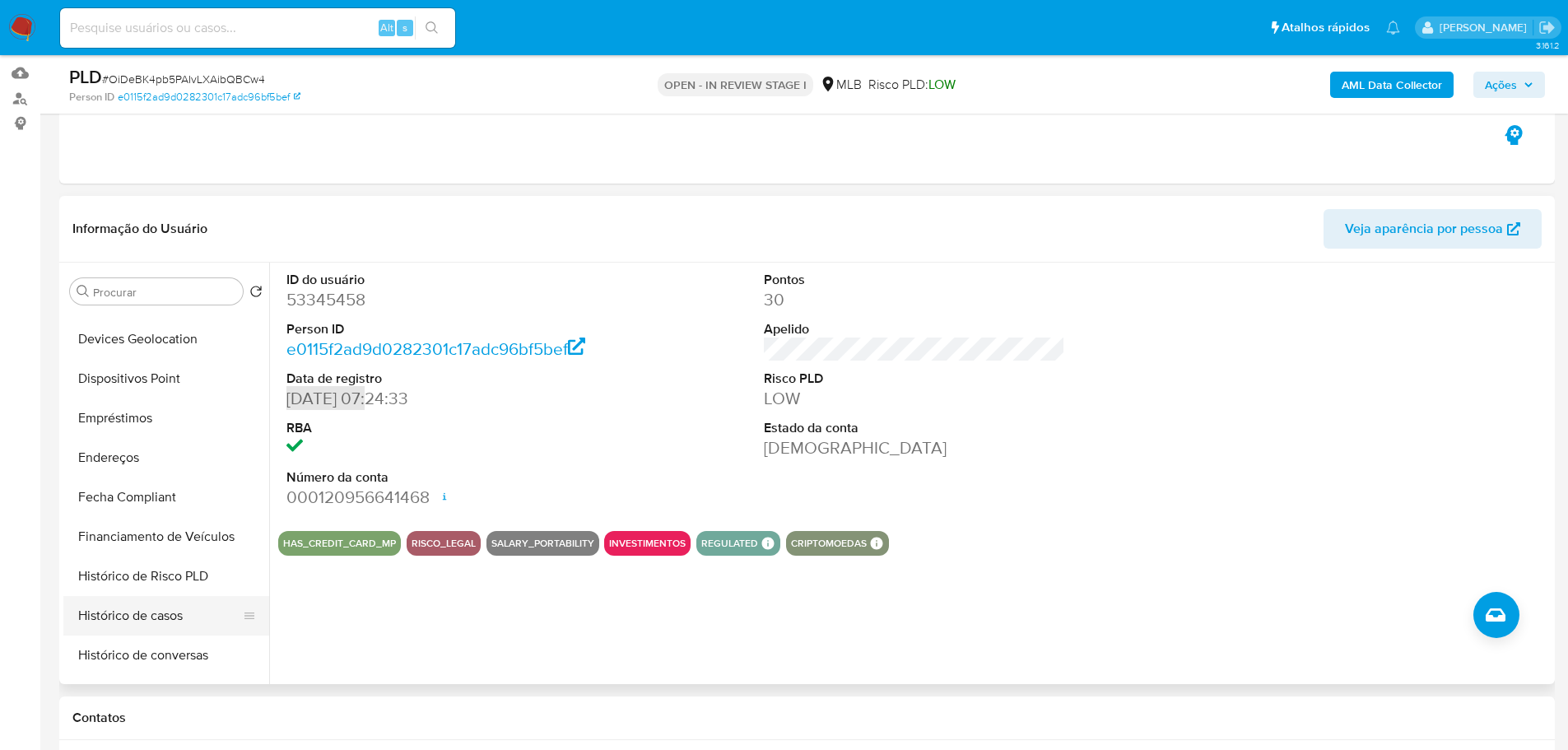
scroll to position [576, 0]
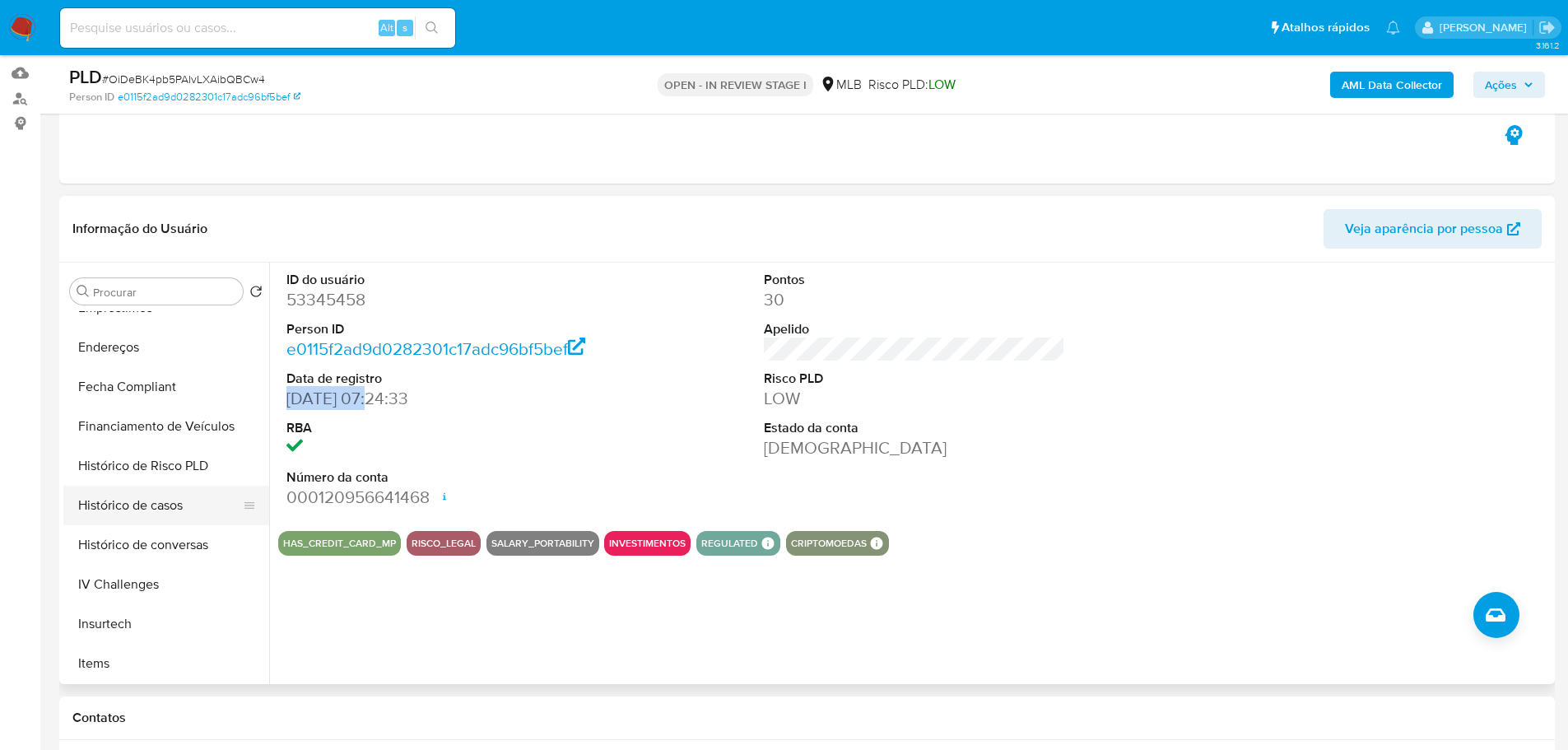
click at [127, 496] on button "Histórico de casos" at bounding box center [159, 506] width 192 height 40
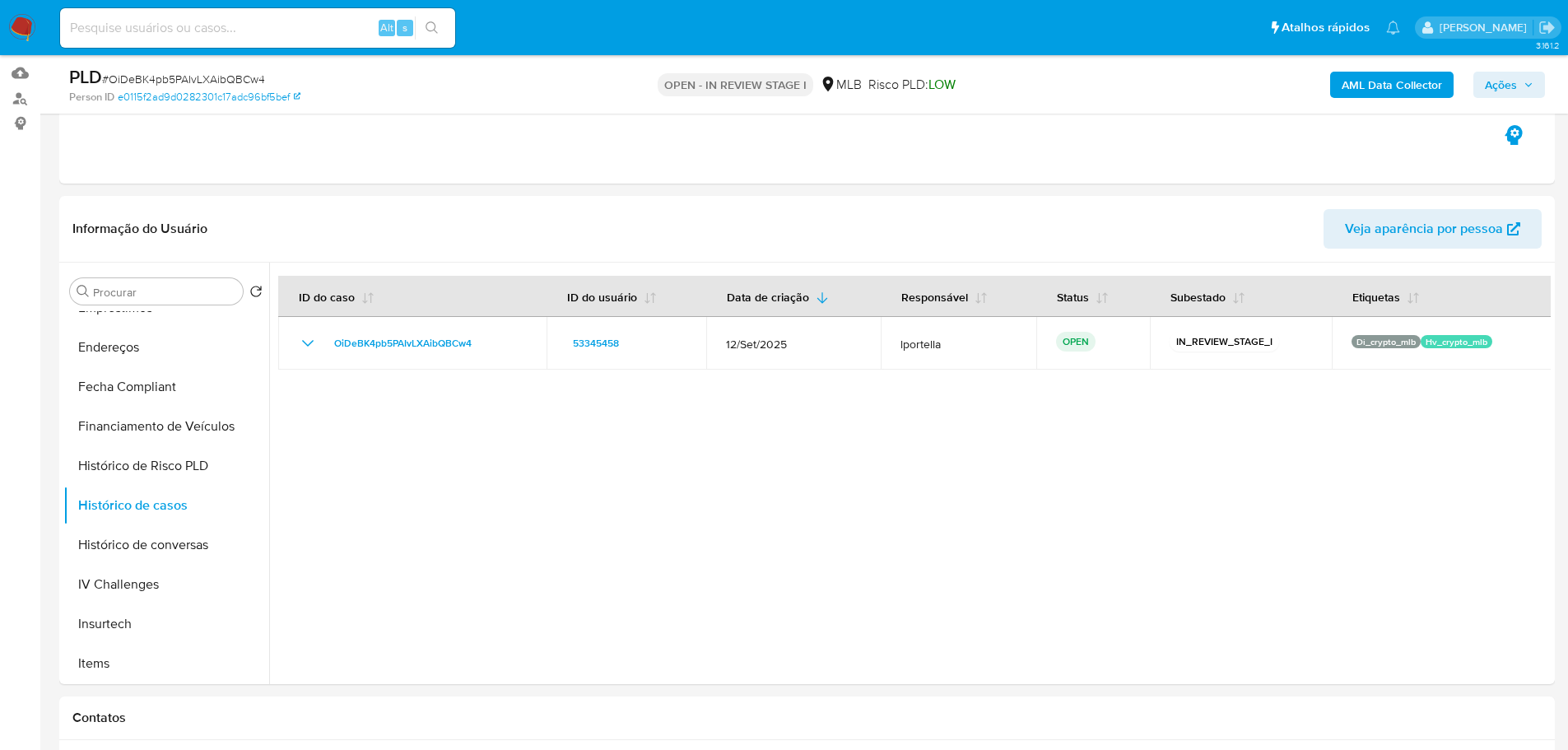
click at [1533, 87] on button "Ações" at bounding box center [1509, 85] width 72 height 27
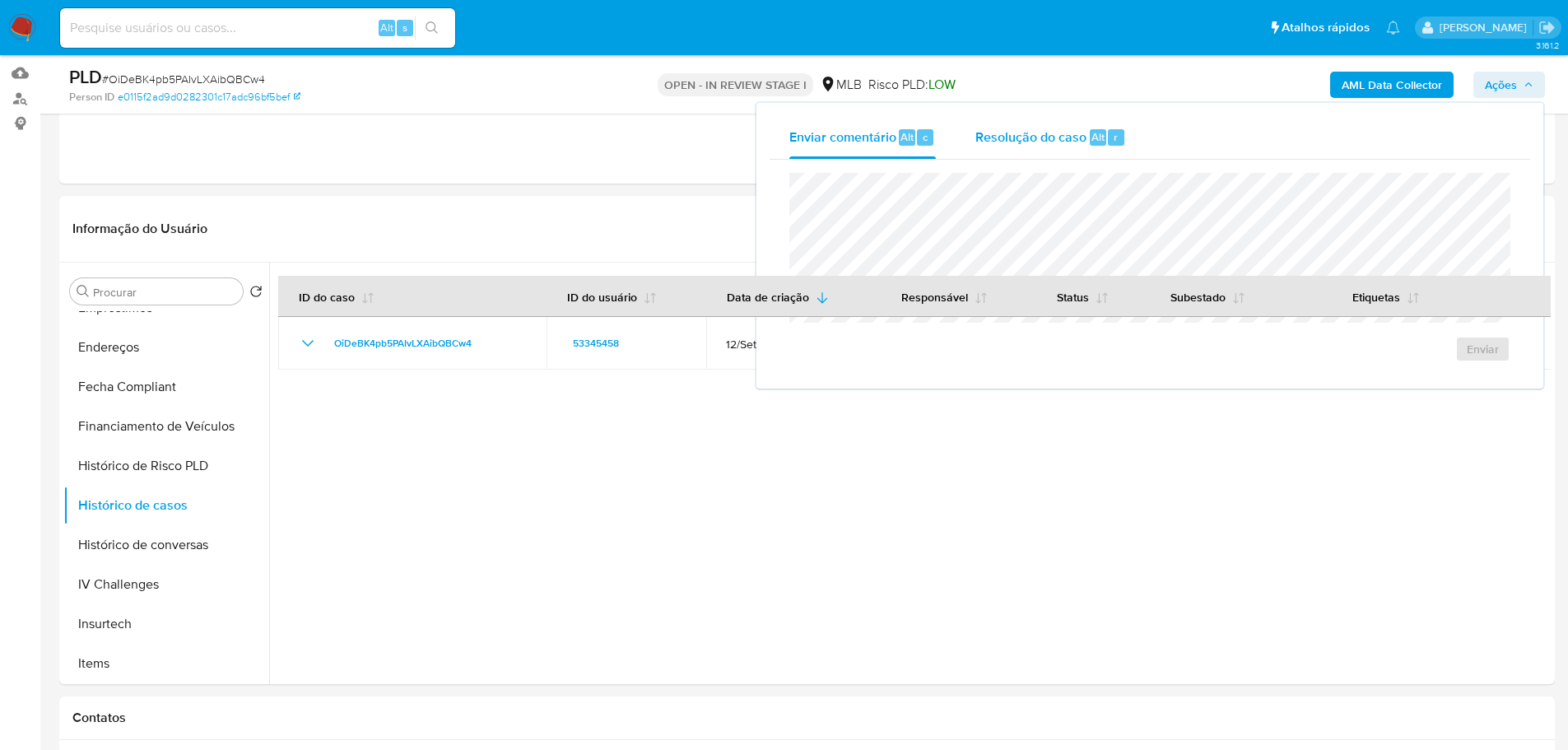
click at [1060, 141] on span "Resolução do caso" at bounding box center [1030, 136] width 111 height 19
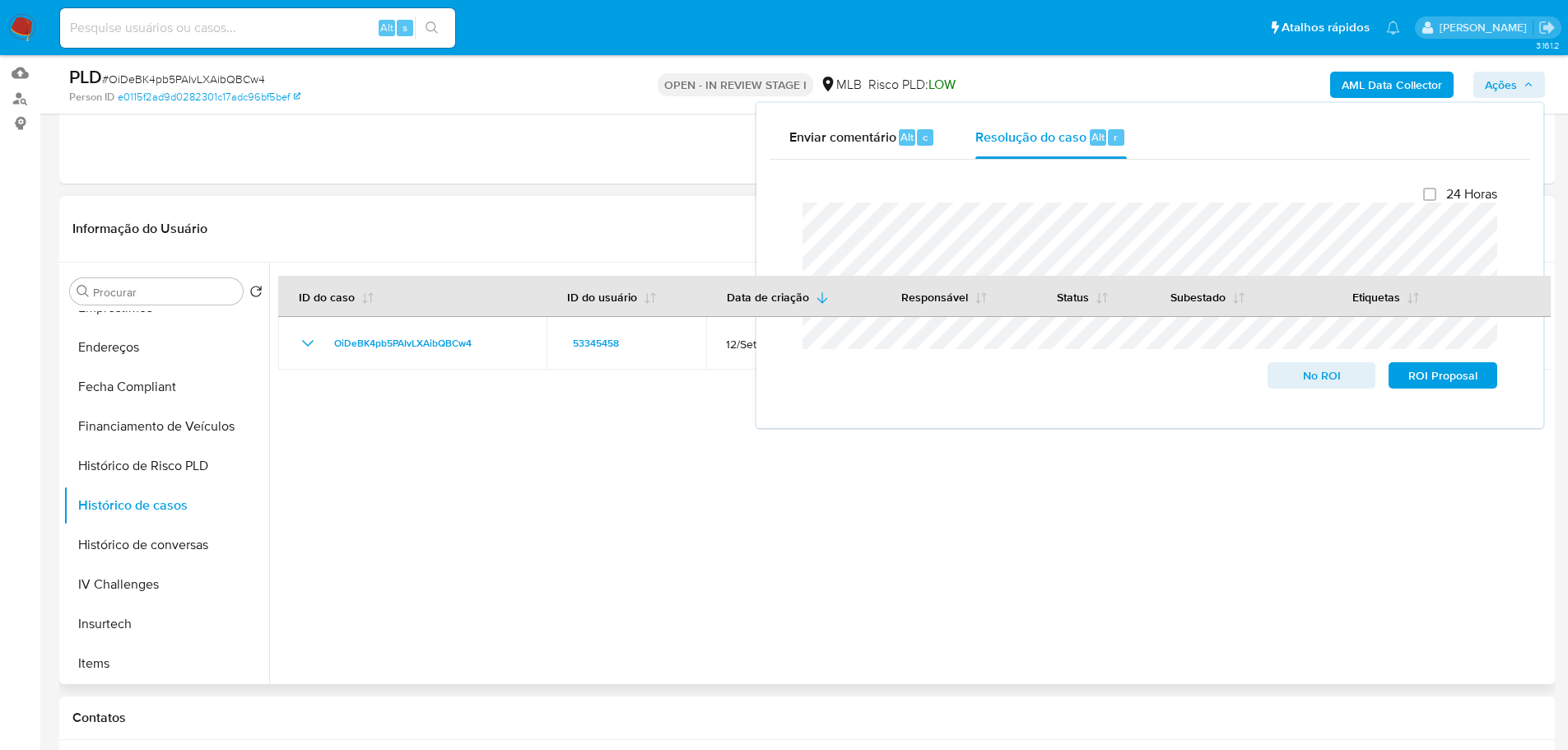
scroll to position [0, 0]
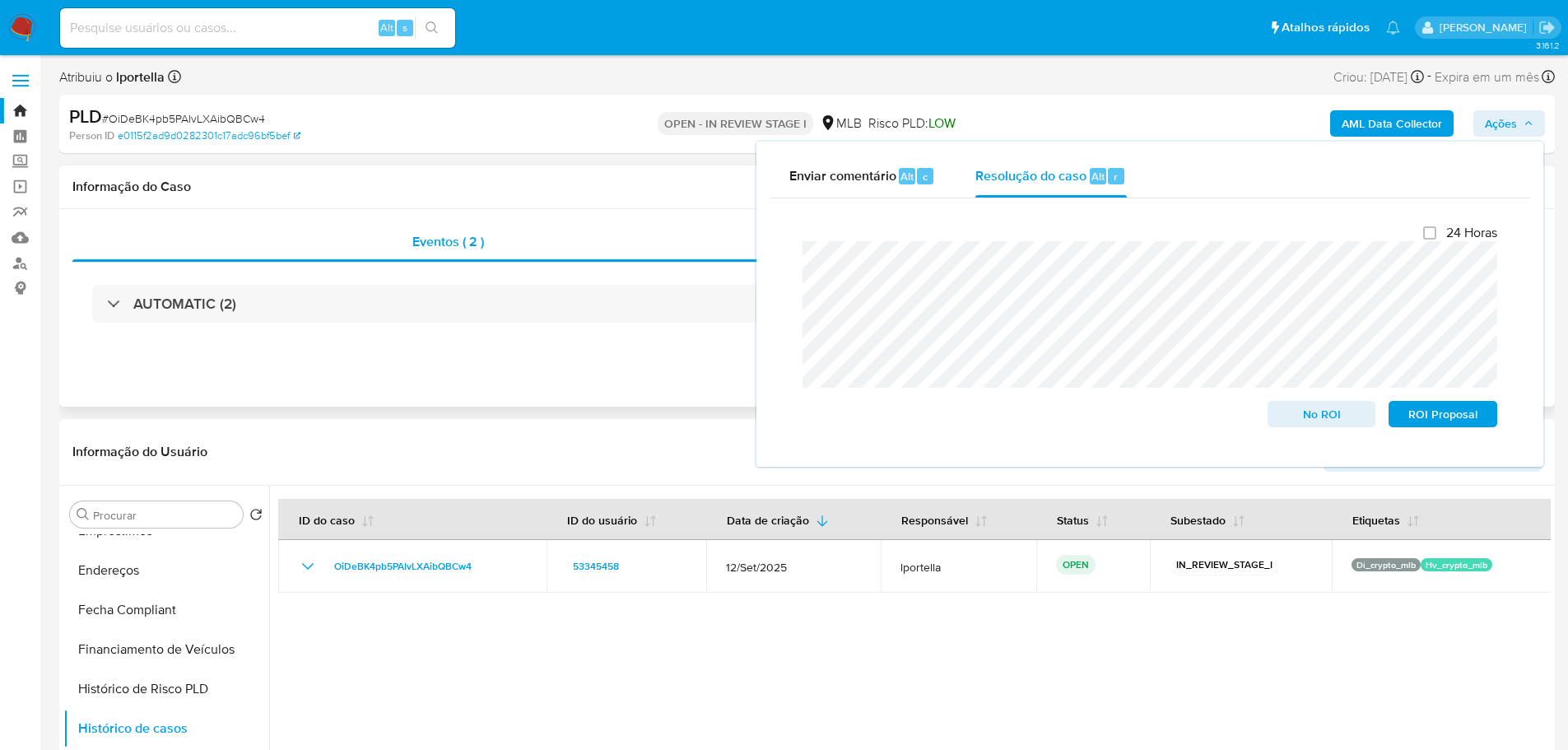
click at [628, 374] on div "Eventos ( 2 ) Ações AUTOMATIC (2)" at bounding box center [807, 308] width 1495 height 198
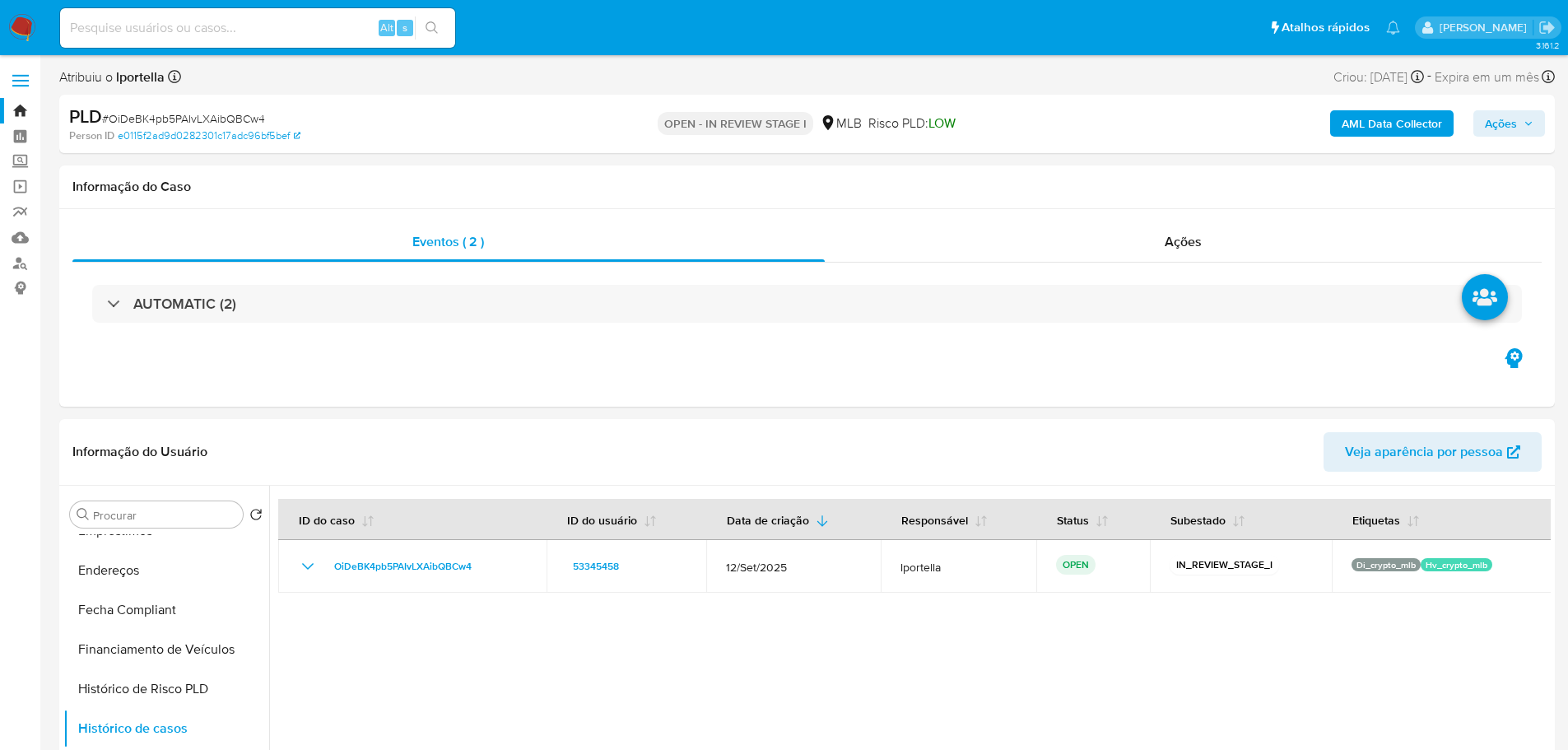
click at [1393, 121] on b "AML Data Collector" at bounding box center [1392, 123] width 100 height 27
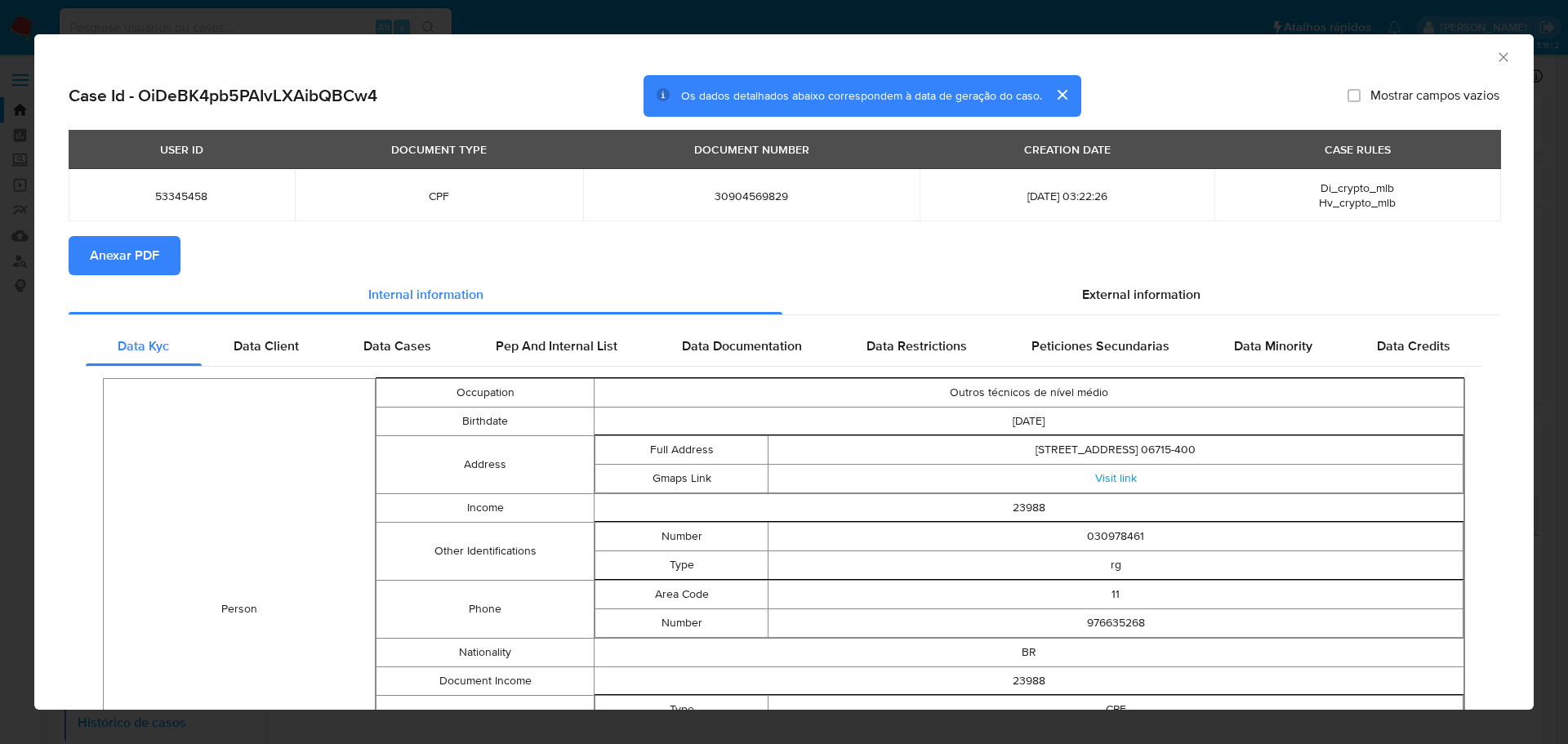
click at [147, 255] on span "Anexar PDF" at bounding box center [125, 256] width 70 height 36
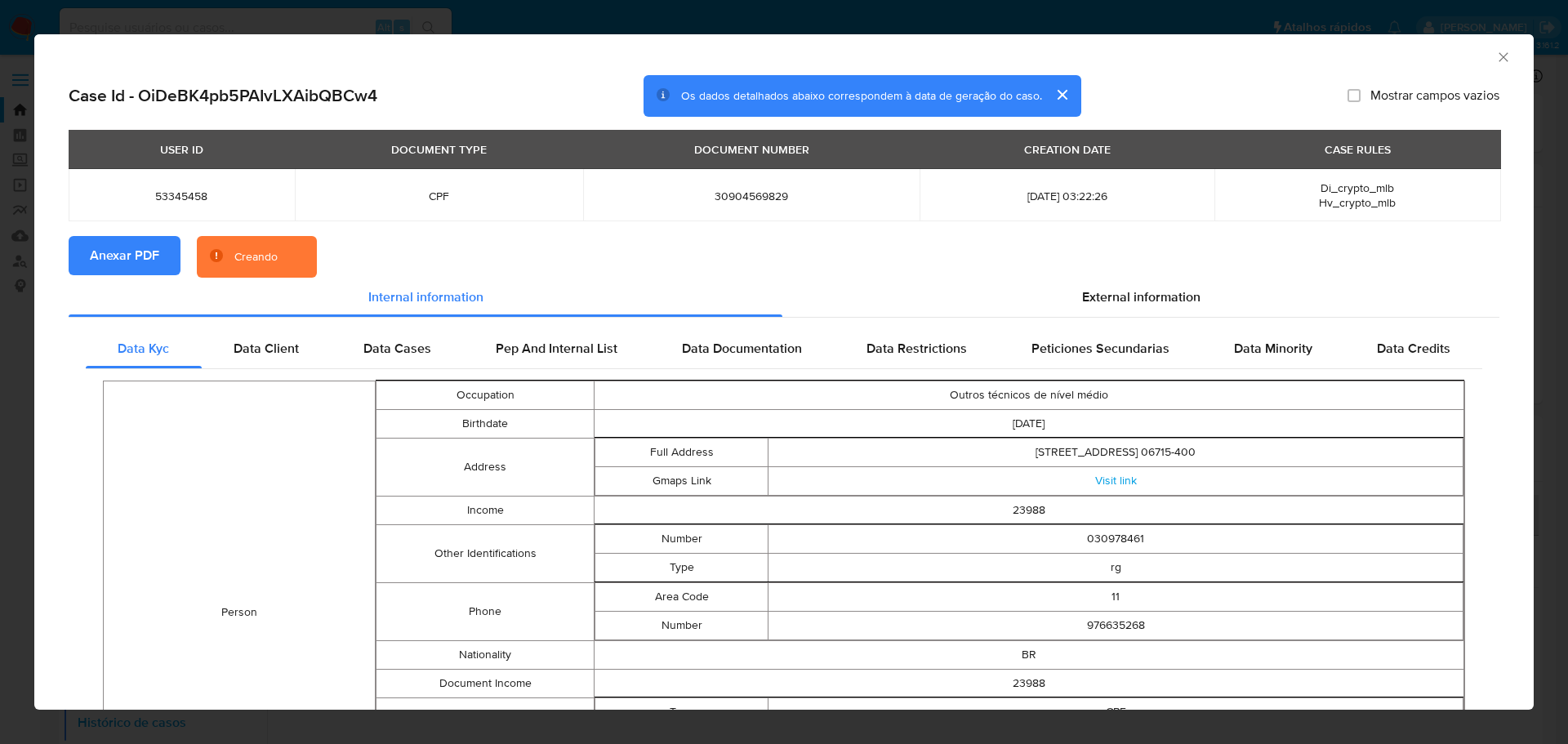
click at [1499, 54] on div "AML Data Collector" at bounding box center [784, 54] width 1499 height 40
click at [1495, 54] on icon "Fechar a janela" at bounding box center [1502, 56] width 16 height 16
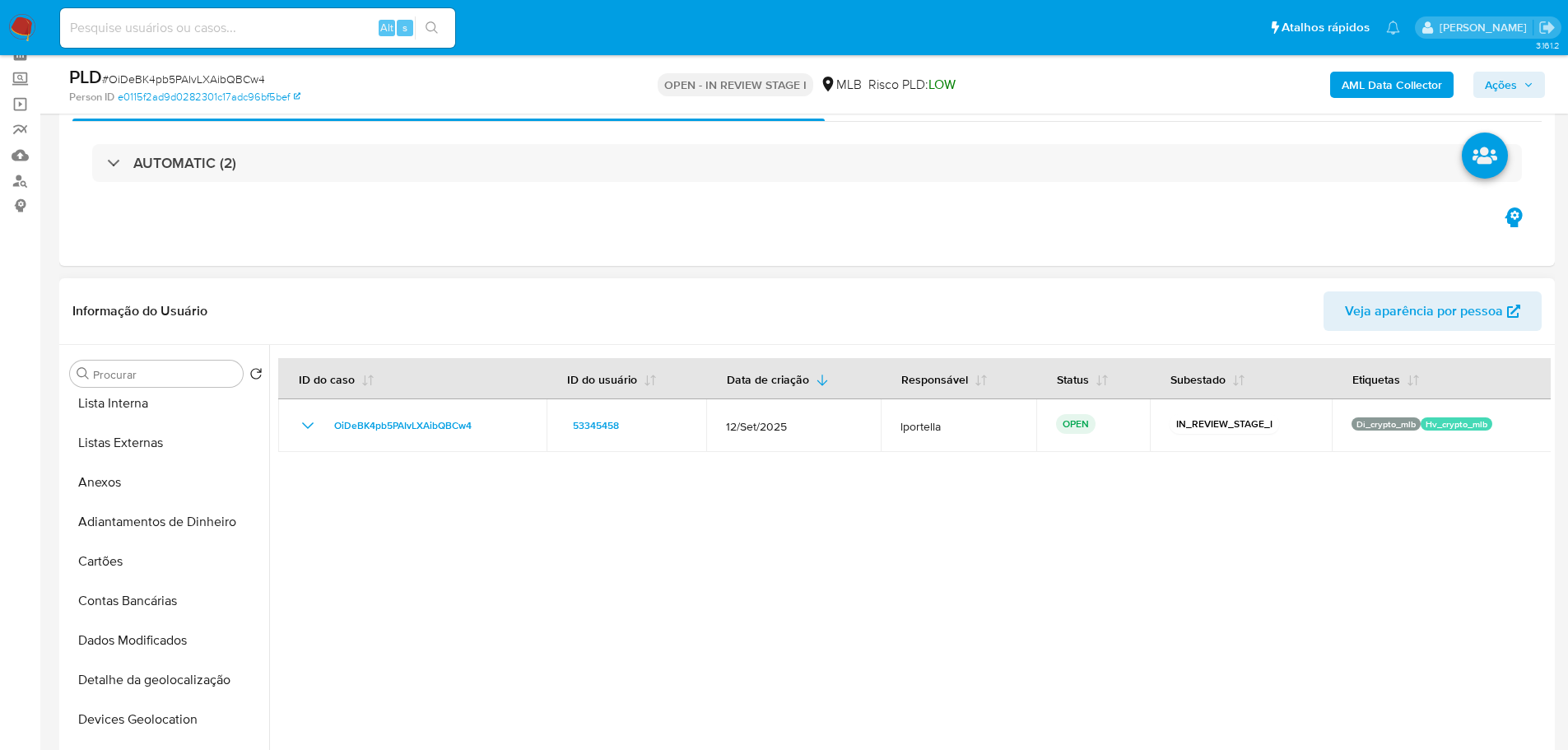
scroll to position [165, 0]
click at [114, 490] on button "Anexos" at bounding box center [159, 486] width 192 height 40
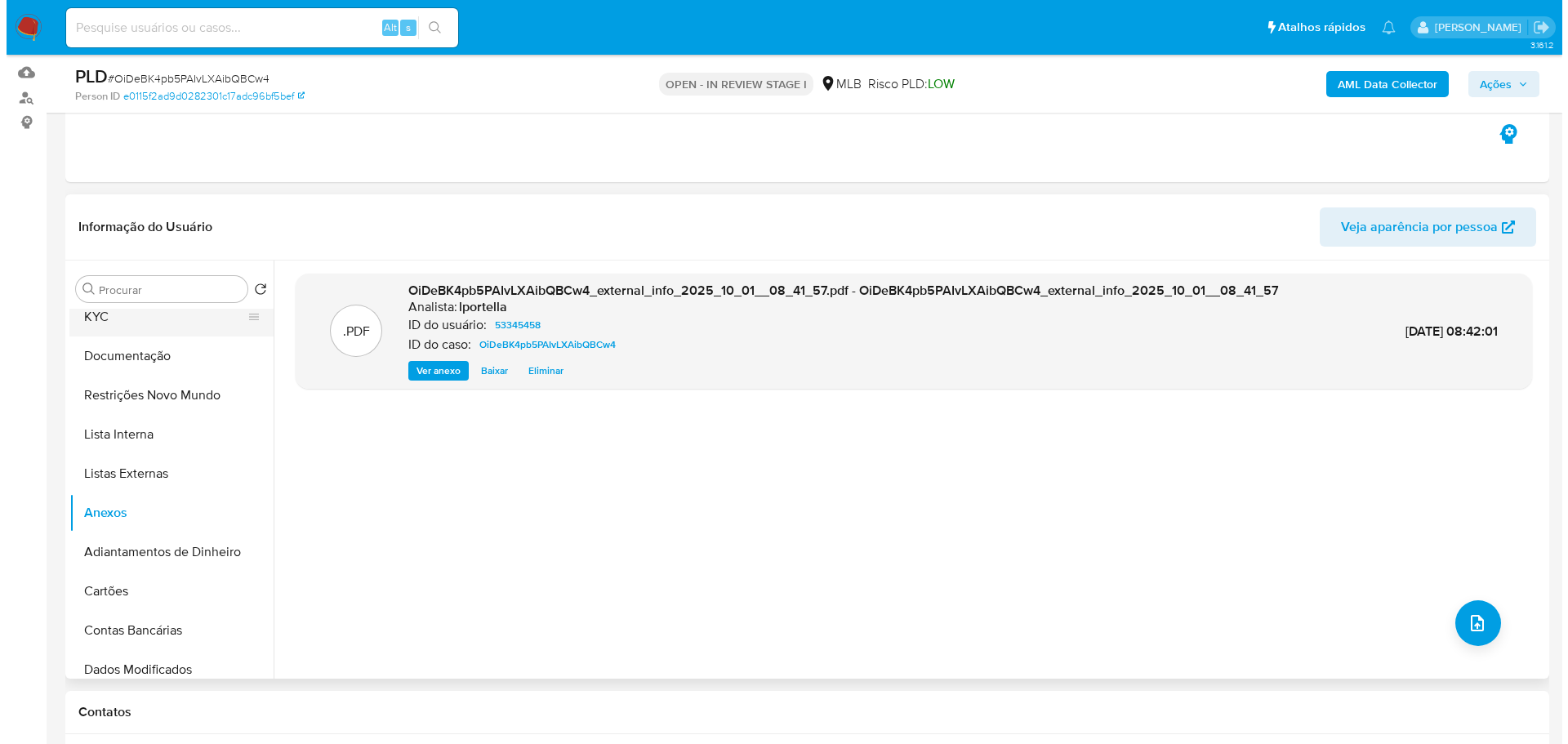
scroll to position [0, 0]
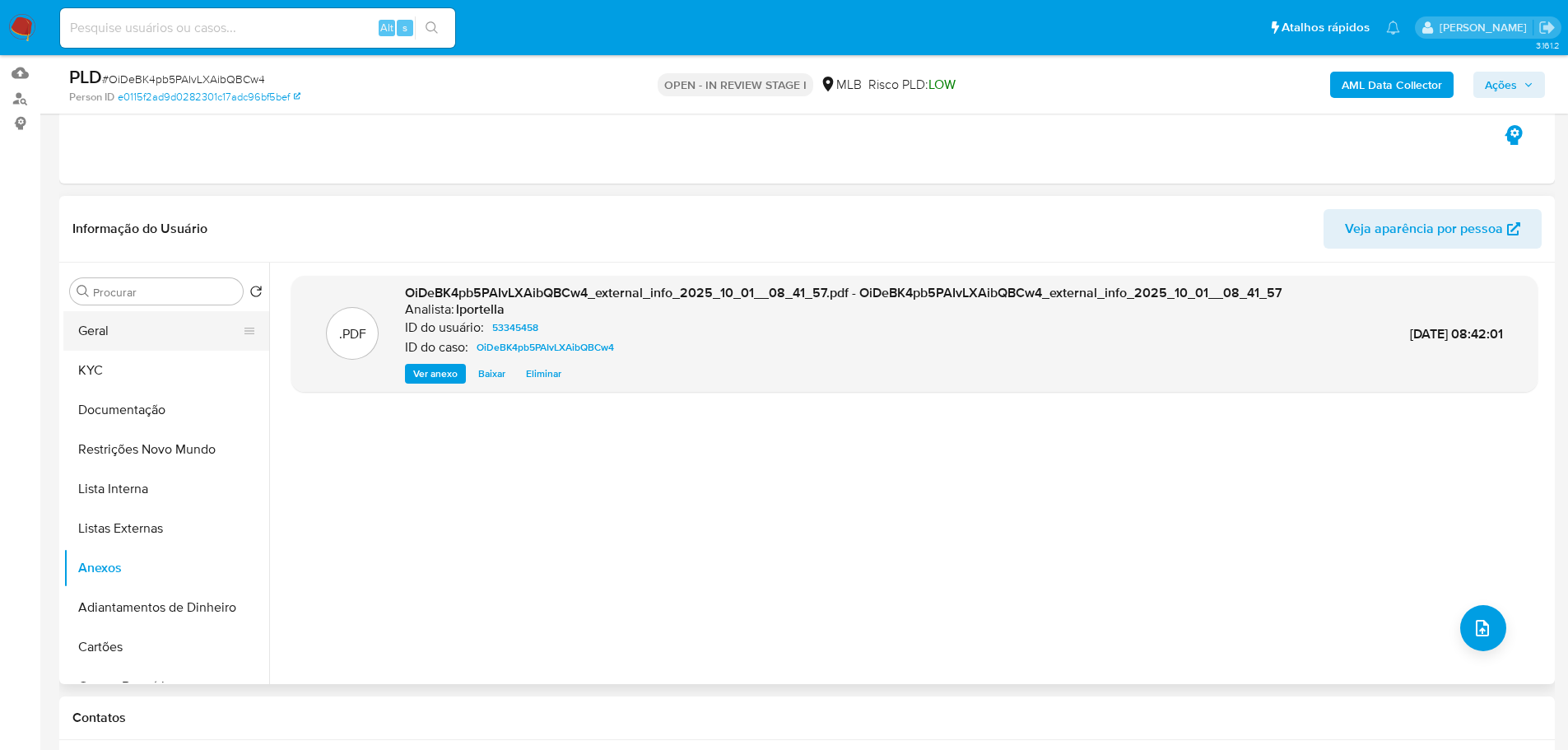
click at [125, 335] on button "Geral" at bounding box center [159, 331] width 192 height 40
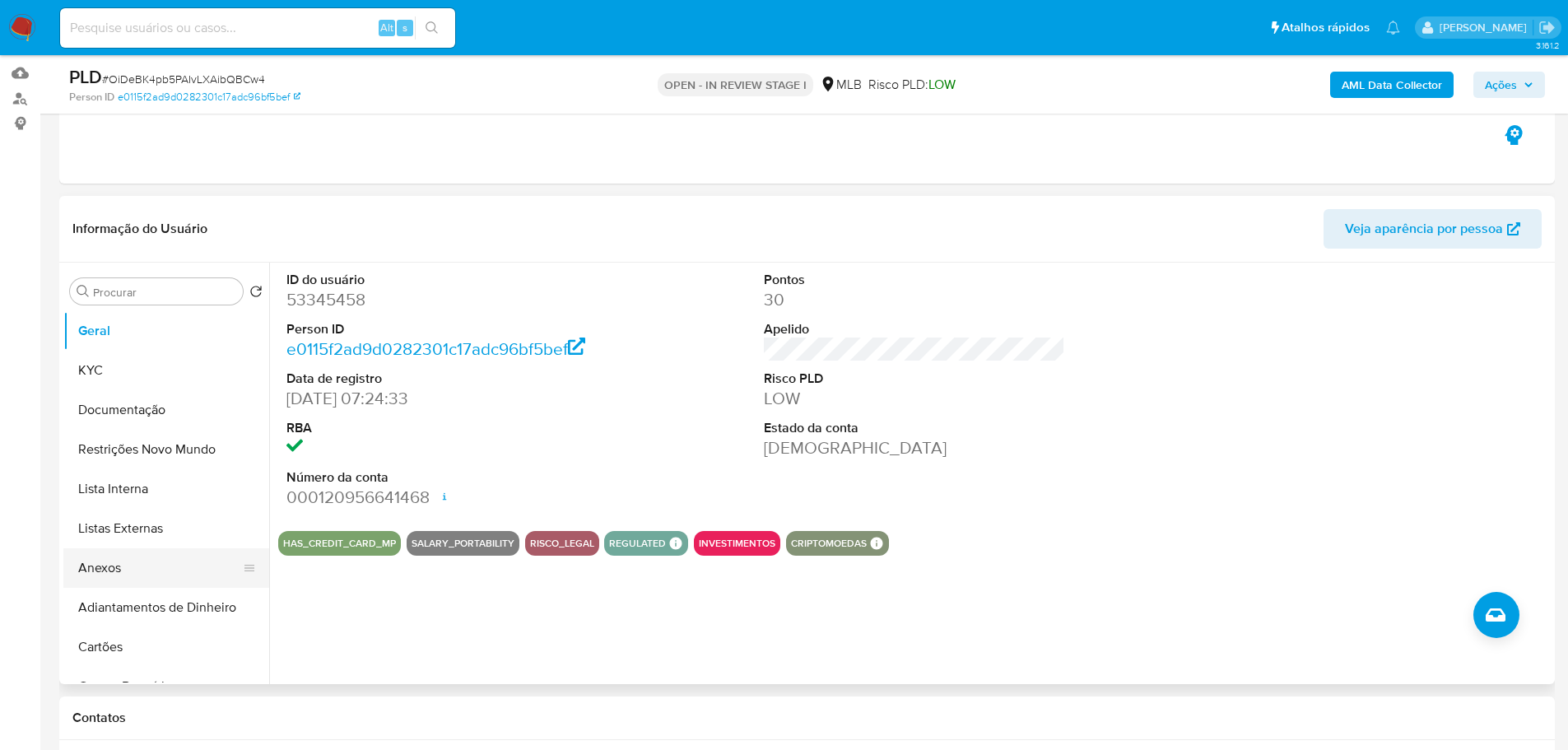
click at [131, 565] on button "Anexos" at bounding box center [159, 568] width 192 height 40
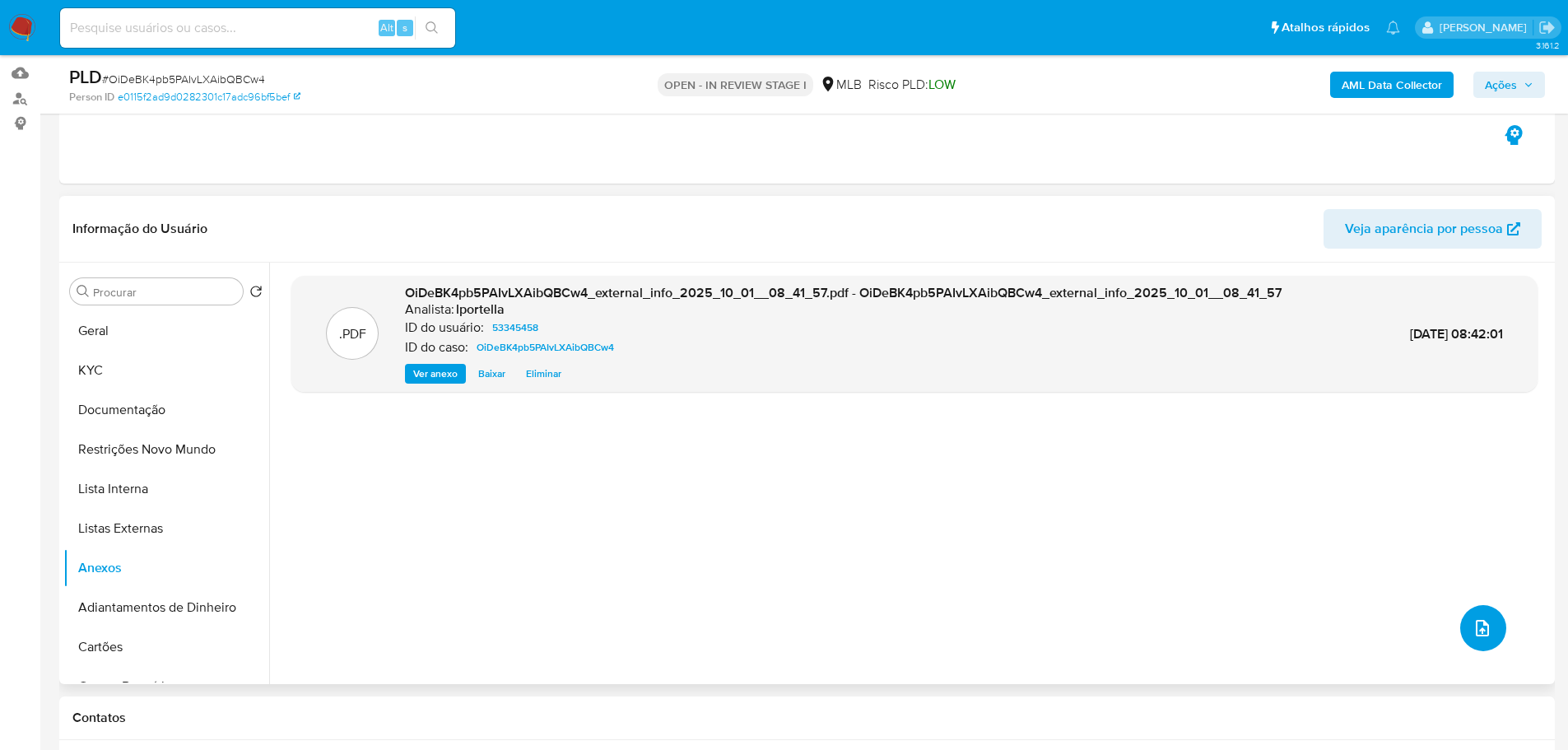
click at [1472, 636] on span "upload-file" at bounding box center [1482, 628] width 20 height 20
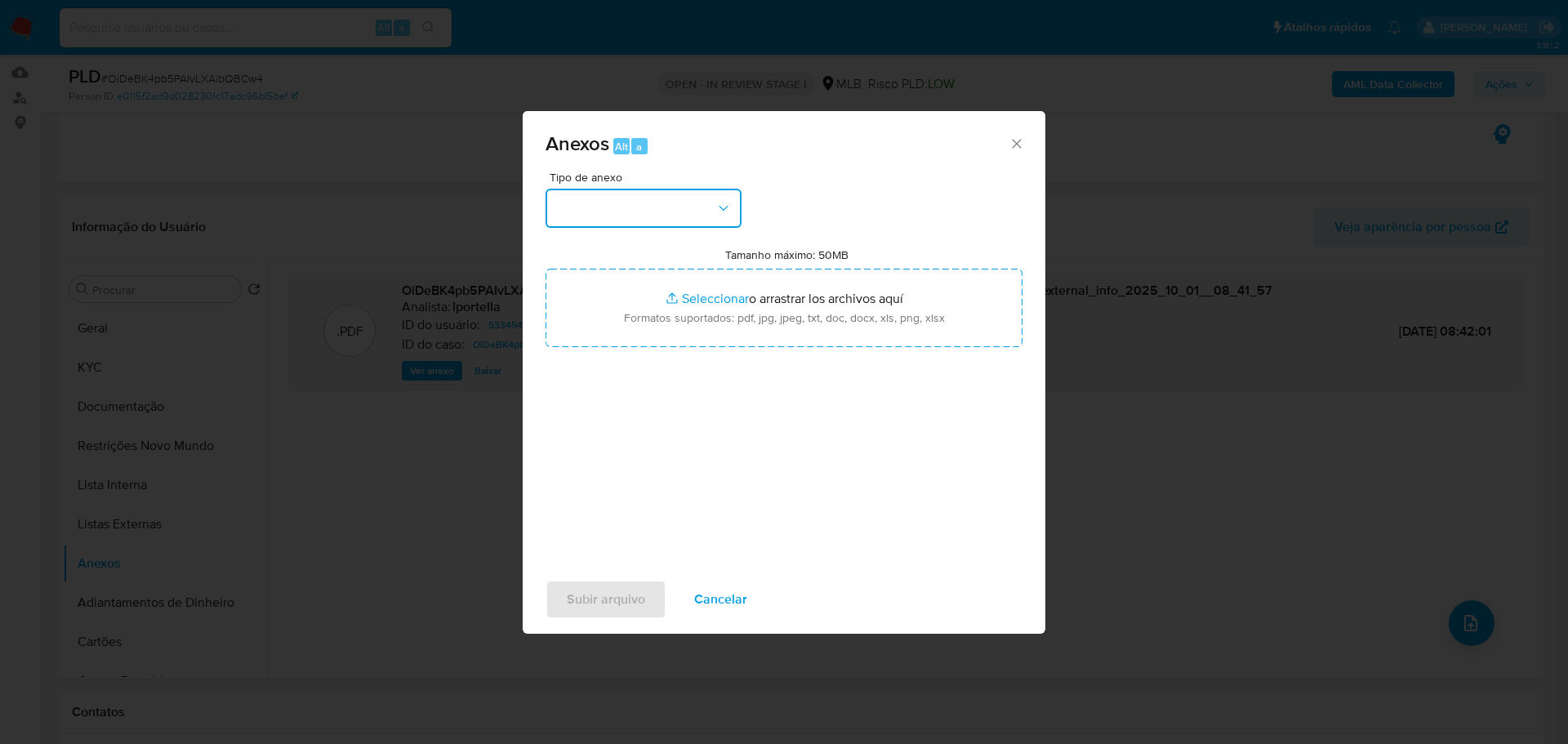
drag, startPoint x: 622, startPoint y: 206, endPoint x: 625, endPoint y: 224, distance: 18.2
click at [622, 207] on button "button" at bounding box center [644, 209] width 196 height 39
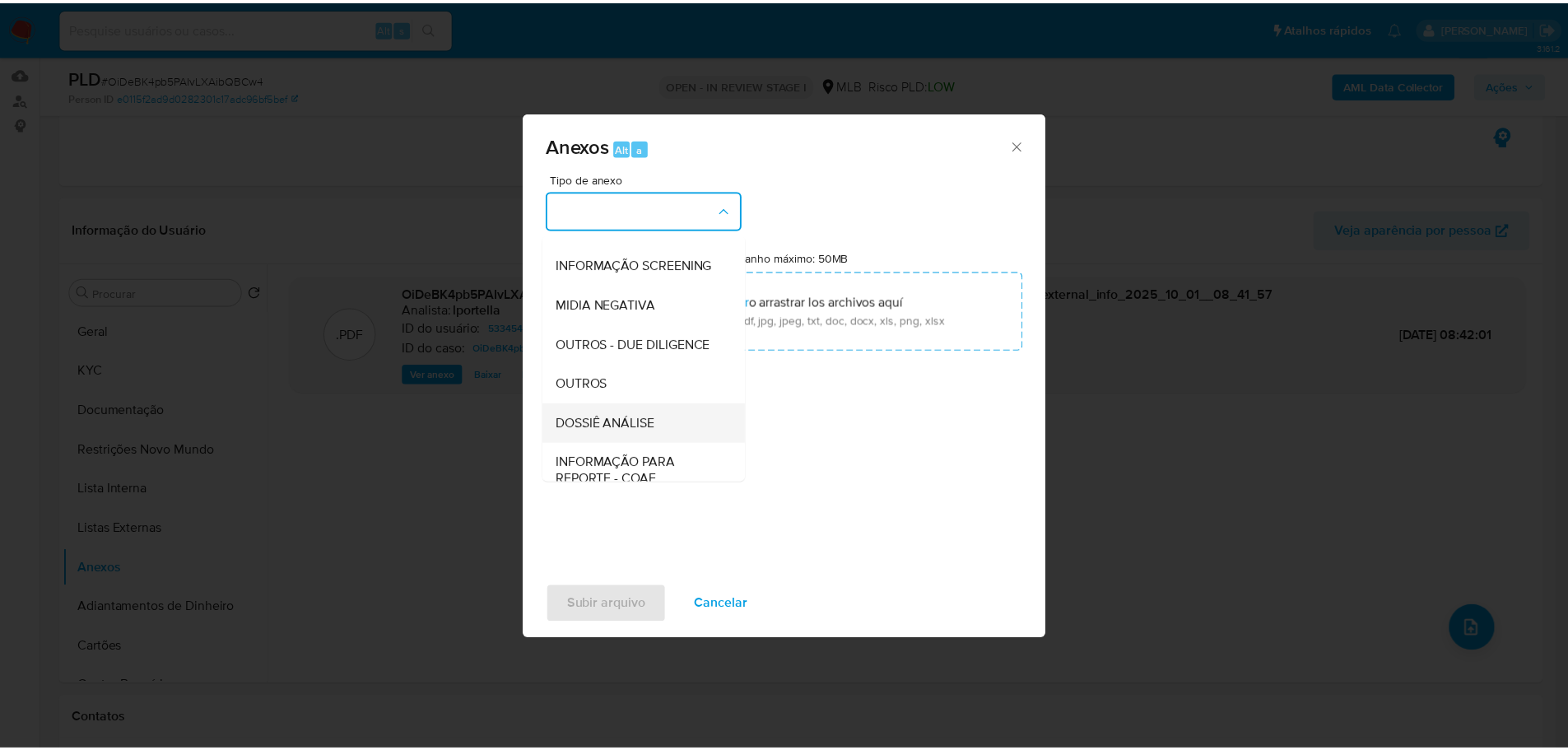
scroll to position [254, 0]
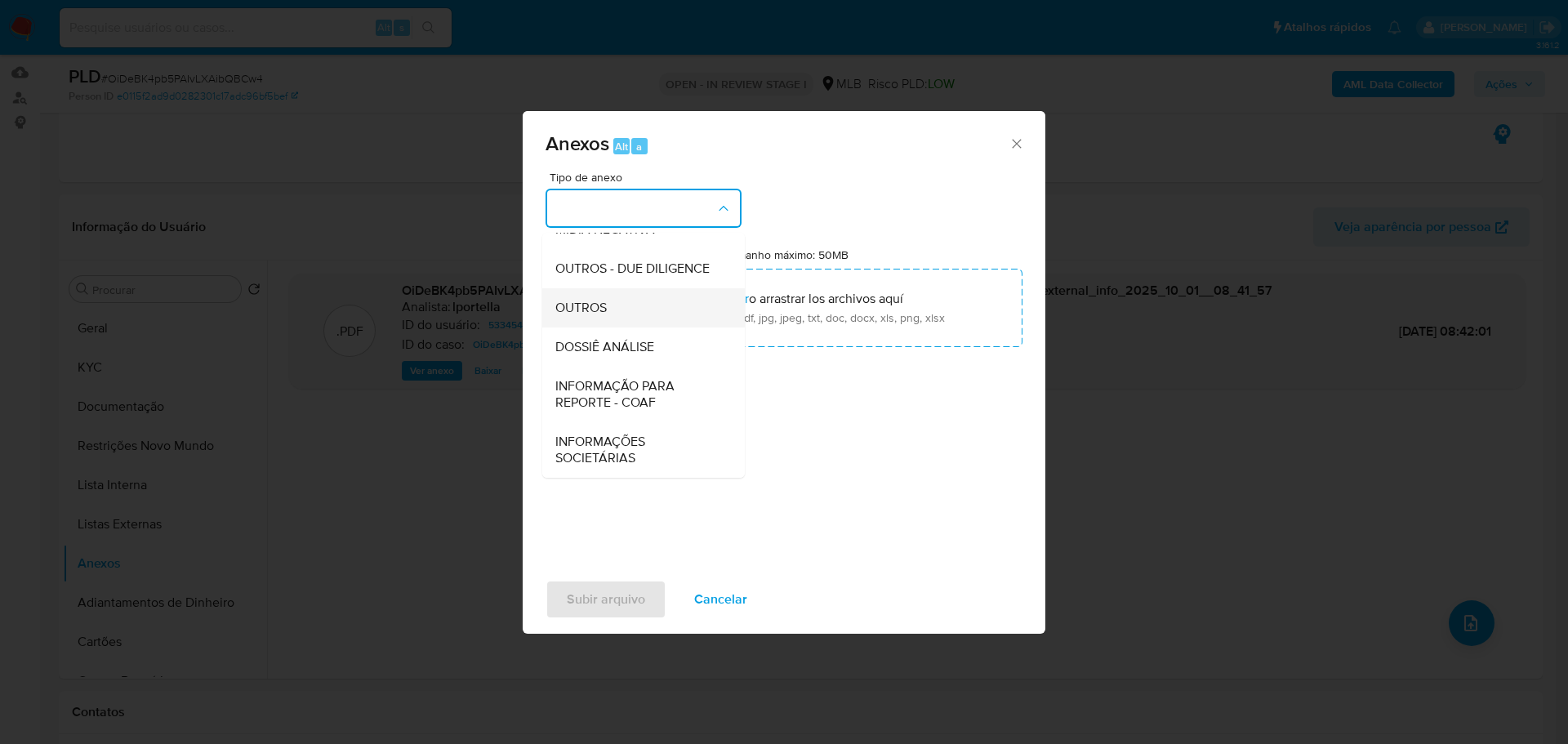
click at [606, 313] on span "OUTROS" at bounding box center [581, 307] width 52 height 16
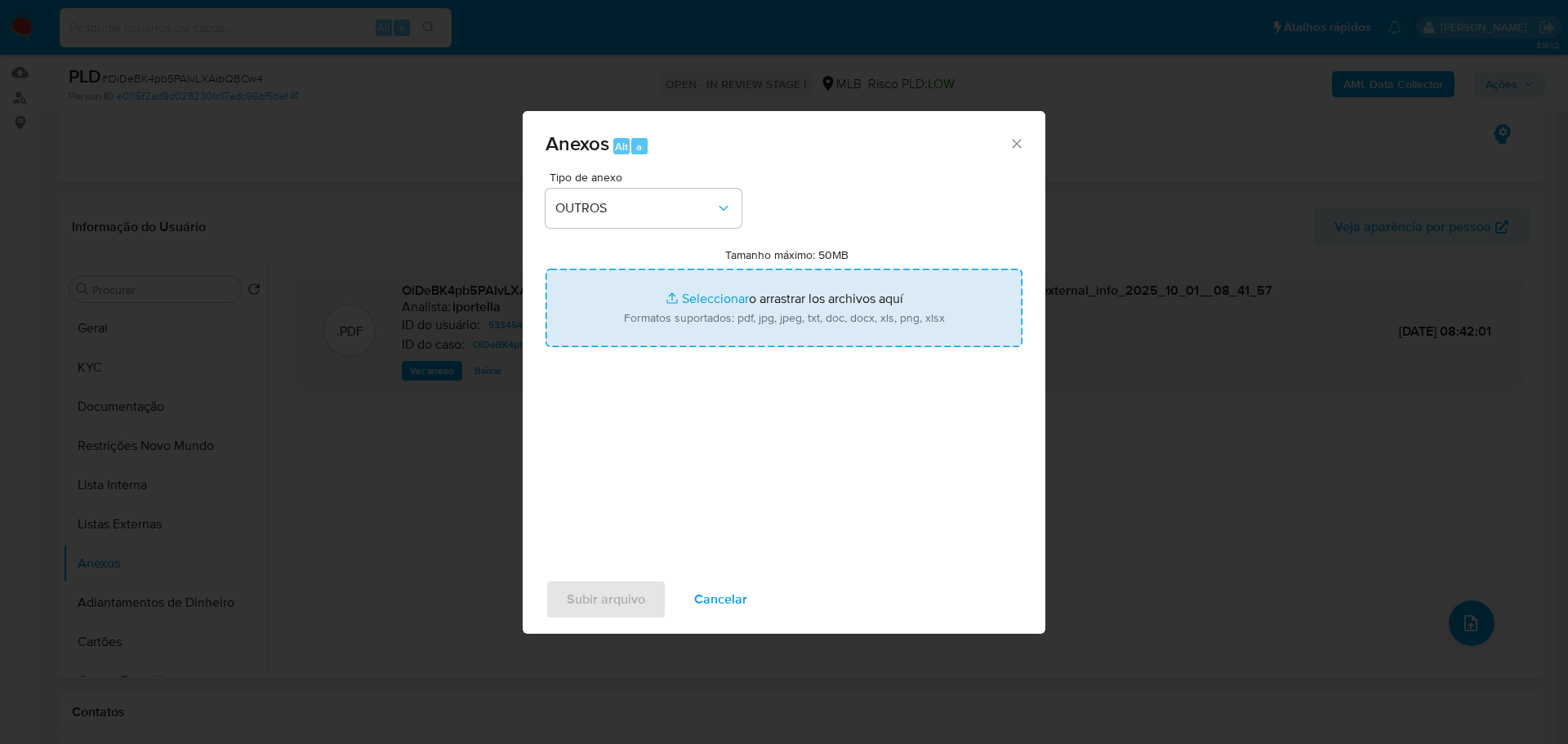
type input "C:\fakepath\Declínio - OiDeBK4pb5PAIvLXAibQBCw4 - CPF 30904569829 - JULIO CESAR…"
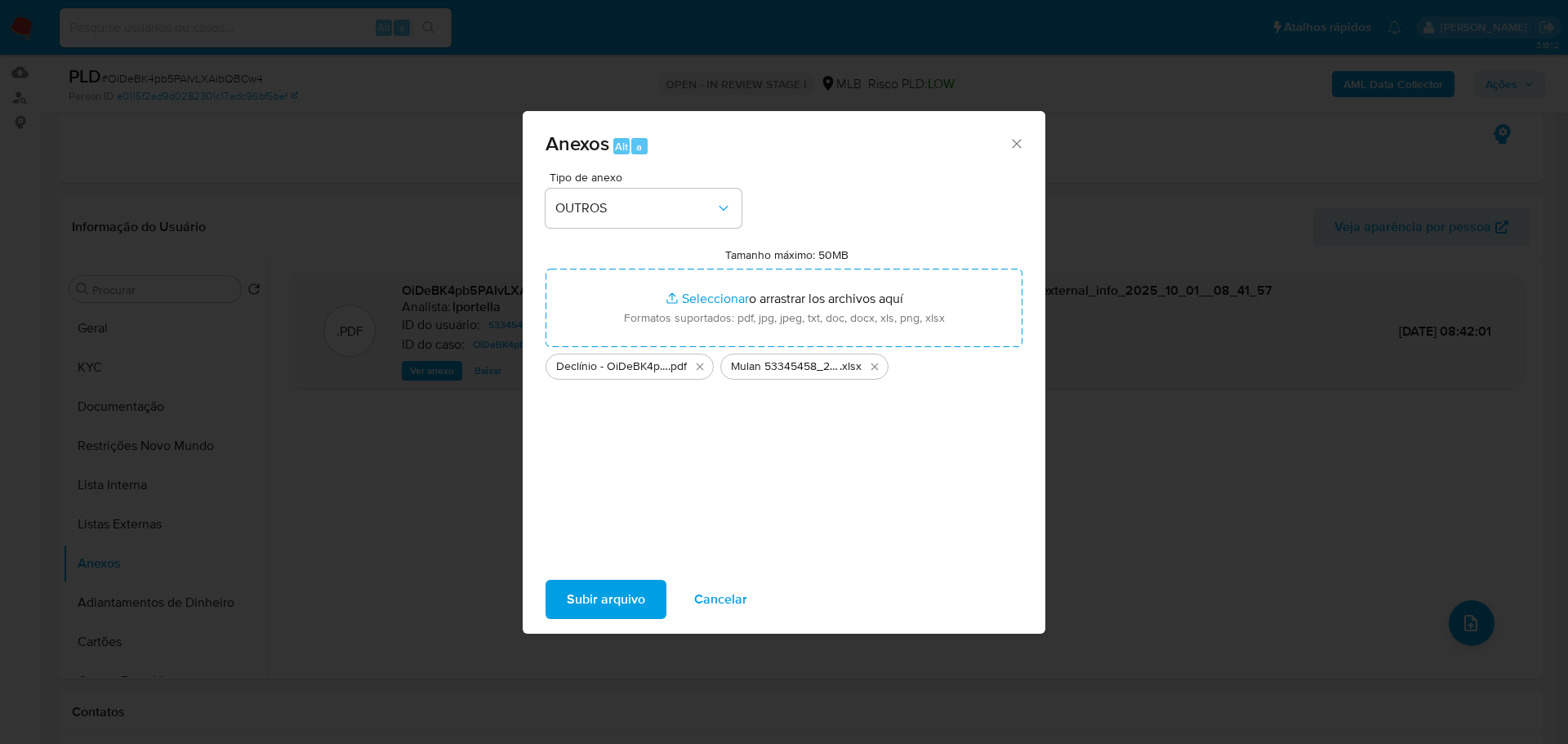
click at [583, 597] on span "Subir arquivo" at bounding box center [605, 599] width 78 height 36
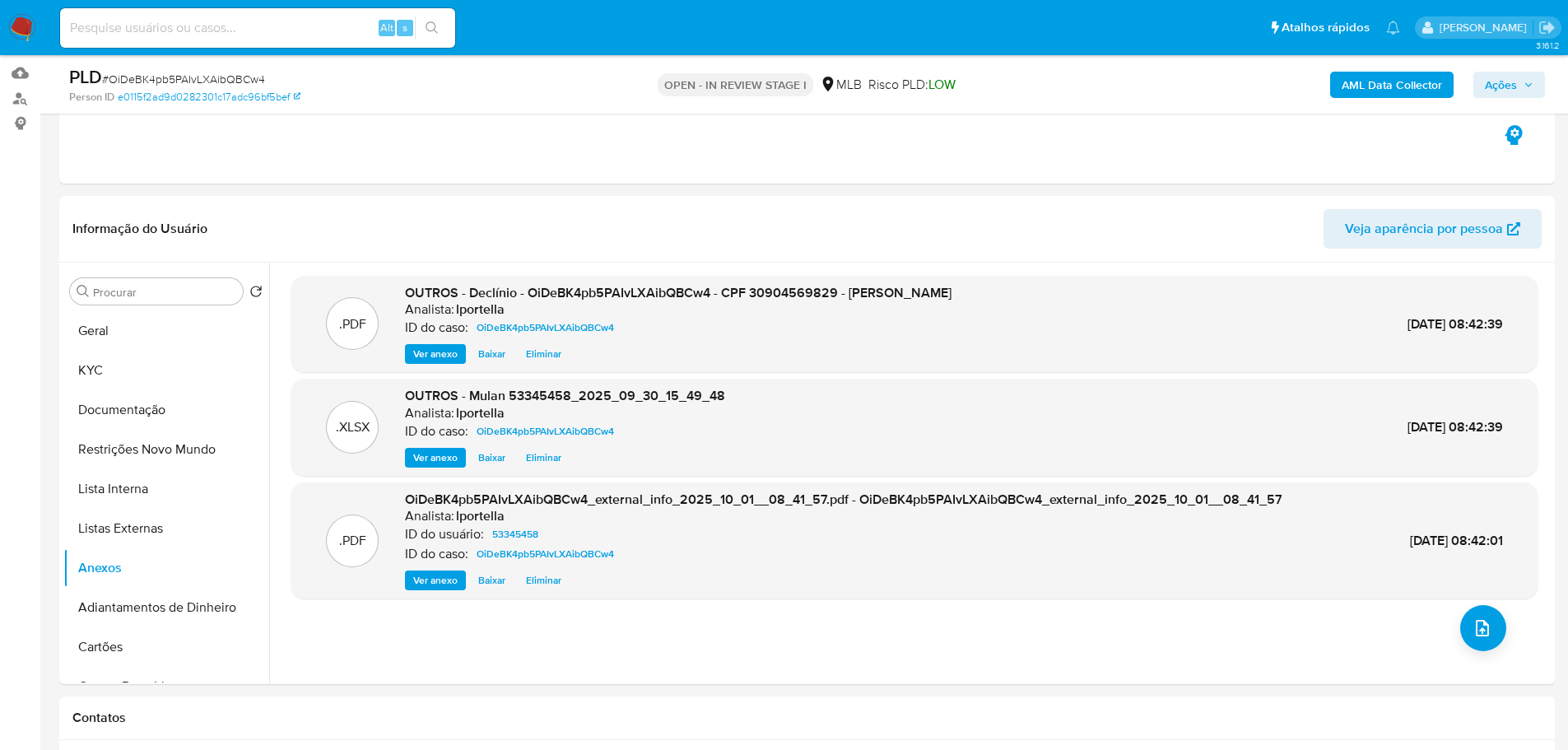
click at [1508, 80] on span "Ações" at bounding box center [1501, 85] width 32 height 27
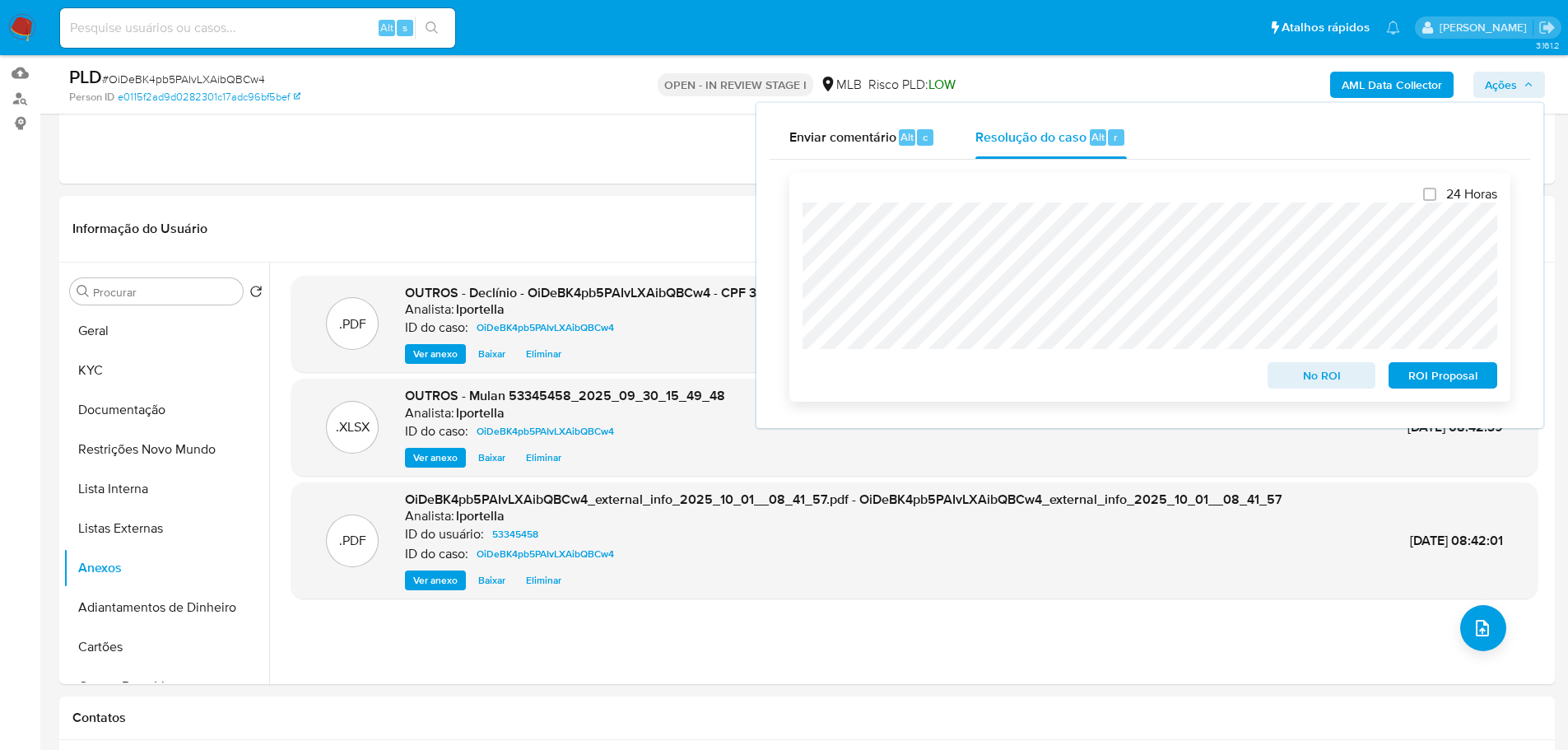
click at [1305, 381] on span "No ROI" at bounding box center [1322, 375] width 85 height 23
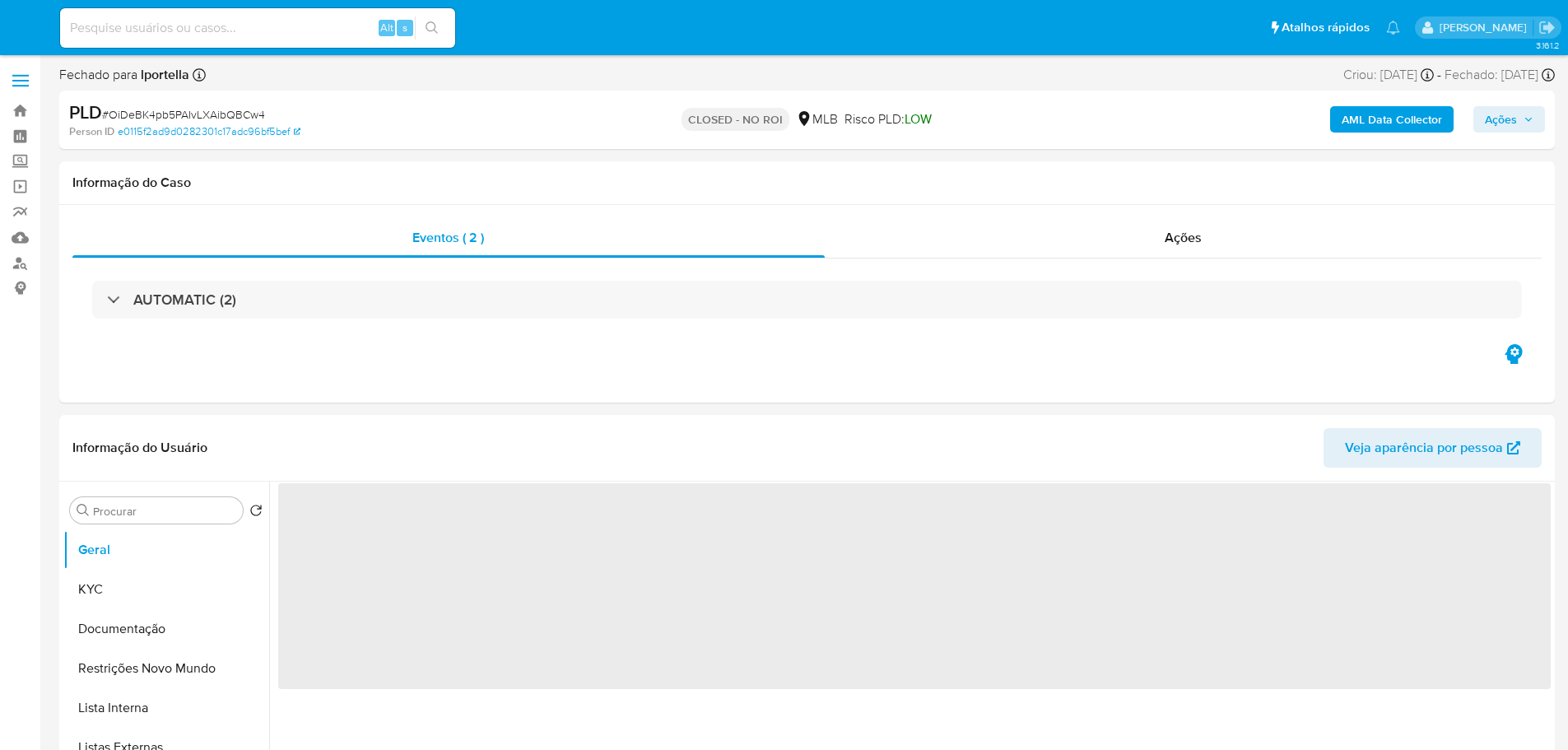
select select "10"
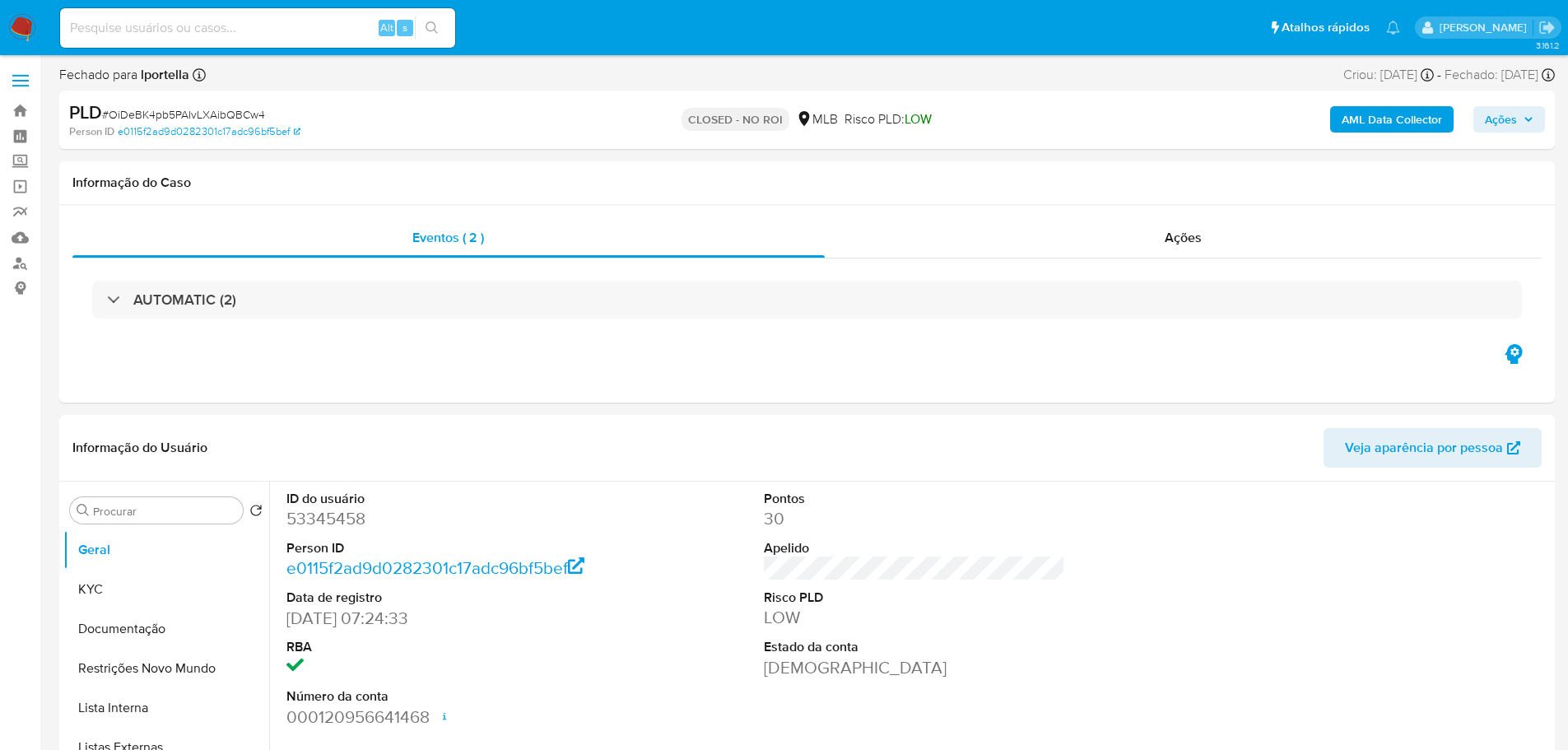
click at [32, 25] on img at bounding box center [23, 28] width 28 height 28
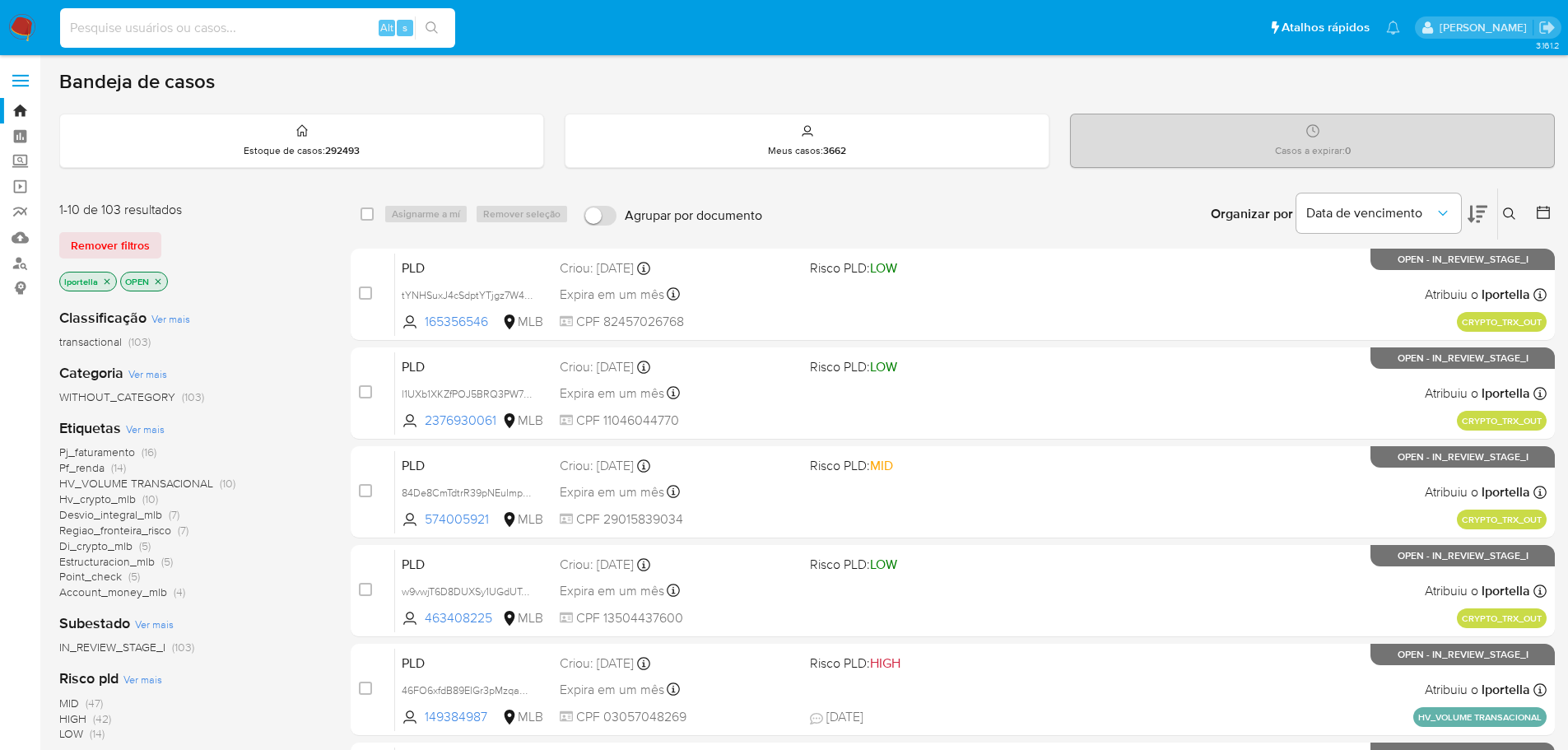
click at [264, 35] on input at bounding box center [257, 27] width 395 height 22
paste input "Q8nvhWs7T97onO1iyByDjaQV"
type input "Q8nvhWs7T97onO1iyByDjaQV"
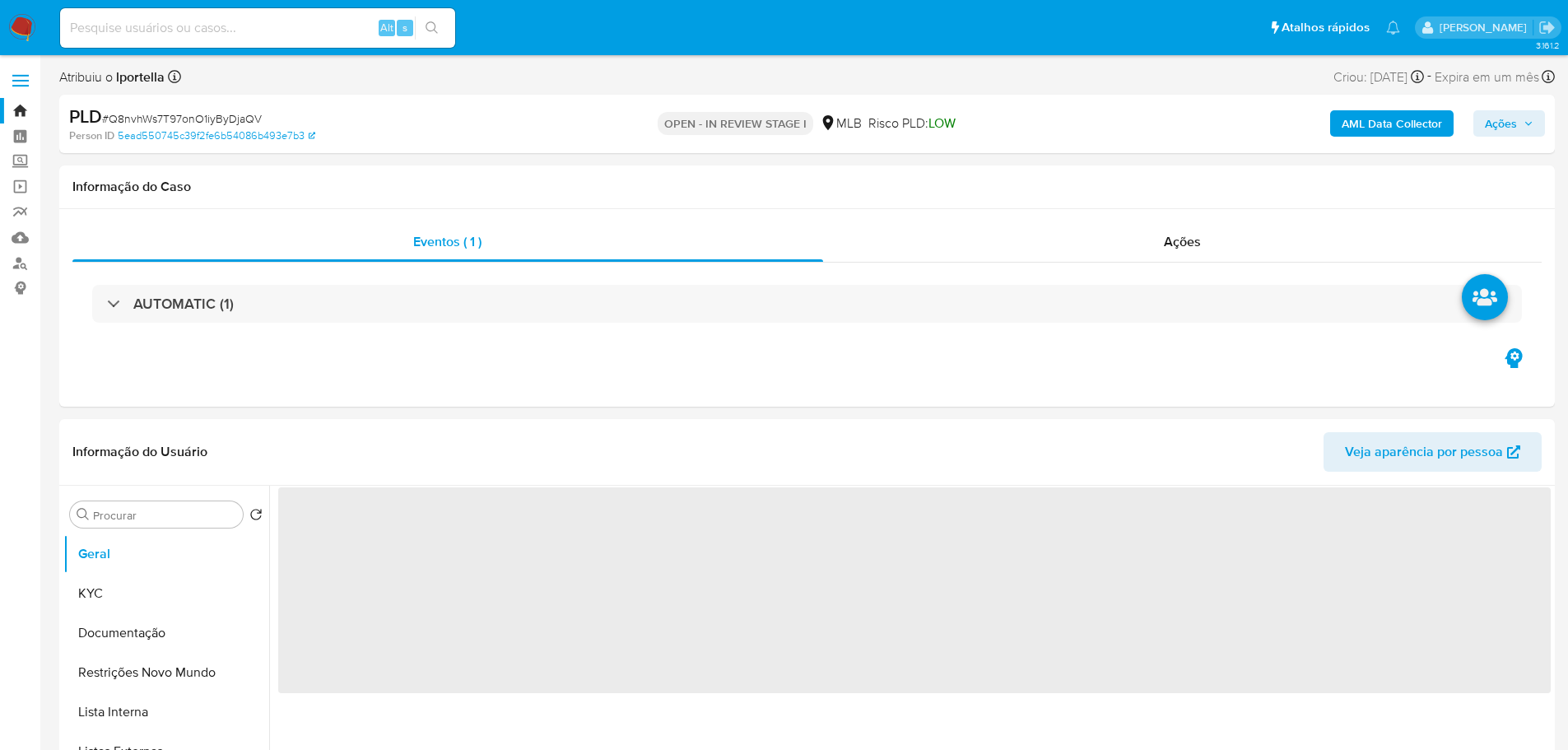
select select "10"
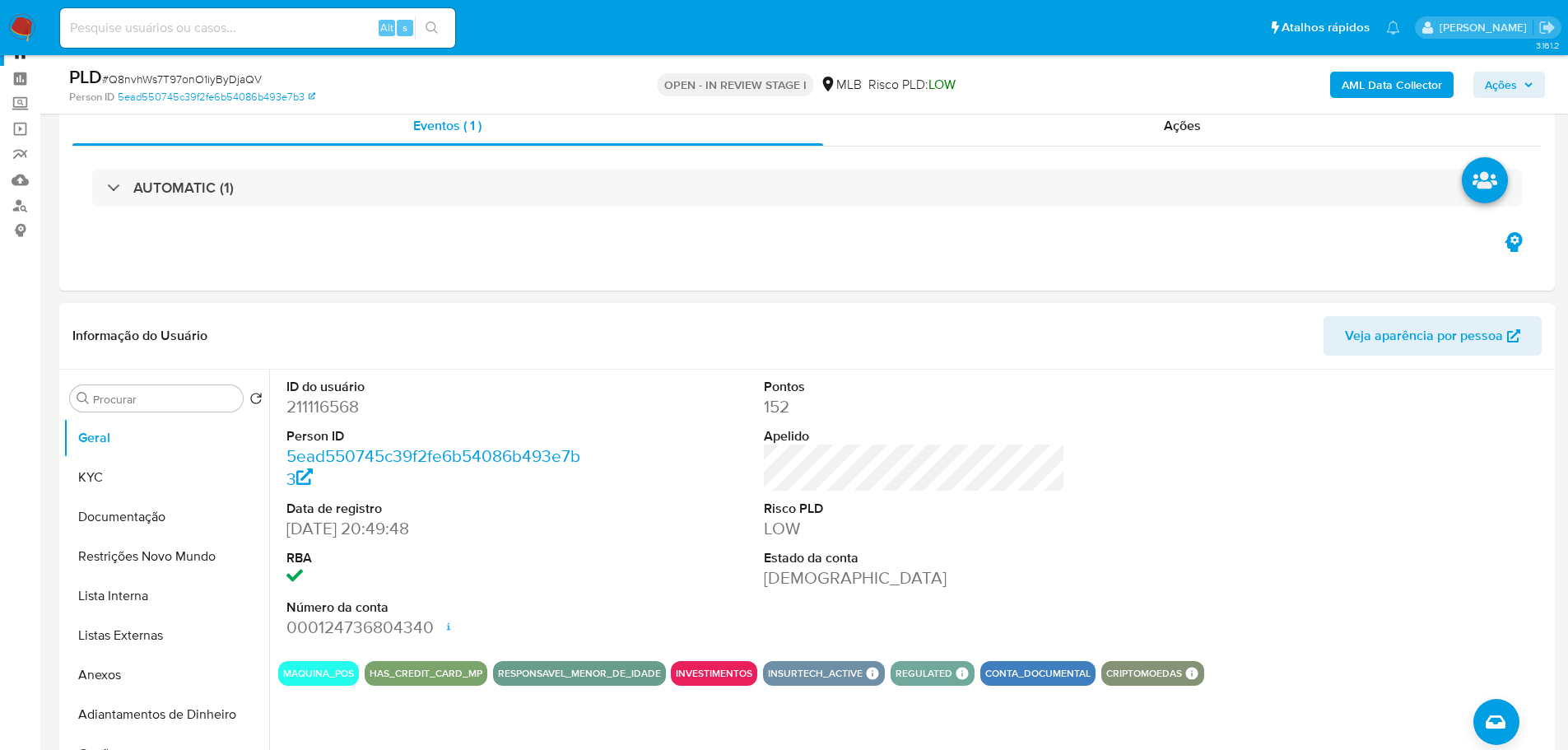
scroll to position [165, 0]
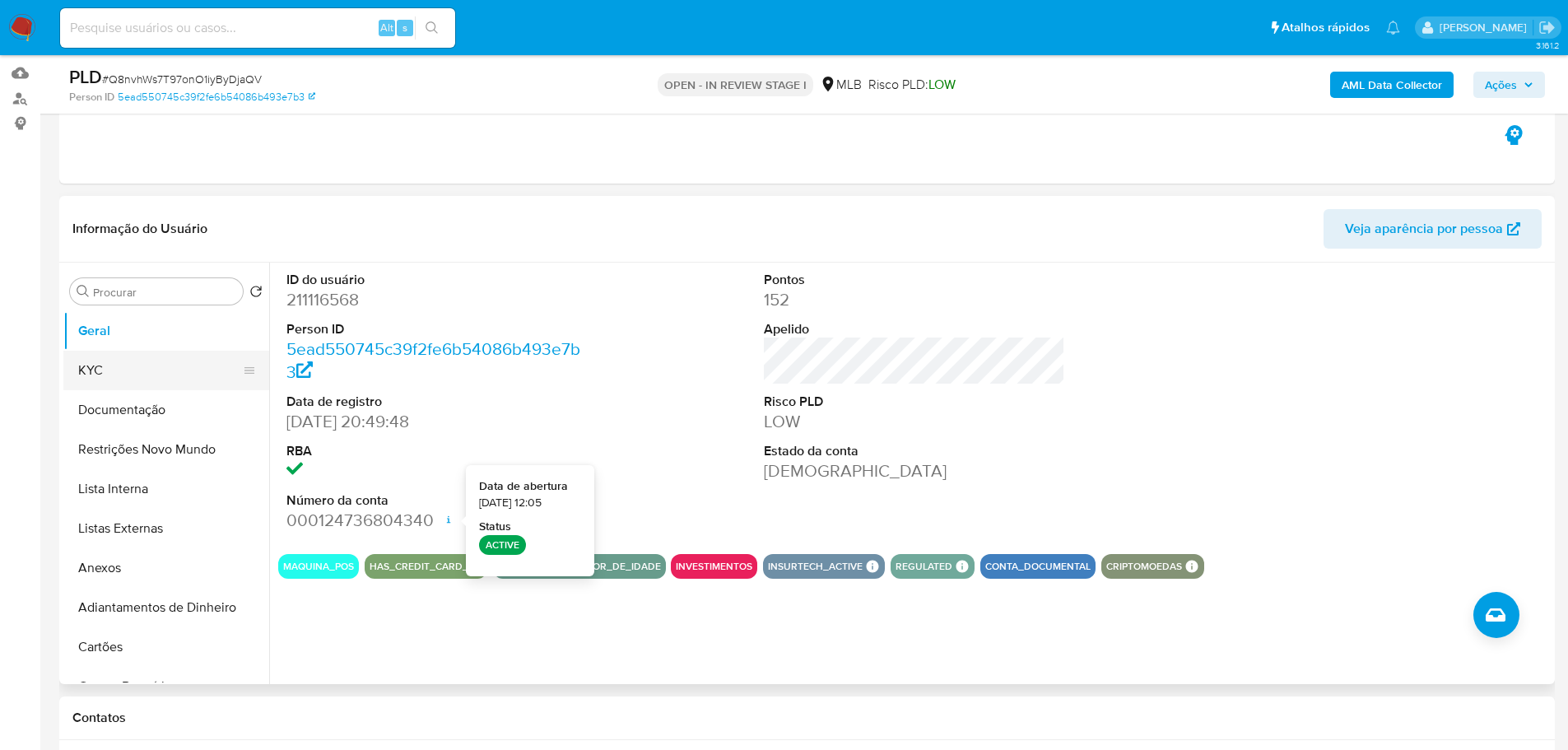
click at [157, 373] on button "KYC" at bounding box center [159, 370] width 192 height 40
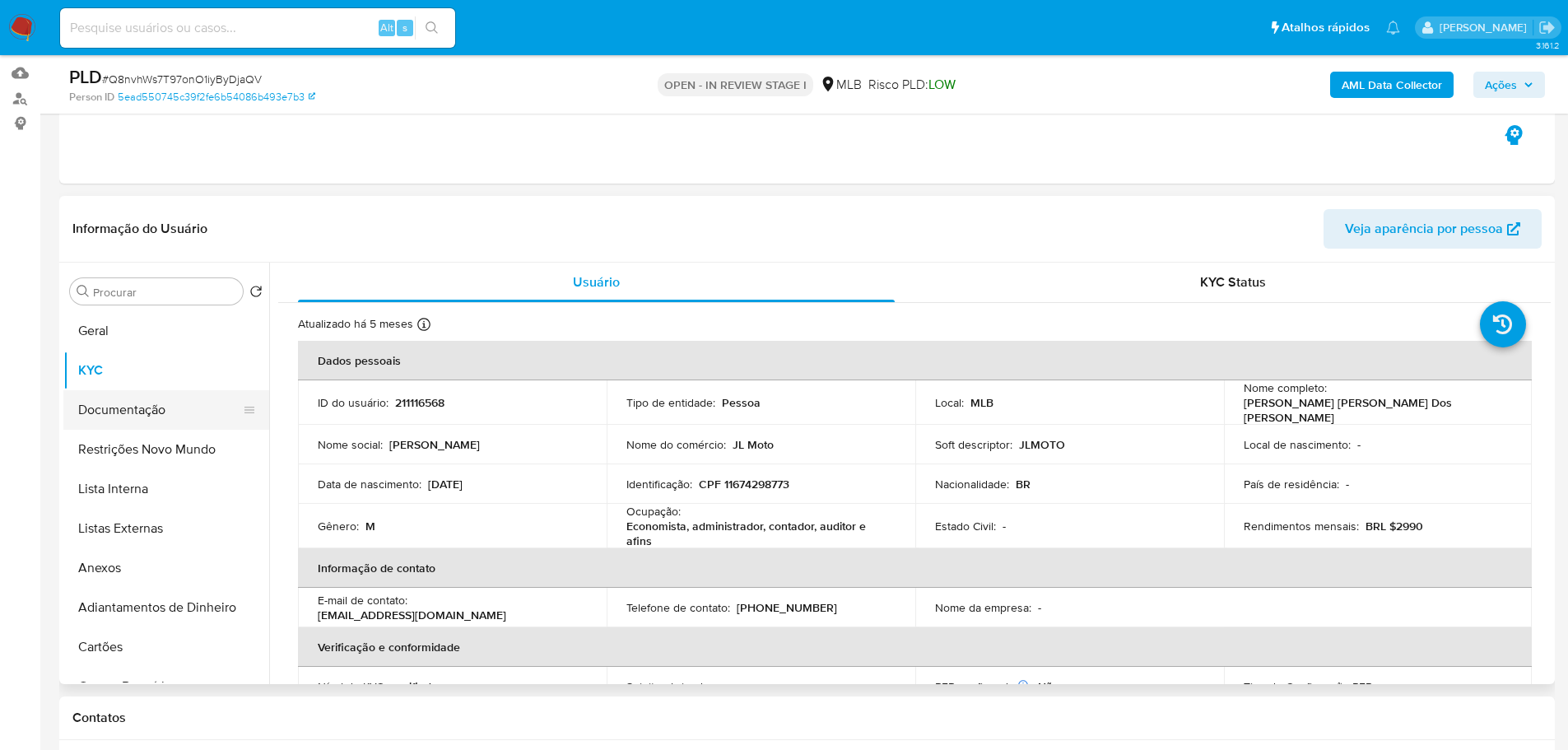
click at [192, 412] on button "Documentação" at bounding box center [159, 410] width 192 height 40
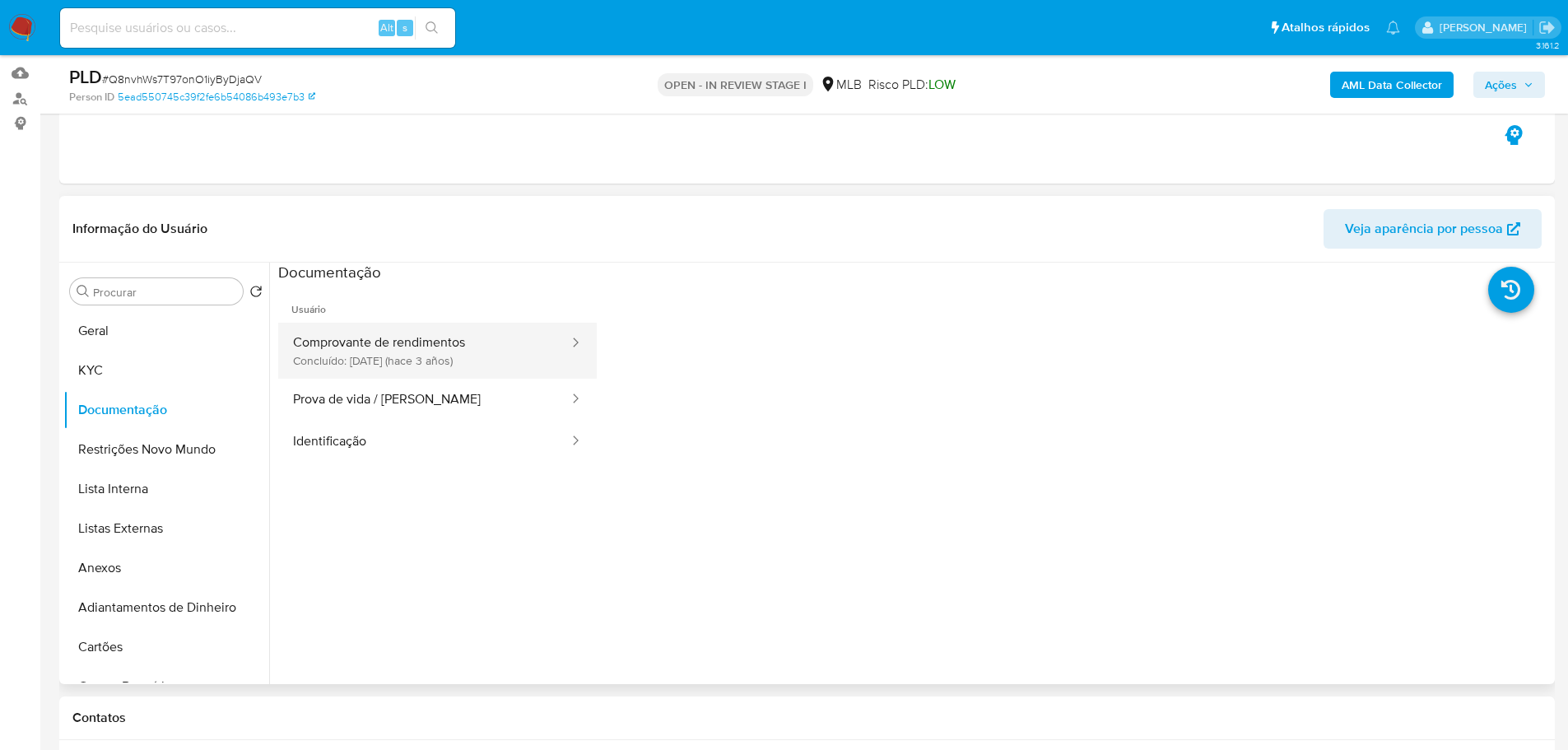
click at [365, 352] on button "Comprovante de rendimentos Concluído: [DATE] (hace 3 años)" at bounding box center [424, 350] width 293 height 56
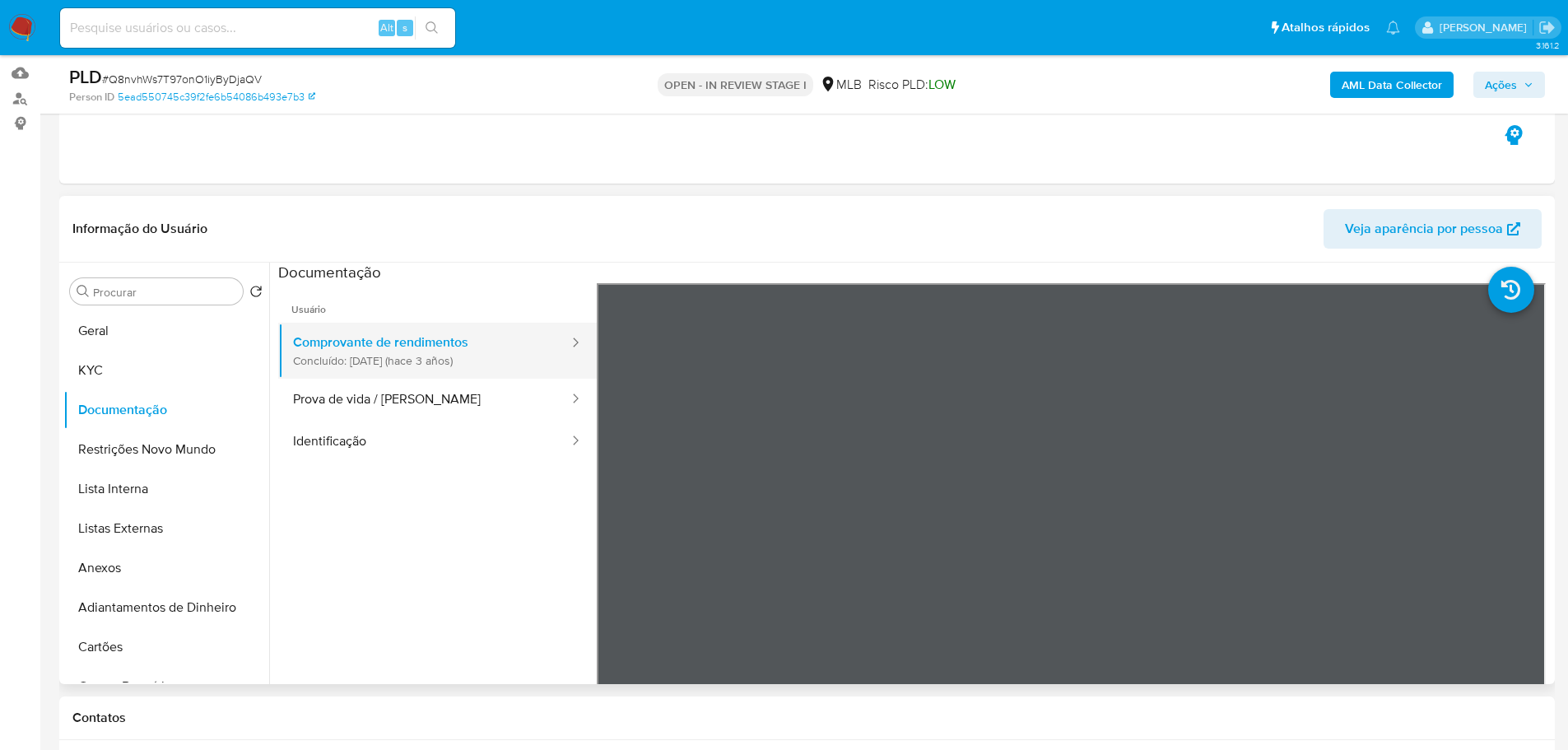
click at [376, 376] on button "Comprovante de rendimentos Concluído: [DATE] (hace 3 años)" at bounding box center [424, 350] width 293 height 56
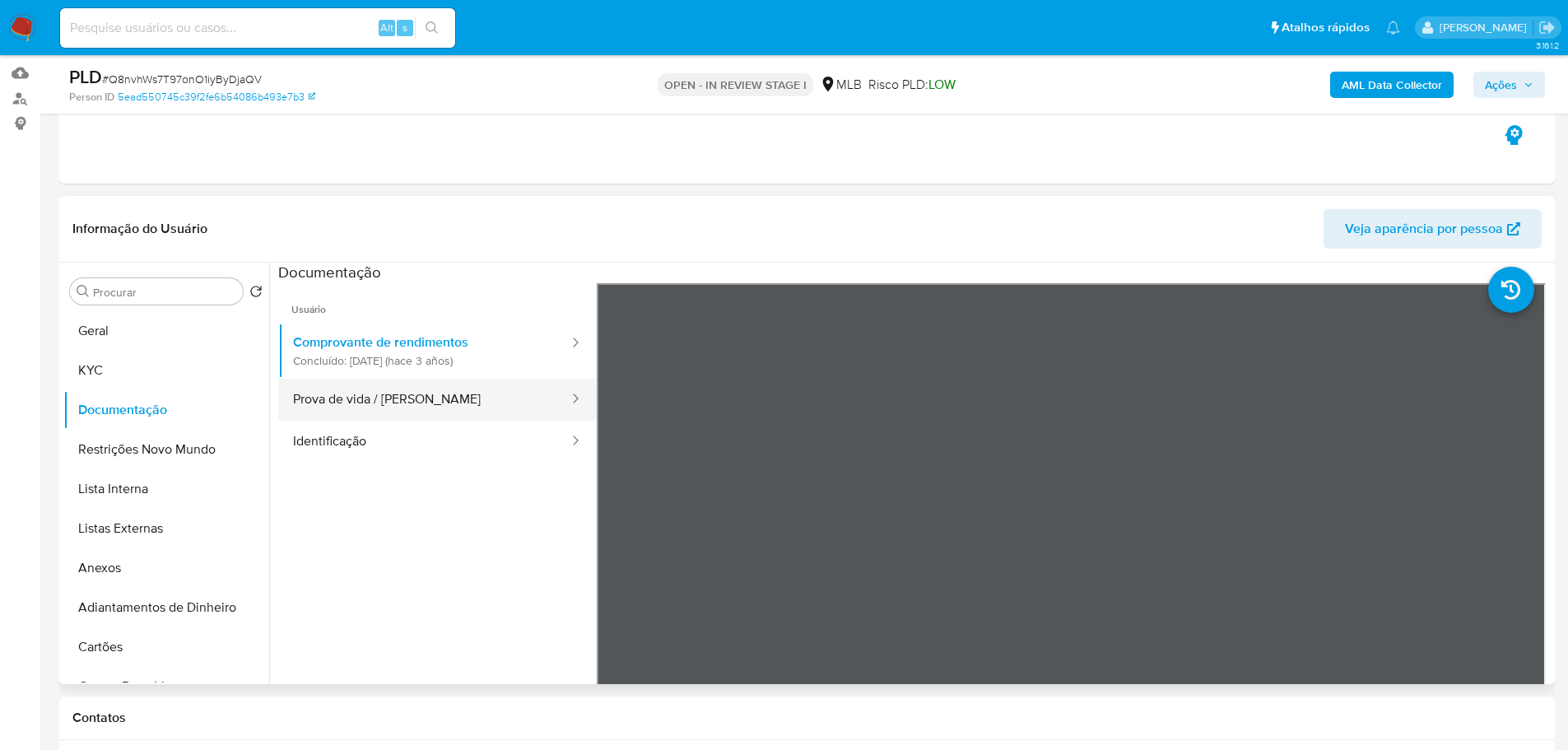
click at [380, 388] on button "Prova de vida / [PERSON_NAME]" at bounding box center [424, 400] width 293 height 42
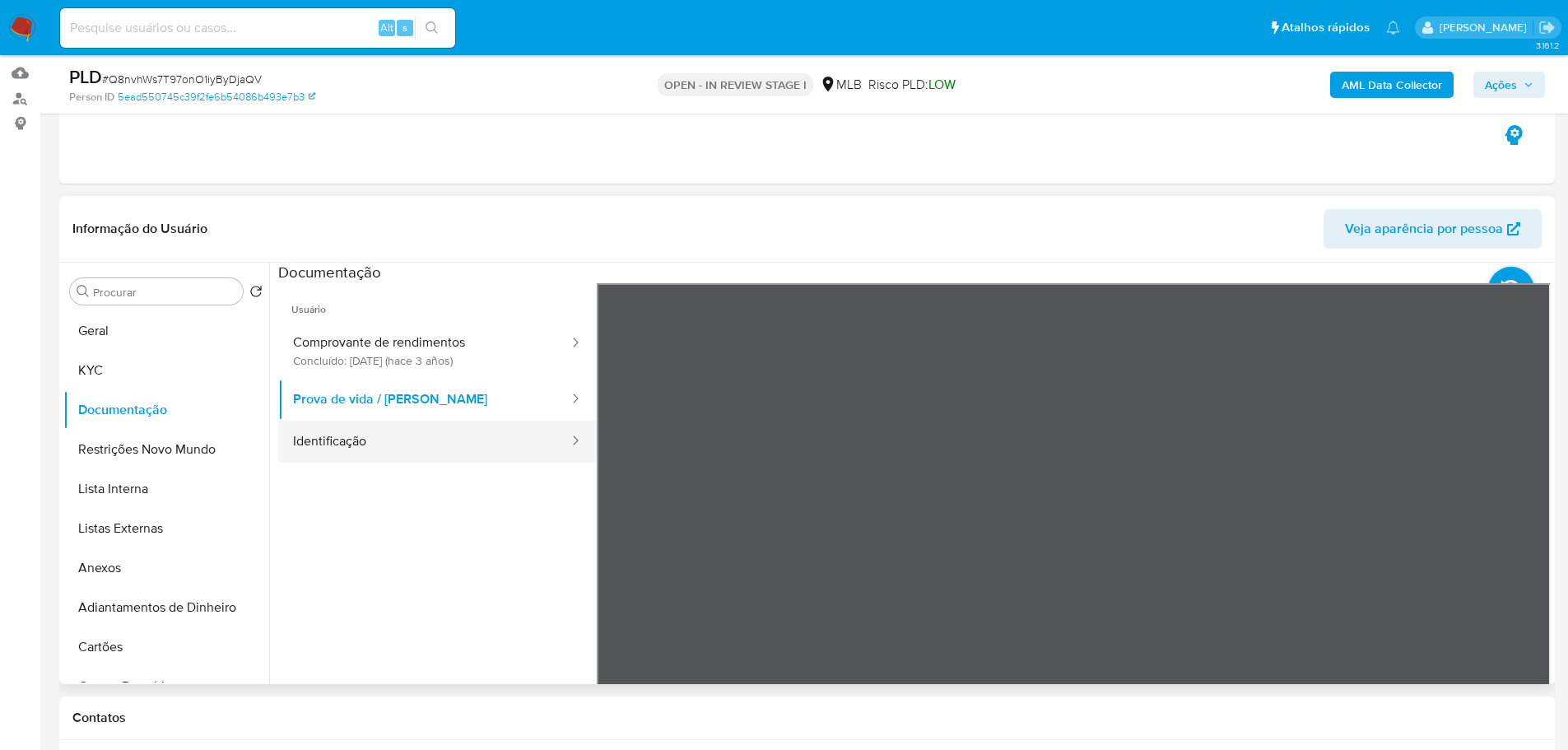
click at [374, 438] on button "Identificação" at bounding box center [424, 441] width 293 height 42
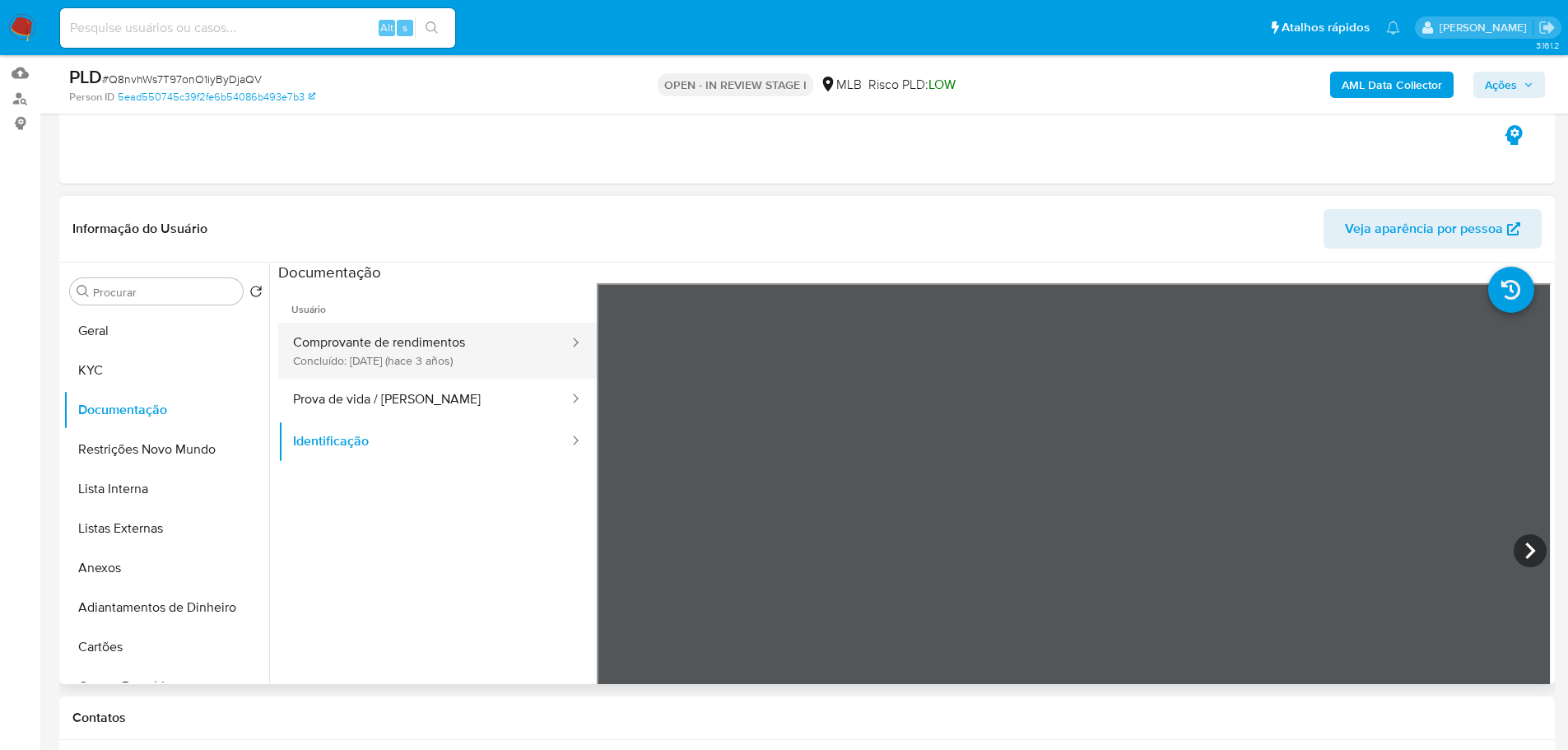
click at [419, 348] on button "Comprovante de rendimentos Concluído: [DATE] (hace 3 años)" at bounding box center [424, 350] width 293 height 56
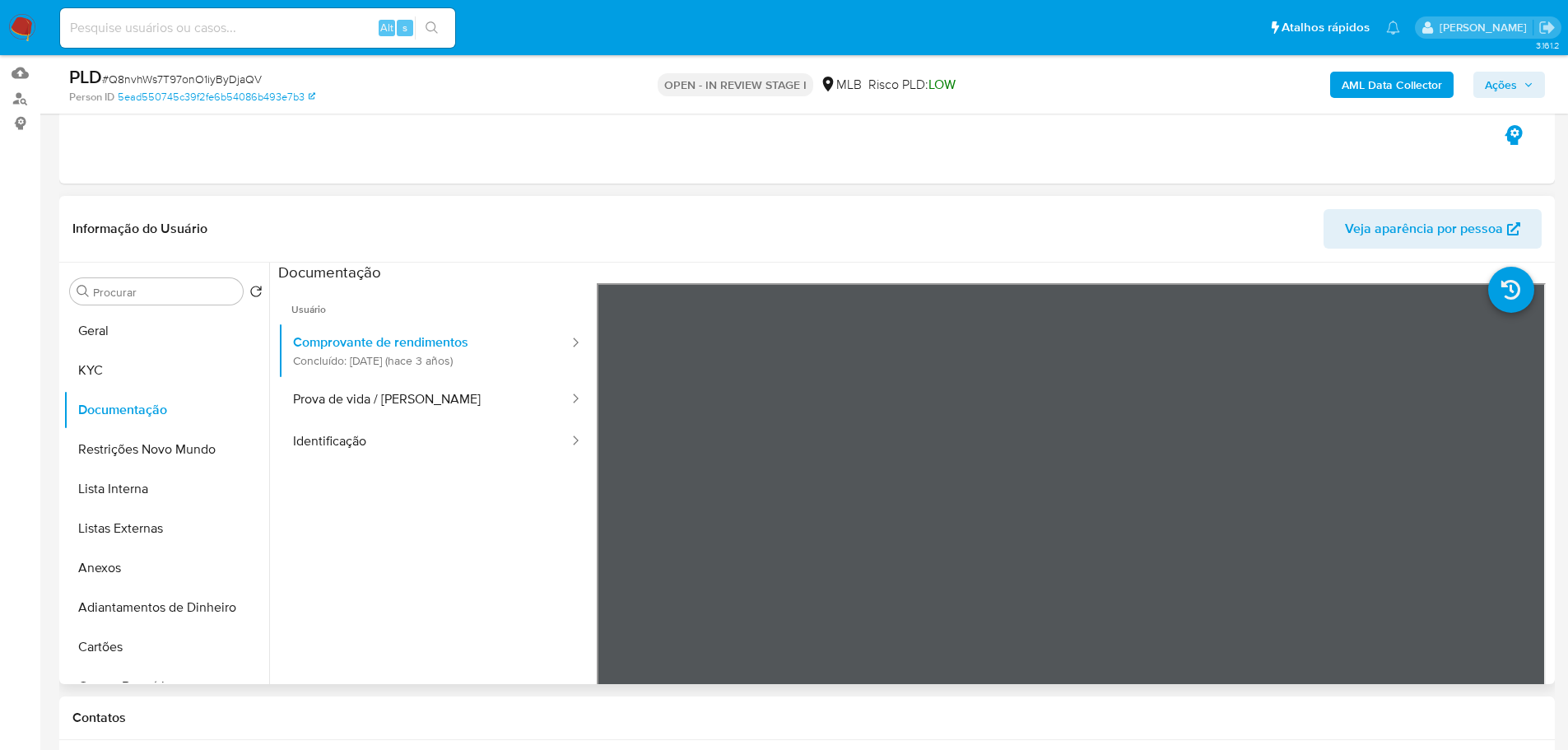
click at [306, 502] on ul "Usuário Comprovante de rendimentos Concluído: [DATE] (hace 3 años) Prova de vid…" at bounding box center [437, 520] width 318 height 474
click at [148, 375] on button "KYC" at bounding box center [159, 370] width 192 height 40
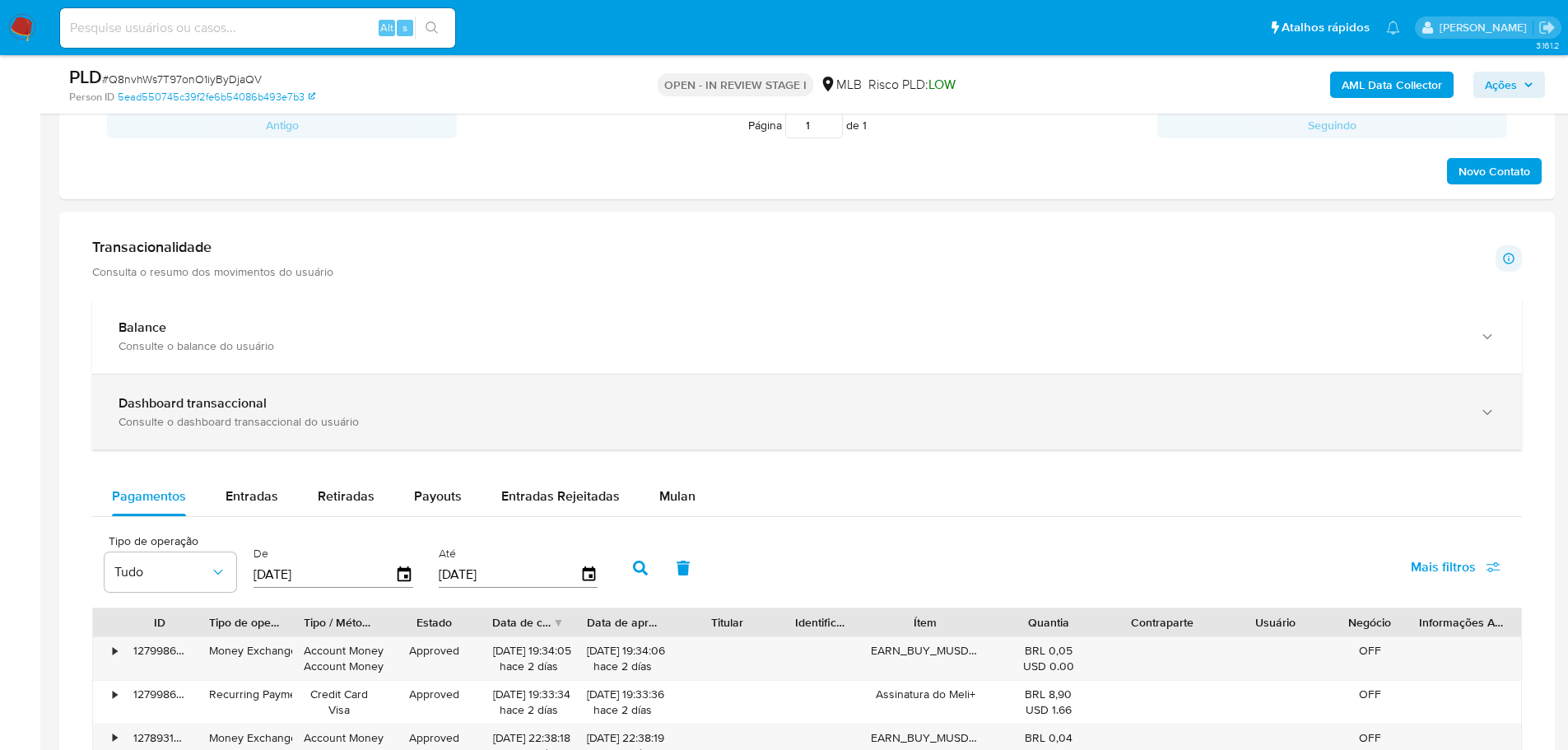
scroll to position [905, 0]
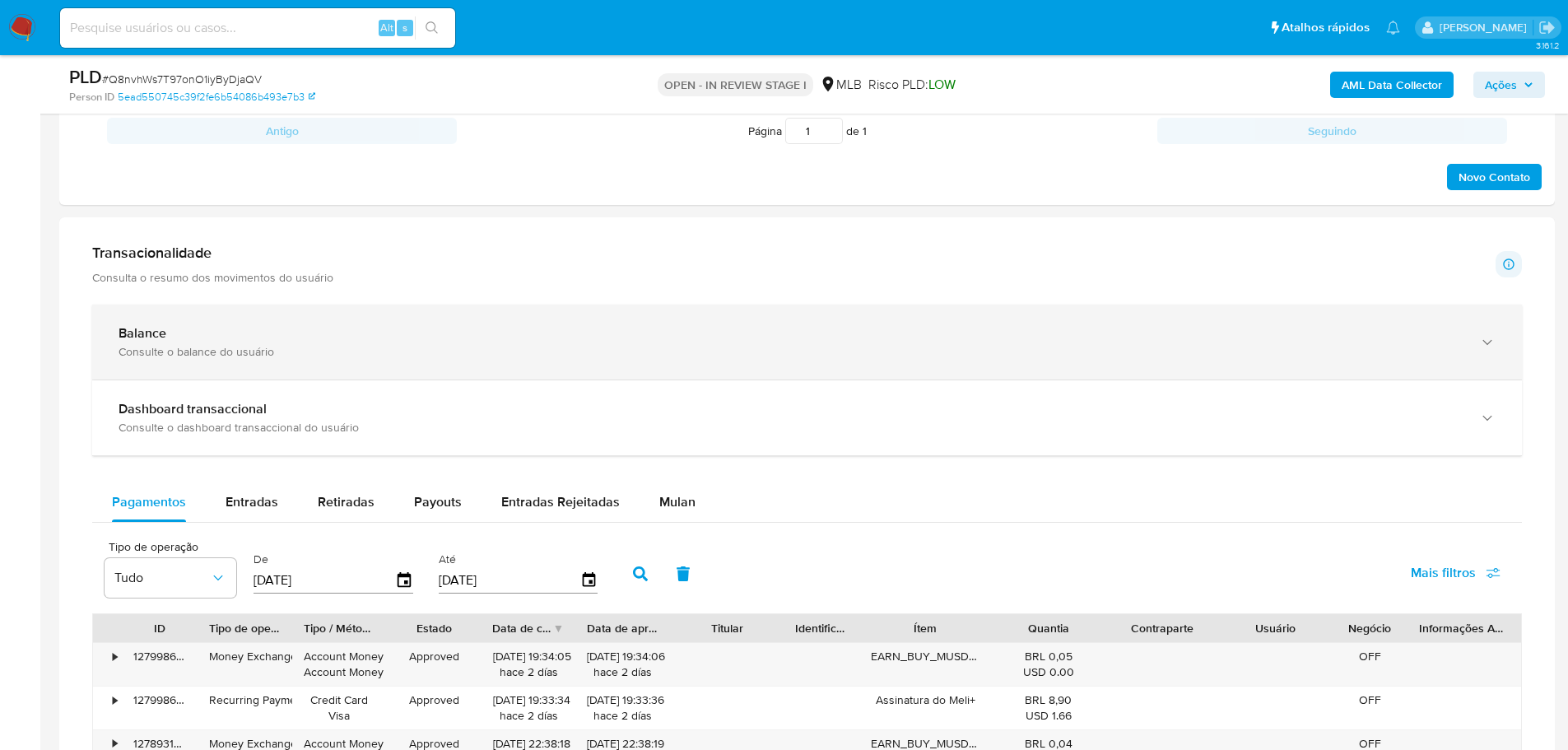
drag, startPoint x: 1466, startPoint y: 371, endPoint x: 1467, endPoint y: 358, distance: 13.0
click at [1467, 366] on div "Balance Consulte o balance do usuário" at bounding box center [807, 342] width 1430 height 75
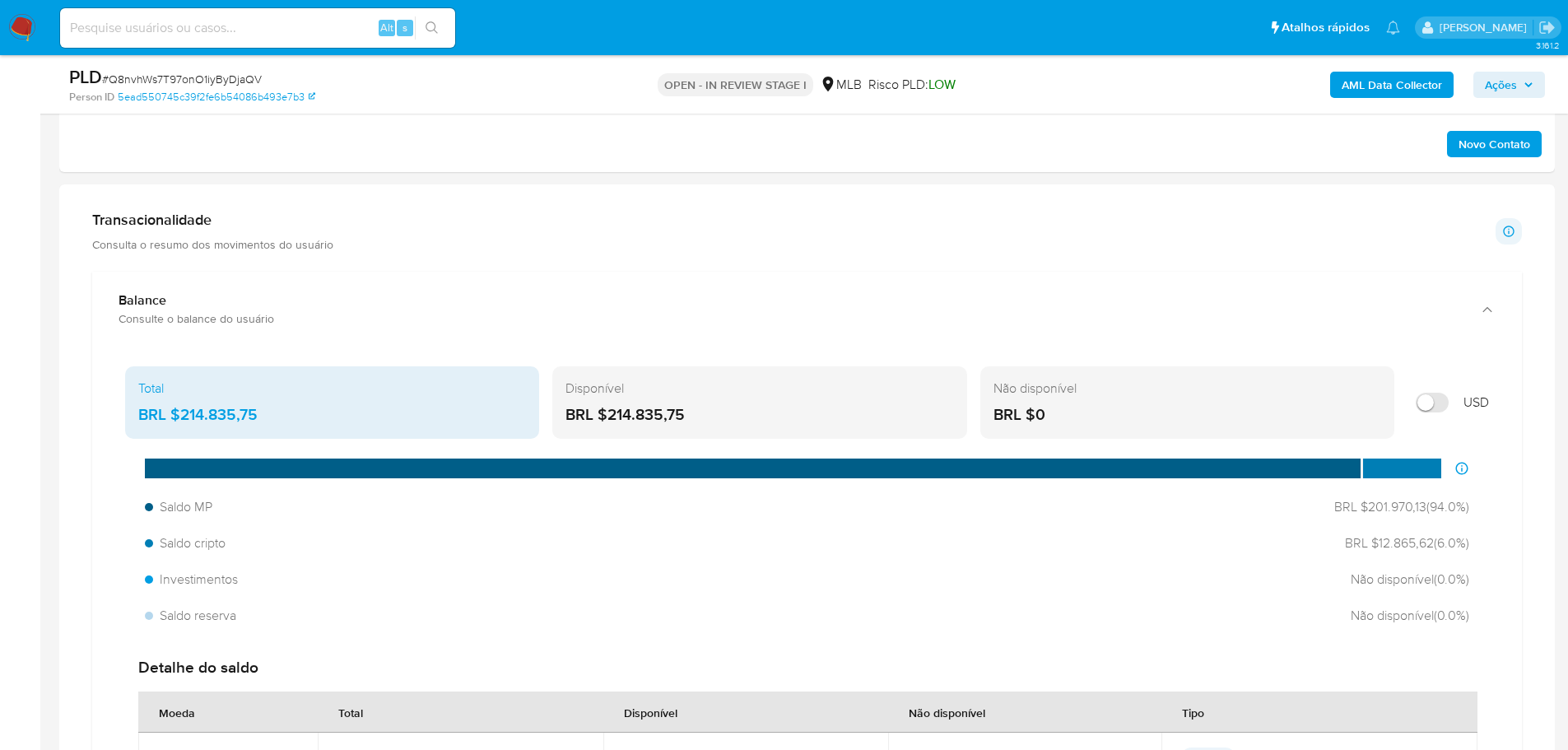
scroll to position [988, 0]
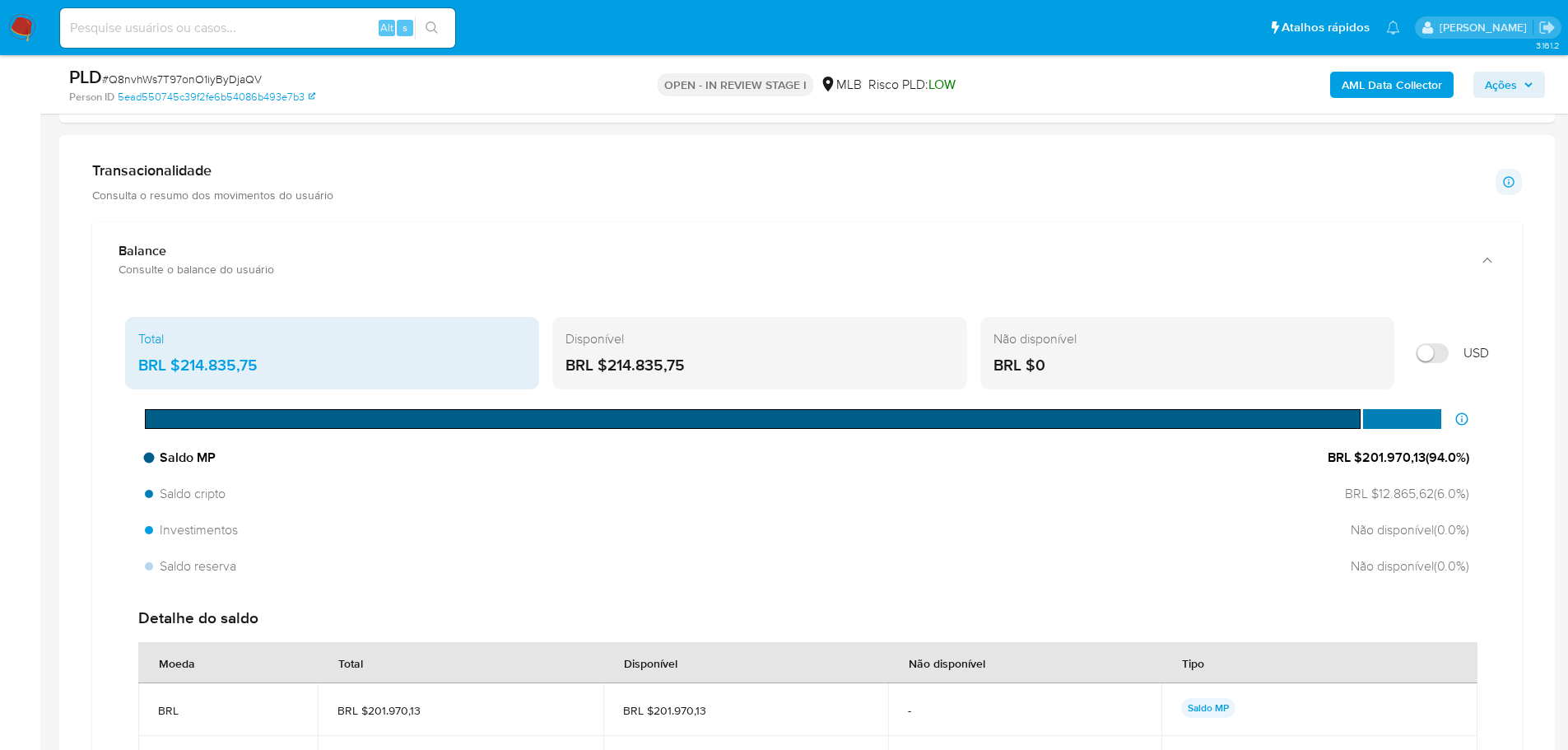
drag, startPoint x: 1420, startPoint y: 460, endPoint x: 1361, endPoint y: 462, distance: 59.0
click at [1361, 462] on span "BRL $201.970,13 ( 94.0 %)" at bounding box center [1398, 457] width 141 height 18
drag, startPoint x: 1429, startPoint y: 497, endPoint x: 1370, endPoint y: 493, distance: 59.1
click at [1370, 493] on span "BRL $12.865,62 ( 6.0 %)" at bounding box center [1402, 493] width 132 height 18
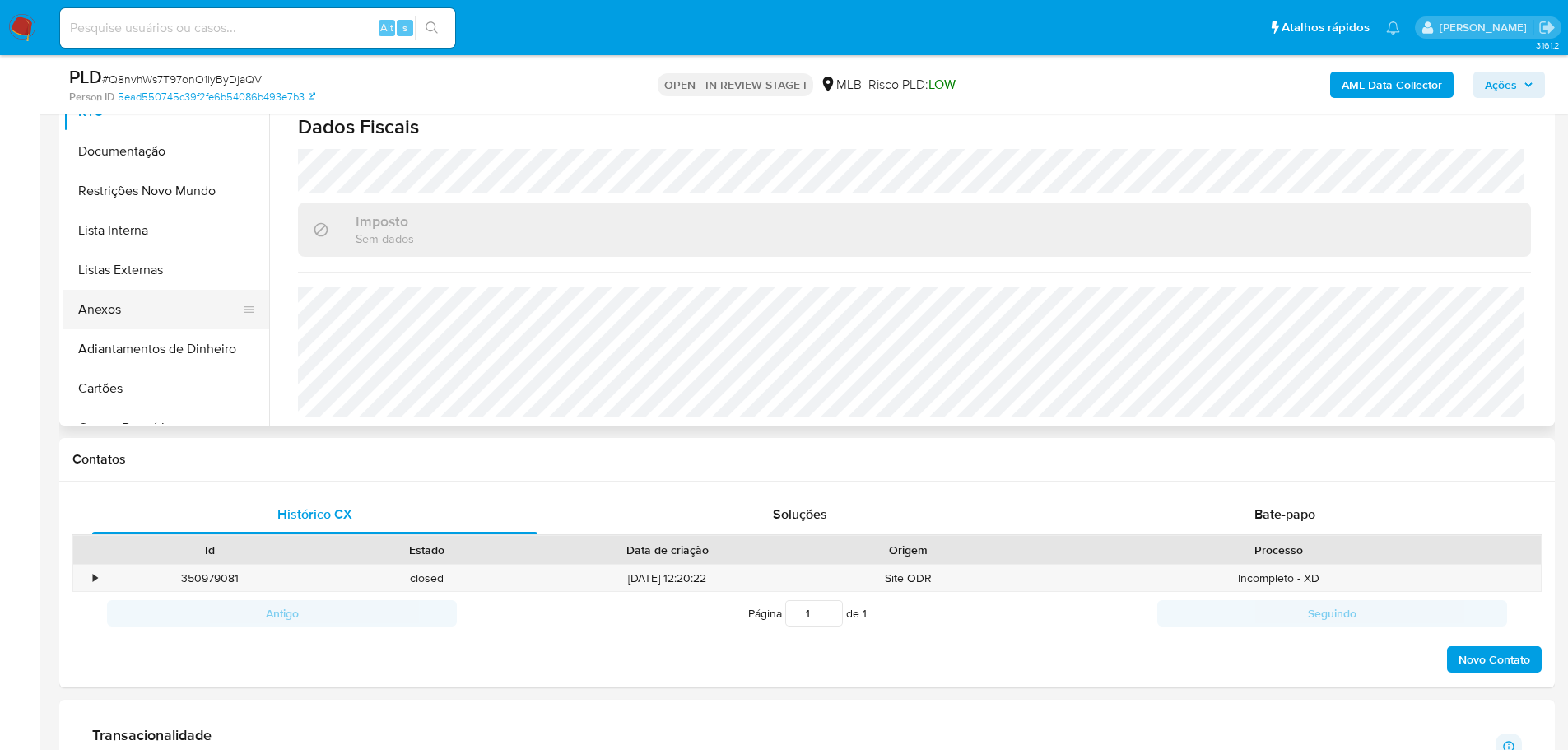
scroll to position [330, 0]
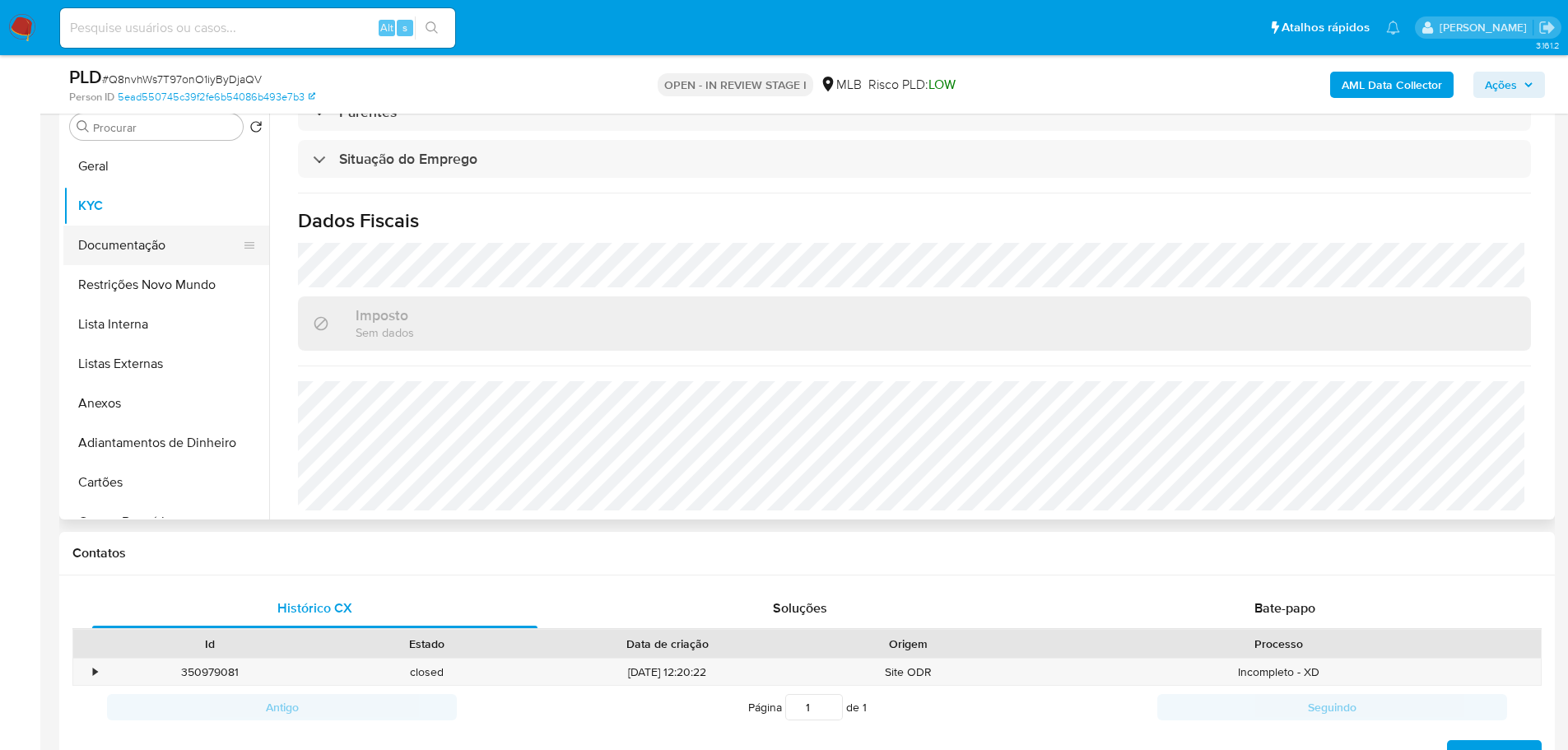
click at [116, 250] on button "Documentação" at bounding box center [159, 245] width 192 height 40
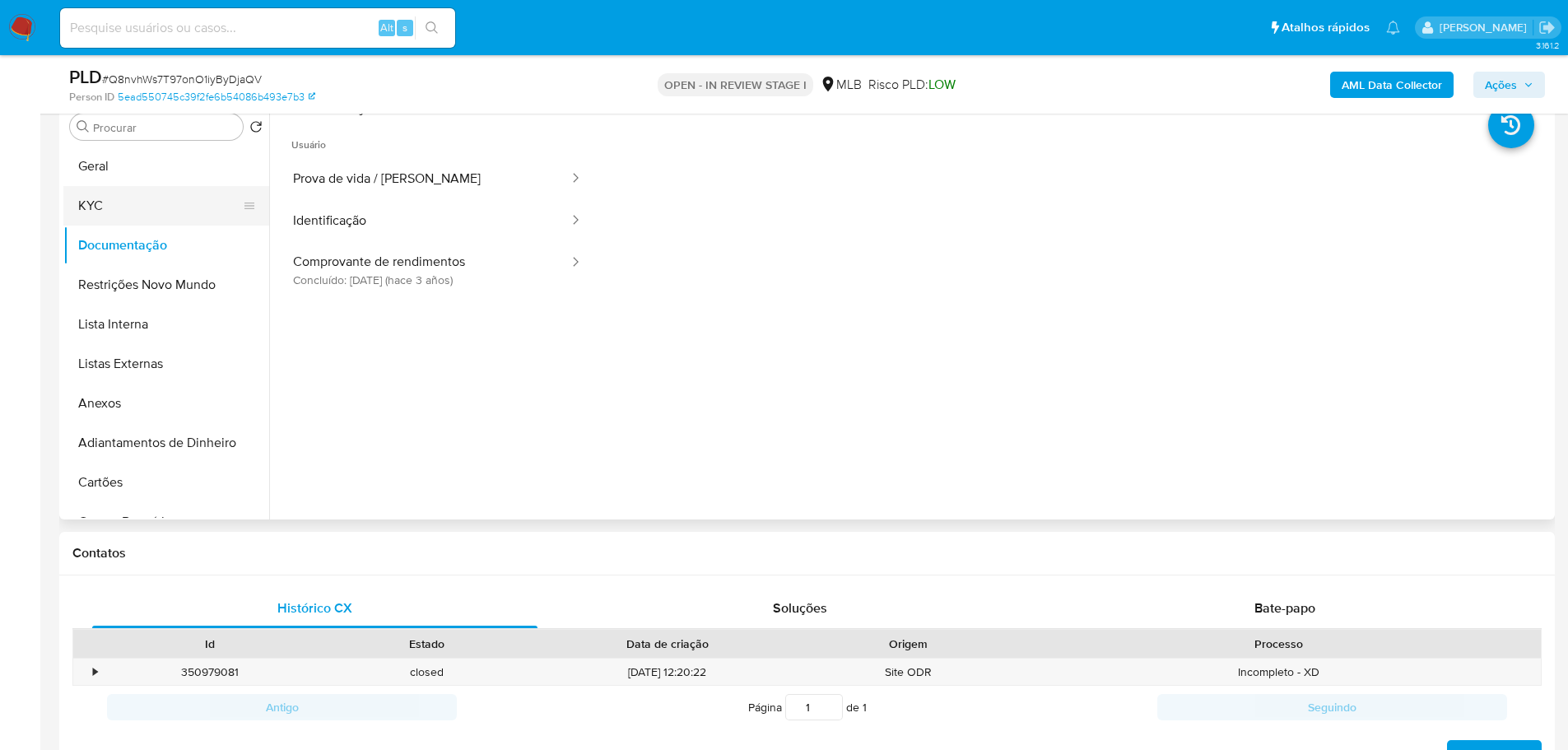
click at [151, 218] on button "KYC" at bounding box center [159, 205] width 192 height 40
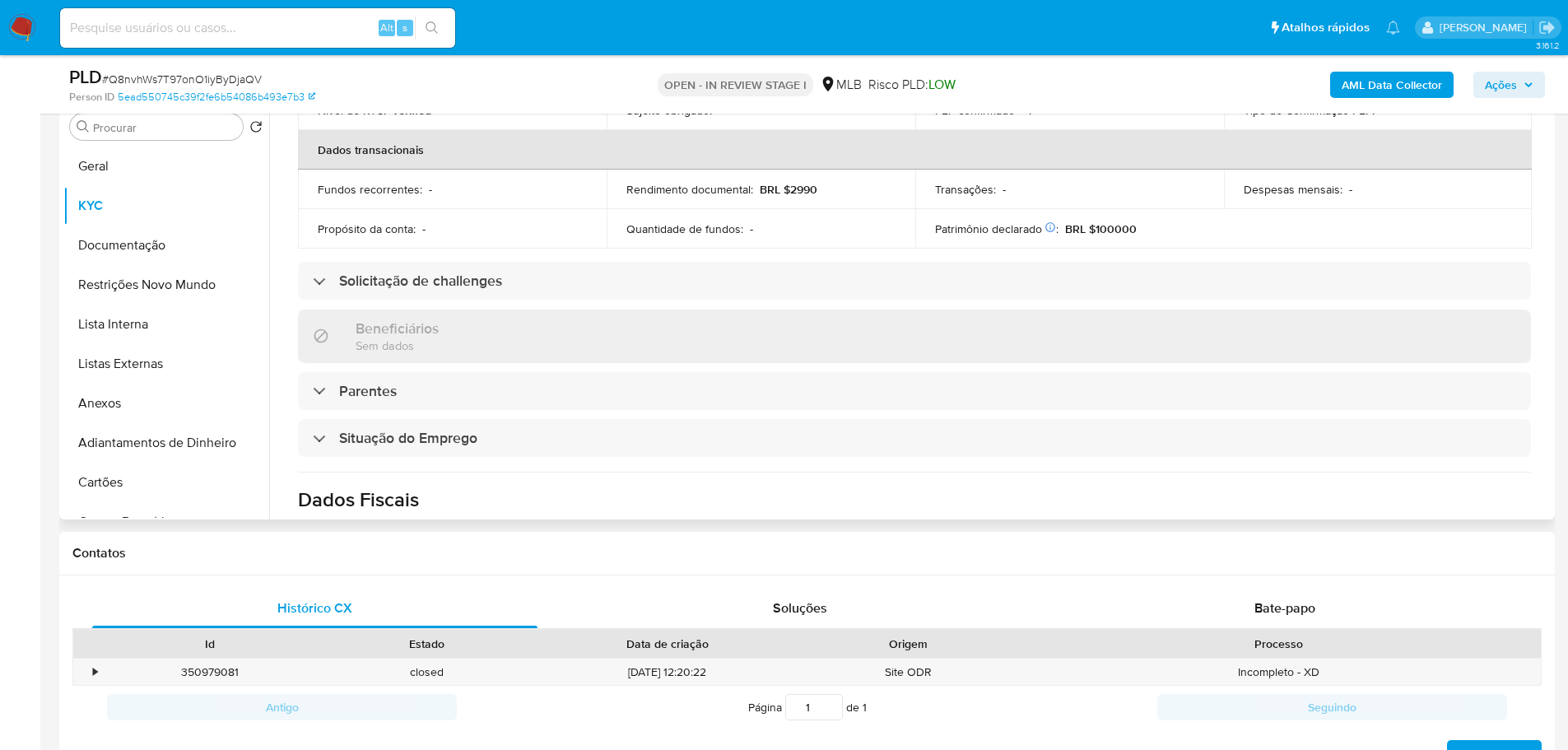
scroll to position [688, 0]
